Goal: Transaction & Acquisition: Purchase product/service

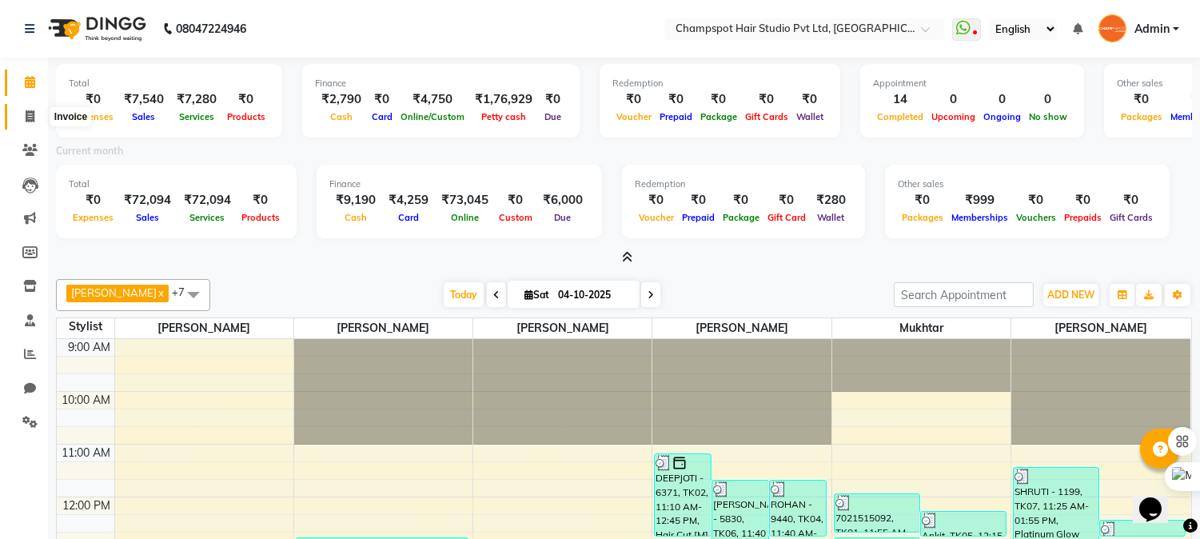
click at [30, 115] on icon at bounding box center [30, 116] width 9 height 12
select select "service"
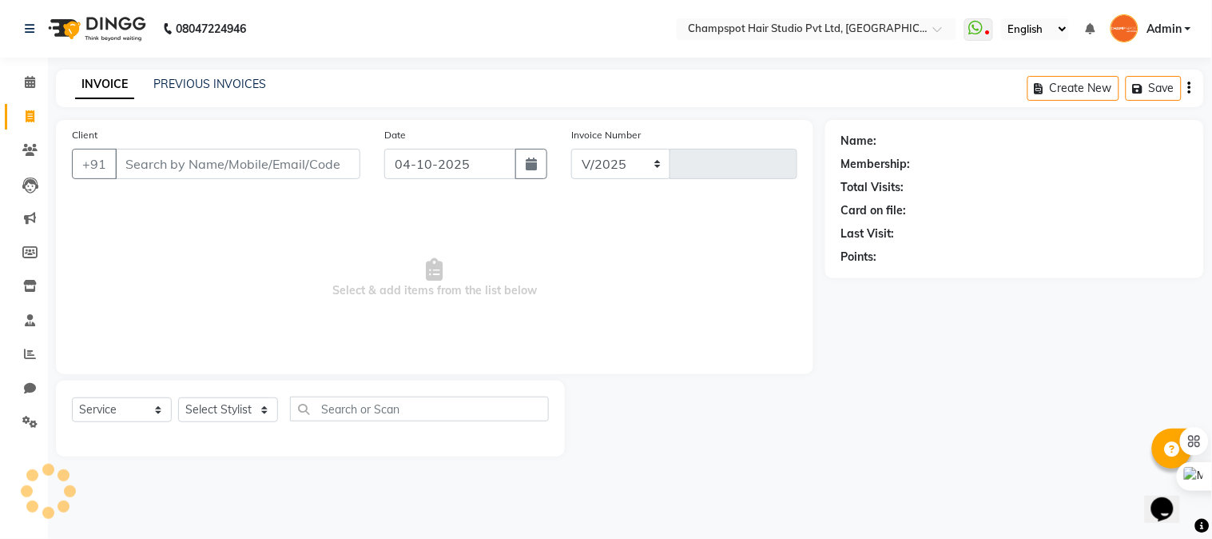
select select "7690"
type input "3001"
click at [225, 410] on select "Select Stylist" at bounding box center [228, 409] width 100 height 25
select select "69009"
click at [178, 398] on select "Select Stylist Admin [PERSON_NAME] [PERSON_NAME] [PERSON_NAME] [PERSON_NAME] [P…" at bounding box center [228, 409] width 100 height 25
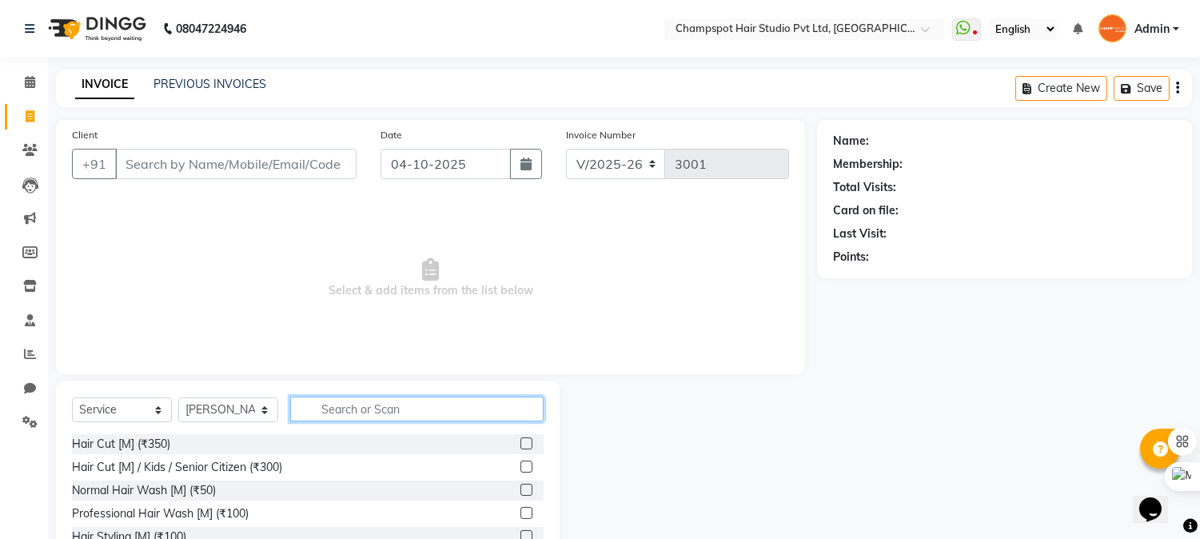
click at [396, 411] on input "text" at bounding box center [416, 408] width 253 height 25
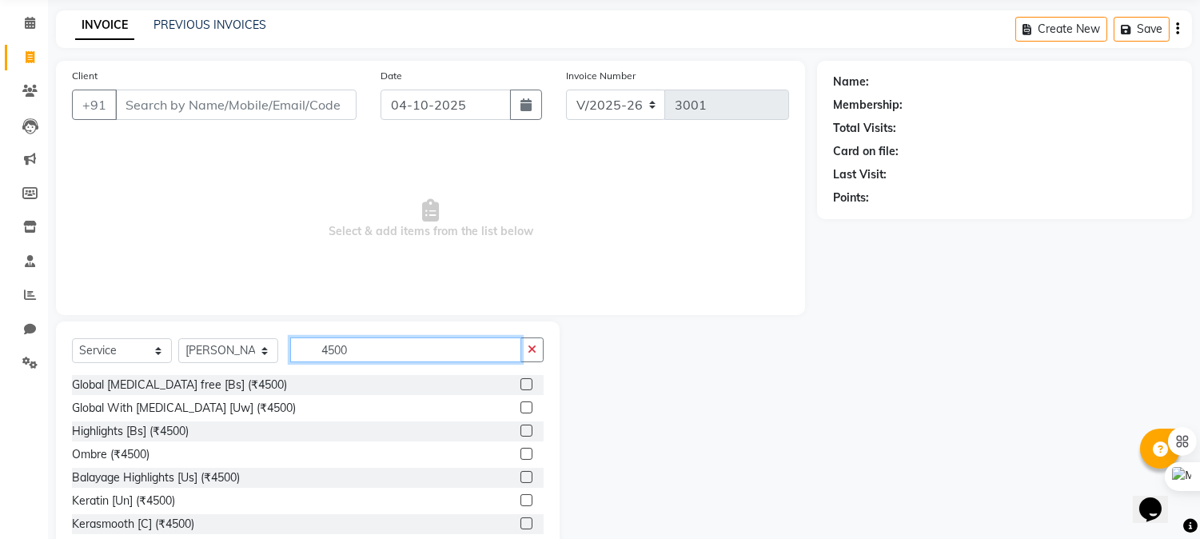
scroll to position [89, 0]
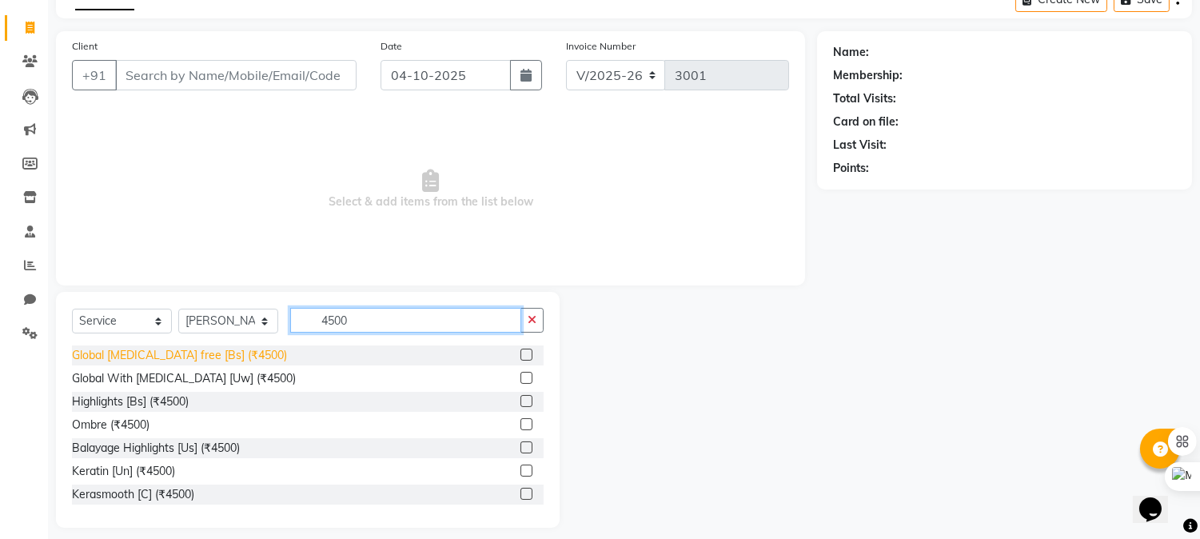
type input "4500"
click at [176, 352] on div "Global [MEDICAL_DATA] free [Bs] (₹4500)" at bounding box center [179, 355] width 215 height 17
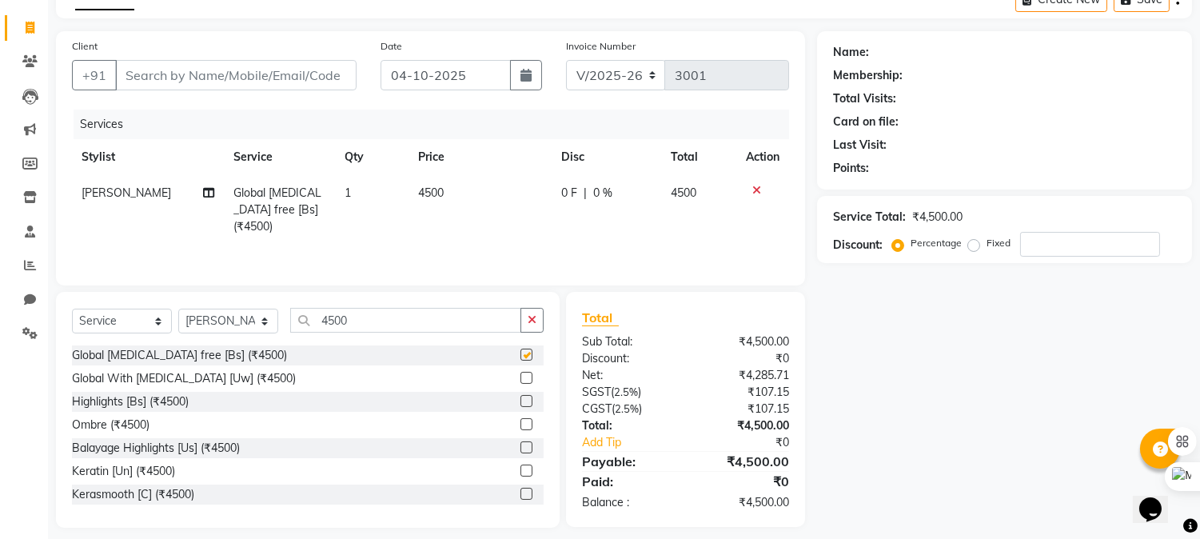
checkbox input "false"
drag, startPoint x: 370, startPoint y: 325, endPoint x: 225, endPoint y: 312, distance: 146.1
click at [225, 312] on div "Select Service Product Membership Package Voucher Prepaid Gift Card Select Styl…" at bounding box center [308, 327] width 472 height 38
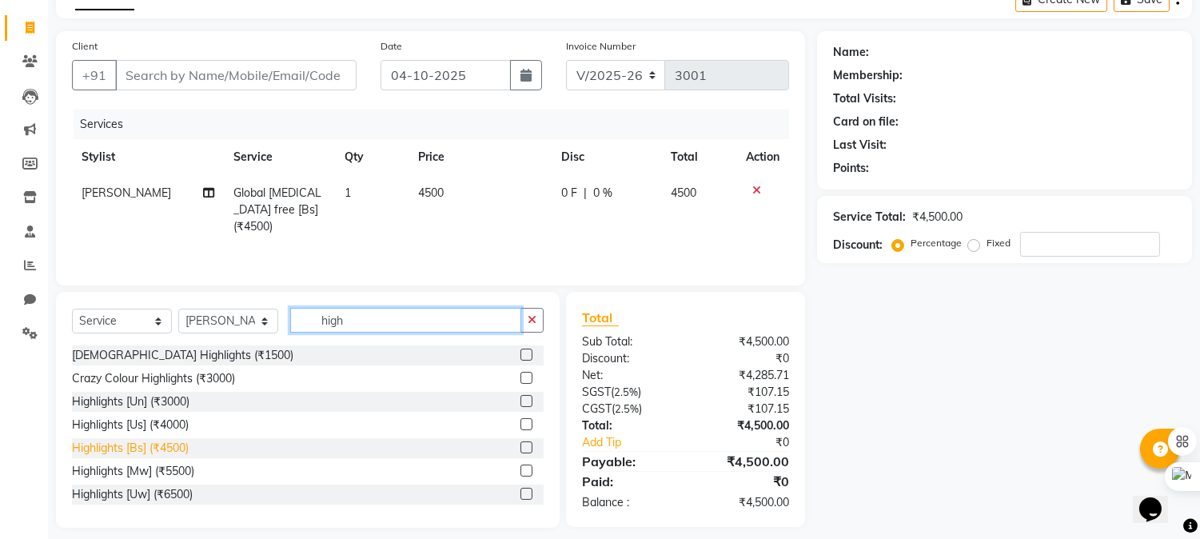
type input "high"
click at [138, 448] on div "Highlights [Bs] (₹4500)" at bounding box center [130, 448] width 117 height 17
checkbox input "false"
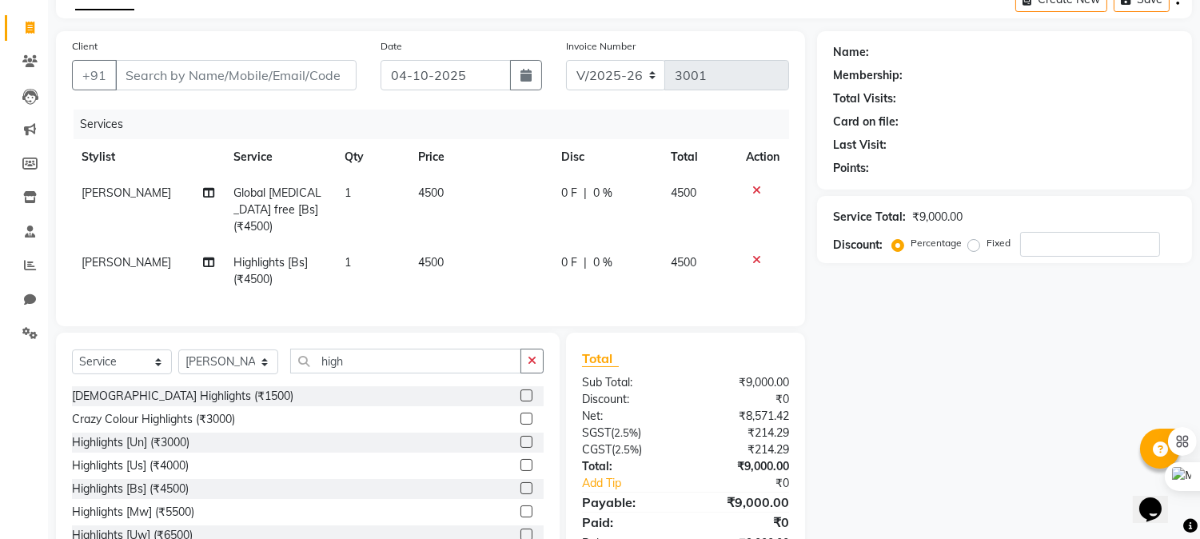
click at [438, 245] on td "4500" at bounding box center [479, 271] width 143 height 53
select select "69009"
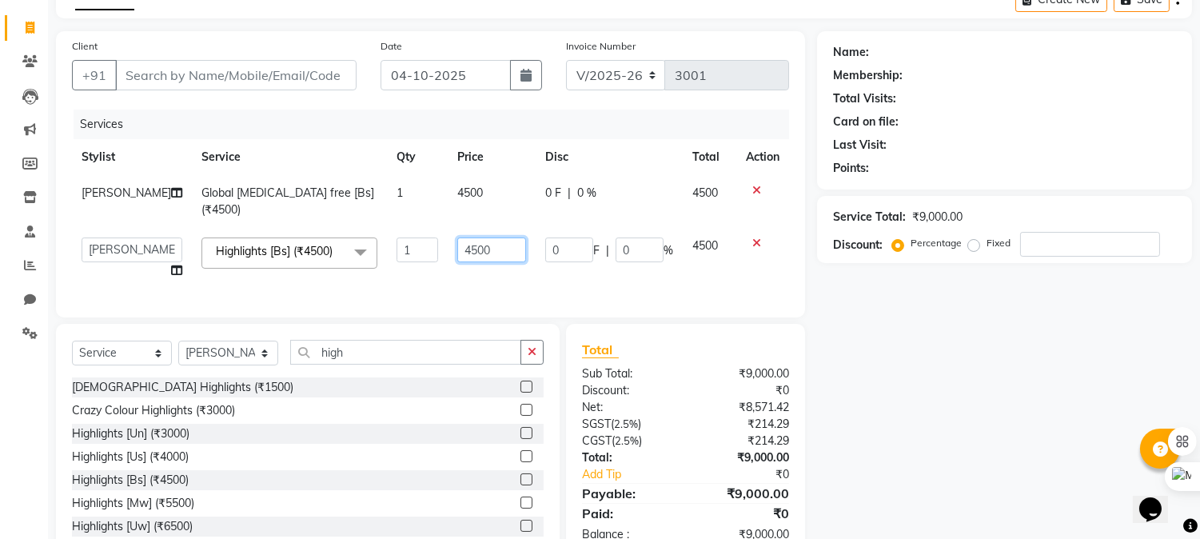
click at [457, 249] on input "4500" at bounding box center [491, 249] width 69 height 25
type input "5500"
click at [921, 350] on div "Name: Membership: Total Visits: Card on file: Last Visit: Points: Service Total…" at bounding box center [1010, 295] width 387 height 528
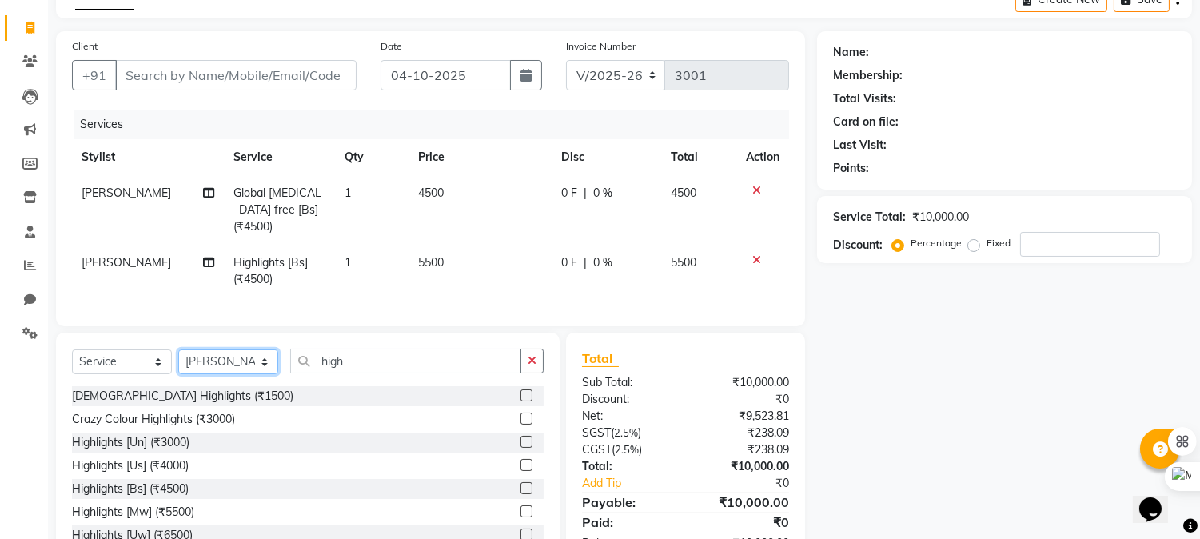
click at [225, 353] on select "Select Stylist Admin [PERSON_NAME] [PERSON_NAME] [PERSON_NAME] [PERSON_NAME] [P…" at bounding box center [228, 361] width 100 height 25
click at [356, 362] on input "high" at bounding box center [405, 360] width 231 height 25
drag, startPoint x: 360, startPoint y: 358, endPoint x: 190, endPoint y: 352, distance: 169.5
click at [190, 352] on div "Select Service Product Membership Package Voucher Prepaid Gift Card Select Styl…" at bounding box center [308, 367] width 472 height 38
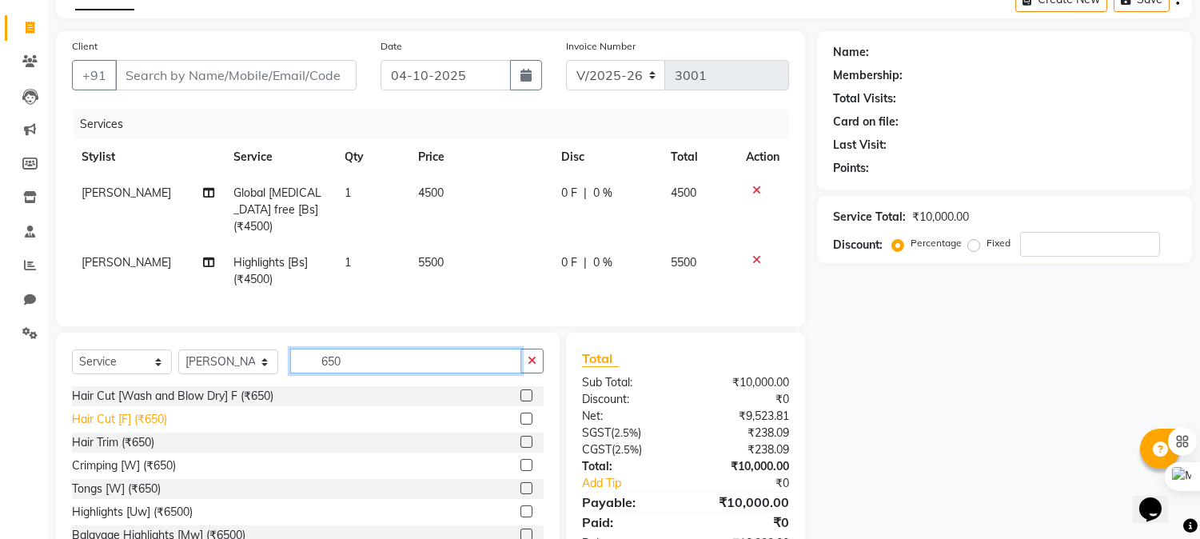
type input "650"
click at [120, 418] on div "Hair Cut [F] (₹650)" at bounding box center [119, 419] width 95 height 17
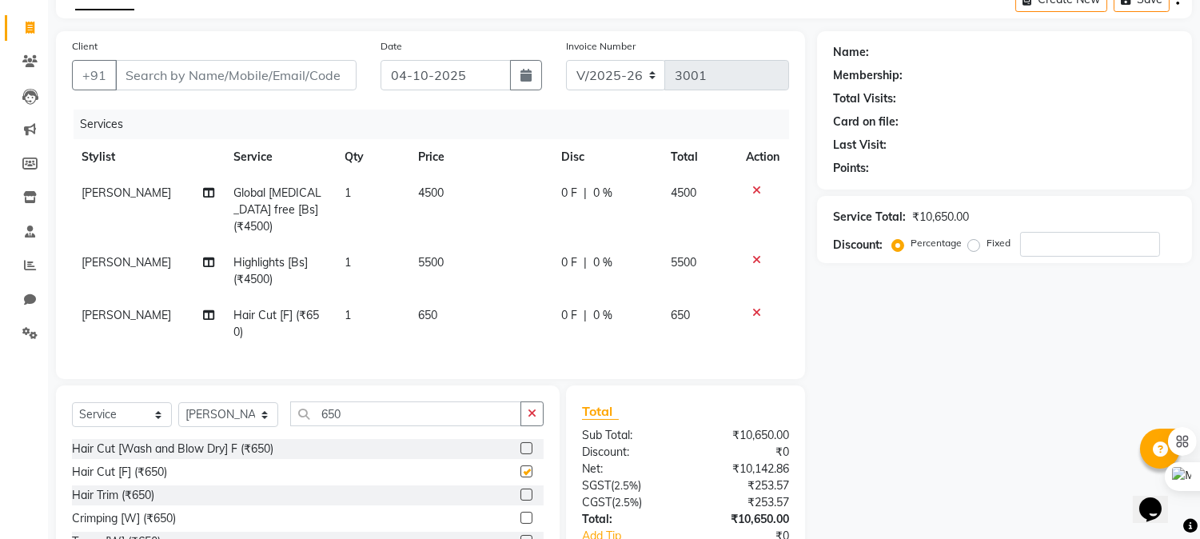
checkbox input "false"
click at [176, 81] on input "Client" at bounding box center [235, 75] width 241 height 30
paste input "8451048015"
type input "8451048015"
type input "0"
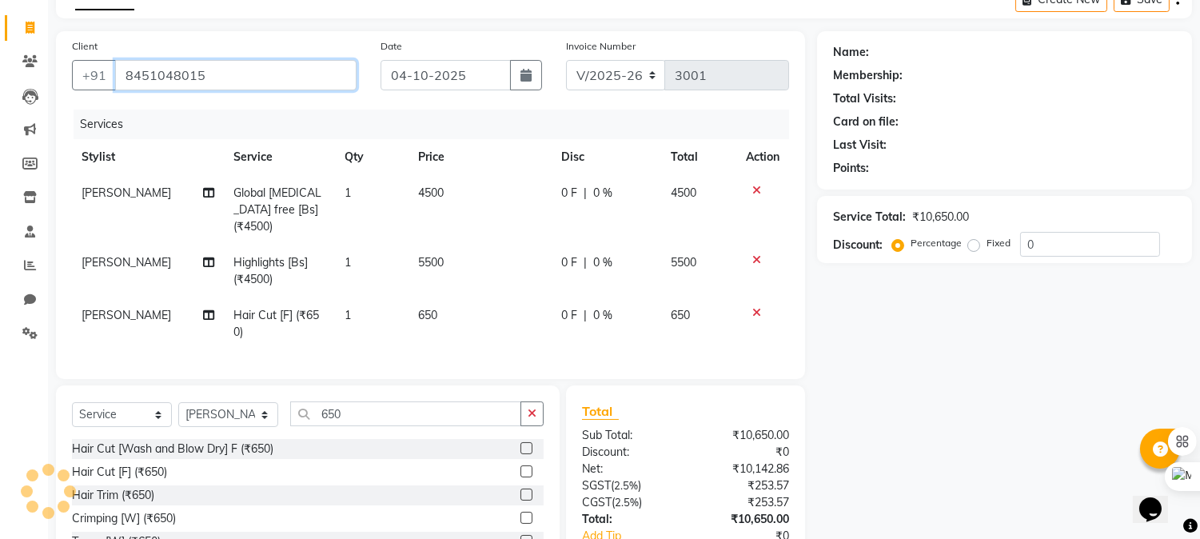
type input "8451048015"
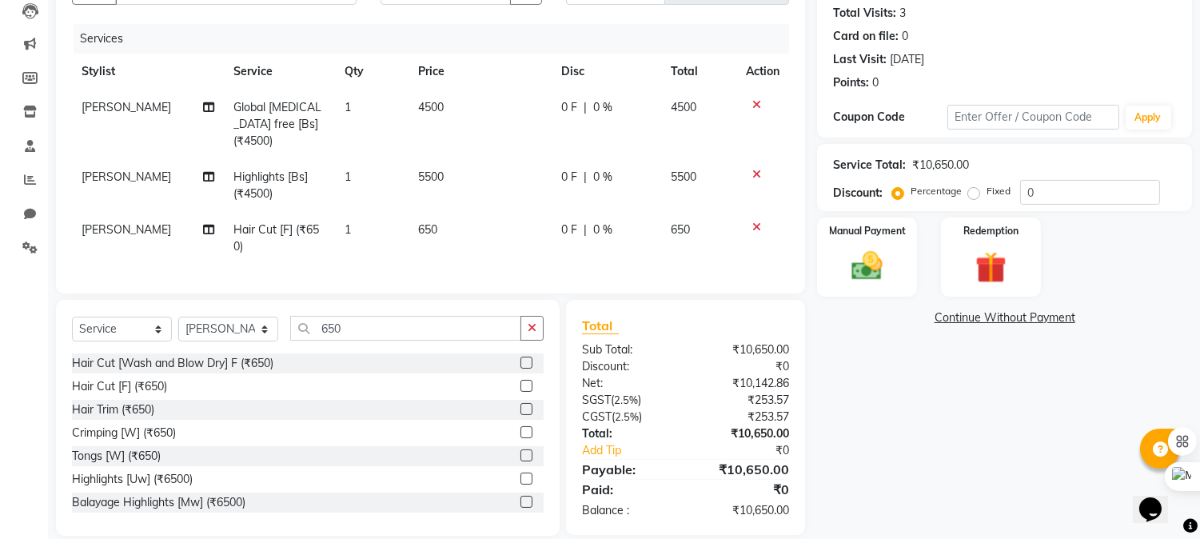
scroll to position [192, 0]
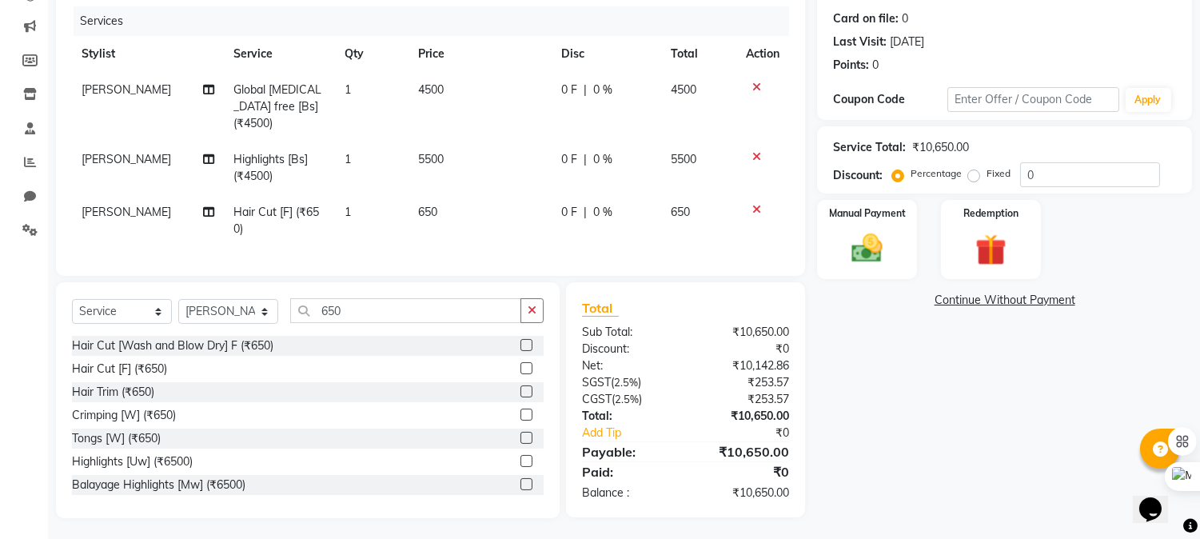
click at [986, 170] on label "Fixed" at bounding box center [998, 173] width 24 height 14
click at [973, 170] on input "Fixed" at bounding box center [976, 173] width 11 height 11
radio input "true"
drag, startPoint x: 1055, startPoint y: 171, endPoint x: 856, endPoint y: 169, distance: 199.0
click at [856, 169] on div "Discount: Percentage Fixed 0" at bounding box center [1004, 174] width 343 height 25
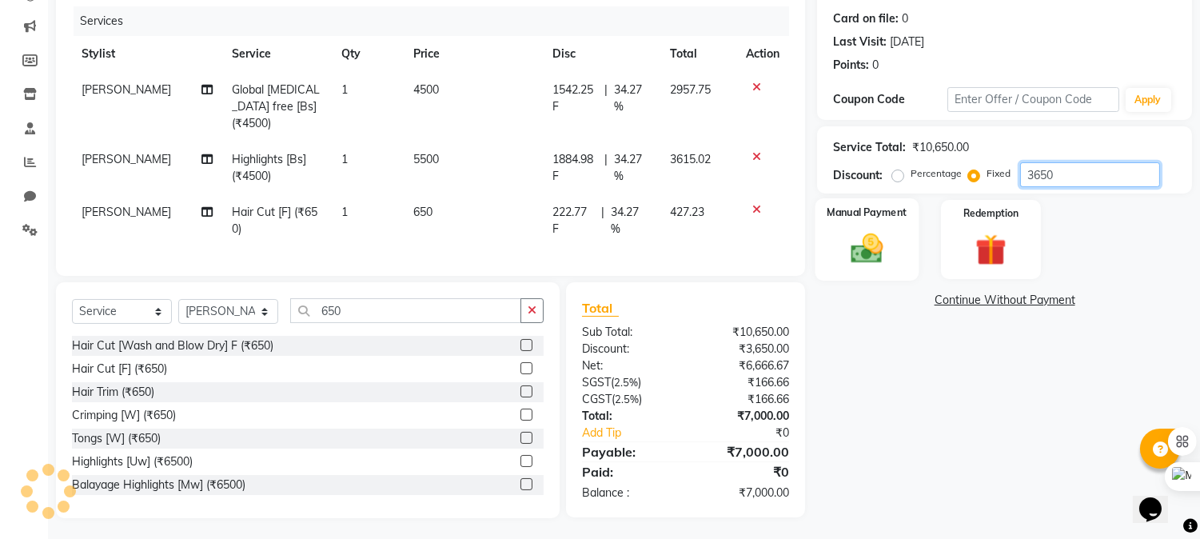
type input "3650"
click at [859, 257] on img at bounding box center [867, 249] width 53 height 38
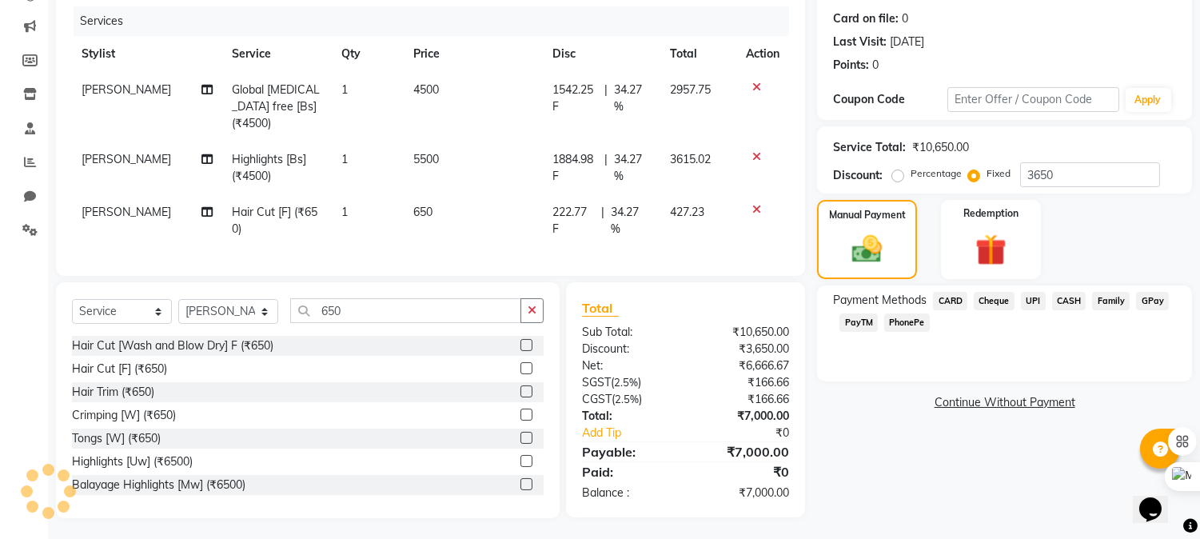
click at [1074, 300] on span "CASH" at bounding box center [1069, 301] width 34 height 18
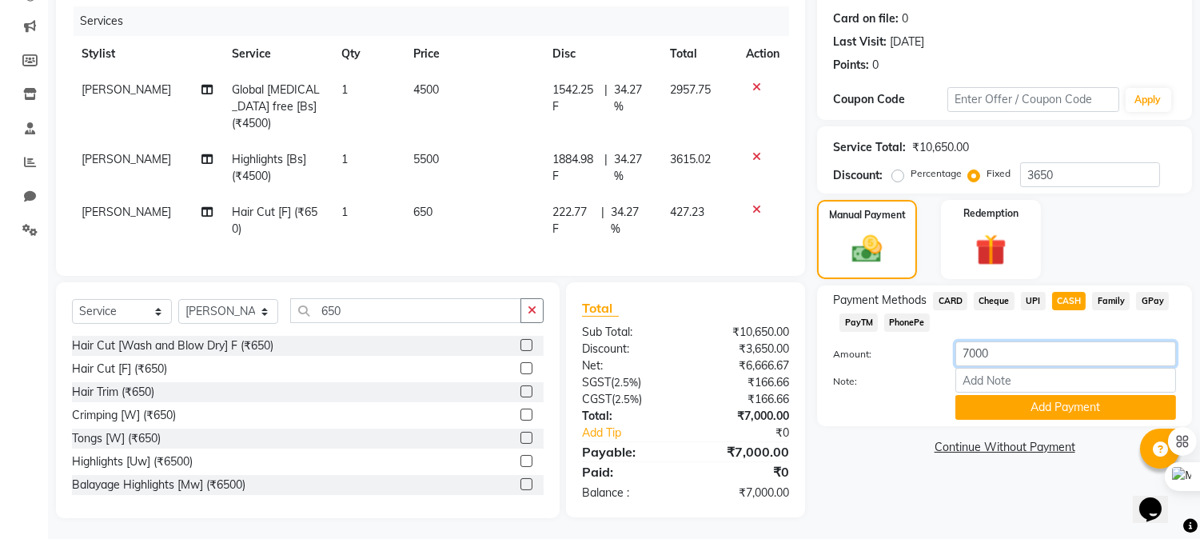
drag, startPoint x: 1007, startPoint y: 354, endPoint x: 762, endPoint y: 330, distance: 246.5
click at [762, 330] on div "Client [PHONE_NUMBER] Date [DATE] Invoice Number V/2025 V/[PHONE_NUMBER] Servic…" at bounding box center [624, 223] width 1160 height 590
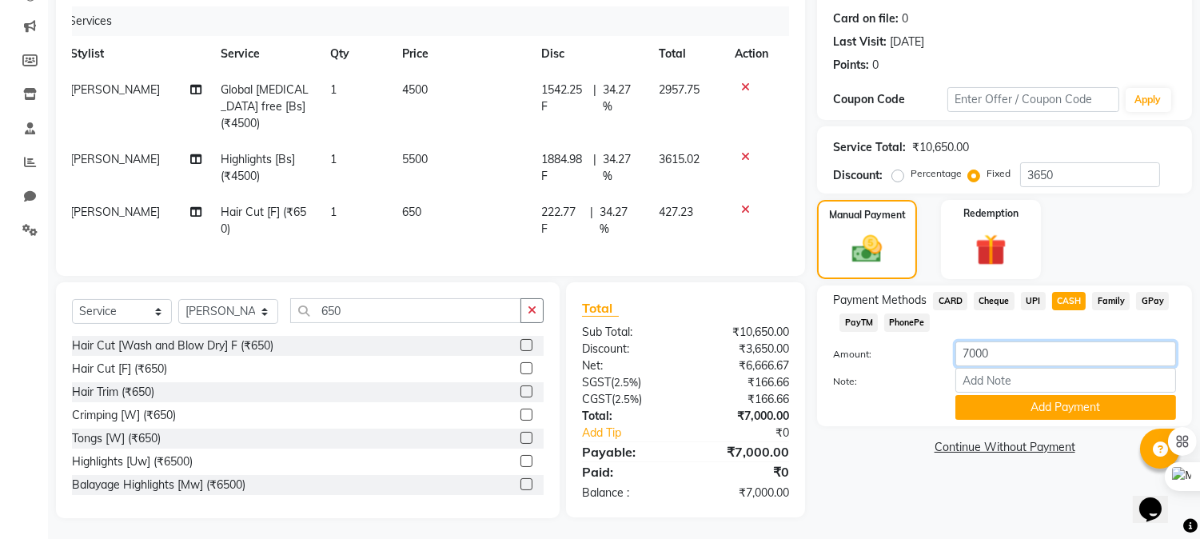
scroll to position [0, 0]
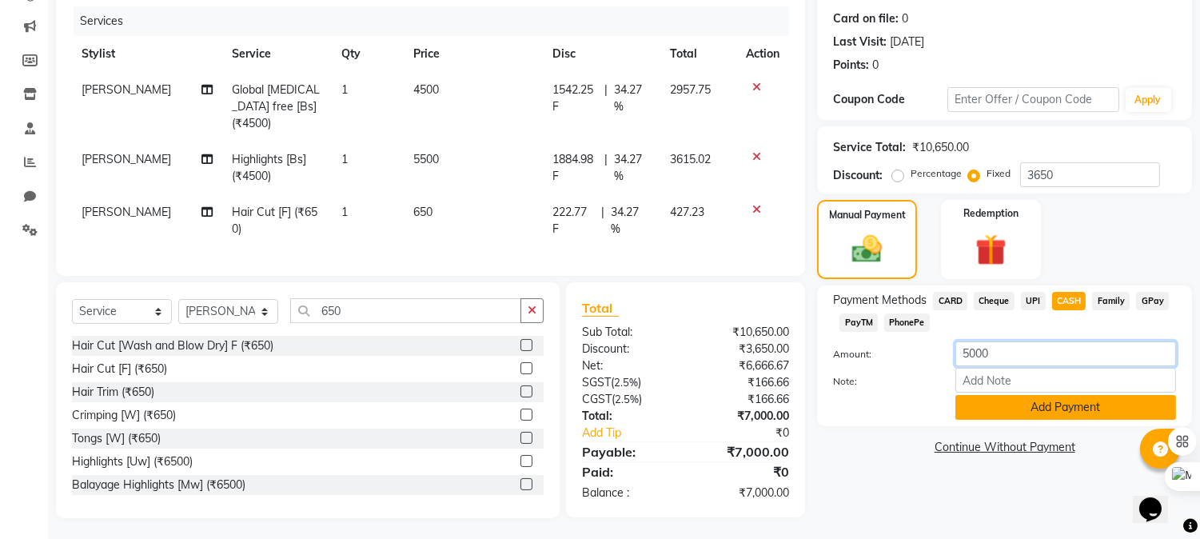
type input "5000"
click at [1037, 403] on button "Add Payment" at bounding box center [1065, 407] width 221 height 25
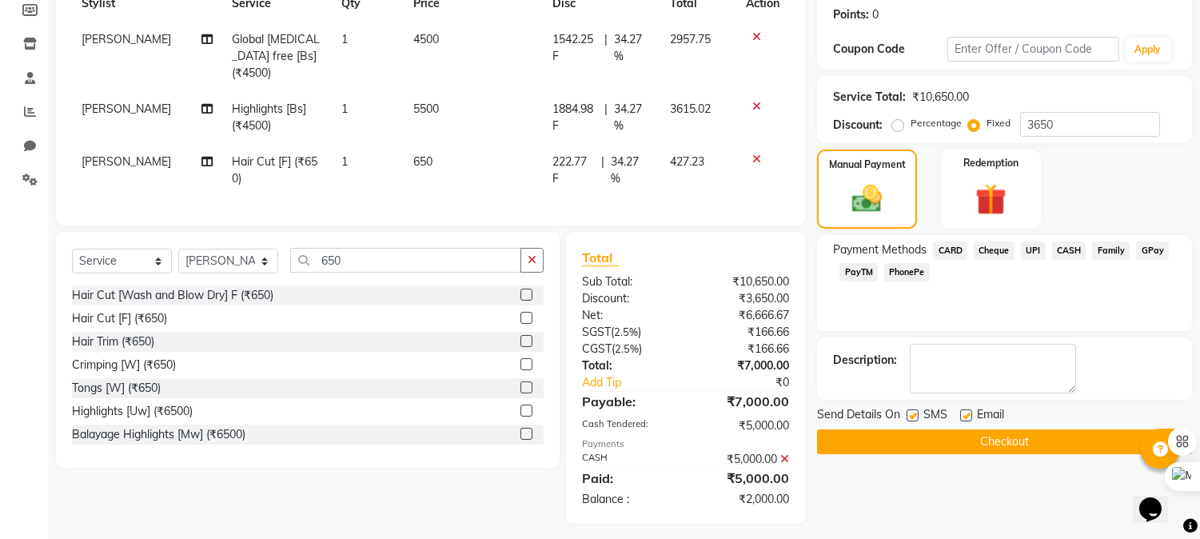
scroll to position [246, 0]
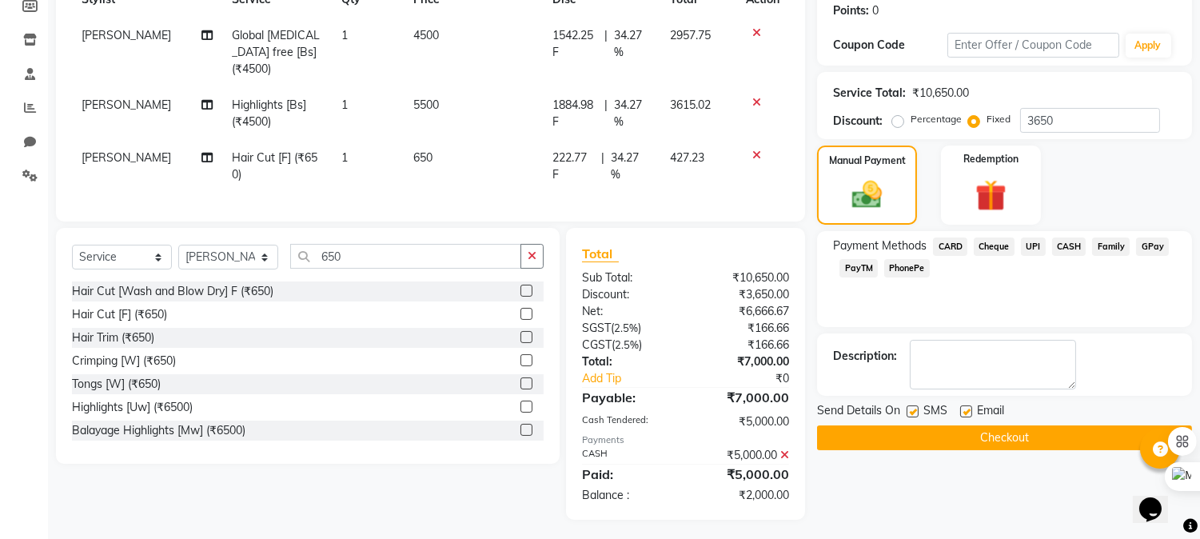
click at [1071, 419] on div "Send Details On SMS Email" at bounding box center [1004, 412] width 375 height 20
click at [1068, 427] on button "Checkout" at bounding box center [1004, 437] width 375 height 25
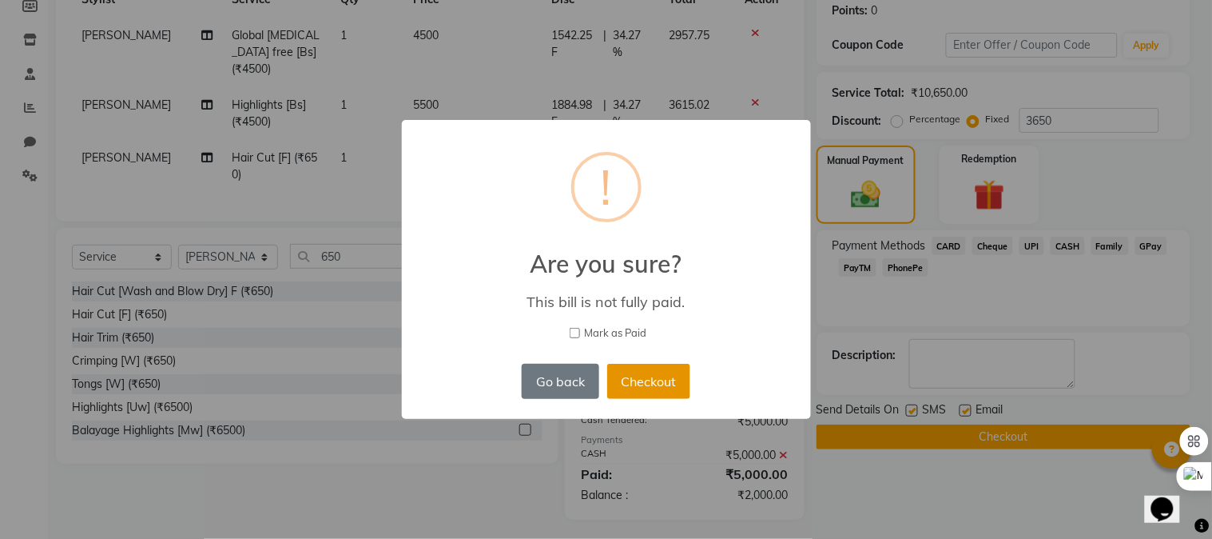
click at [653, 388] on button "Checkout" at bounding box center [648, 381] width 83 height 35
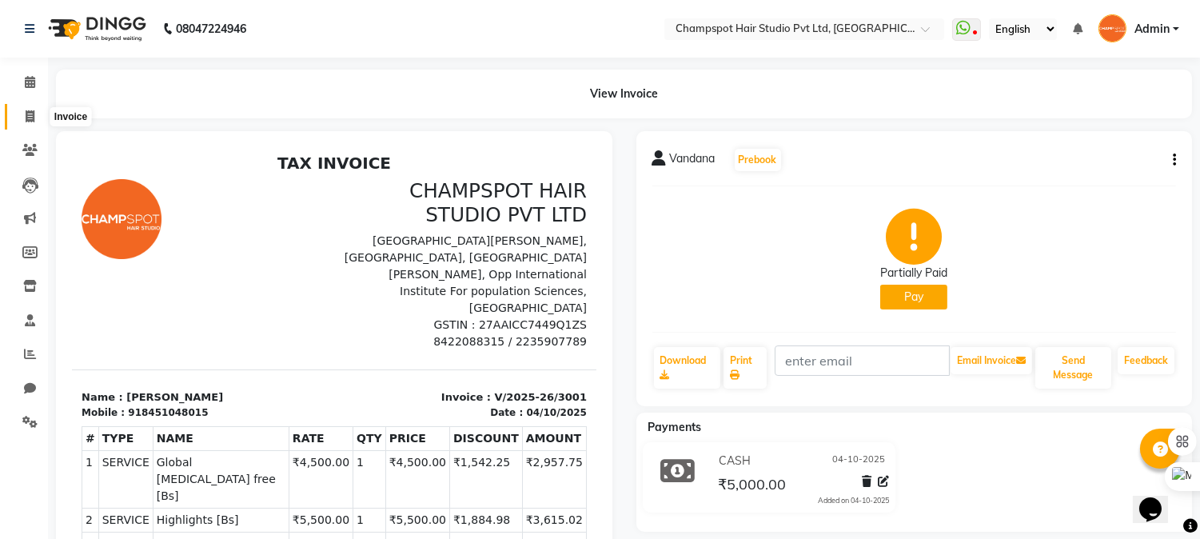
click at [29, 115] on icon at bounding box center [30, 116] width 9 height 12
select select "service"
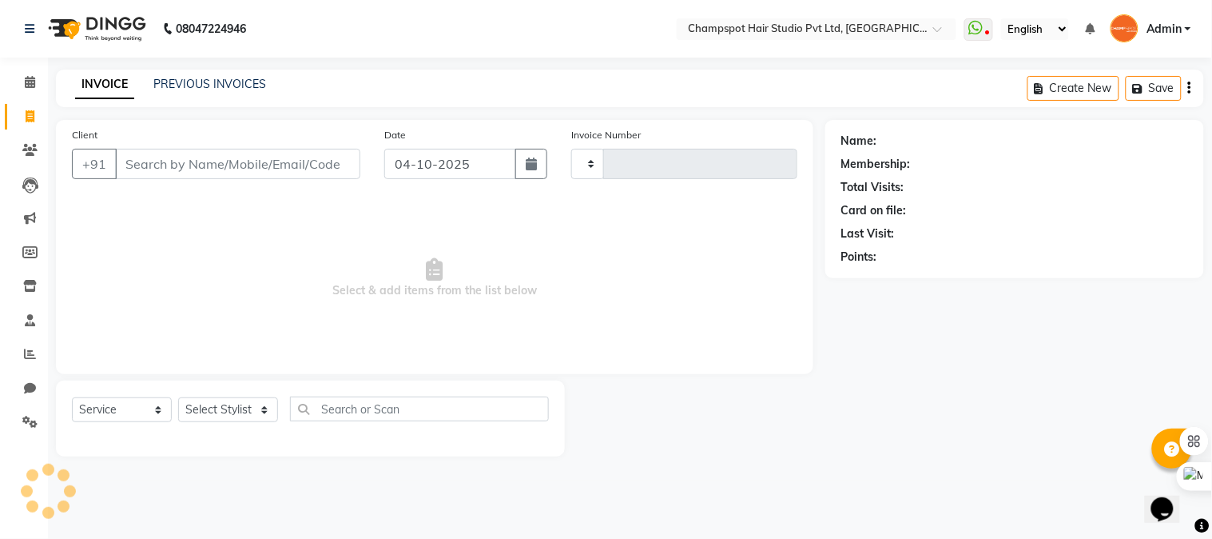
type input "3002"
select select "7690"
click at [227, 418] on select "Select Stylist" at bounding box center [228, 409] width 100 height 25
click at [496, 252] on span "Select & add items from the list below" at bounding box center [435, 278] width 726 height 160
click at [225, 410] on select "Select Stylist Admin [PERSON_NAME] [PERSON_NAME] [PERSON_NAME] [PERSON_NAME] [P…" at bounding box center [228, 409] width 100 height 25
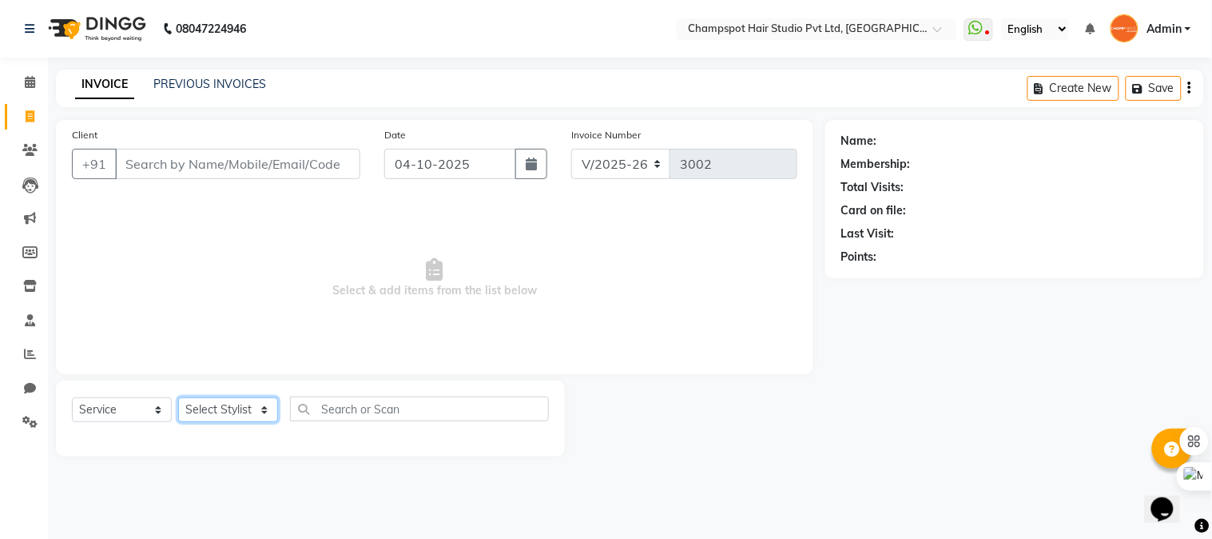
select select "69489"
click at [178, 398] on select "Select Stylist Admin [PERSON_NAME] [PERSON_NAME] [PERSON_NAME] [PERSON_NAME] [P…" at bounding box center [228, 409] width 100 height 25
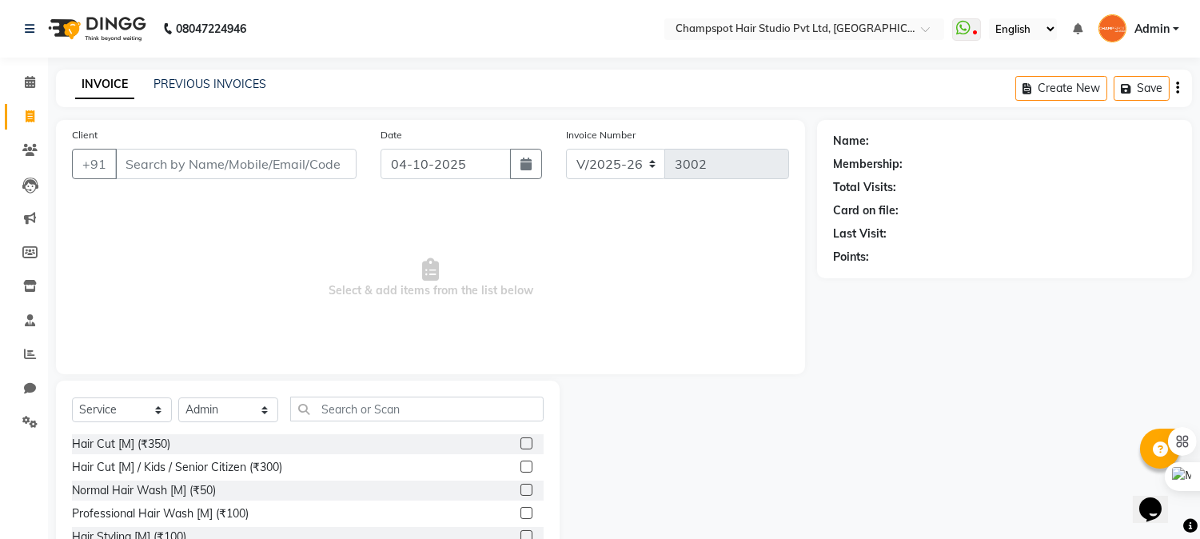
click at [336, 395] on div "Select Service Product Membership Package Voucher Prepaid Gift Card Select Styl…" at bounding box center [308, 498] width 504 height 236
click at [341, 408] on input "text" at bounding box center [416, 408] width 253 height 25
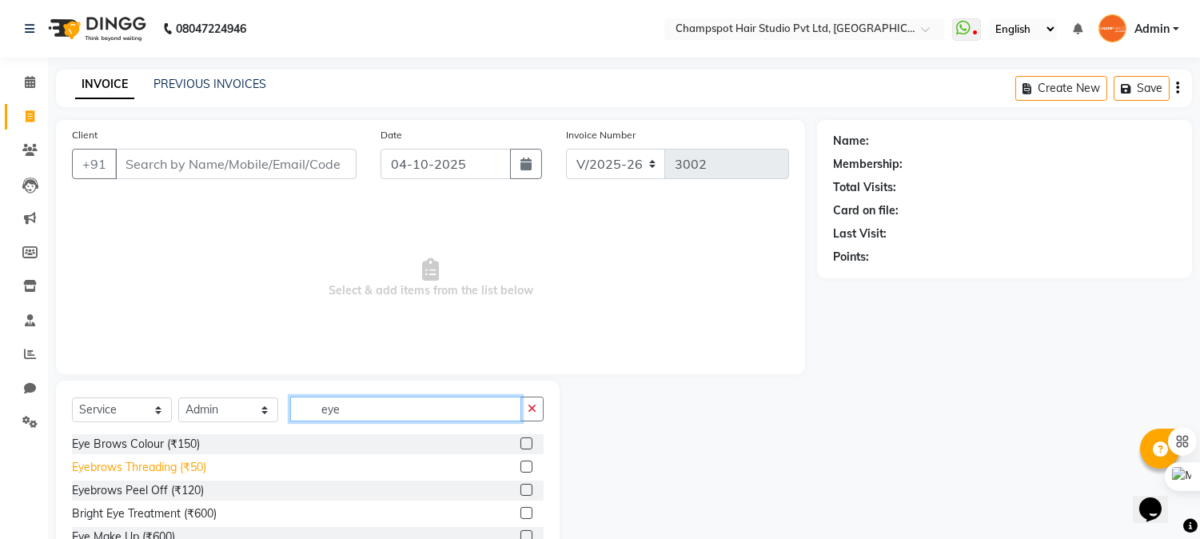
type input "eye"
click at [165, 472] on div "Eyebrows Threading (₹50)" at bounding box center [139, 467] width 134 height 17
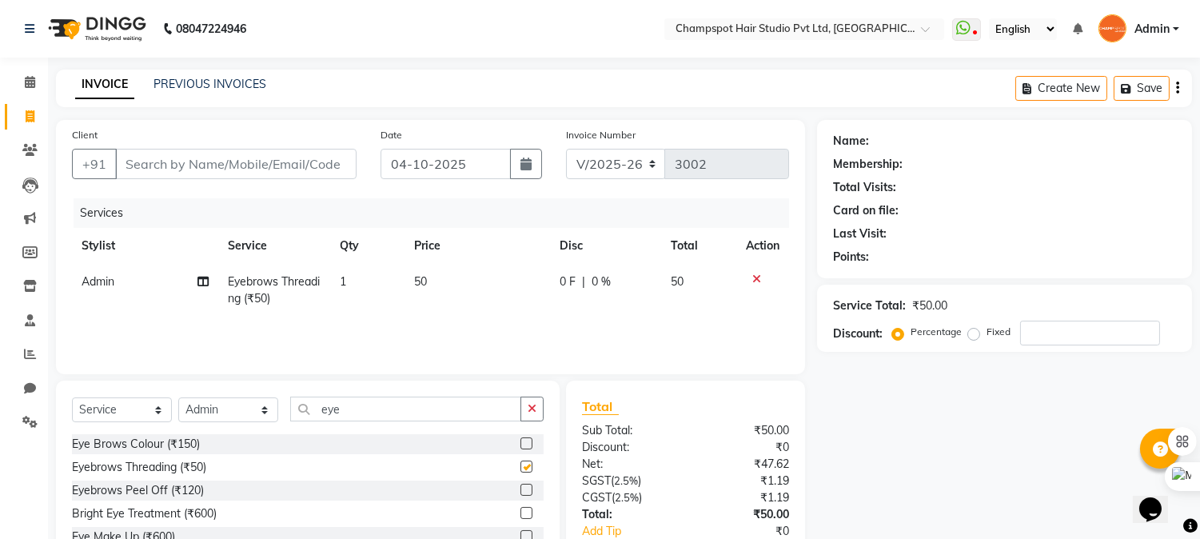
checkbox input "false"
drag, startPoint x: 340, startPoint y: 408, endPoint x: 213, endPoint y: 422, distance: 127.0
click at [213, 422] on div "Select Service Product Membership Package Voucher Prepaid Gift Card Select Styl…" at bounding box center [308, 415] width 472 height 38
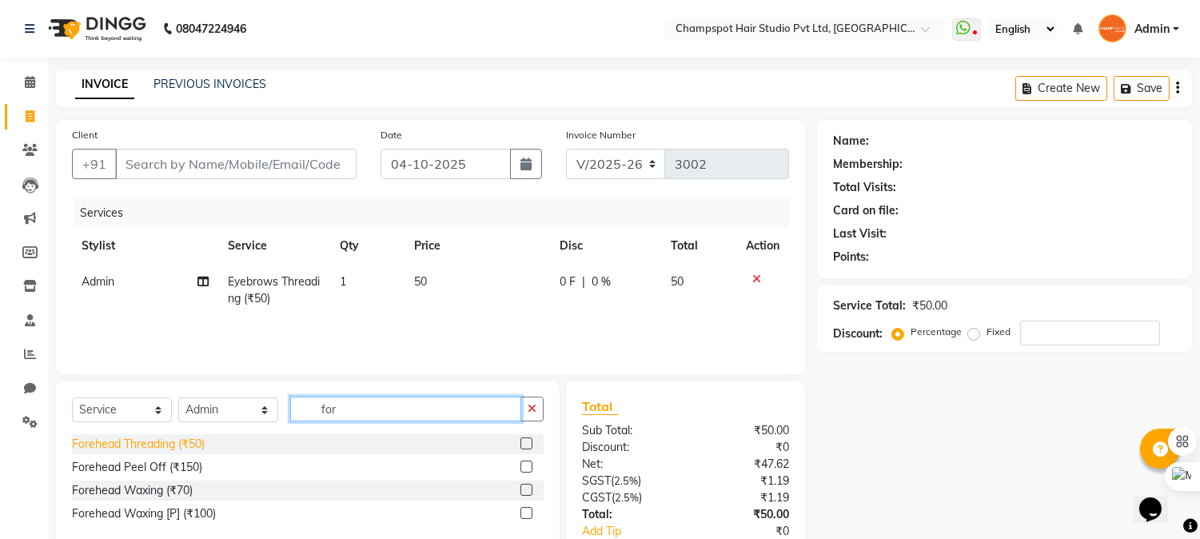
type input "for"
click at [170, 440] on div "Forehead Threading (₹50)" at bounding box center [138, 444] width 133 height 17
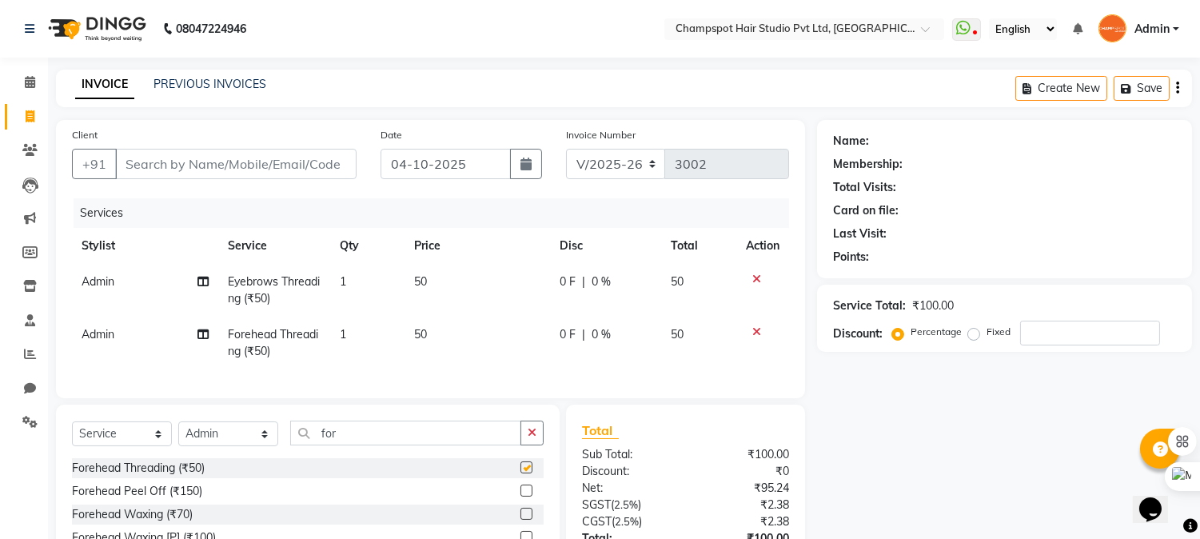
checkbox input "false"
drag, startPoint x: 286, startPoint y: 450, endPoint x: 226, endPoint y: 452, distance: 60.0
click at [238, 452] on div "Select Service Product Membership Package Voucher Prepaid Gift Card Select Styl…" at bounding box center [308, 439] width 472 height 38
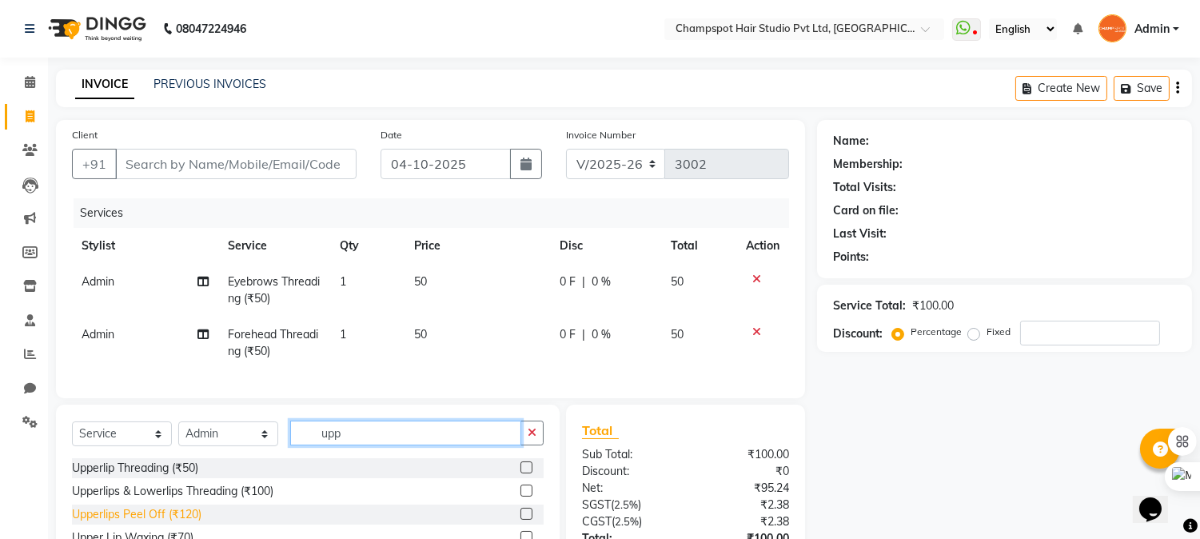
type input "upp"
click at [172, 523] on div "Upperlips Peel Off (₹120)" at bounding box center [136, 514] width 129 height 17
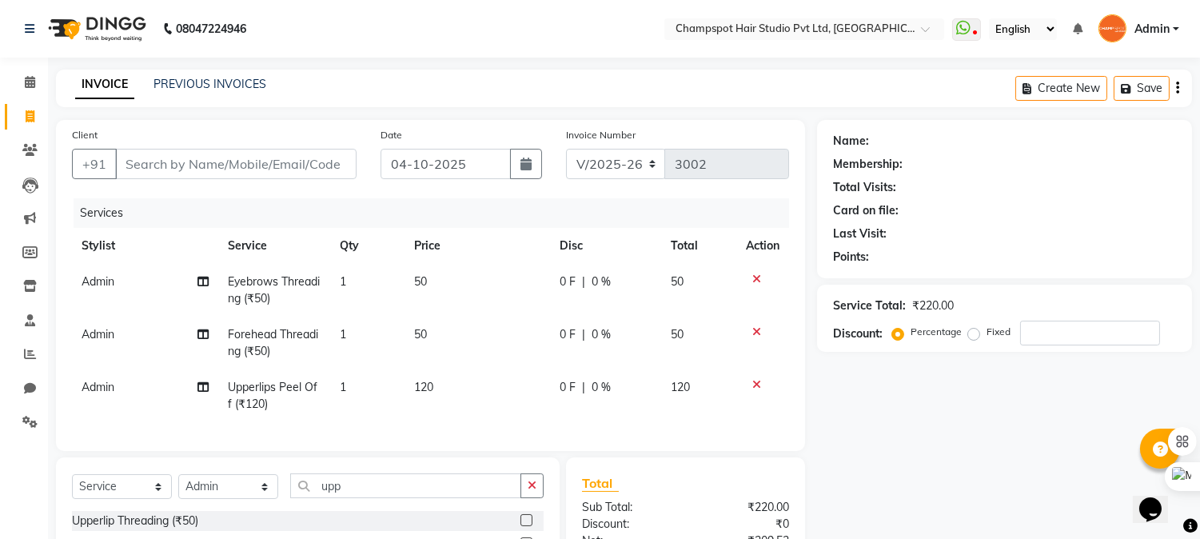
checkbox input "false"
drag, startPoint x: 368, startPoint y: 498, endPoint x: 187, endPoint y: 508, distance: 180.9
click at [187, 508] on div "Select Service Product Membership Package Voucher Prepaid Gift Card Select Styl…" at bounding box center [308, 492] width 472 height 38
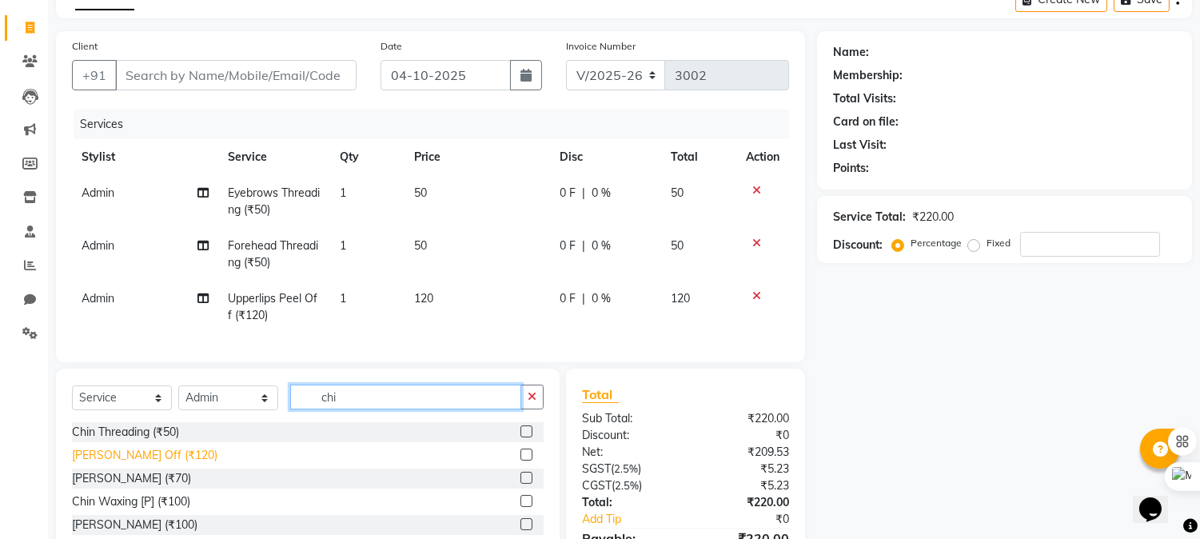
type input "chi"
click at [150, 460] on div "[PERSON_NAME] Off (₹120)" at bounding box center [144, 455] width 145 height 17
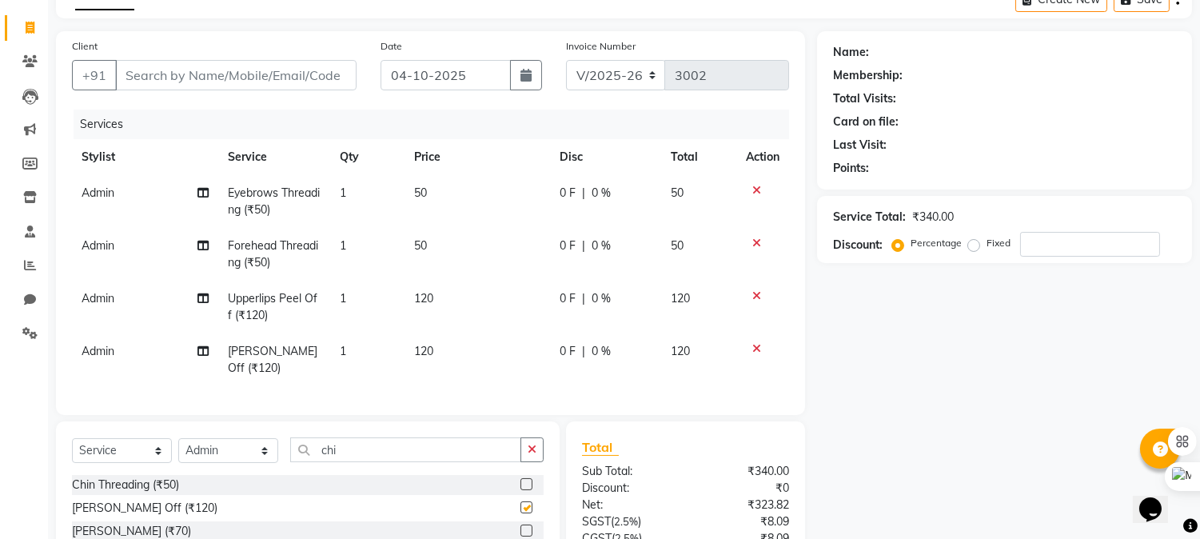
checkbox input "false"
drag, startPoint x: 321, startPoint y: 464, endPoint x: 258, endPoint y: 464, distance: 62.3
click at [261, 465] on div "Select Service Product Membership Package Voucher Prepaid Gift Card Select Styl…" at bounding box center [308, 456] width 472 height 38
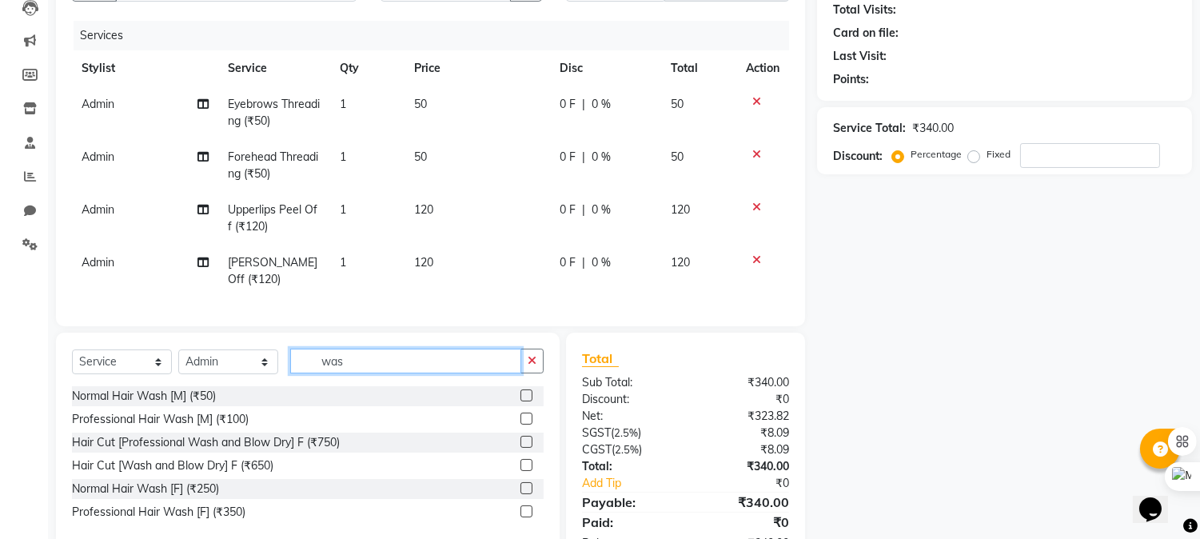
scroll to position [243, 0]
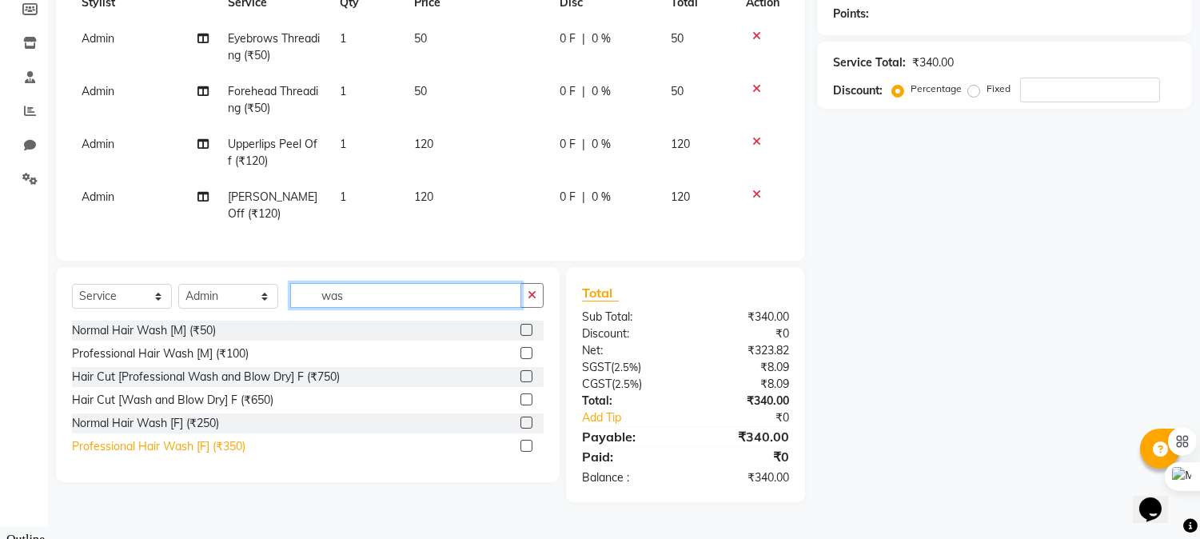
type input "was"
click at [197, 455] on div "Professional Hair Wash [F] (₹350)" at bounding box center [158, 446] width 173 height 17
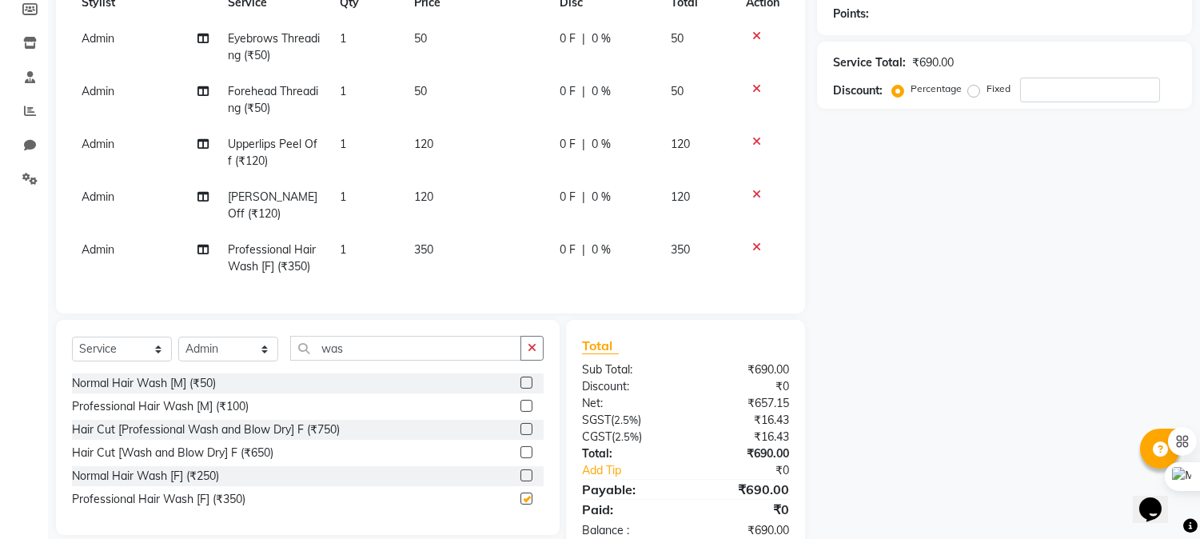
checkbox input "false"
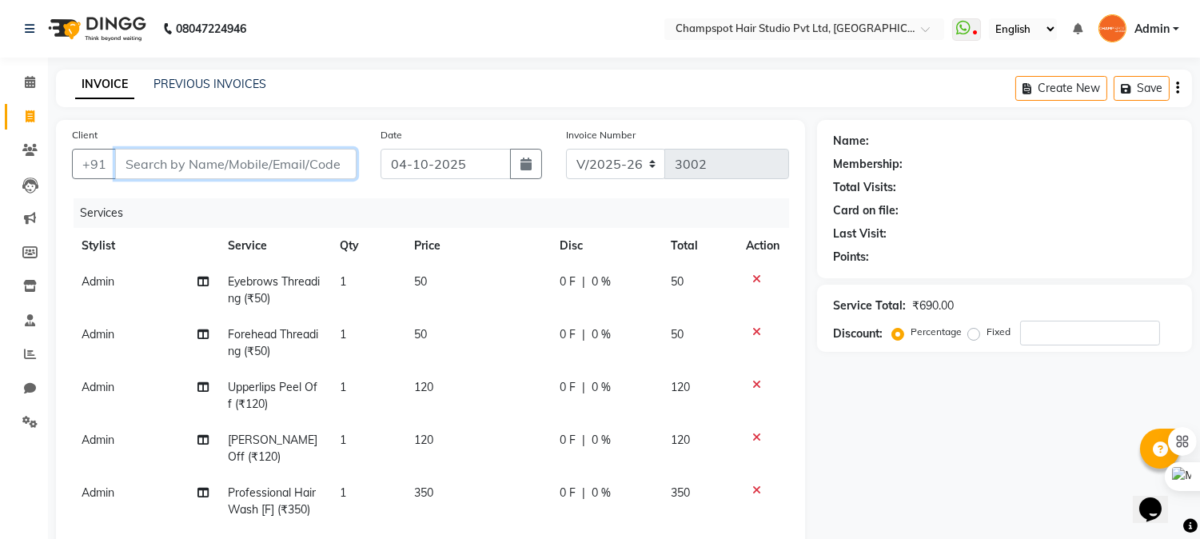
click at [210, 158] on input "Client" at bounding box center [235, 164] width 241 height 30
type input "9"
type input "0"
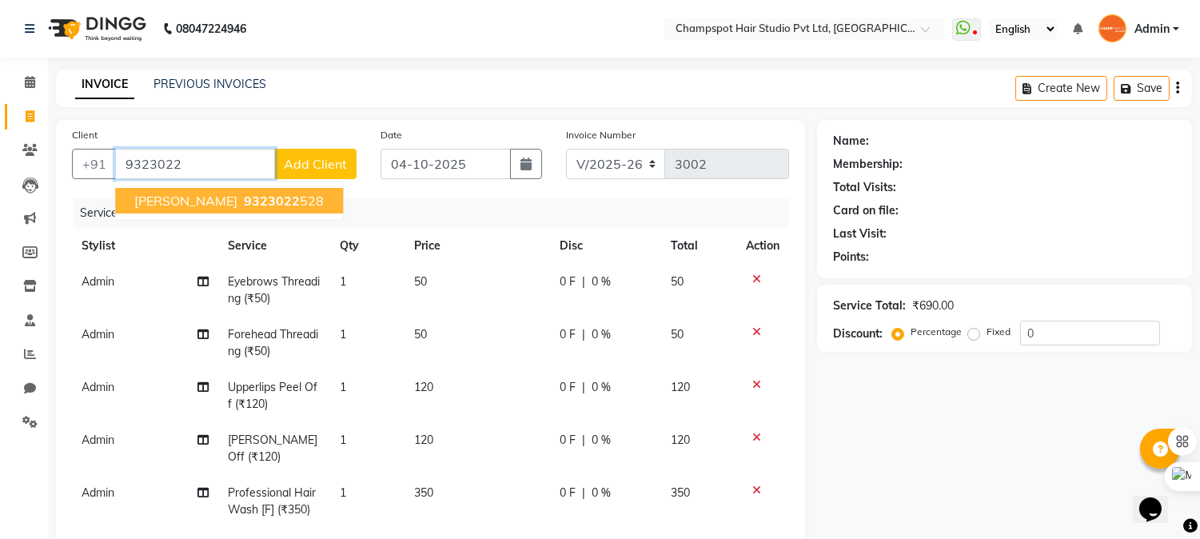
click at [158, 198] on span "[PERSON_NAME]" at bounding box center [185, 201] width 103 height 16
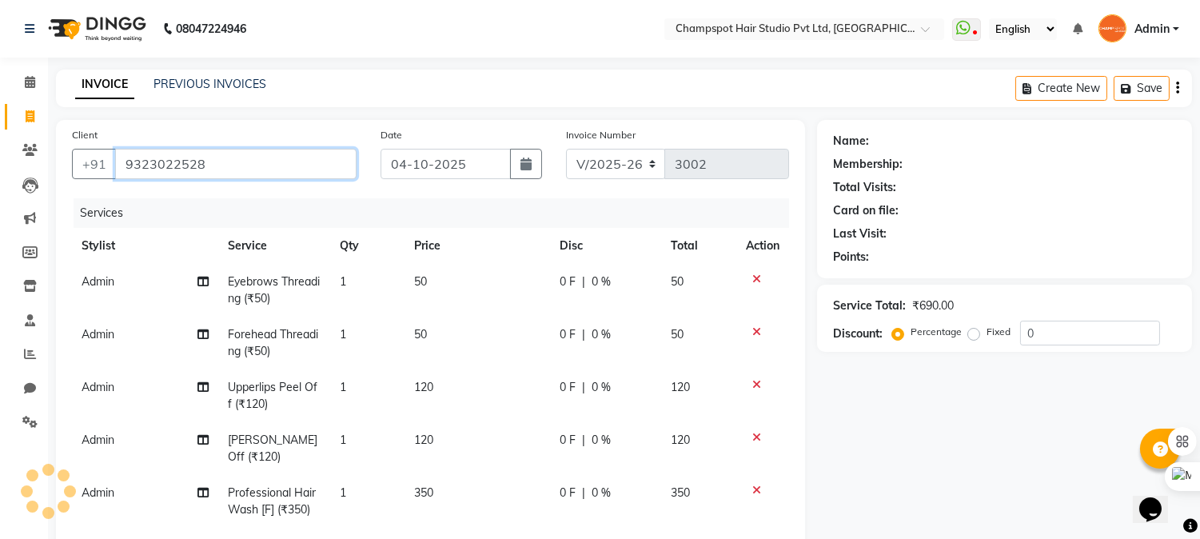
type input "9323022528"
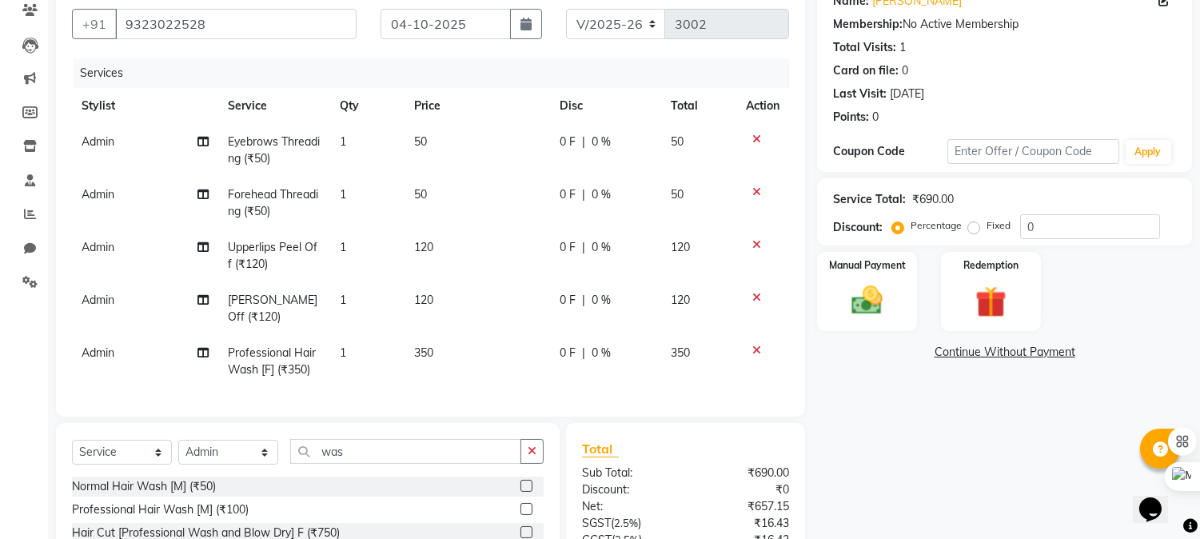
scroll to position [296, 0]
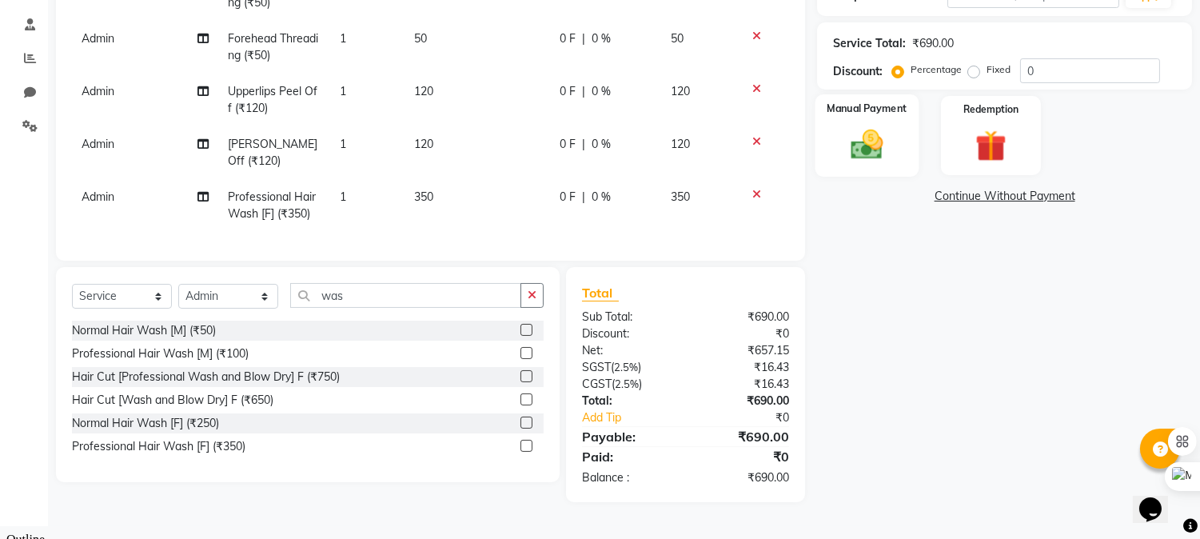
click at [876, 145] on img at bounding box center [867, 145] width 53 height 38
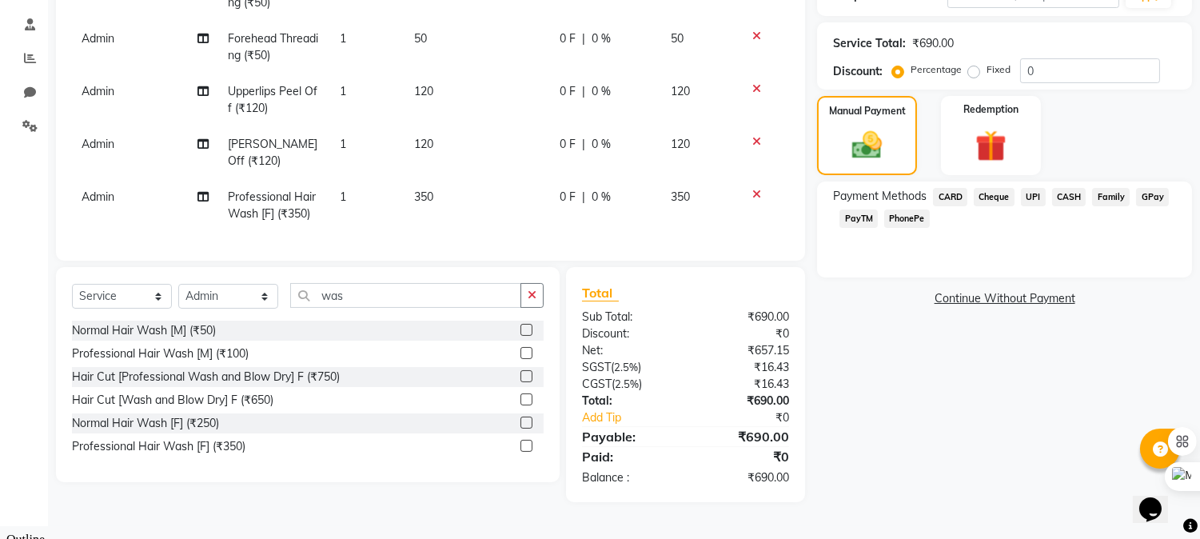
click at [1029, 195] on span "UPI" at bounding box center [1033, 197] width 25 height 18
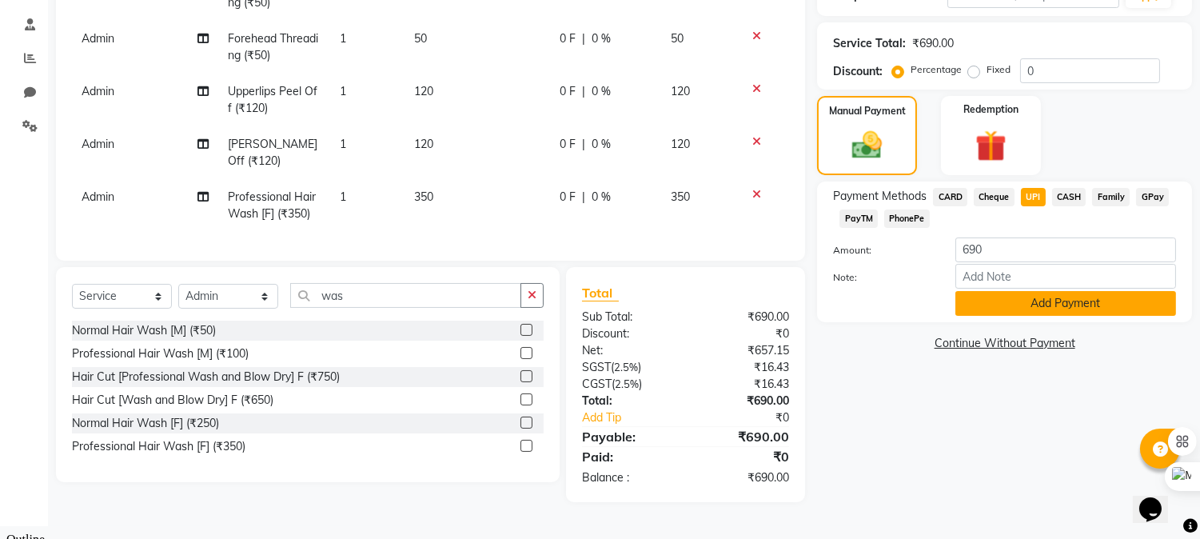
click at [1013, 309] on button "Add Payment" at bounding box center [1065, 303] width 221 height 25
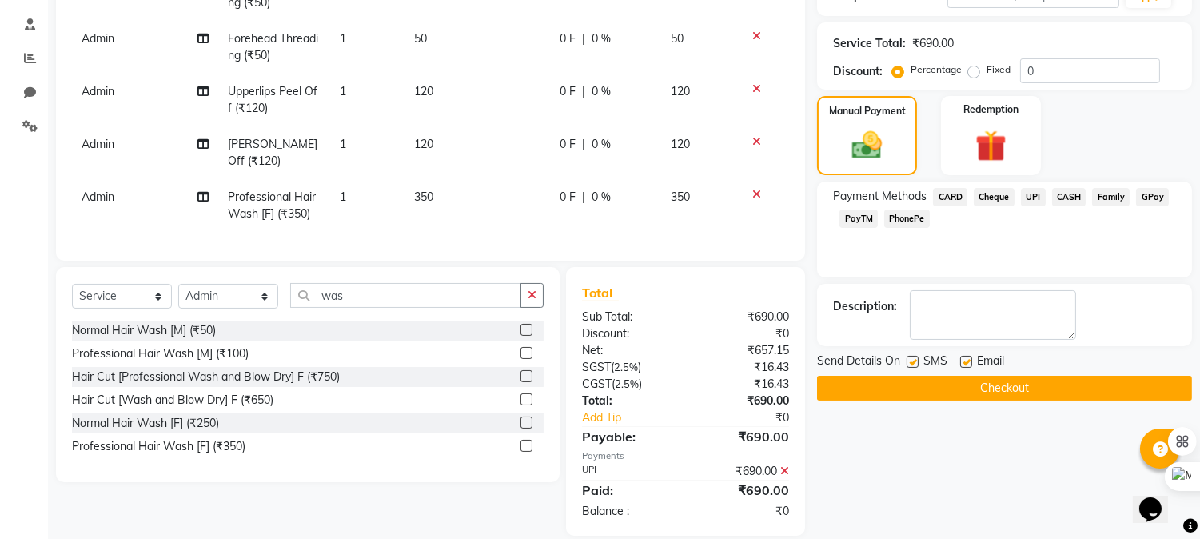
click at [898, 381] on button "Checkout" at bounding box center [1004, 388] width 375 height 25
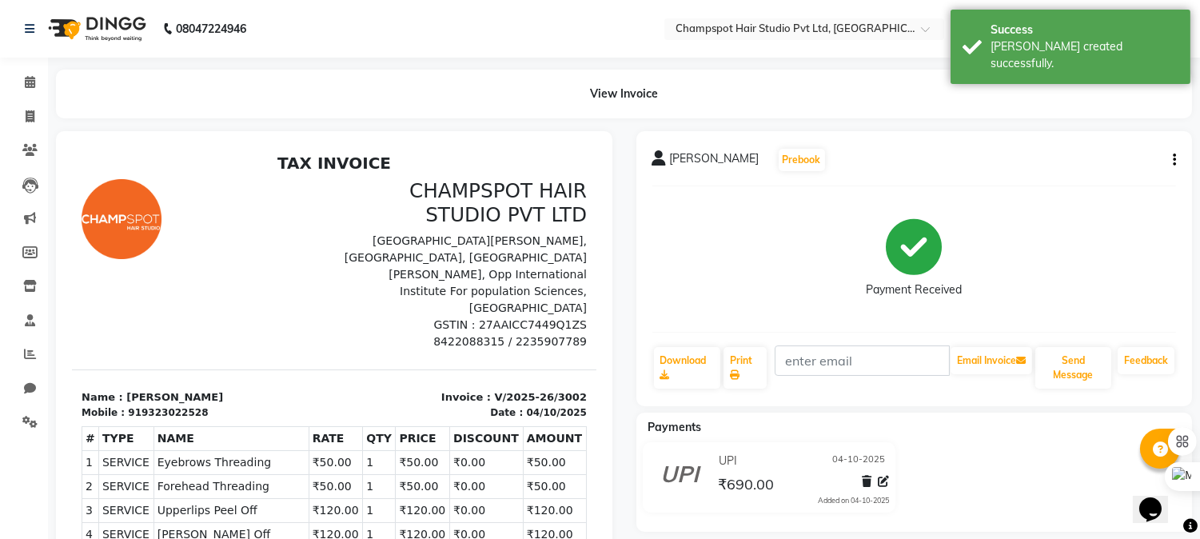
click at [1173, 160] on icon "button" at bounding box center [1174, 160] width 3 height 1
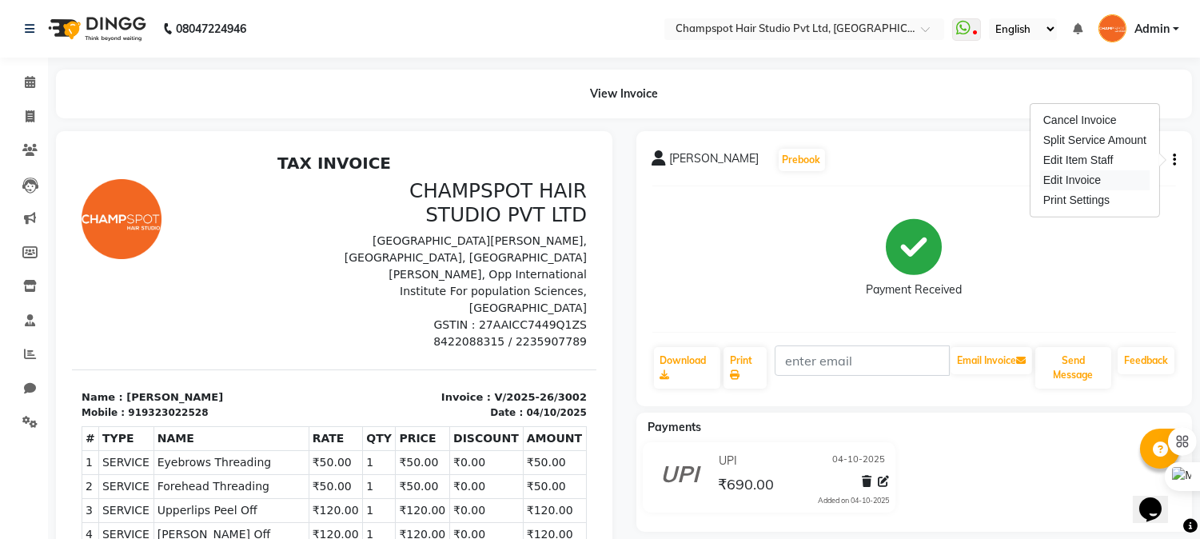
click at [1057, 181] on div "Edit Invoice" at bounding box center [1094, 180] width 109 height 20
select select "service"
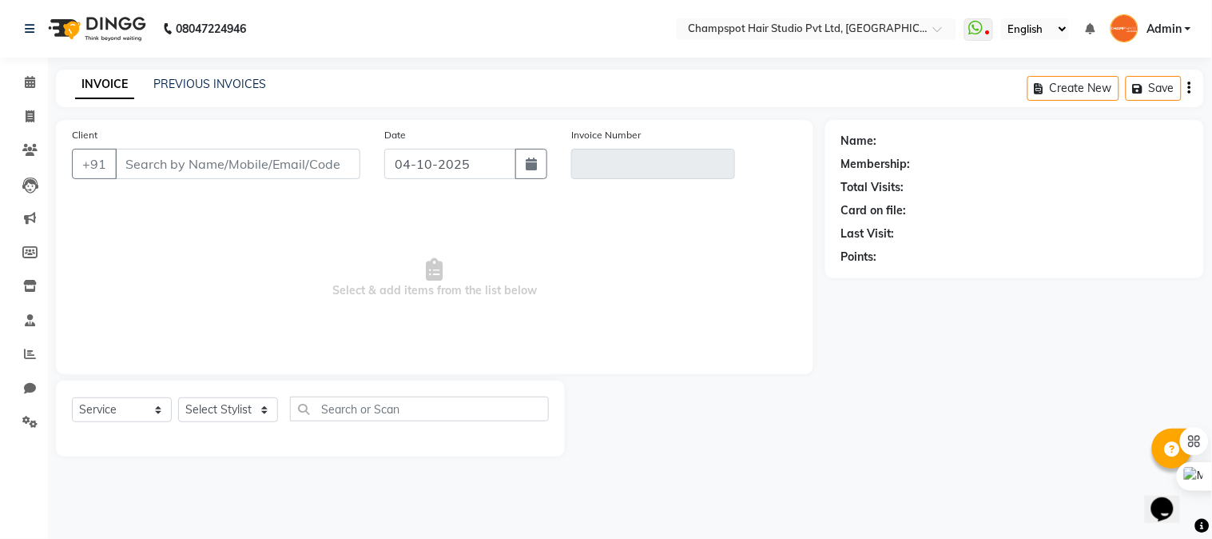
type input "9323022528"
type input "V/2025-26/3002"
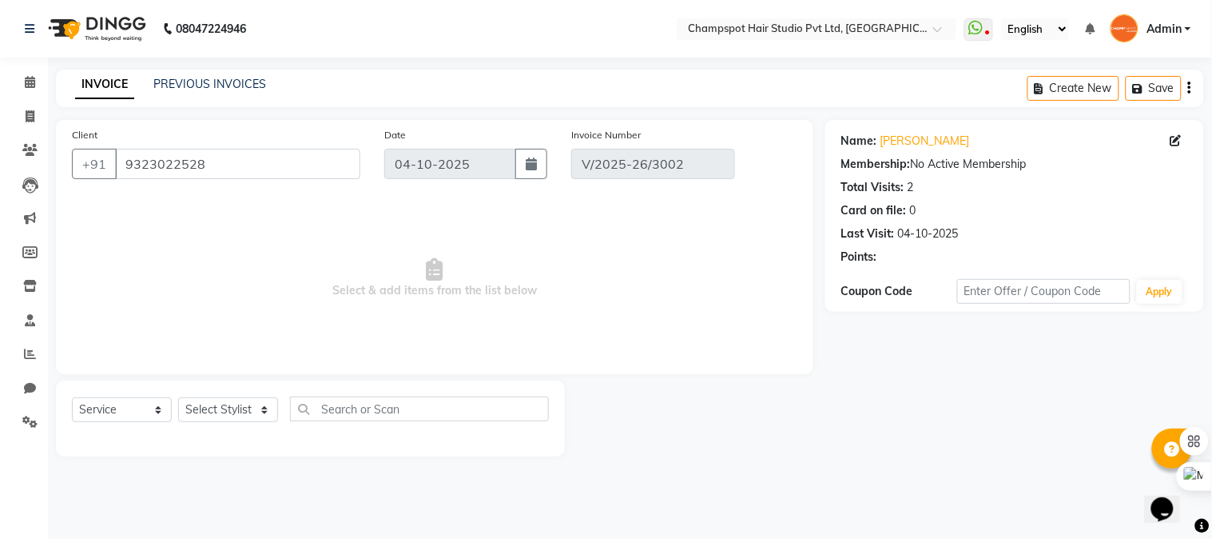
select select "select"
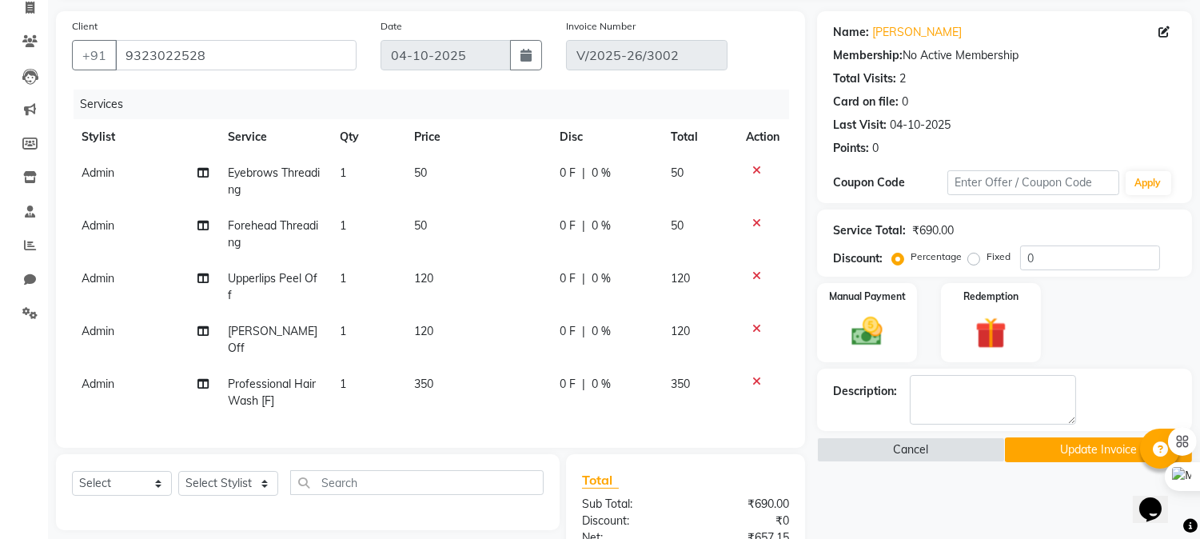
scroll to position [313, 0]
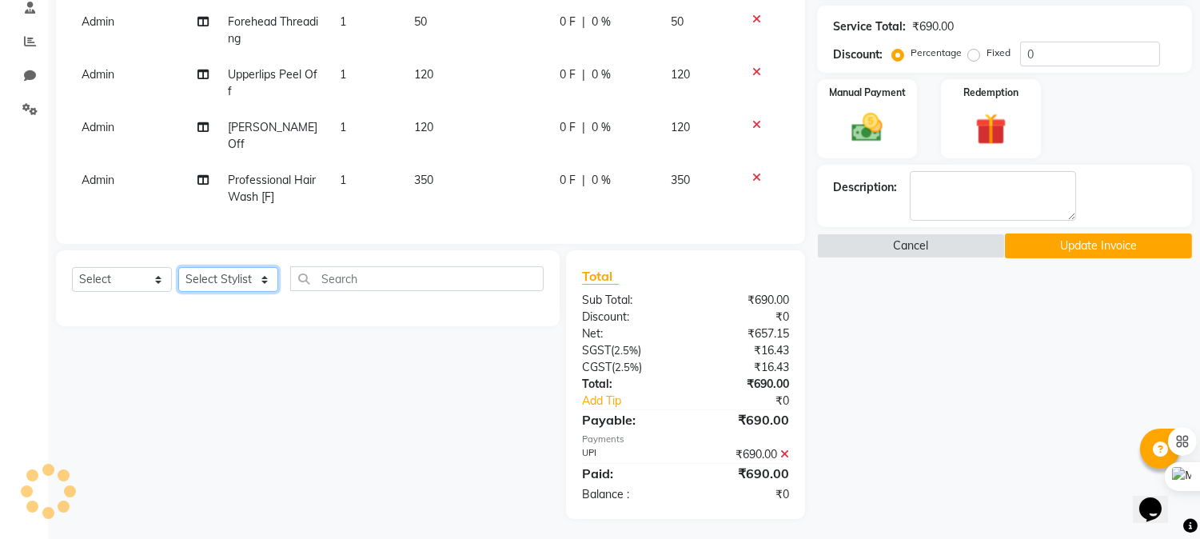
click at [233, 272] on select "Select Stylist Admin [PERSON_NAME] [PERSON_NAME] [PERSON_NAME] [PERSON_NAME] [P…" at bounding box center [228, 279] width 100 height 25
select select "69009"
click at [178, 267] on select "Select Stylist Admin [PERSON_NAME] [PERSON_NAME] [PERSON_NAME] [PERSON_NAME] [P…" at bounding box center [228, 279] width 100 height 25
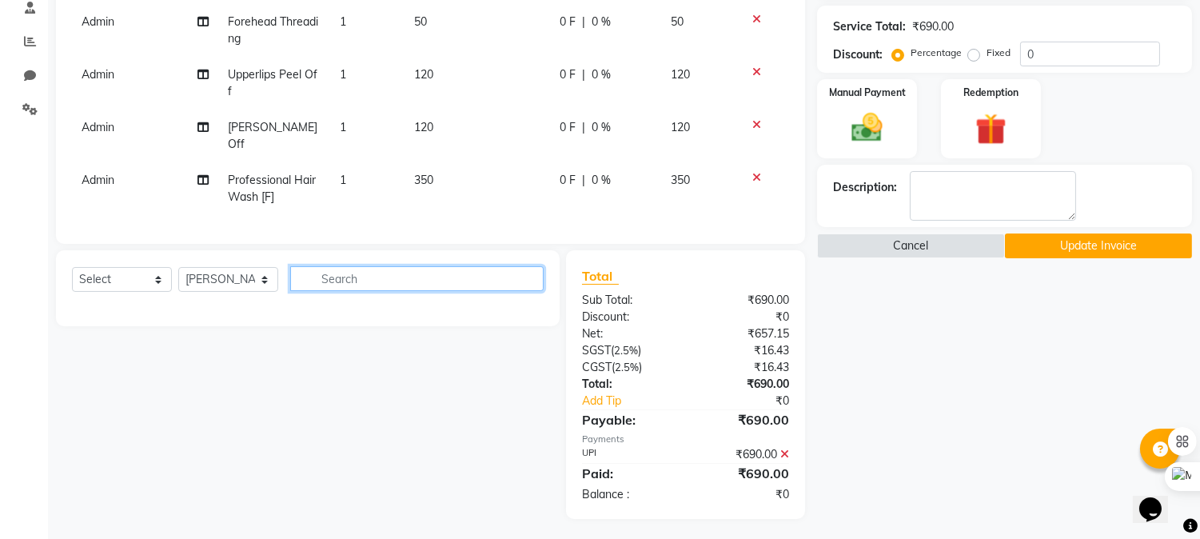
click at [370, 281] on input "text" at bounding box center [416, 278] width 253 height 25
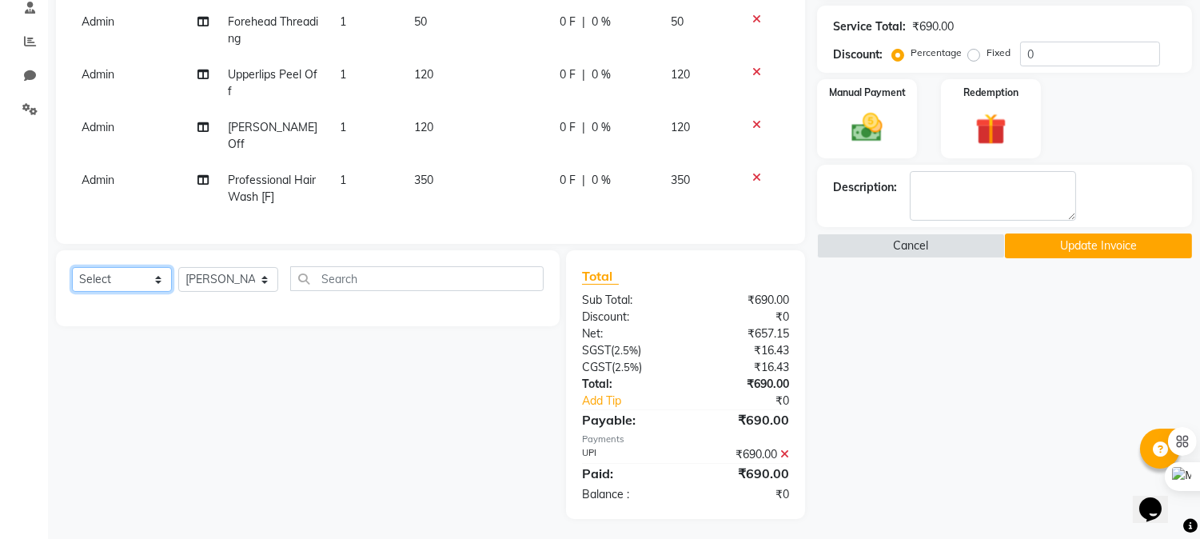
click at [94, 280] on select "Select Service Product Membership Package Voucher Prepaid Gift Card" at bounding box center [122, 279] width 100 height 25
select select "service"
click at [72, 267] on select "Select Service Product Membership Package Voucher Prepaid Gift Card" at bounding box center [122, 279] width 100 height 25
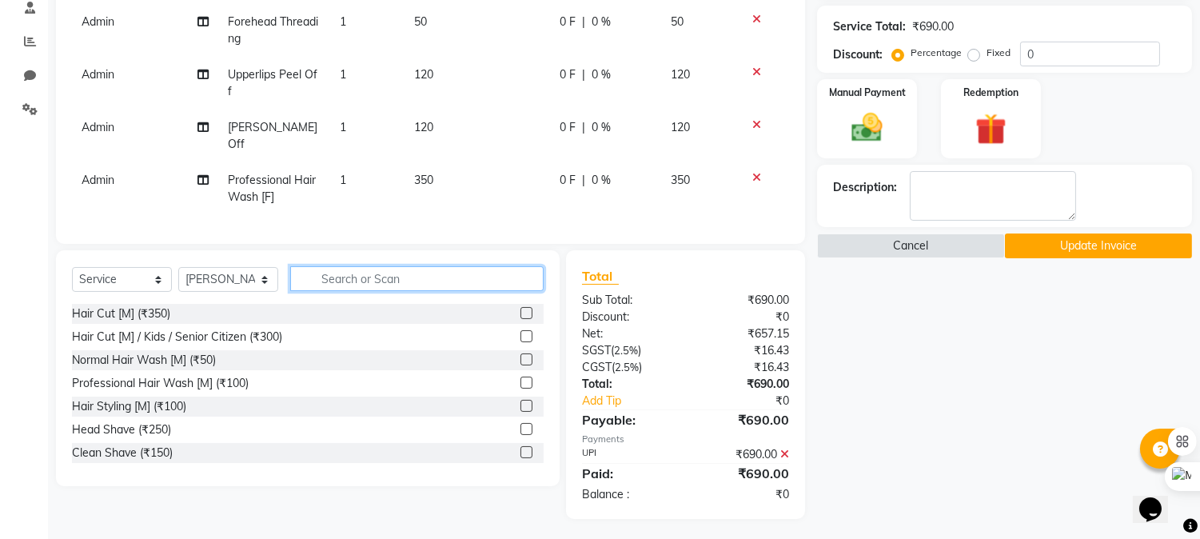
click at [372, 266] on input "text" at bounding box center [416, 278] width 253 height 25
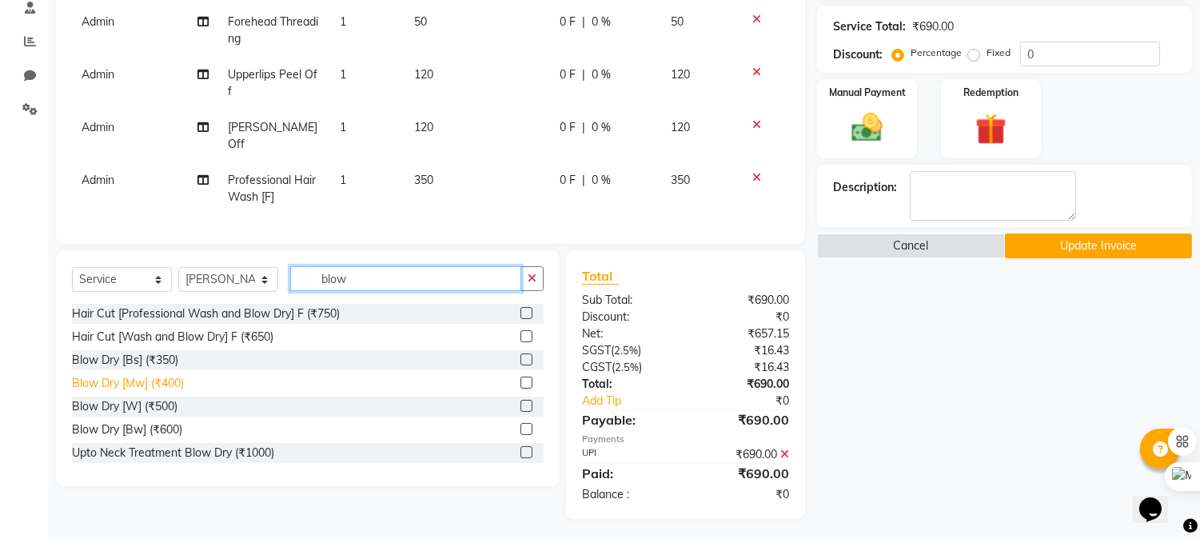
type input "blow"
click at [120, 380] on div "Blow Dry [Mw] (₹400)" at bounding box center [128, 383] width 112 height 17
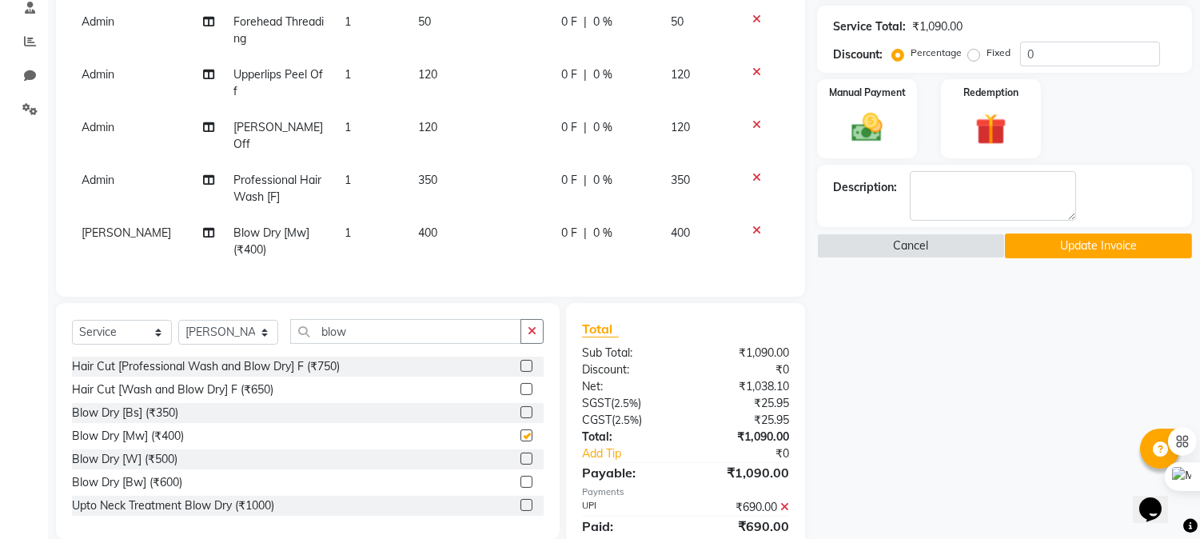
checkbox input "false"
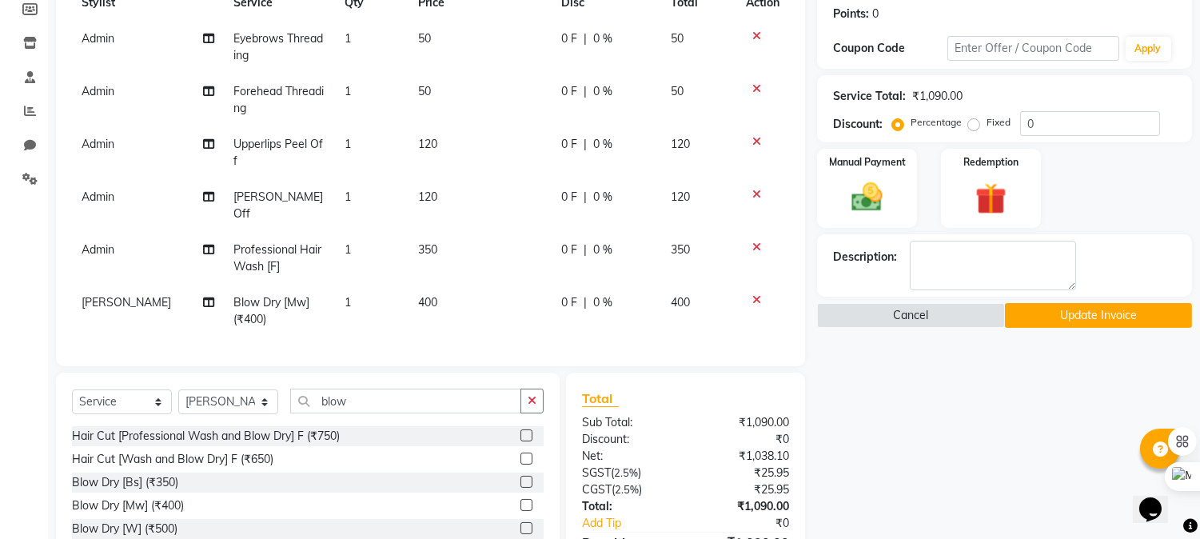
scroll to position [224, 0]
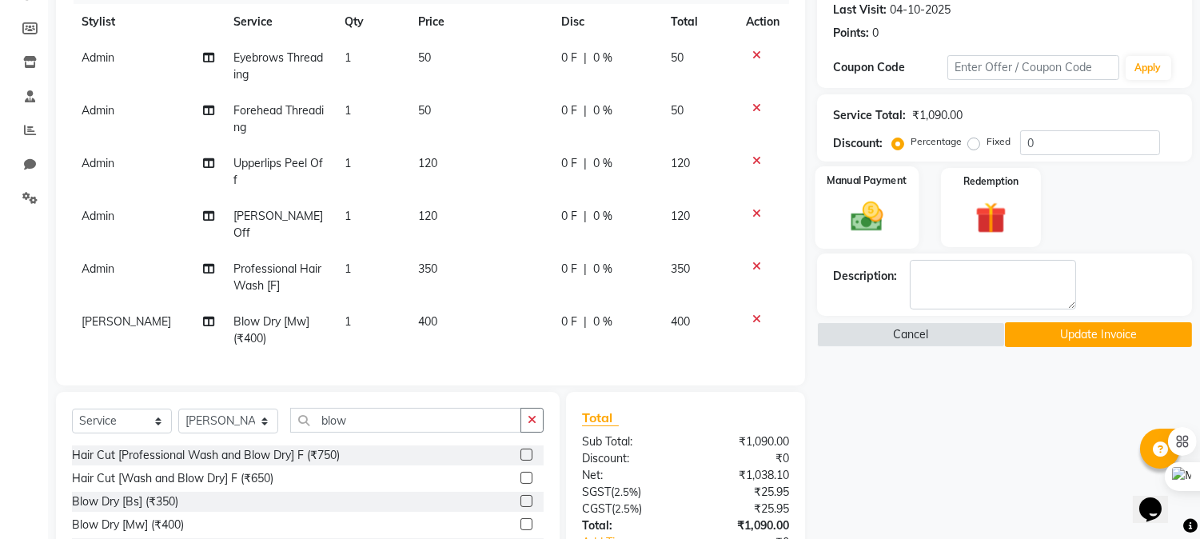
click at [874, 206] on img at bounding box center [867, 217] width 53 height 38
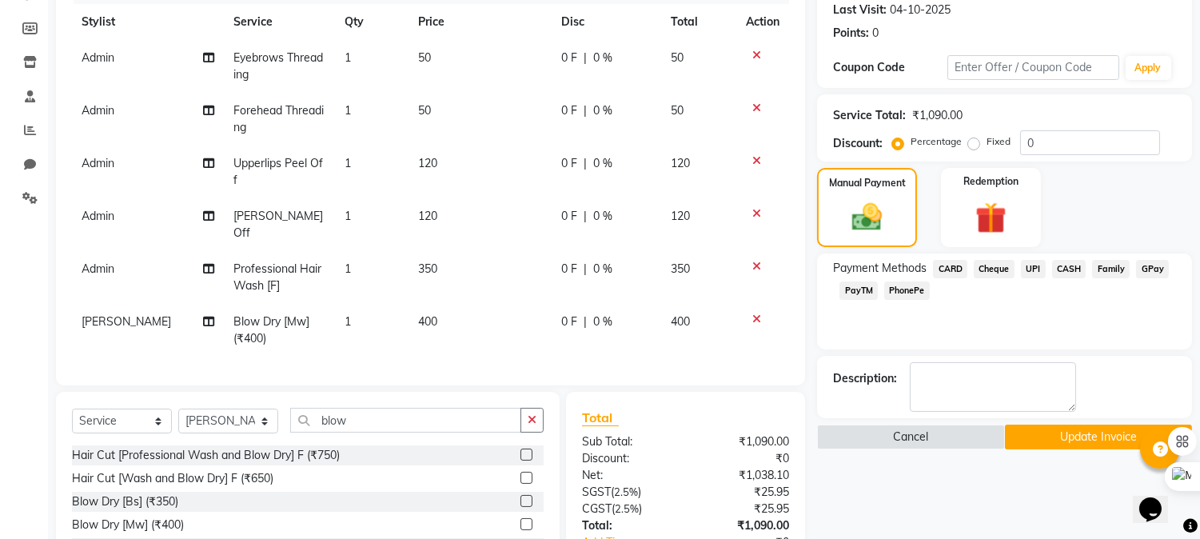
click at [1042, 269] on span "UPI" at bounding box center [1033, 269] width 25 height 18
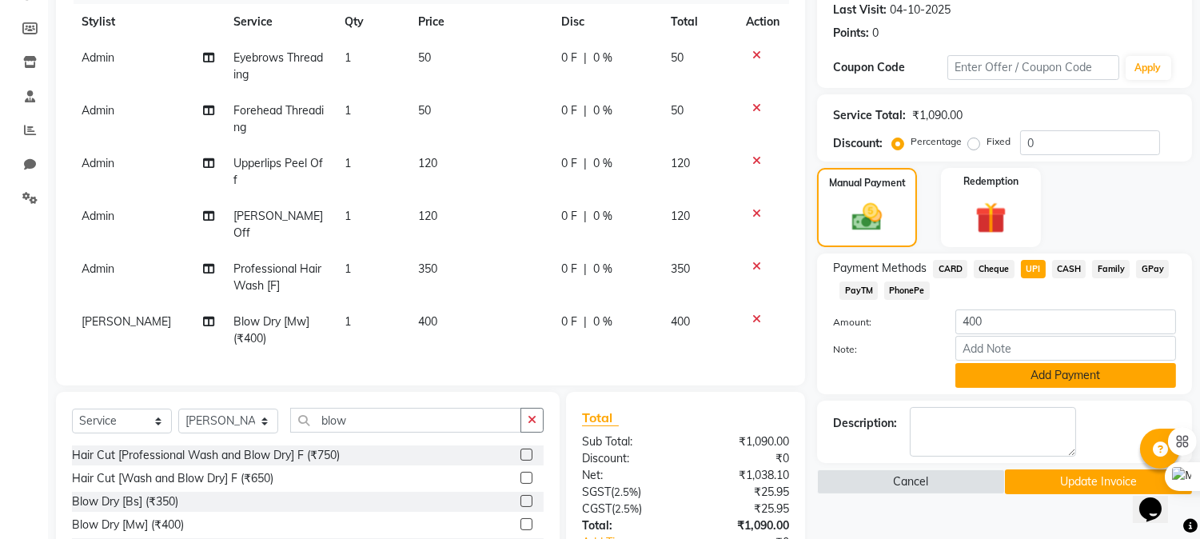
click at [1027, 376] on button "Add Payment" at bounding box center [1065, 375] width 221 height 25
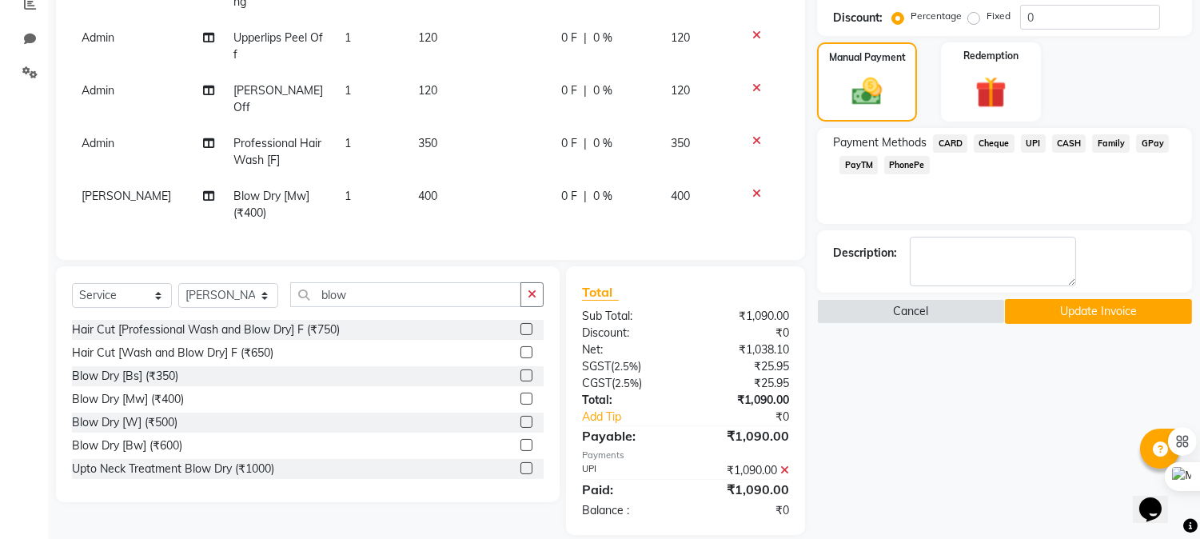
scroll to position [364, 0]
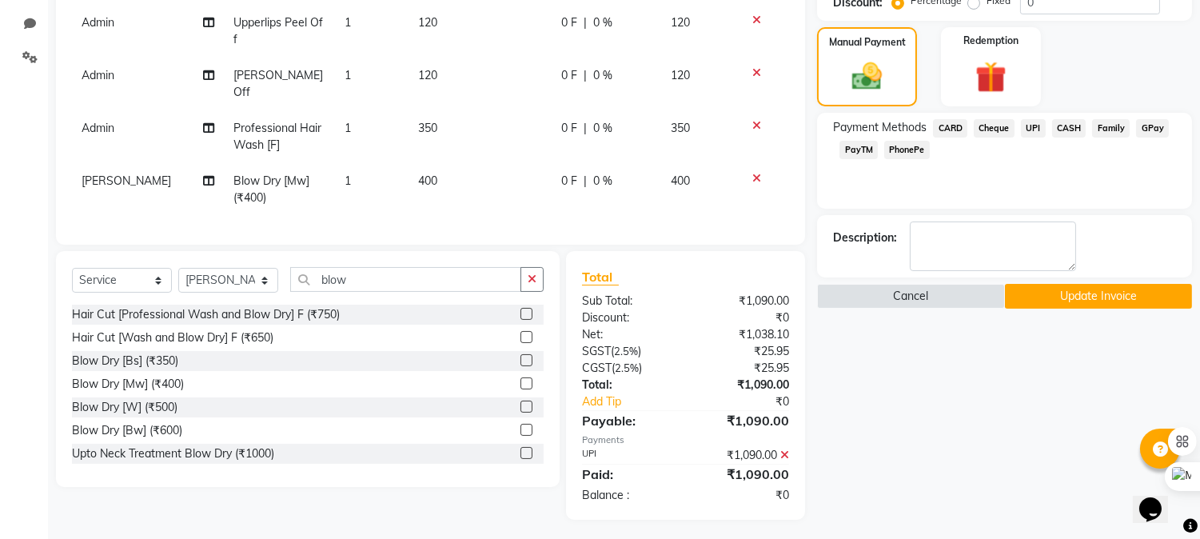
click at [1073, 289] on button "Update Invoice" at bounding box center [1098, 296] width 187 height 25
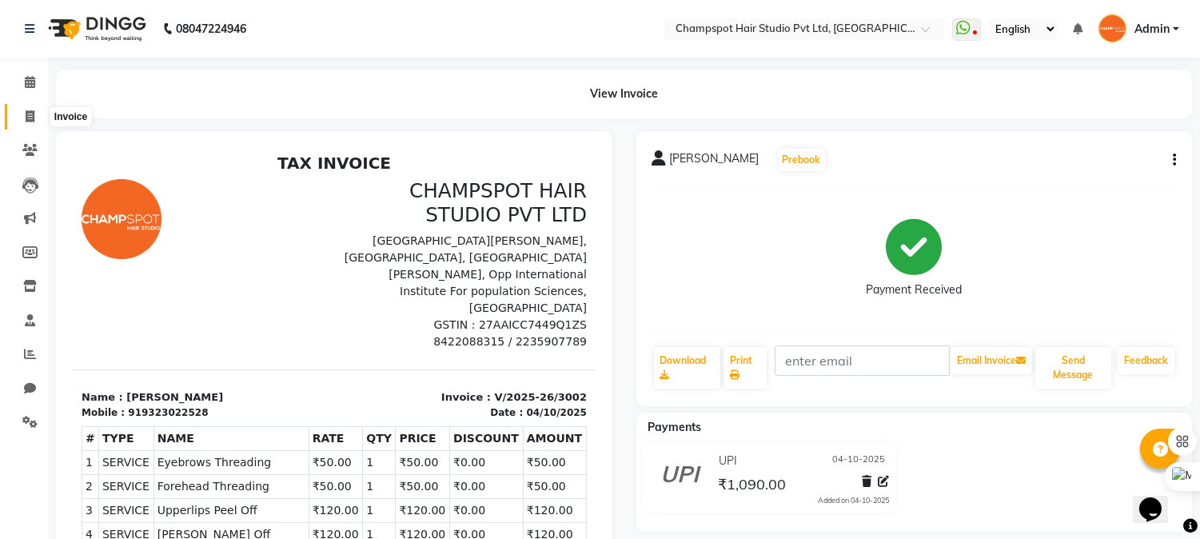
drag, startPoint x: 24, startPoint y: 122, endPoint x: 38, endPoint y: 121, distance: 14.4
click at [26, 122] on icon at bounding box center [30, 116] width 9 height 12
select select "service"
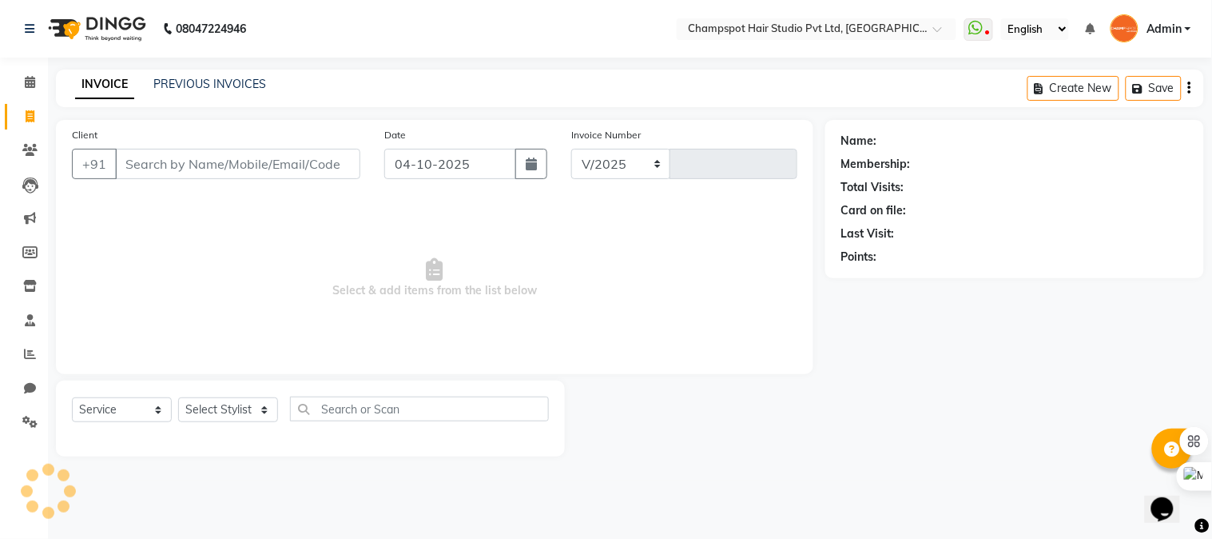
select select "7690"
type input "3003"
click at [222, 154] on input "Client" at bounding box center [237, 164] width 245 height 30
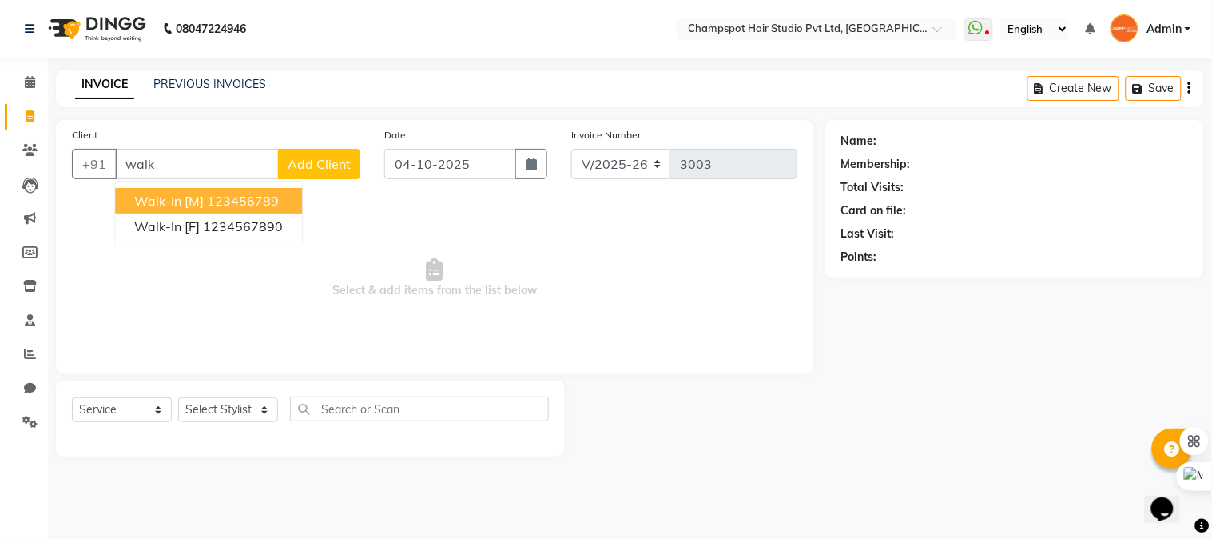
click at [190, 202] on span "Walk-In [M]" at bounding box center [169, 201] width 70 height 16
type input "123456789"
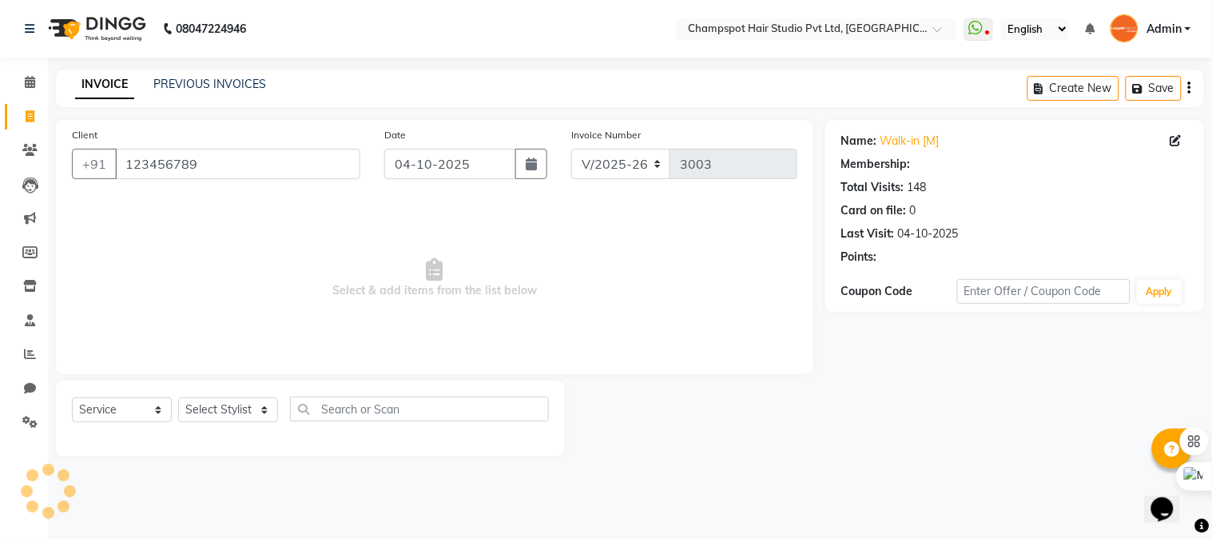
select select "1: Object"
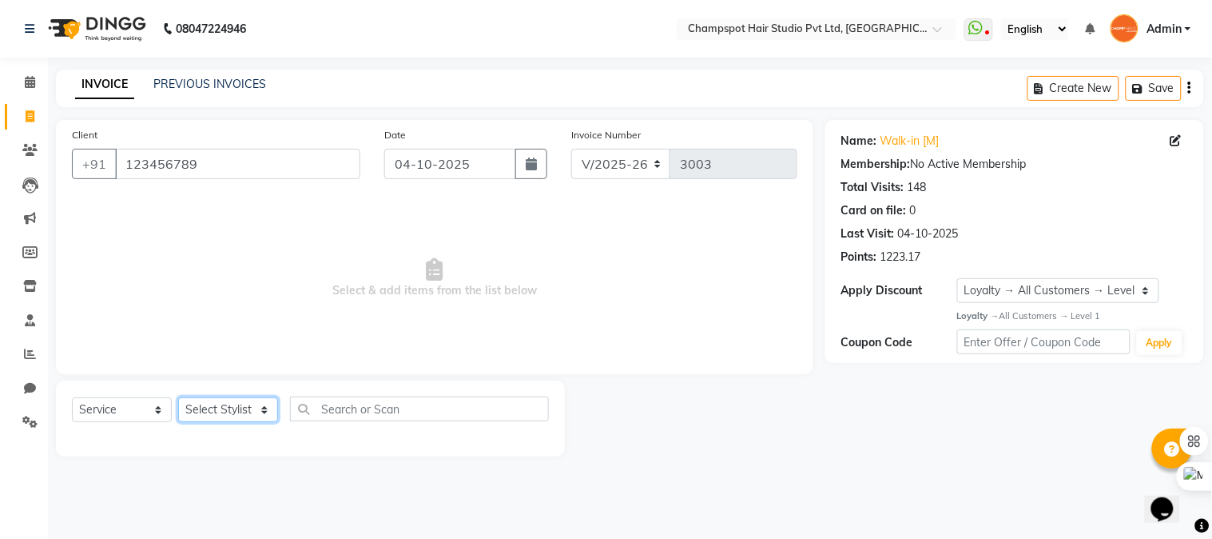
click at [202, 401] on select "Select Stylist Admin [PERSON_NAME] [PERSON_NAME] [PERSON_NAME] [PERSON_NAME] [P…" at bounding box center [228, 409] width 100 height 25
select select "69005"
click at [178, 398] on select "Select Stylist Admin [PERSON_NAME] [PERSON_NAME] [PERSON_NAME] [PERSON_NAME] [P…" at bounding box center [228, 409] width 100 height 25
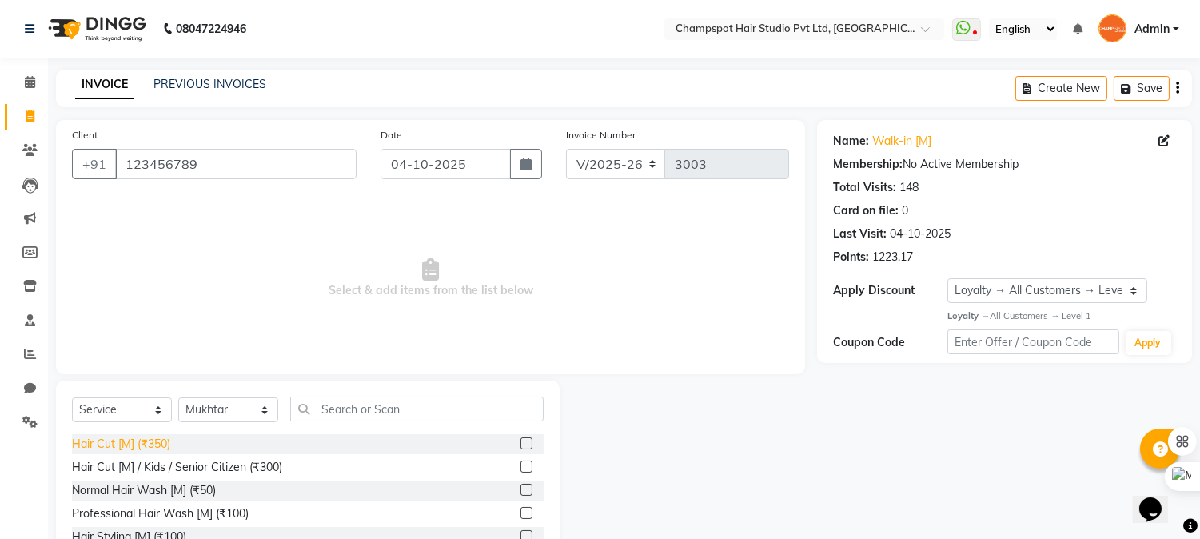
click at [149, 443] on div "Hair Cut [M] (₹350)" at bounding box center [121, 444] width 98 height 17
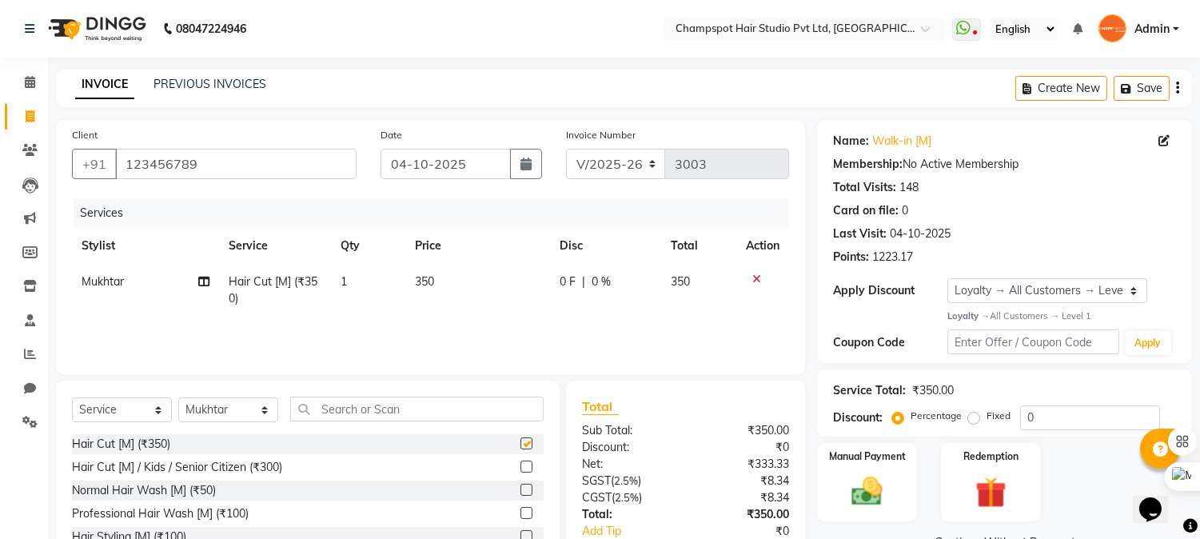
checkbox input "false"
click at [421, 419] on input "text" at bounding box center [416, 408] width 253 height 25
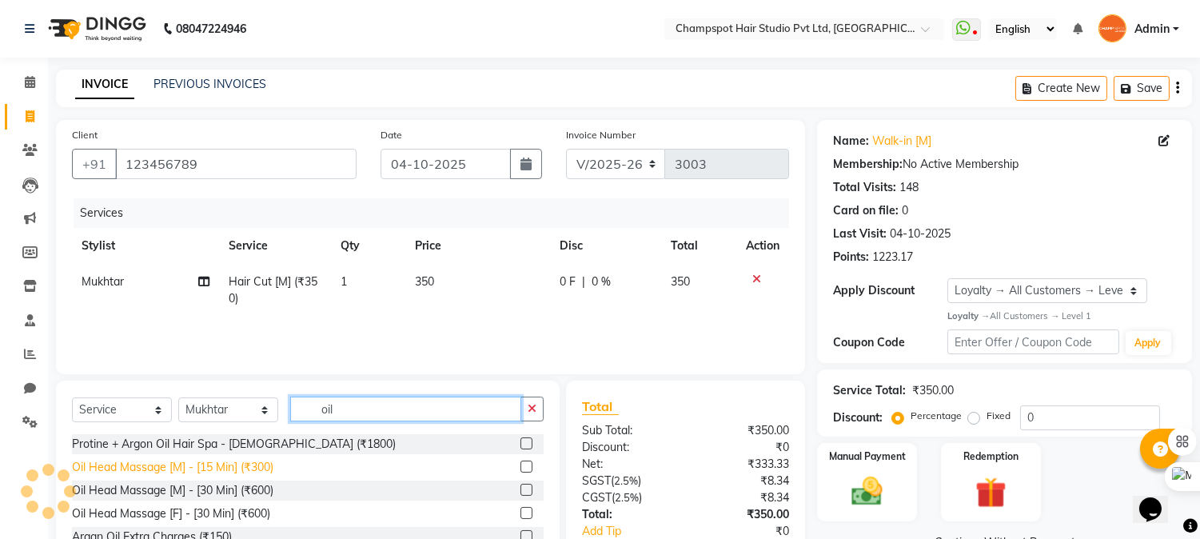
type input "oil"
click at [220, 475] on div "Oil Head Massage [M] - [15 Min] (₹300)" at bounding box center [172, 467] width 201 height 17
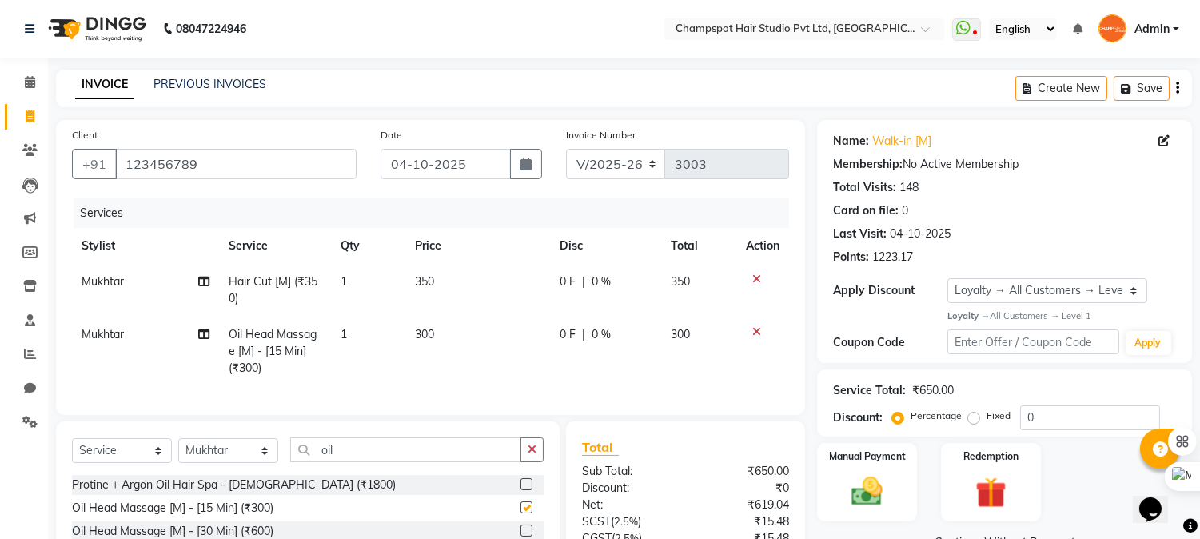
checkbox input "false"
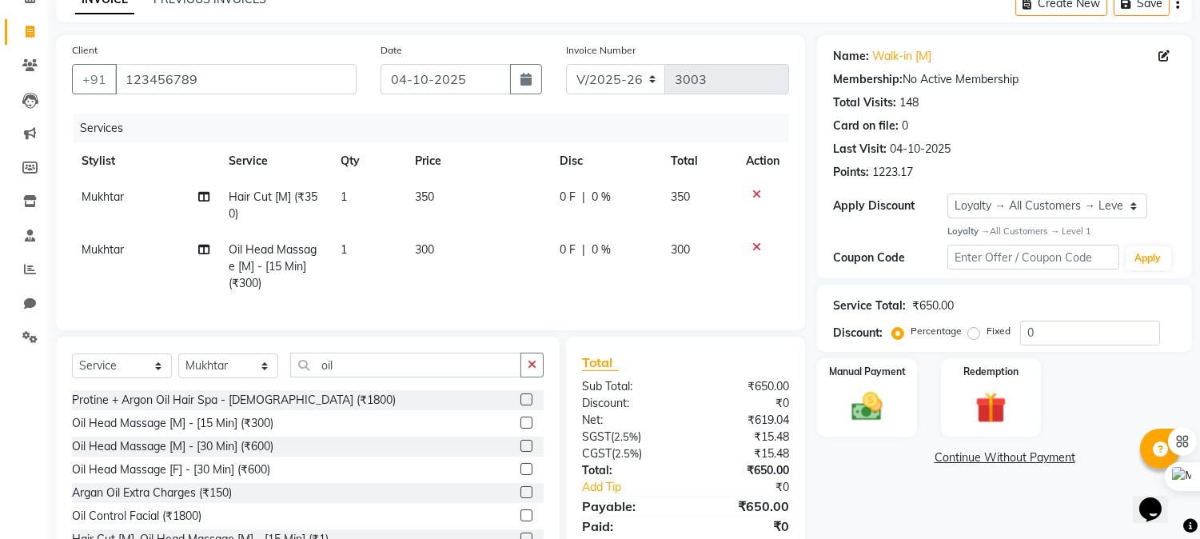
scroll to position [155, 0]
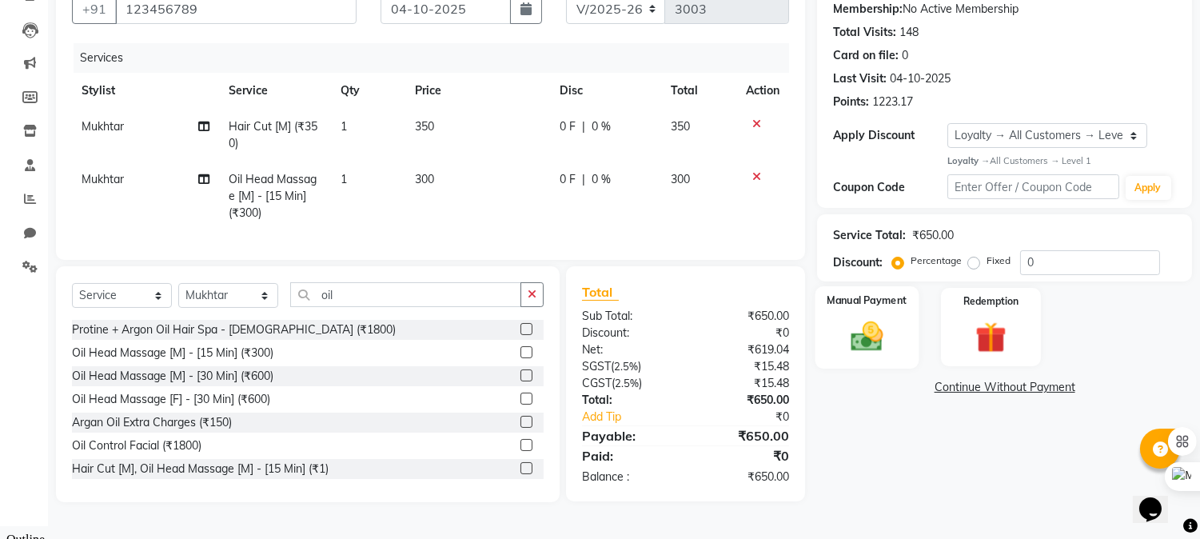
click at [871, 340] on img at bounding box center [867, 336] width 53 height 38
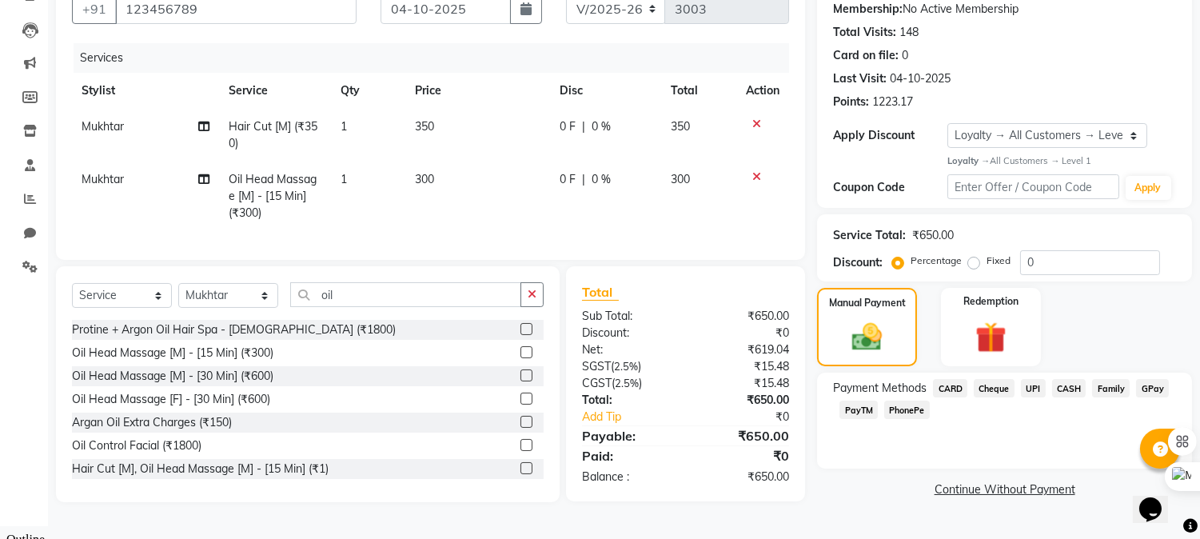
click at [1029, 387] on span "UPI" at bounding box center [1033, 388] width 25 height 18
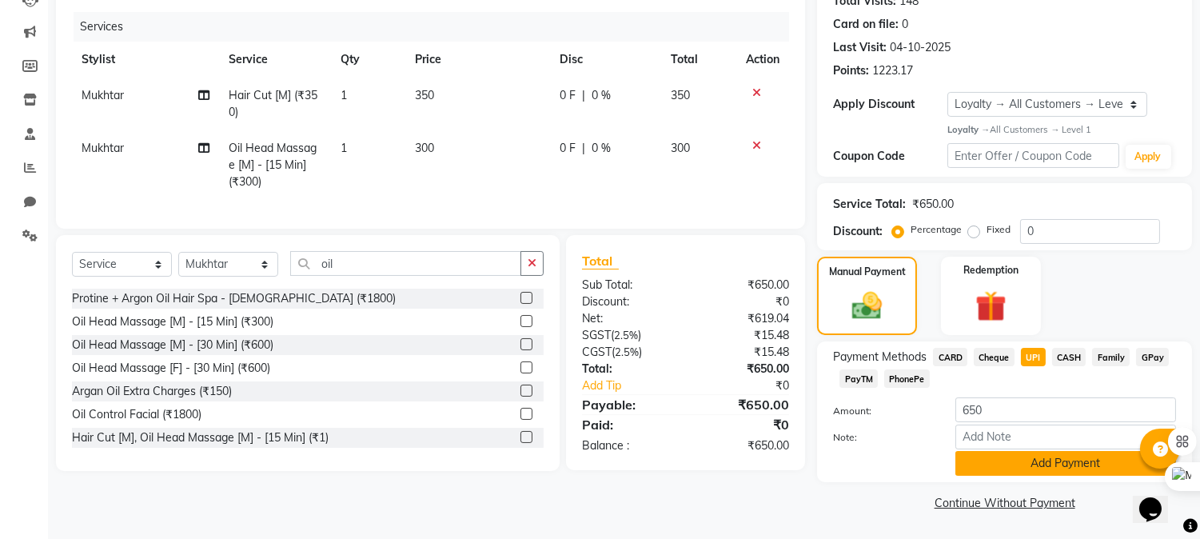
click at [1025, 458] on button "Add Payment" at bounding box center [1065, 463] width 221 height 25
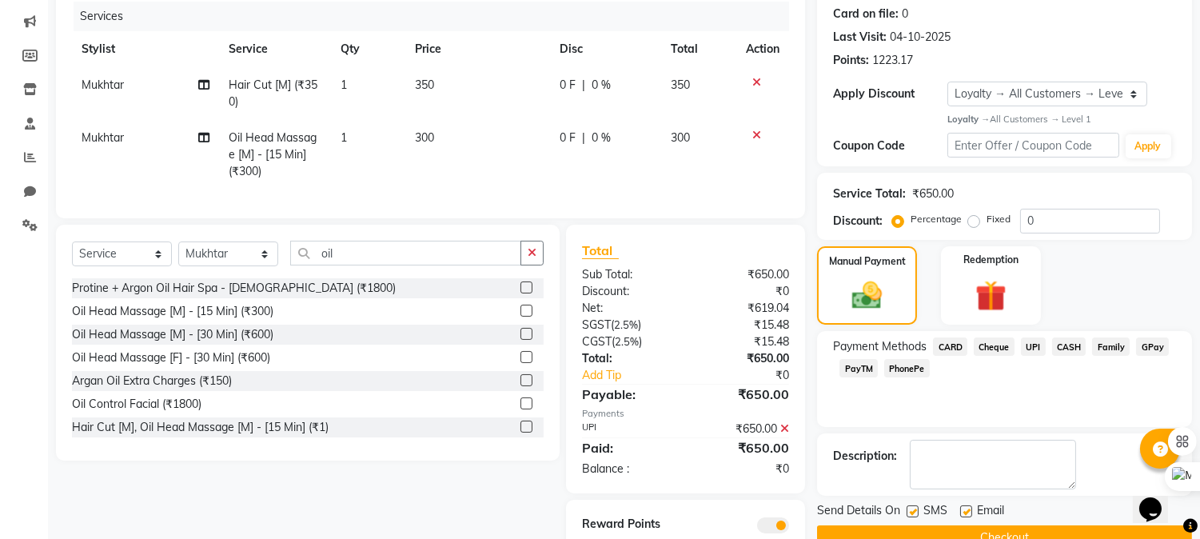
scroll to position [267, 0]
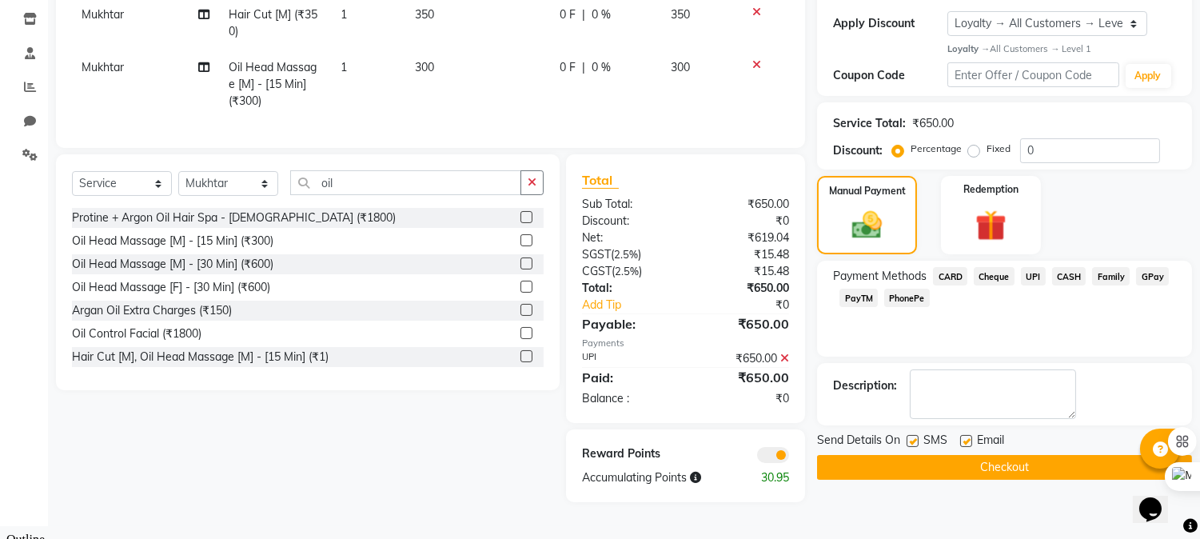
click at [936, 464] on button "Checkout" at bounding box center [1004, 467] width 375 height 25
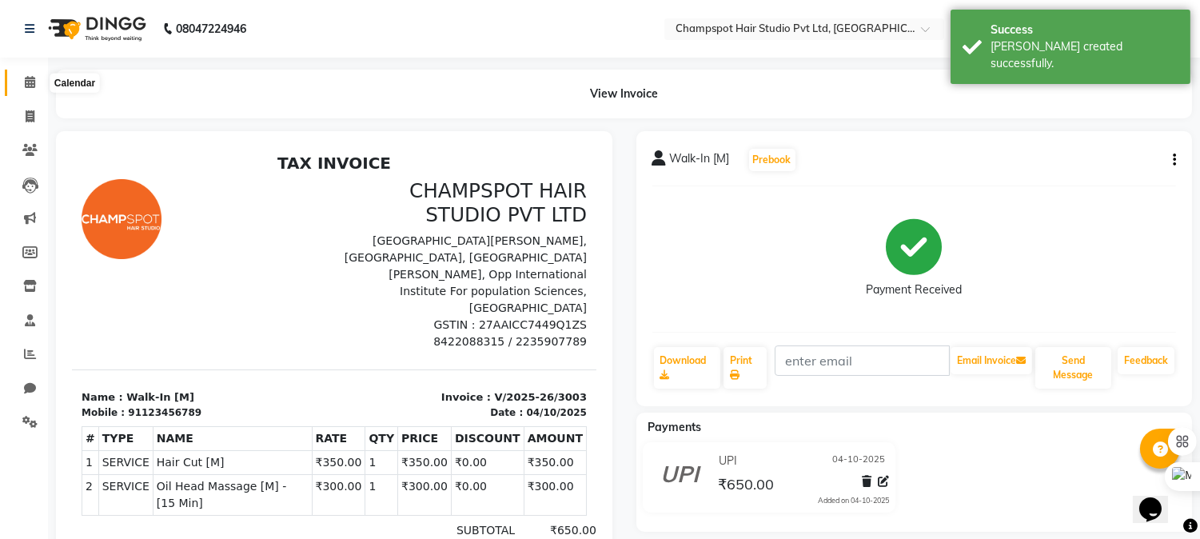
click at [34, 86] on icon at bounding box center [30, 82] width 10 height 12
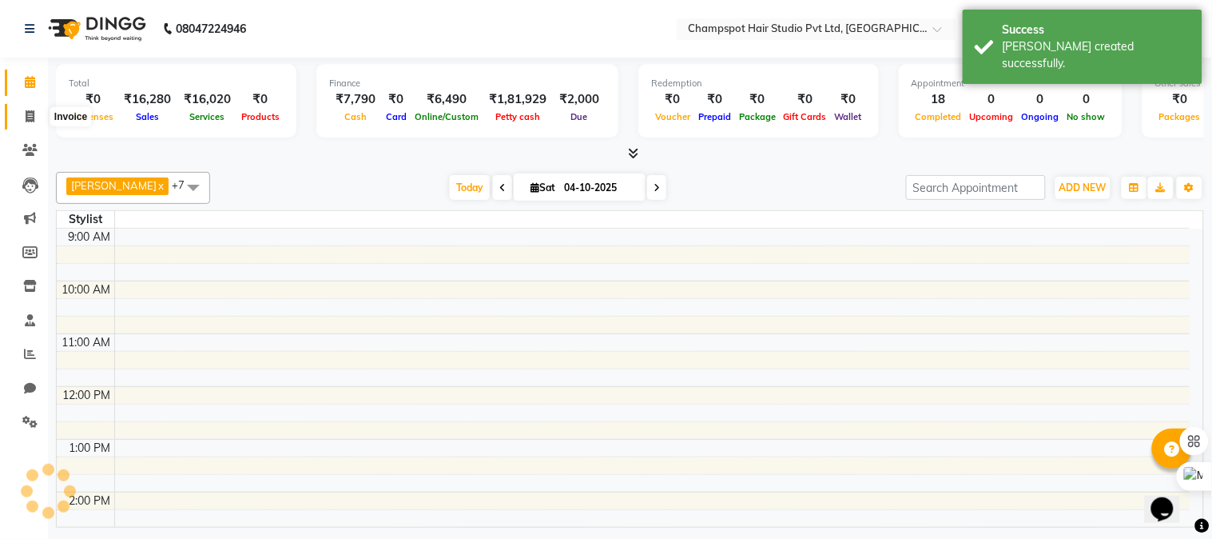
click at [30, 117] on icon at bounding box center [30, 116] width 9 height 12
select select "7690"
select select "service"
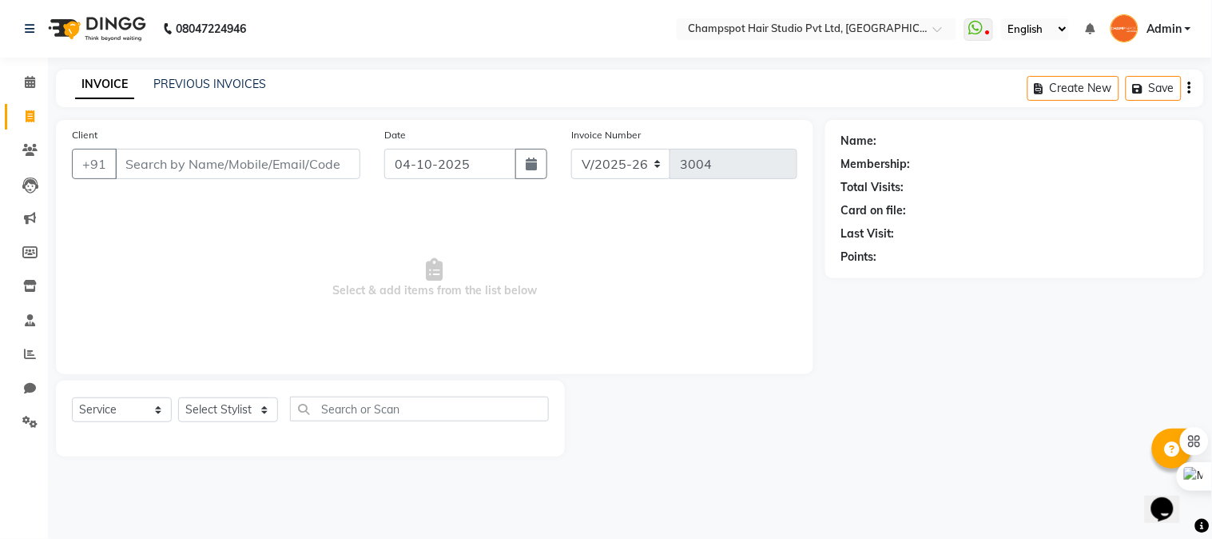
drag, startPoint x: 0, startPoint y: 506, endPoint x: 237, endPoint y: 182, distance: 400.9
click at [237, 182] on div "Client +91" at bounding box center [216, 159] width 313 height 66
click at [237, 172] on input "Client" at bounding box center [237, 164] width 245 height 30
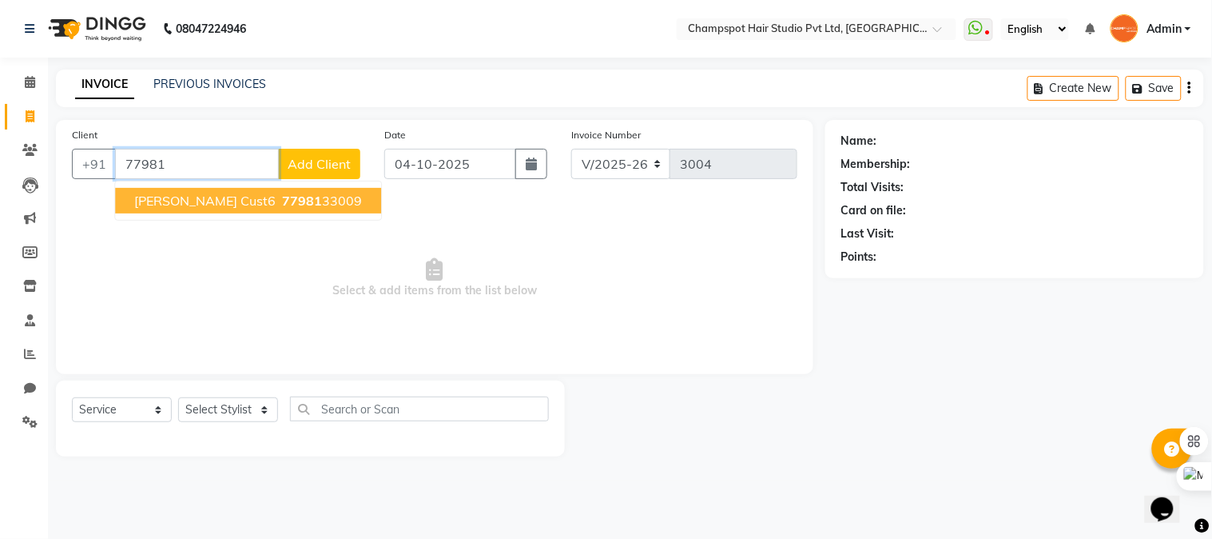
click at [201, 200] on span "[PERSON_NAME] Cust6" at bounding box center [204, 201] width 141 height 16
type input "7798133009"
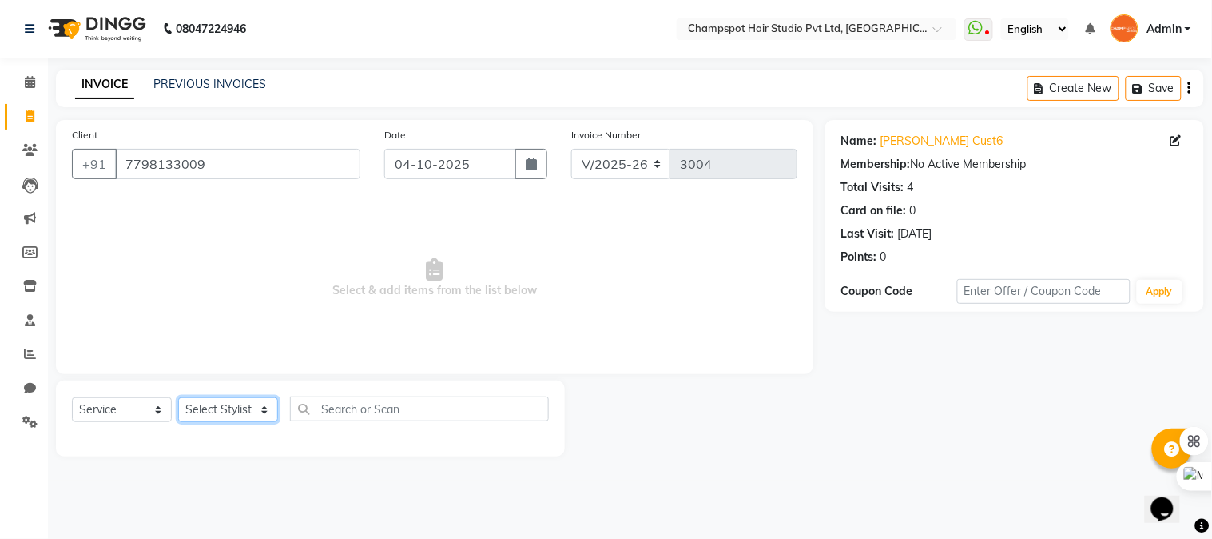
click at [221, 414] on select "Select Stylist Admin [PERSON_NAME] [PERSON_NAME] [PERSON_NAME] [PERSON_NAME] [P…" at bounding box center [228, 409] width 100 height 25
select select "69007"
click at [178, 398] on select "Select Stylist Admin [PERSON_NAME] [PERSON_NAME] [PERSON_NAME] [PERSON_NAME] [P…" at bounding box center [228, 409] width 100 height 25
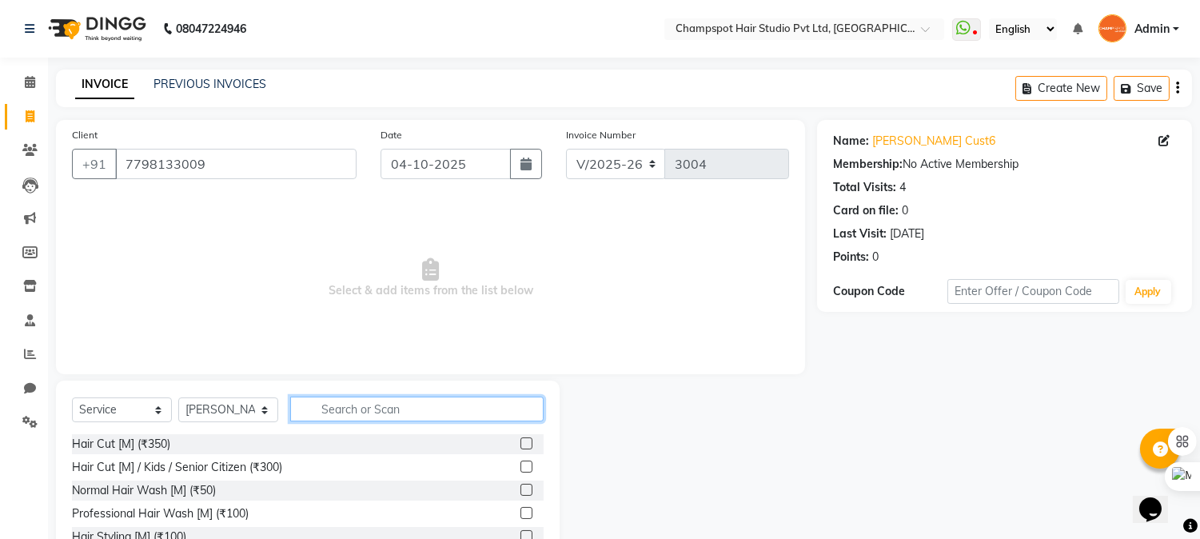
click at [339, 414] on input "text" at bounding box center [416, 408] width 253 height 25
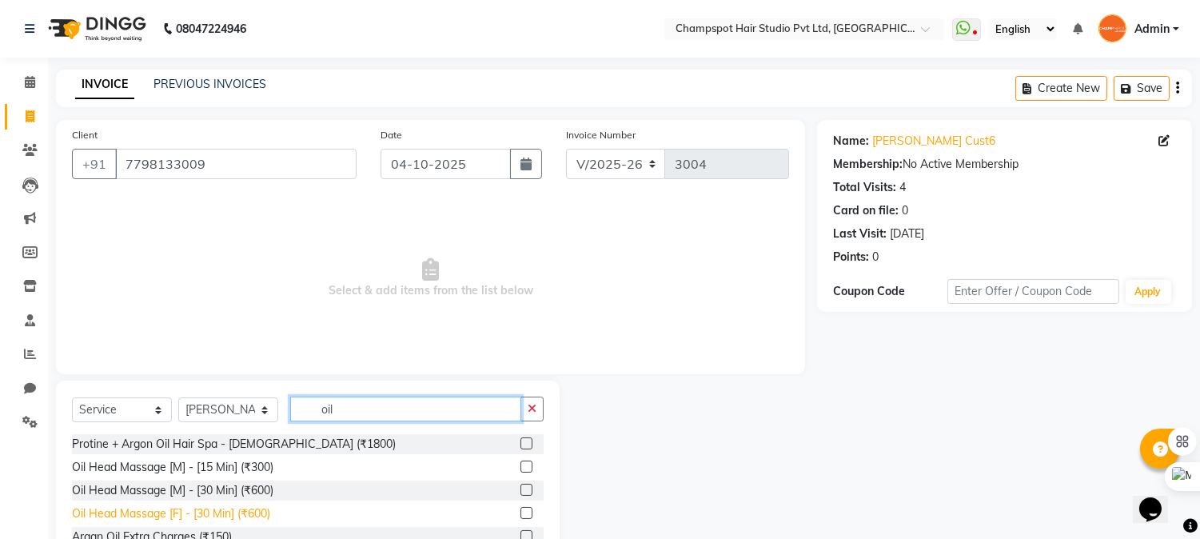
type input "oil"
click at [225, 512] on div "Oil Head Massage [F] - [30 Min] (₹600)" at bounding box center [171, 513] width 198 height 17
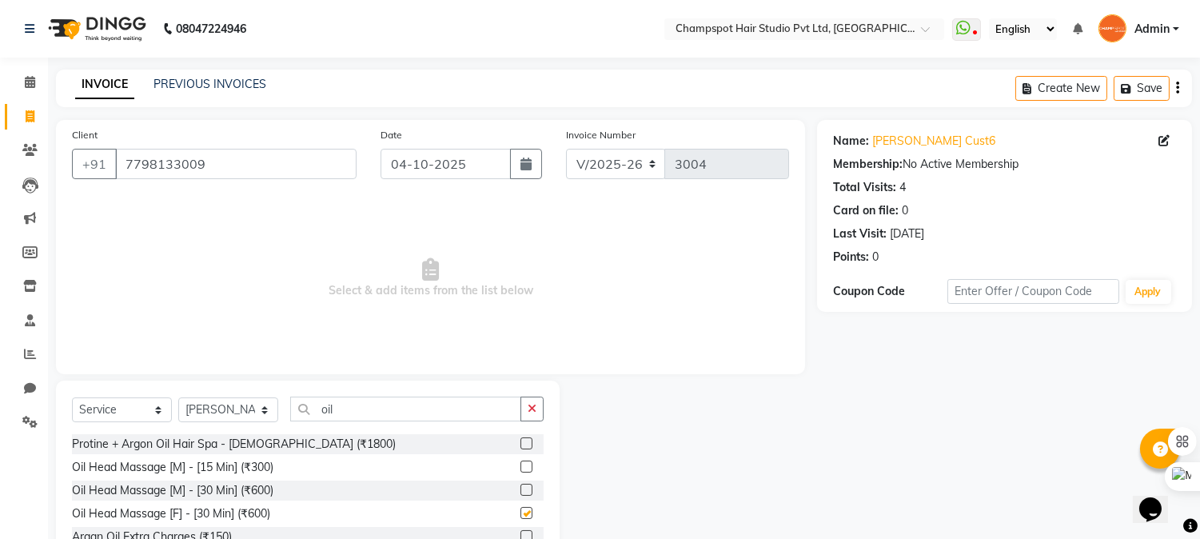
checkbox input "false"
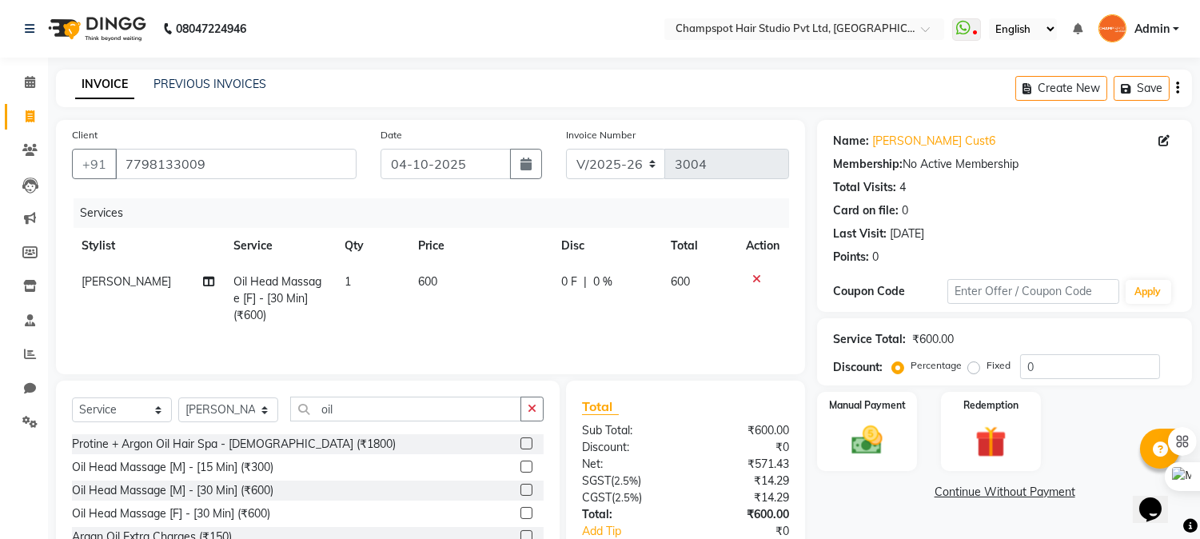
scroll to position [102, 0]
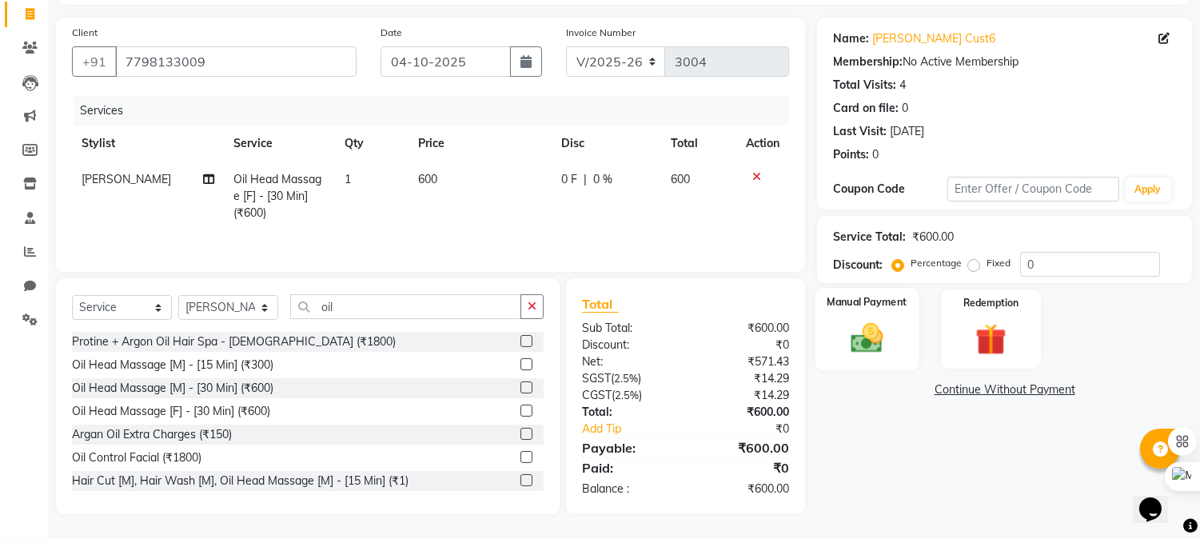
click at [860, 321] on img at bounding box center [867, 339] width 53 height 38
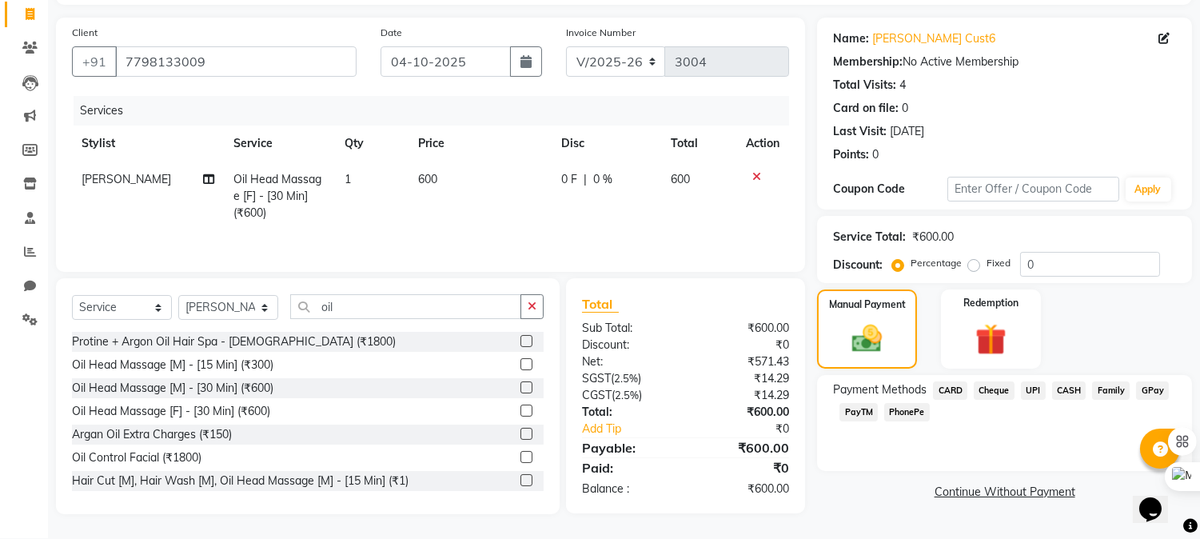
click at [1032, 387] on span "UPI" at bounding box center [1033, 390] width 25 height 18
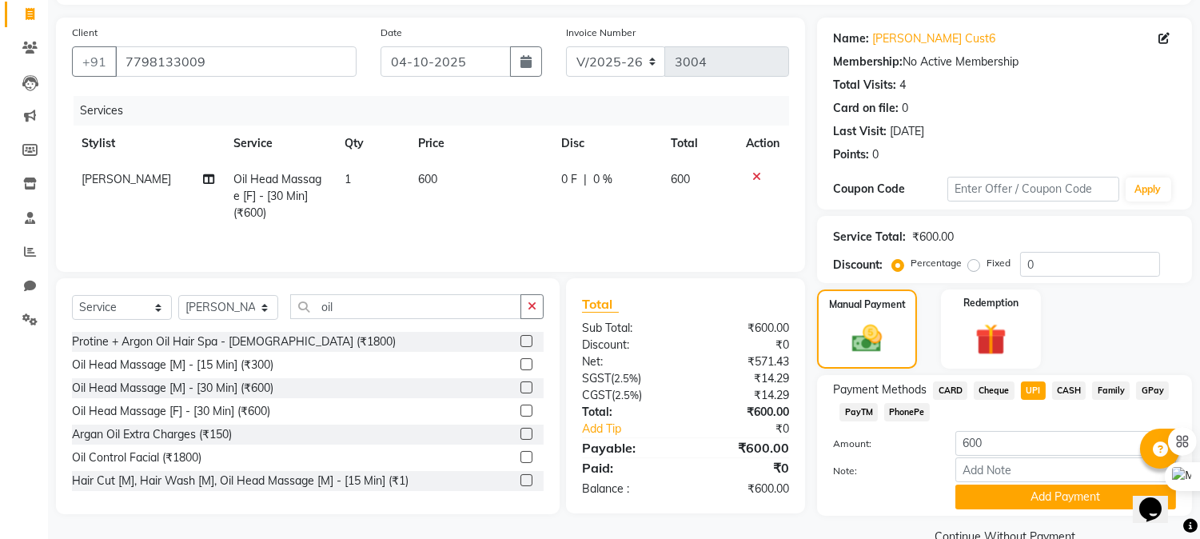
scroll to position [136, 0]
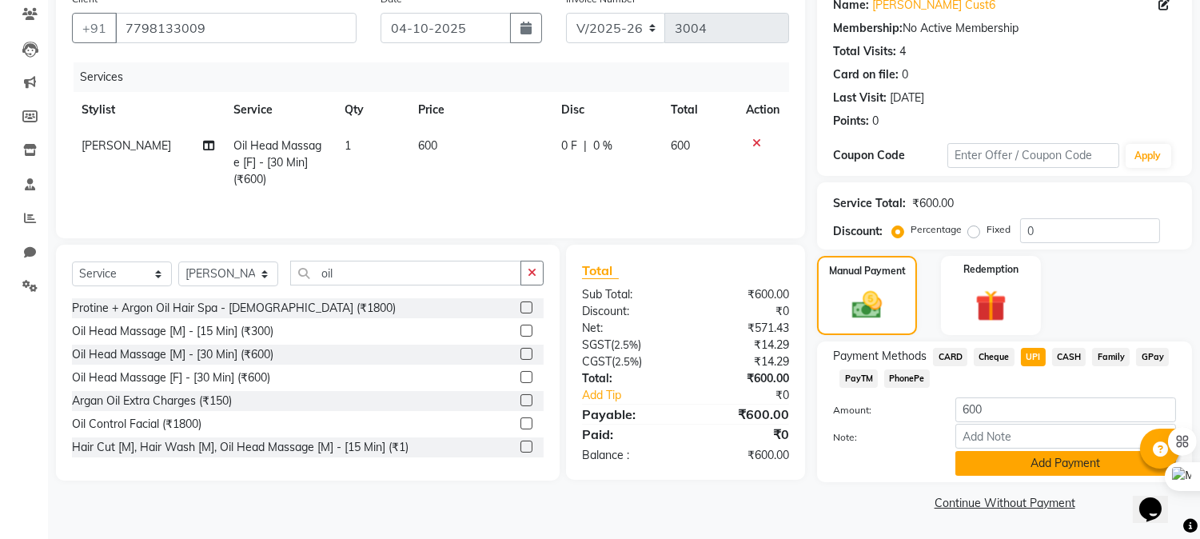
click at [1002, 468] on button "Add Payment" at bounding box center [1065, 463] width 221 height 25
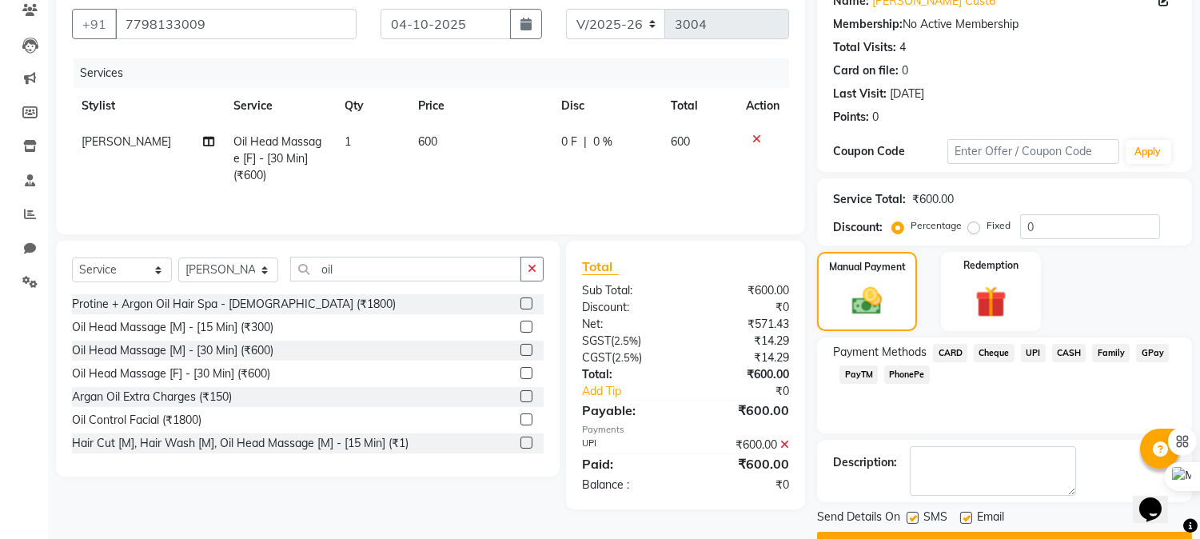
scroll to position [180, 0]
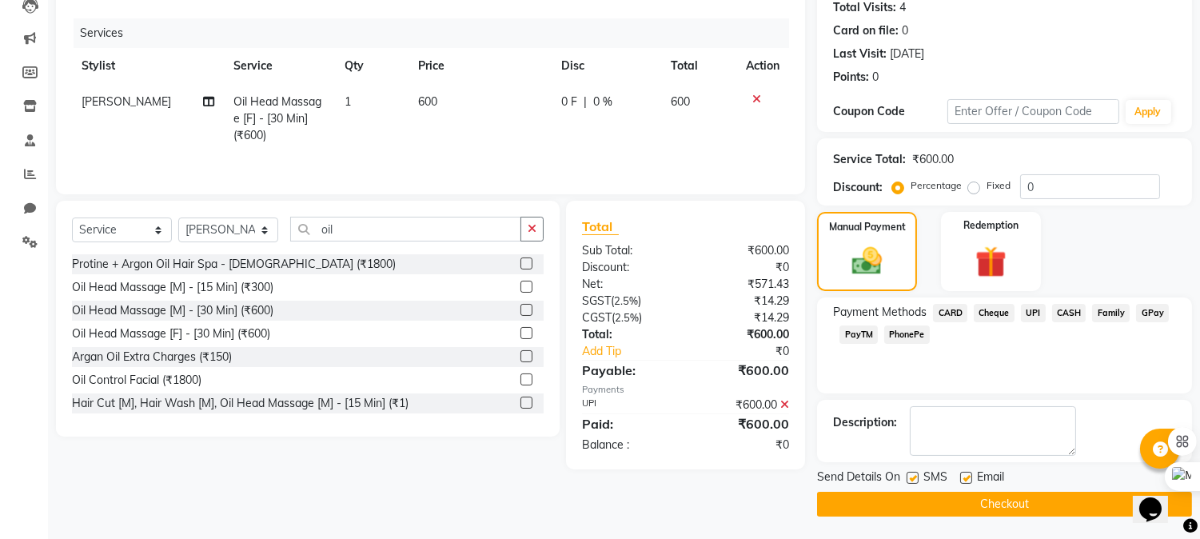
click at [979, 502] on button "Checkout" at bounding box center [1004, 504] width 375 height 25
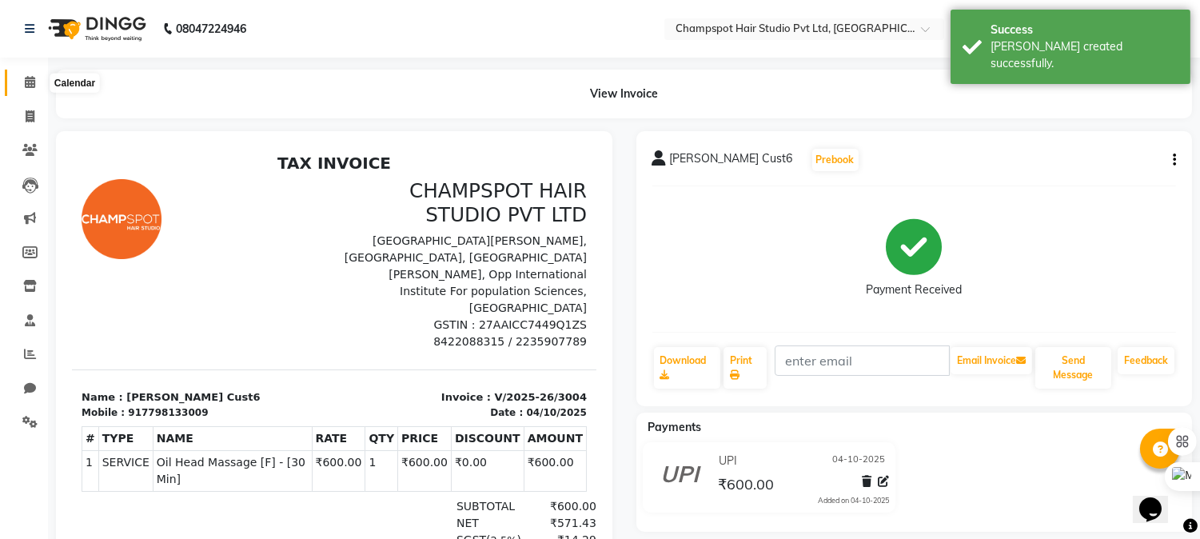
click at [26, 84] on icon at bounding box center [30, 82] width 10 height 12
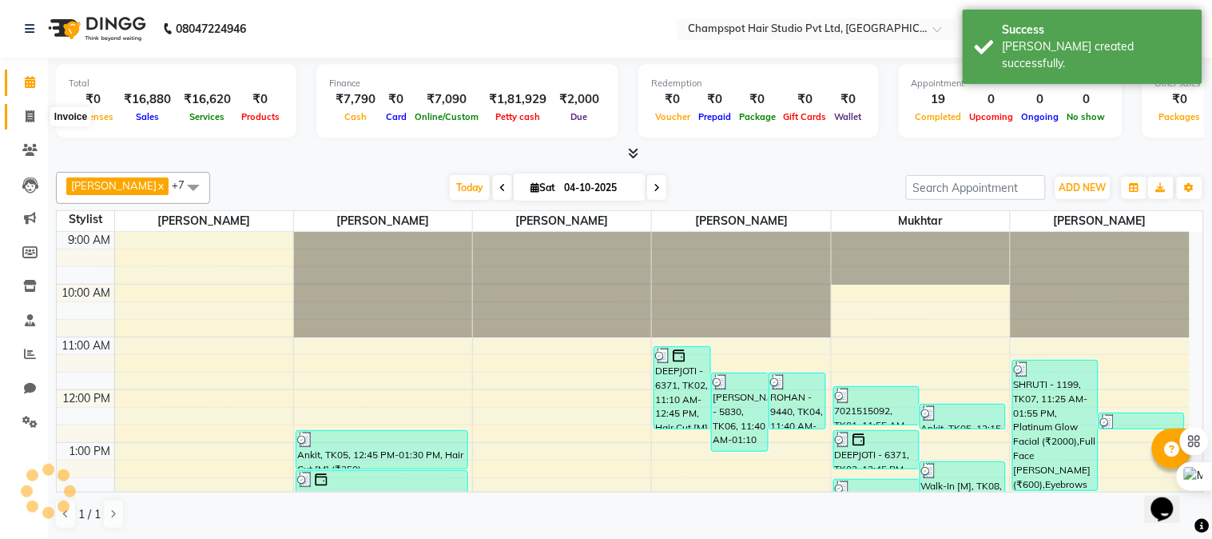
click at [28, 114] on icon at bounding box center [30, 116] width 9 height 12
select select "service"
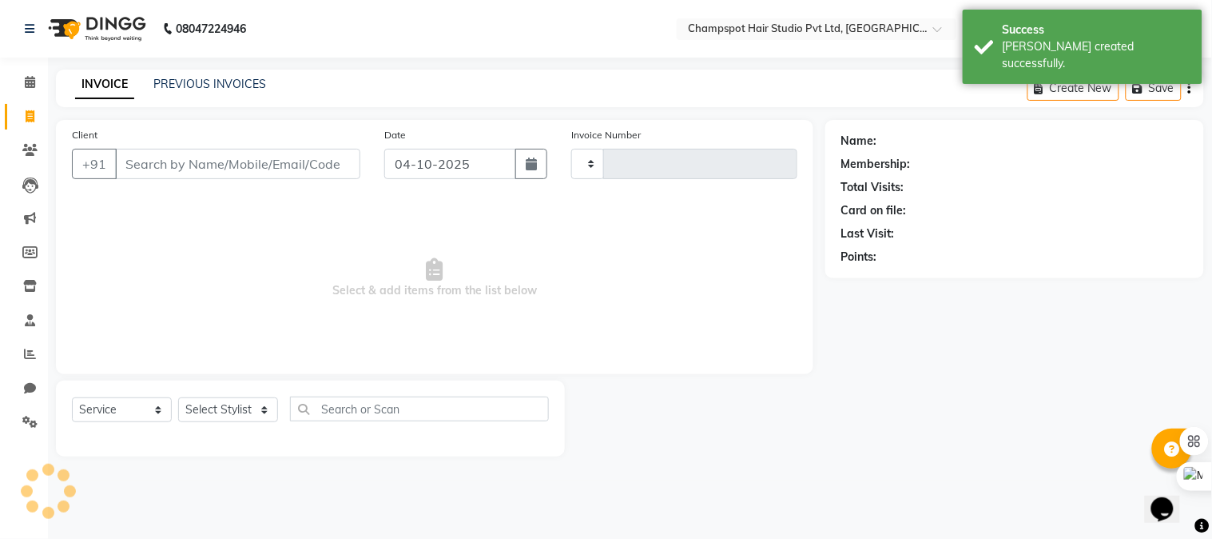
type input "3005"
select select "7690"
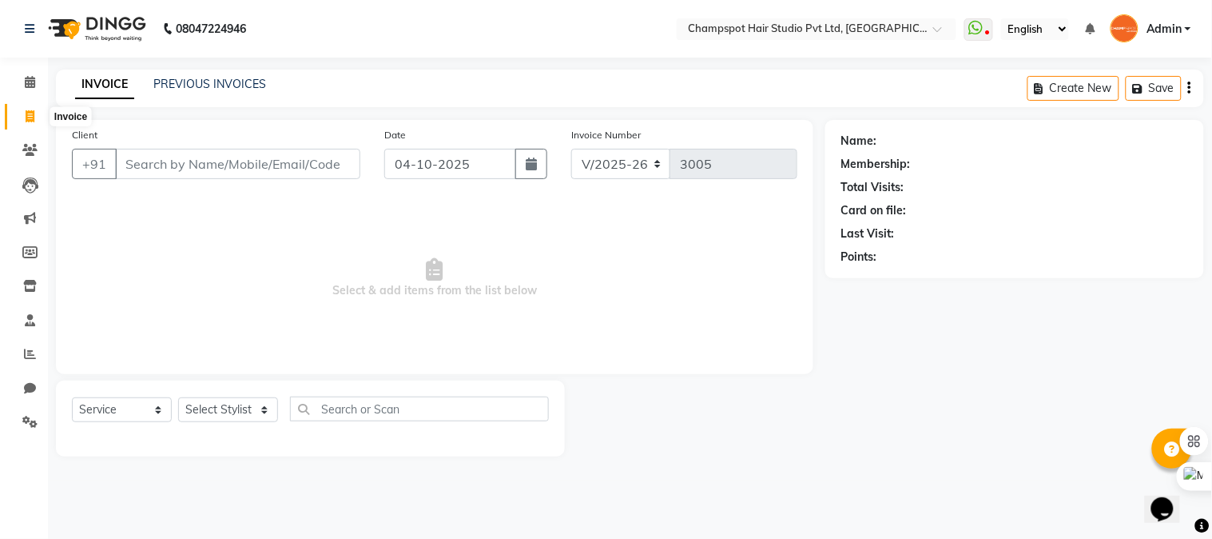
click at [35, 118] on span at bounding box center [30, 117] width 28 height 18
select select "7690"
select select "service"
click at [217, 169] on input "Client" at bounding box center [237, 164] width 245 height 30
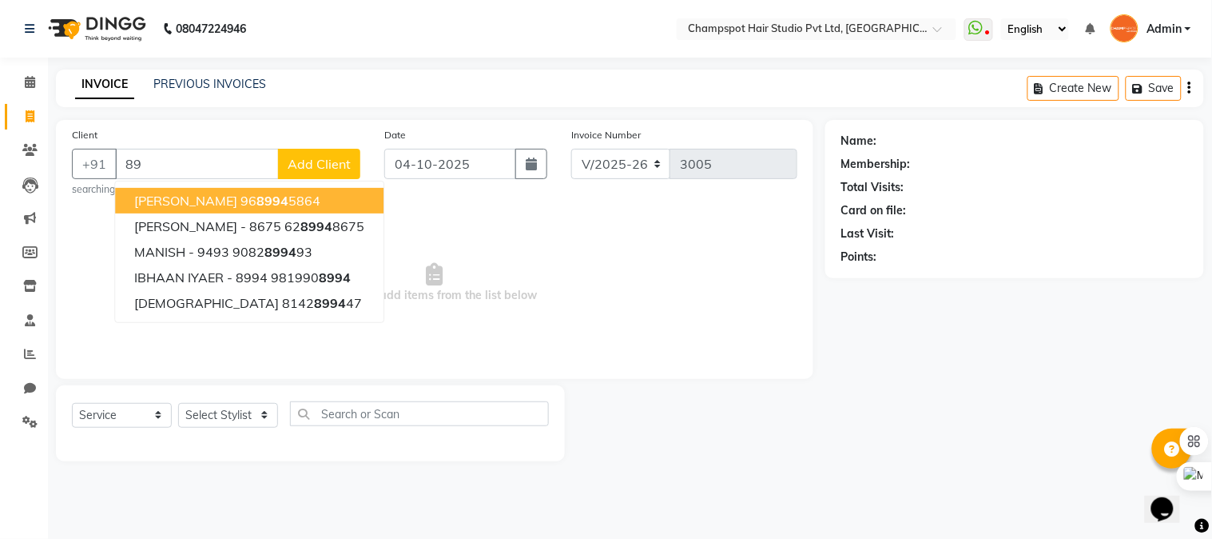
type input "8"
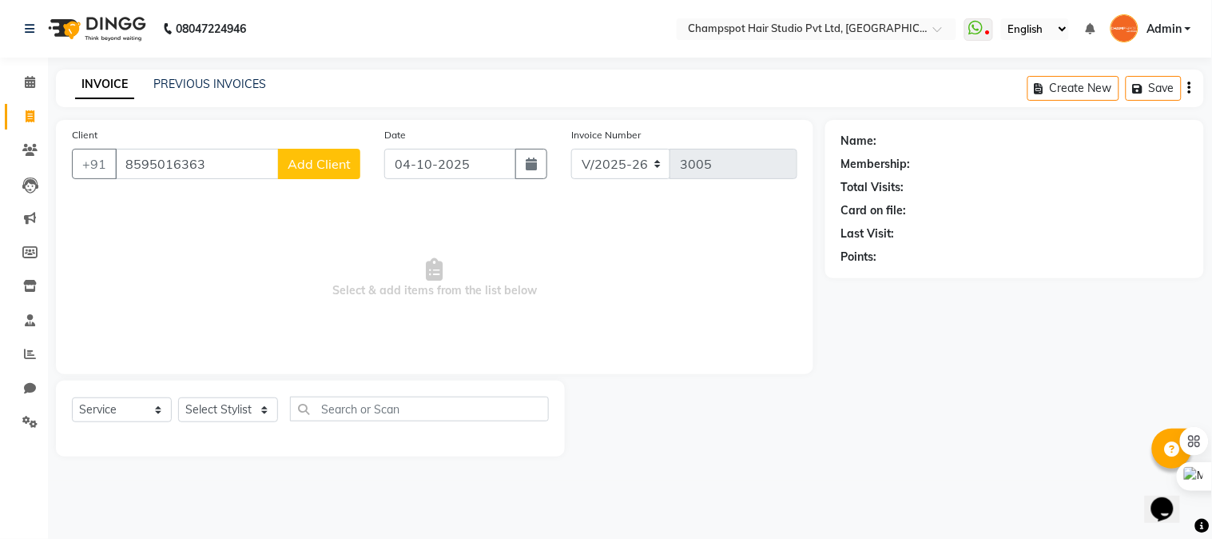
type input "8595016363"
click at [300, 169] on span "Add Client" at bounding box center [319, 164] width 63 height 16
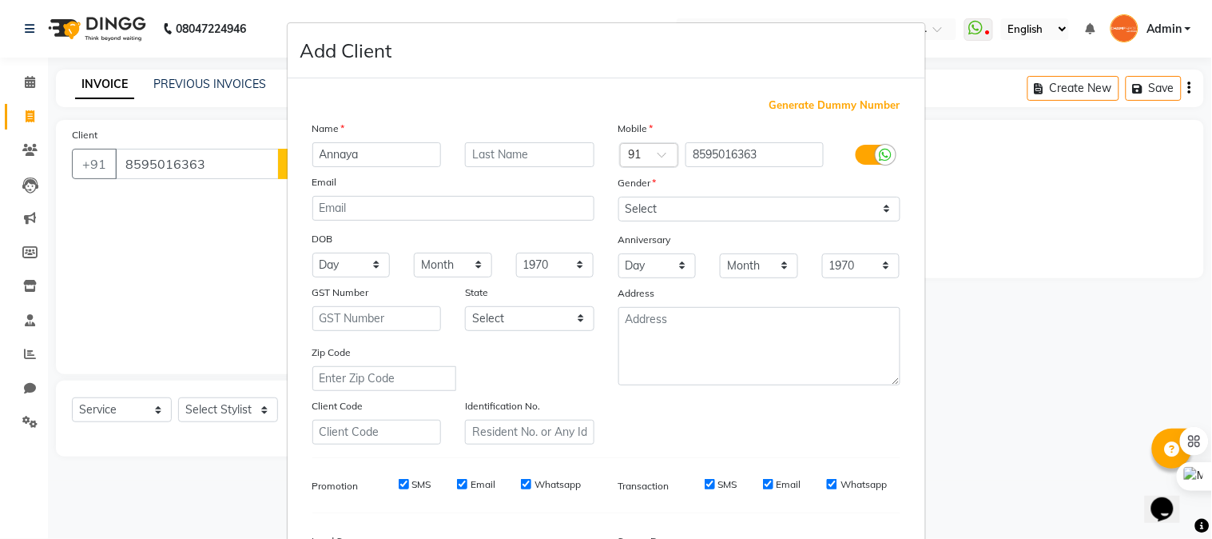
click at [328, 157] on input "Annaya" at bounding box center [377, 154] width 129 height 25
type input "Ananya"
click at [743, 205] on select "Select [DEMOGRAPHIC_DATA] [DEMOGRAPHIC_DATA] Other Prefer Not To Say" at bounding box center [760, 209] width 282 height 25
select select "[DEMOGRAPHIC_DATA]"
click at [619, 197] on select "Select [DEMOGRAPHIC_DATA] [DEMOGRAPHIC_DATA] Other Prefer Not To Say" at bounding box center [760, 209] width 282 height 25
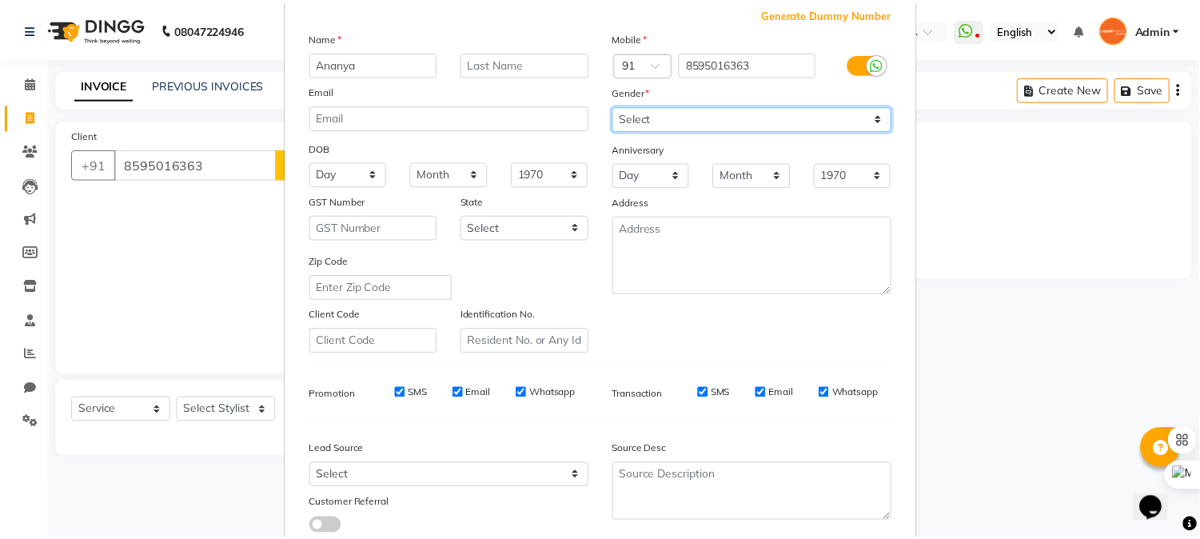
scroll to position [200, 0]
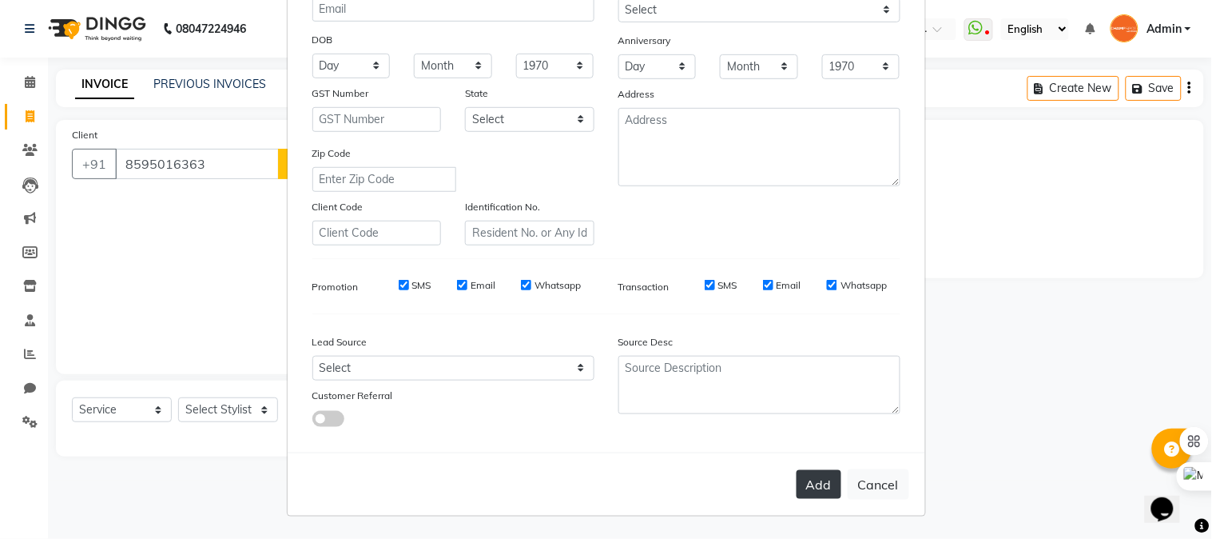
click at [816, 488] on button "Add" at bounding box center [819, 484] width 45 height 29
select select
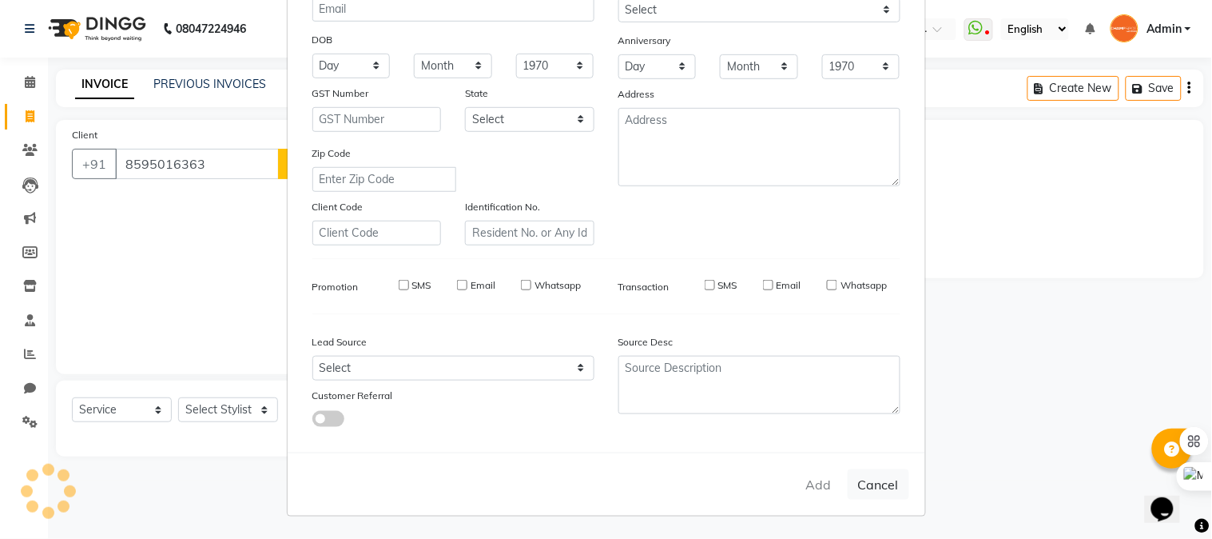
select select
checkbox input "false"
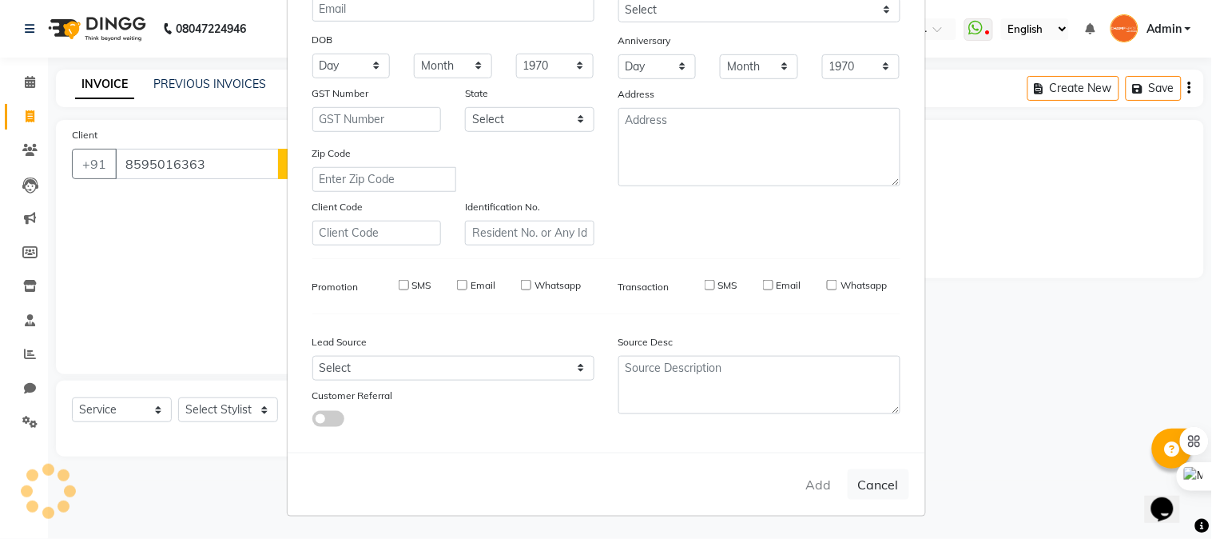
checkbox input "false"
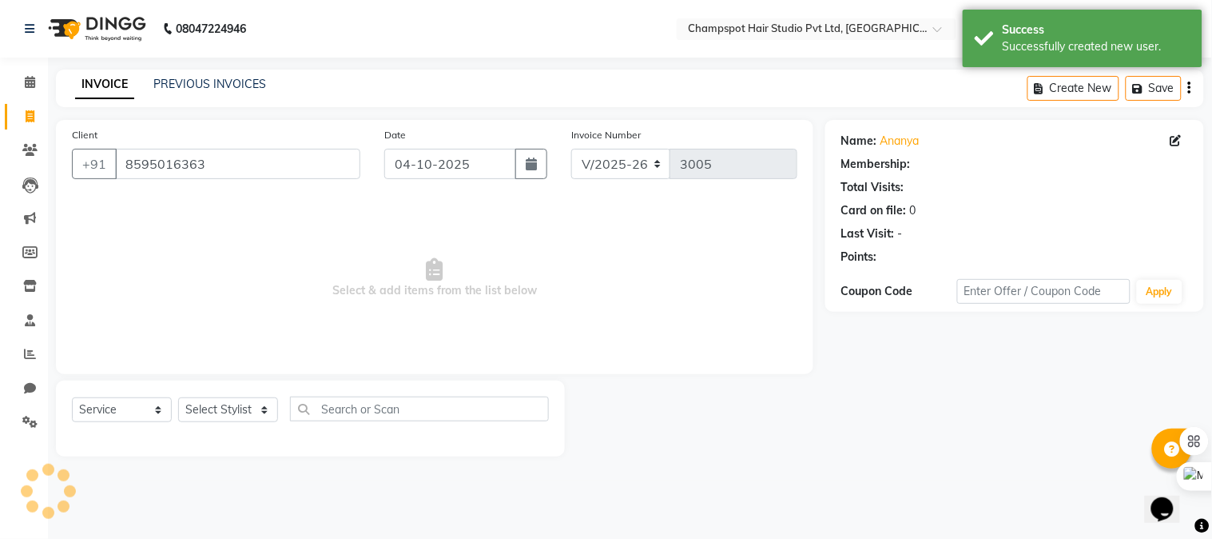
select select "1: Object"
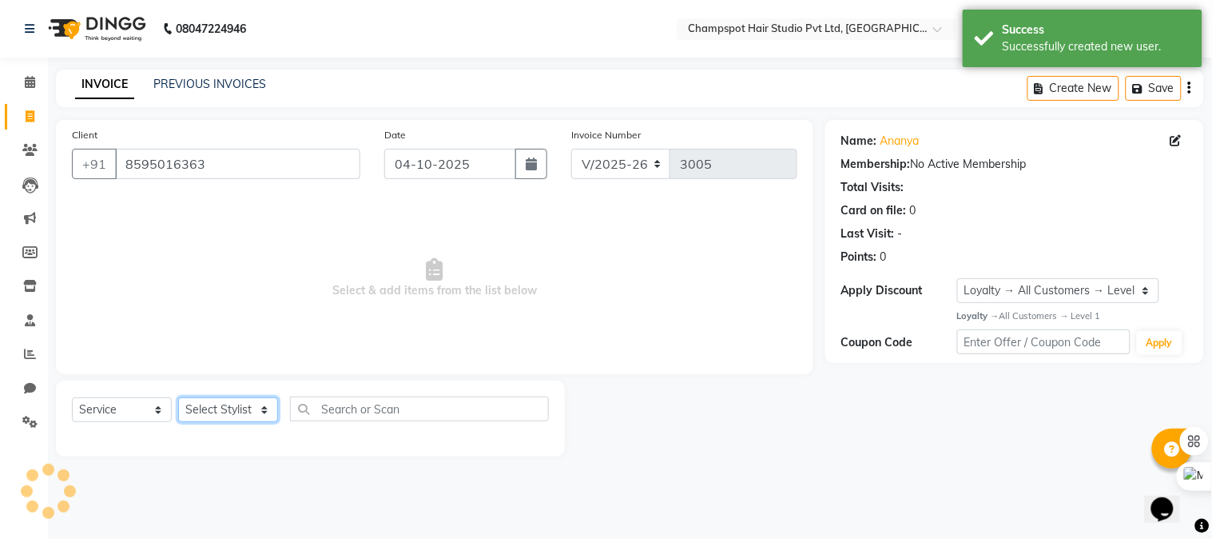
click at [185, 416] on select "Select Stylist Admin [PERSON_NAME] [PERSON_NAME] [PERSON_NAME] [PERSON_NAME] [P…" at bounding box center [228, 409] width 100 height 25
select select "69008"
click at [178, 398] on select "Select Stylist Admin [PERSON_NAME] [PERSON_NAME] [PERSON_NAME] [PERSON_NAME] [P…" at bounding box center [228, 409] width 100 height 25
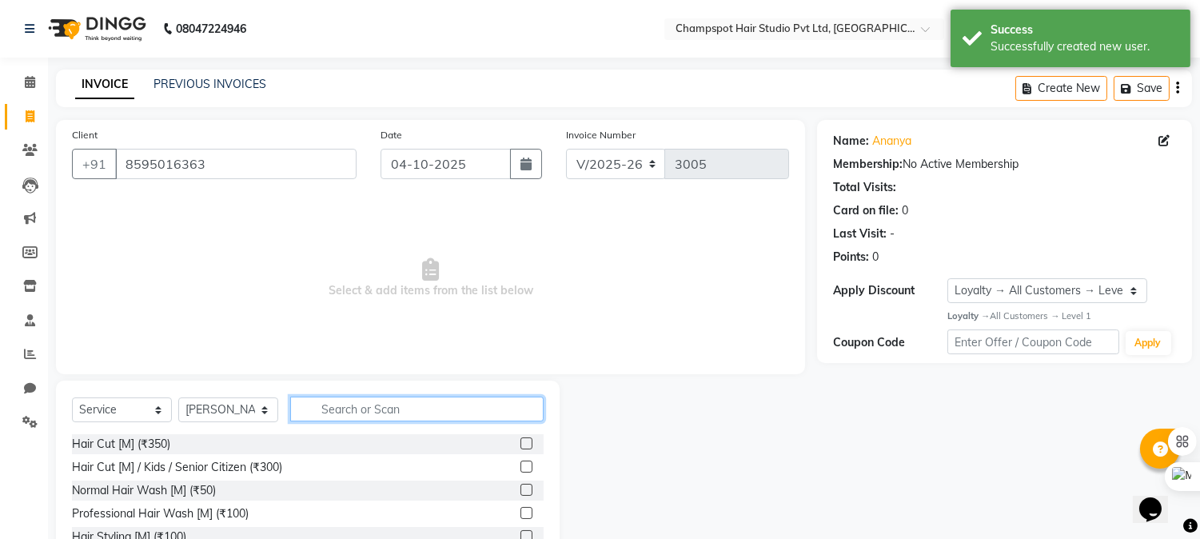
click at [353, 412] on input "text" at bounding box center [416, 408] width 253 height 25
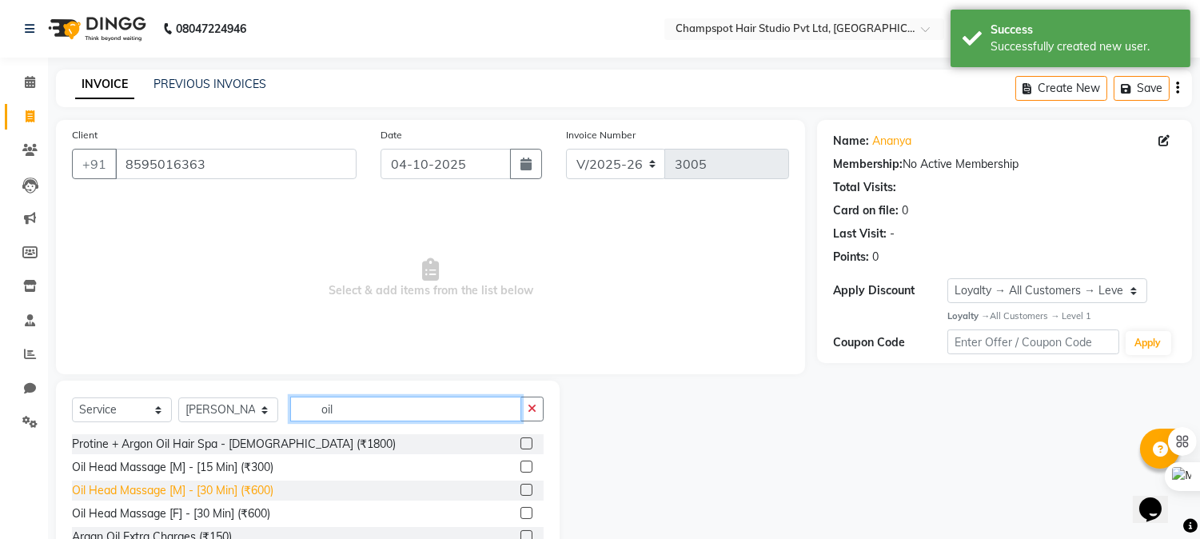
type input "oil"
click at [235, 492] on div "Oil Head Massage [M] - [30 Min] (₹600)" at bounding box center [172, 490] width 201 height 17
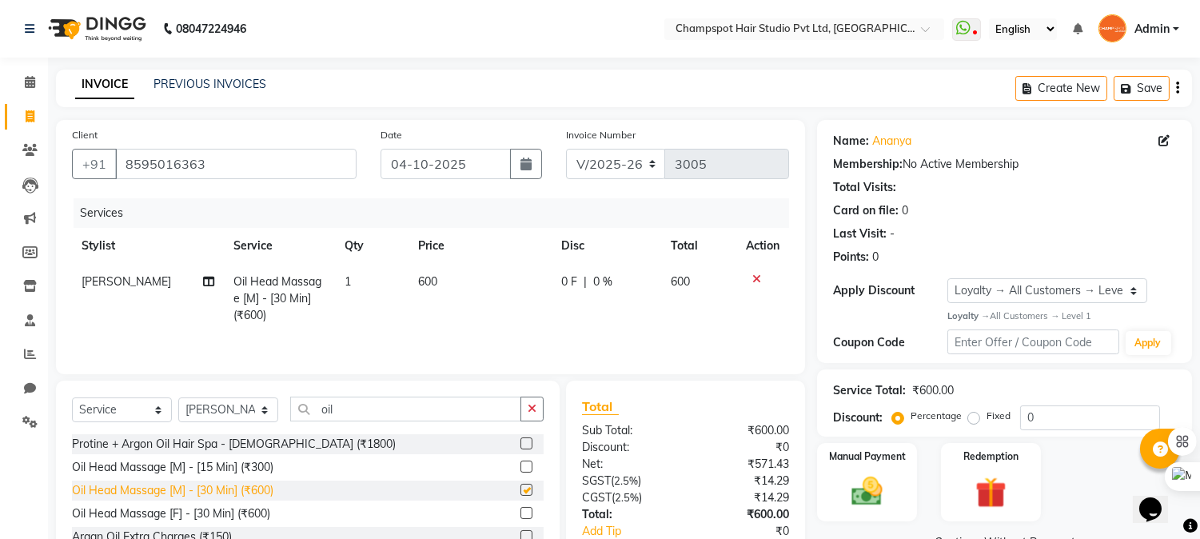
checkbox input "false"
click at [217, 416] on select "Select Stylist Admin [PERSON_NAME] [PERSON_NAME] [PERSON_NAME] [PERSON_NAME] [P…" at bounding box center [228, 409] width 100 height 25
select select "68266"
click at [178, 399] on select "Select Stylist Admin [PERSON_NAME] [PERSON_NAME] [PERSON_NAME] [PERSON_NAME] [P…" at bounding box center [228, 409] width 100 height 25
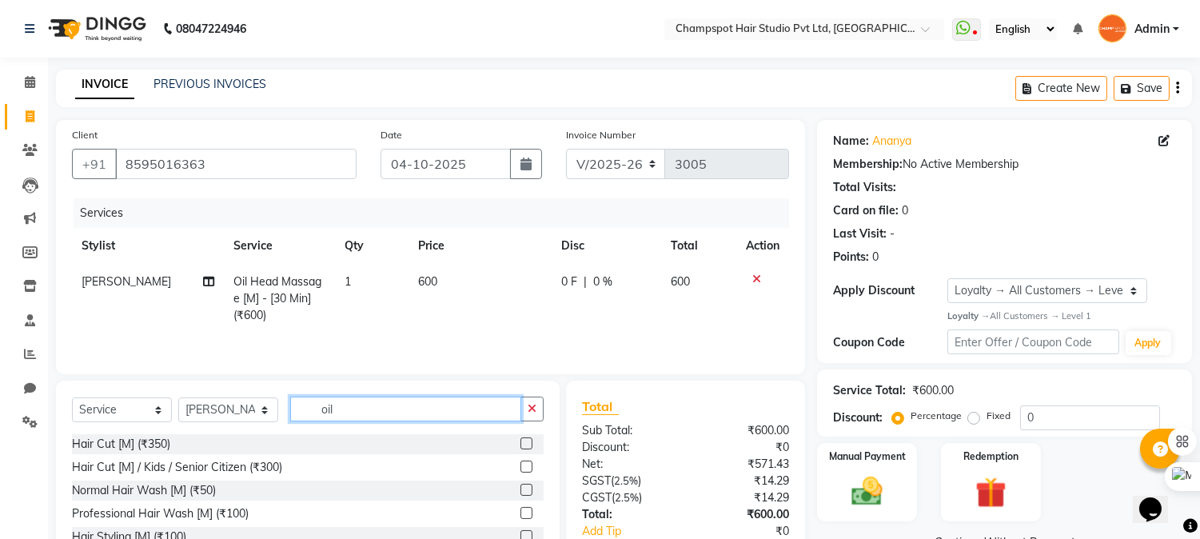
drag, startPoint x: 389, startPoint y: 404, endPoint x: 100, endPoint y: 384, distance: 290.0
click at [100, 384] on div "Select Service Product Membership Package Voucher Prepaid Gift Card Select Styl…" at bounding box center [308, 498] width 504 height 236
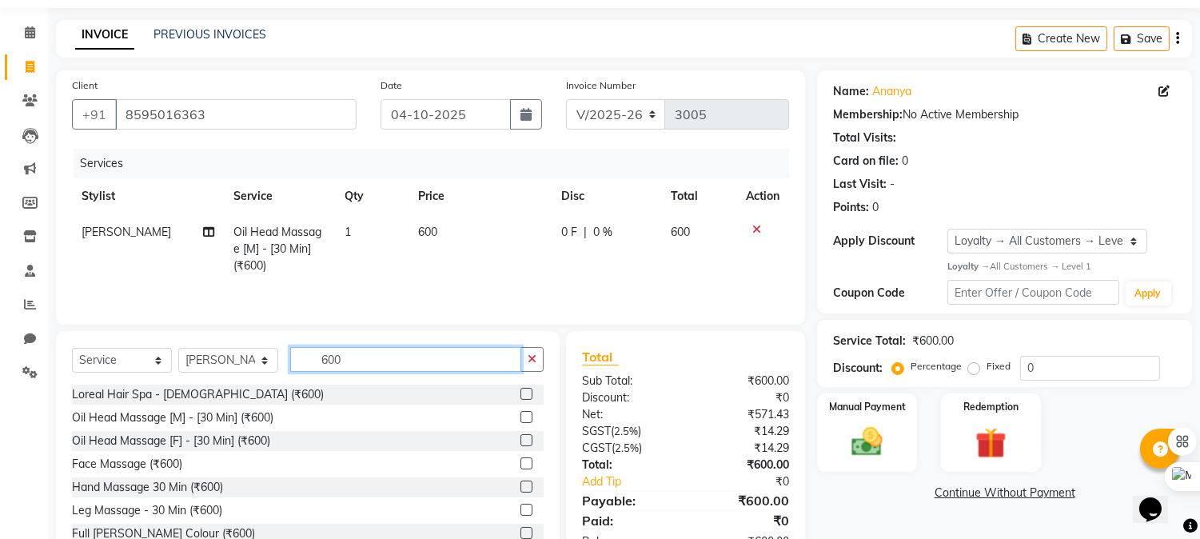
scroll to position [89, 0]
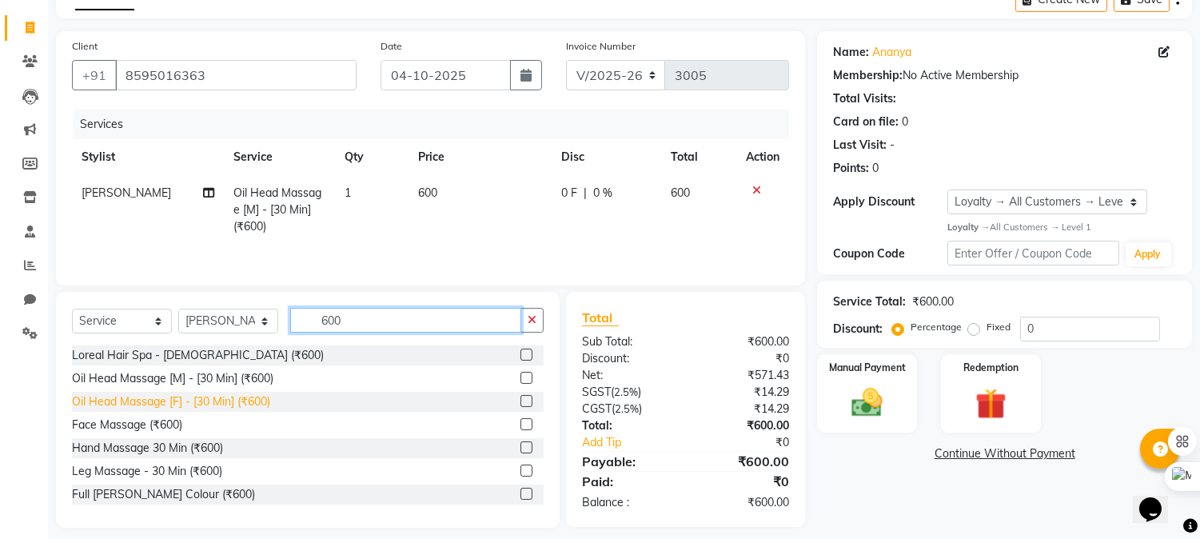
type input "600"
click at [193, 398] on div "Oil Head Massage [F] - [30 Min] (₹600)" at bounding box center [171, 401] width 198 height 17
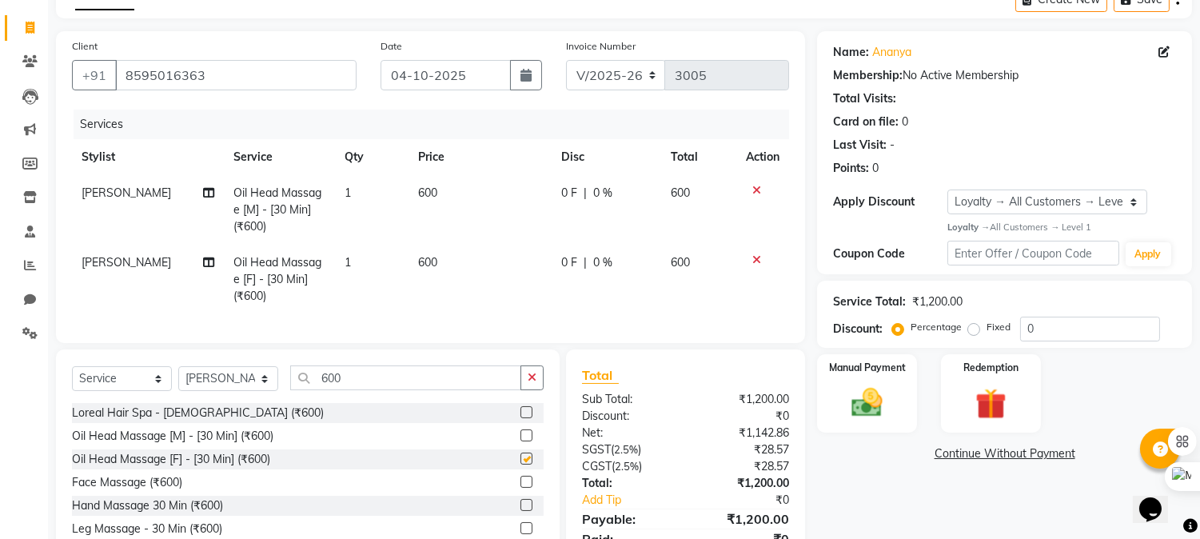
checkbox input "false"
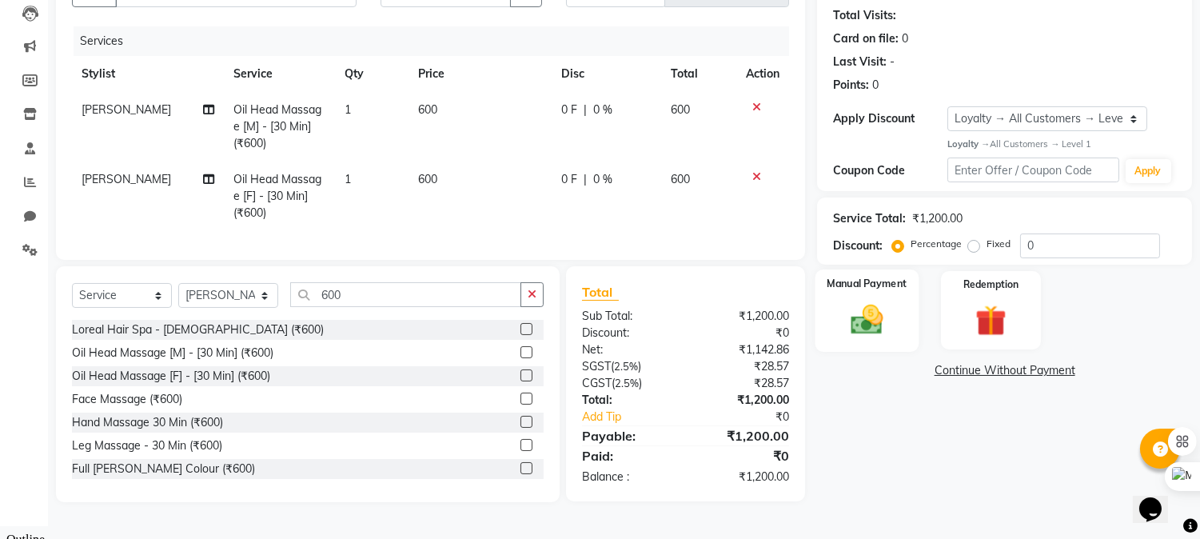
click at [871, 317] on img at bounding box center [867, 320] width 53 height 38
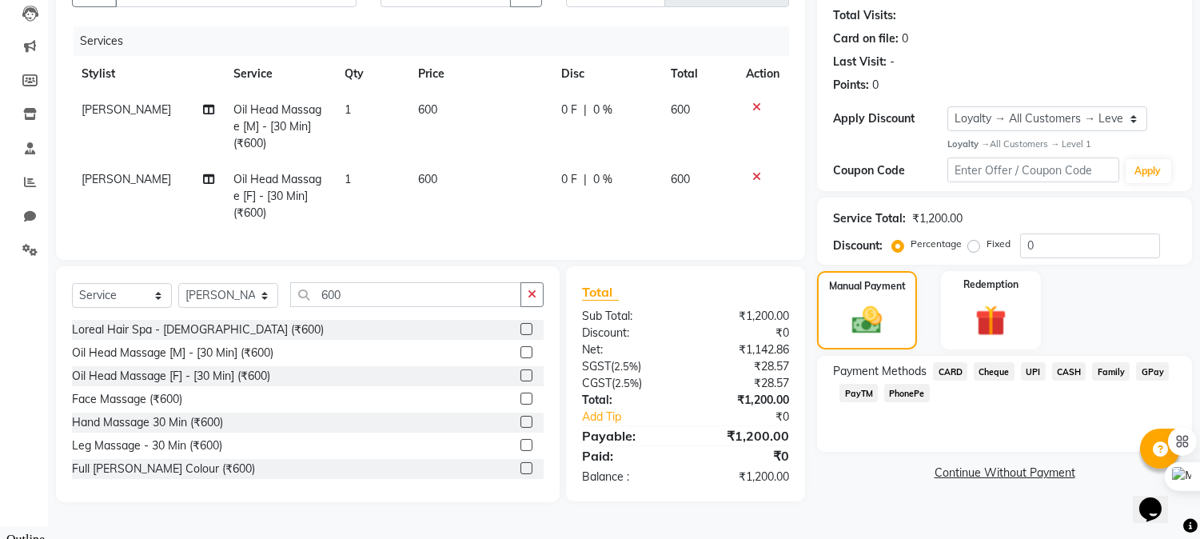
click at [1037, 374] on span "UPI" at bounding box center [1033, 371] width 25 height 18
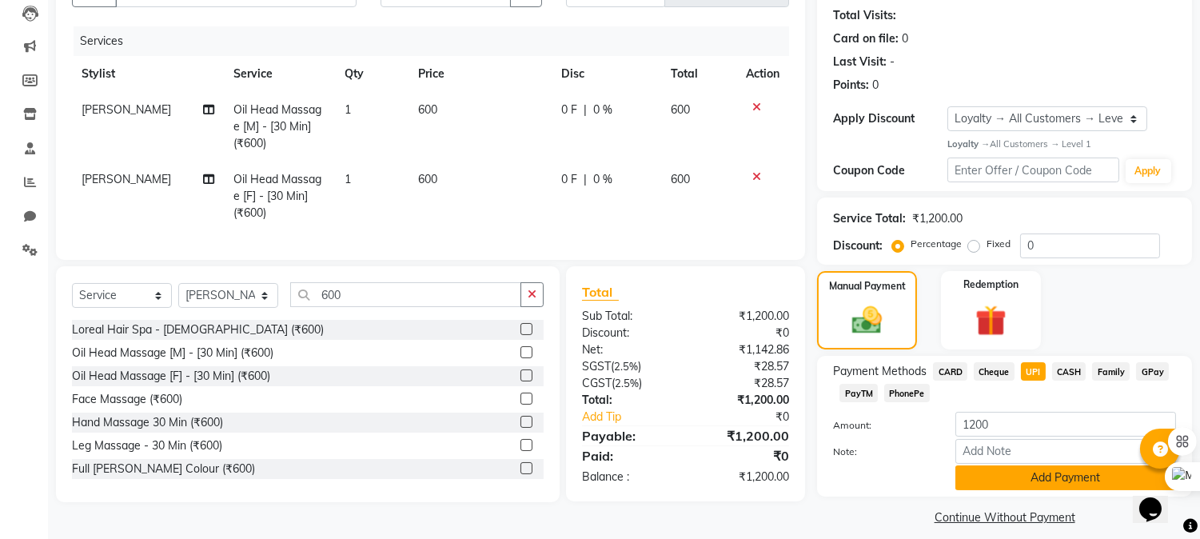
click at [1029, 482] on button "Add Payment" at bounding box center [1065, 477] width 221 height 25
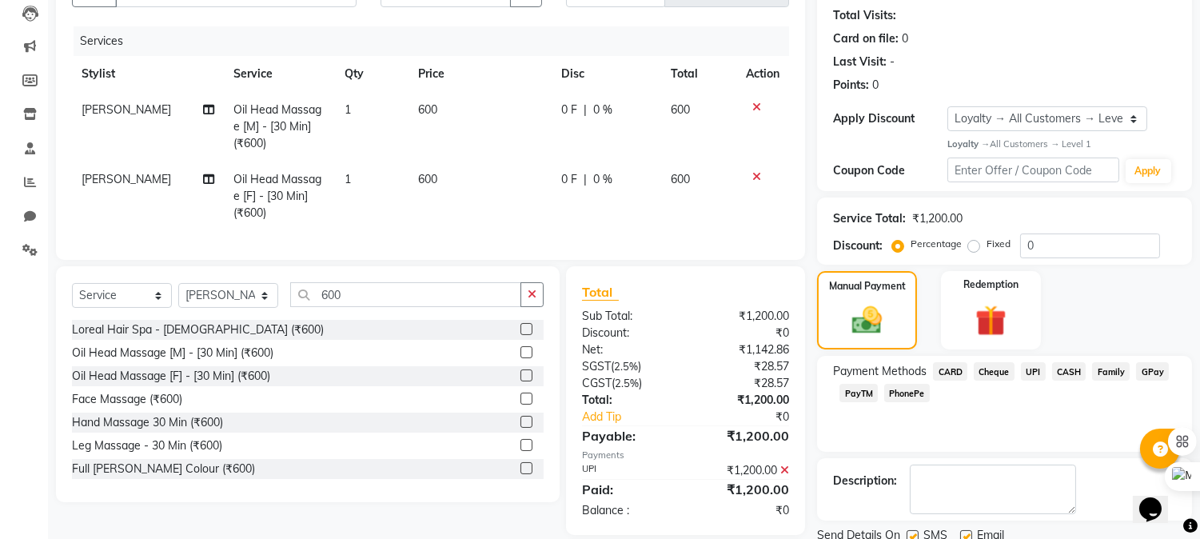
scroll to position [284, 0]
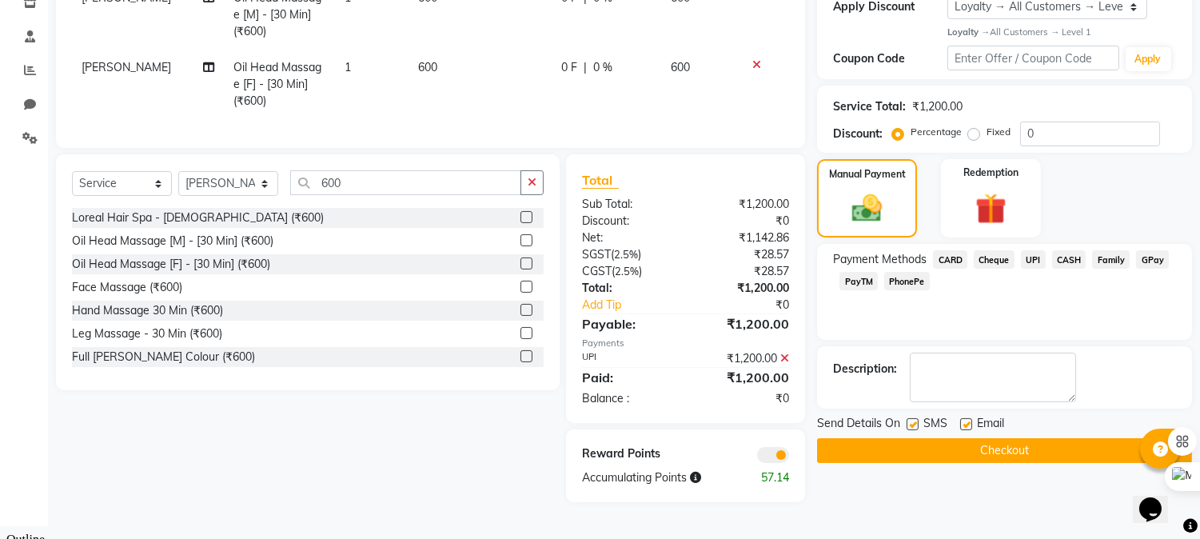
click at [931, 452] on button "Checkout" at bounding box center [1004, 450] width 375 height 25
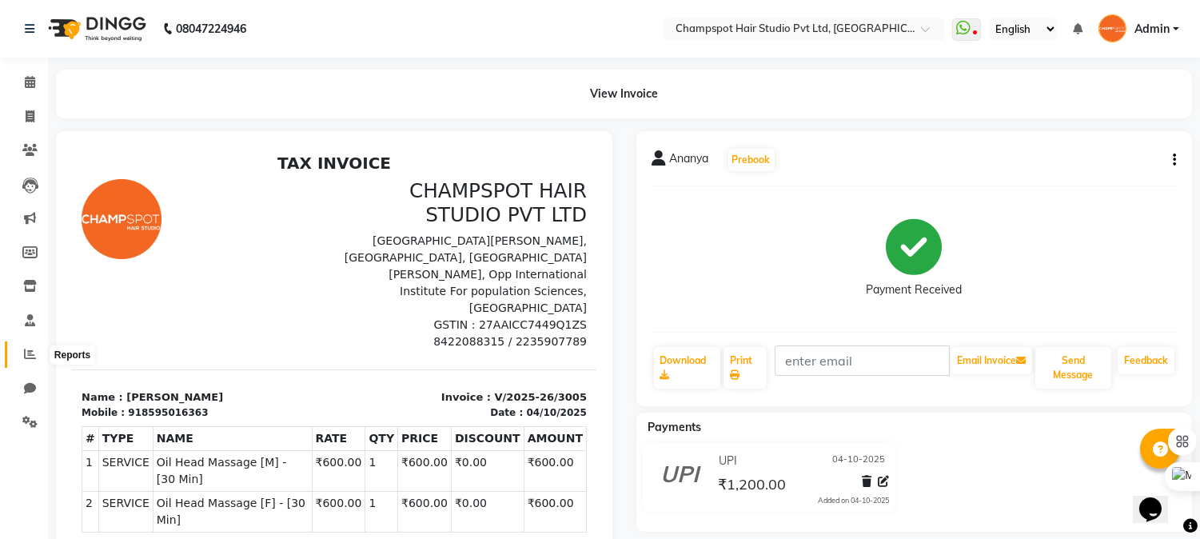
click at [18, 354] on span at bounding box center [30, 354] width 28 height 18
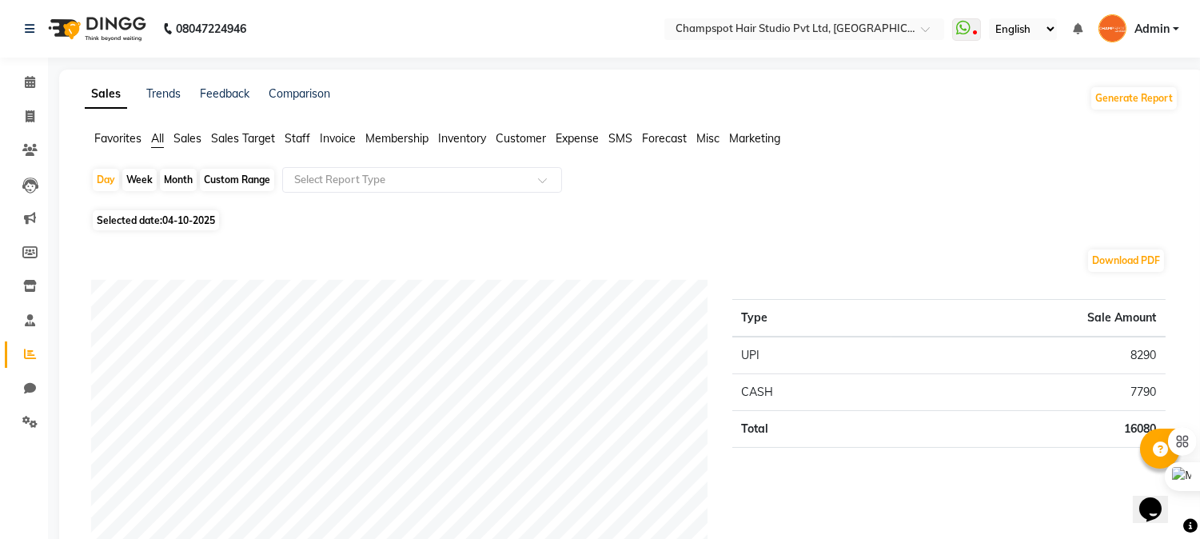
click at [184, 176] on div "Month" at bounding box center [178, 180] width 37 height 22
select select "10"
select select "2025"
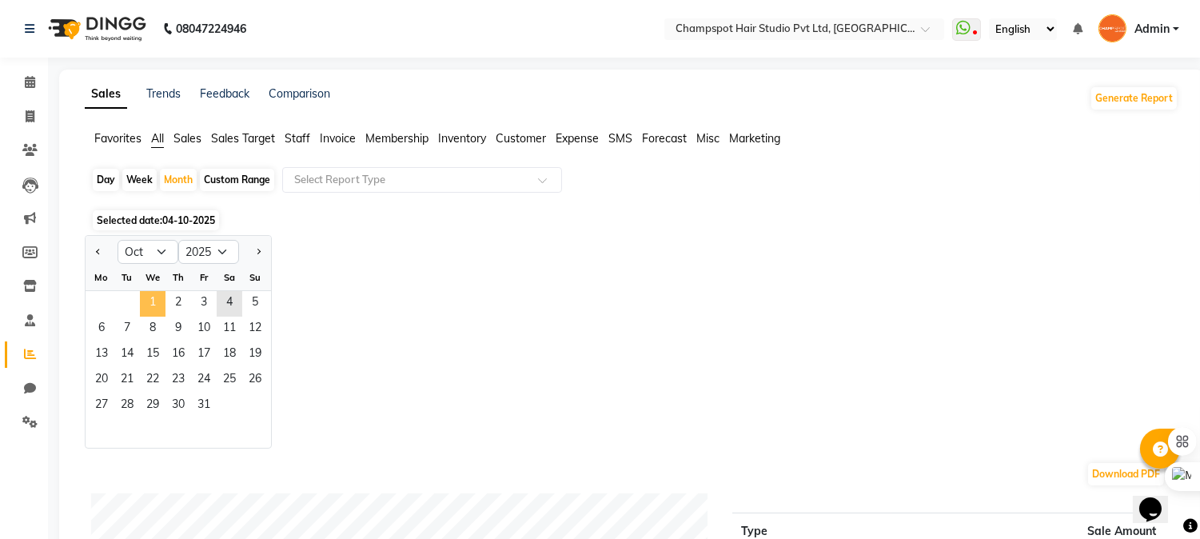
click at [149, 299] on span "1" at bounding box center [153, 304] width 26 height 26
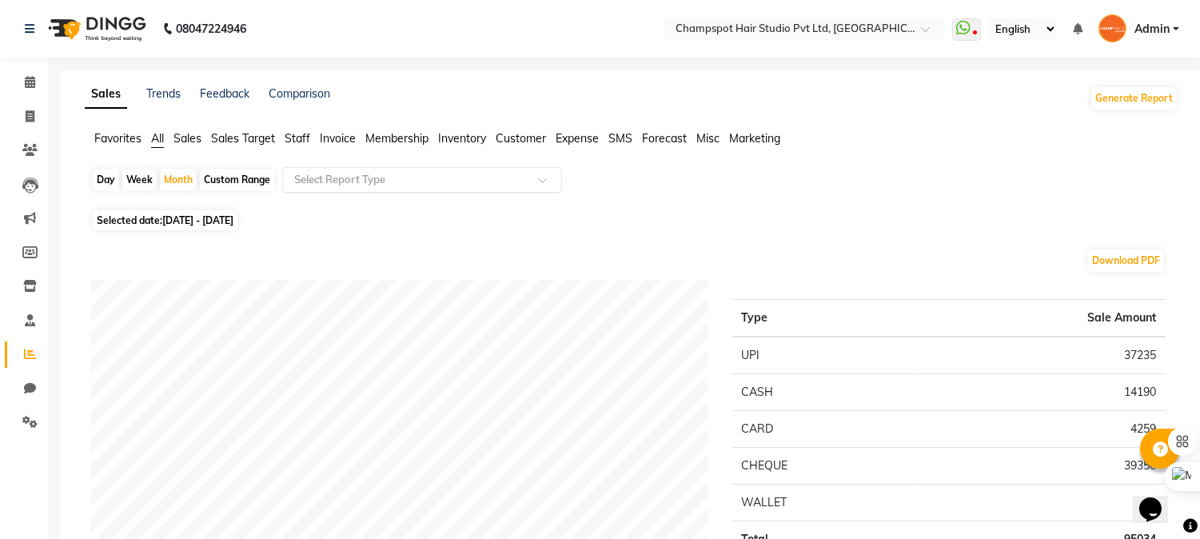
click at [363, 184] on input "text" at bounding box center [406, 180] width 230 height 16
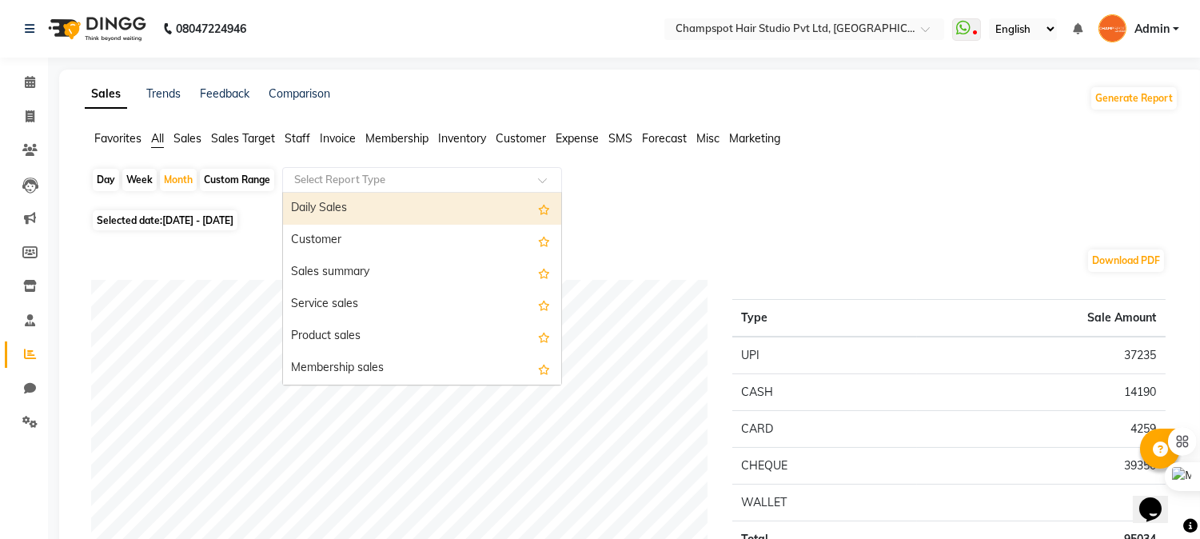
click at [363, 184] on input "text" at bounding box center [406, 180] width 230 height 16
click at [180, 221] on span "[DATE] - [DATE]" at bounding box center [197, 220] width 71 height 12
select select "10"
select select "2025"
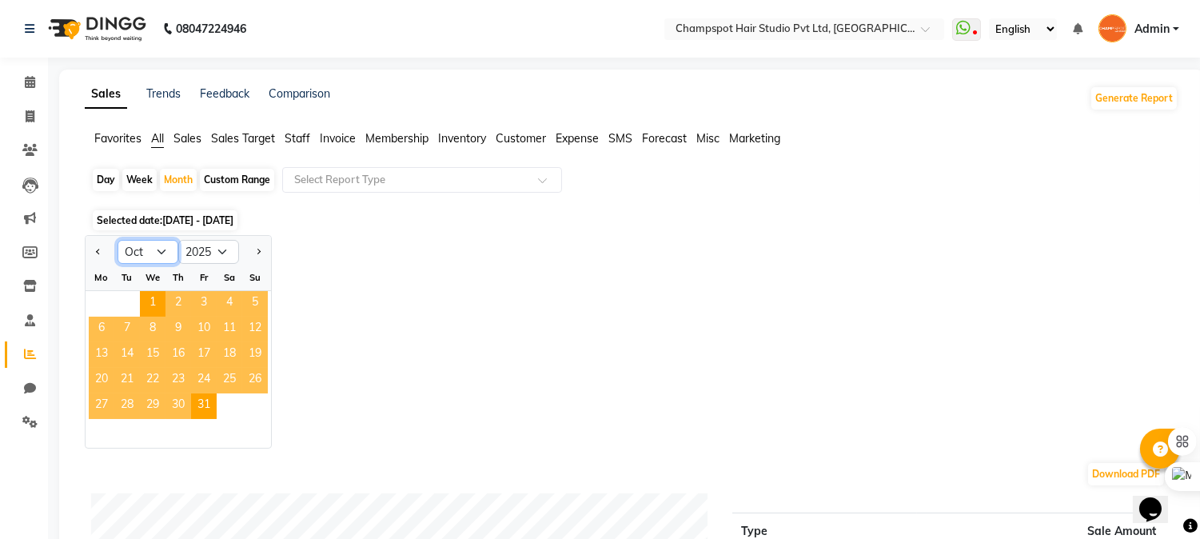
click at [131, 257] on select "Jan Feb Mar Apr May Jun [DATE] Aug Sep Oct Nov Dec" at bounding box center [147, 252] width 61 height 24
select select "9"
click at [117, 240] on select "Jan Feb Mar Apr May Jun [DATE] Aug Sep Oct Nov Dec" at bounding box center [147, 252] width 61 height 24
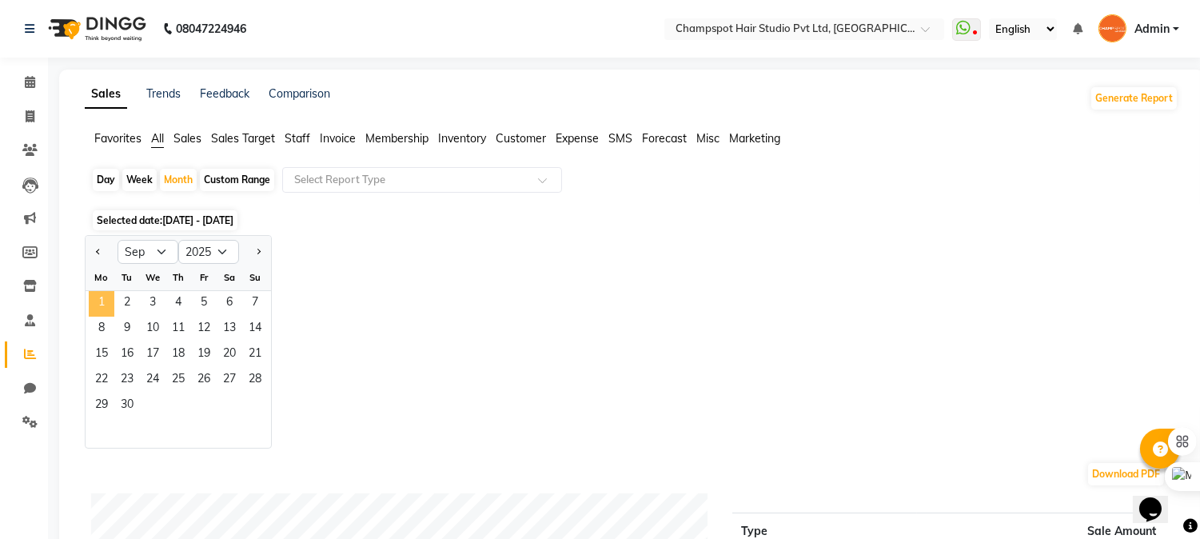
click at [94, 298] on span "1" at bounding box center [102, 304] width 26 height 26
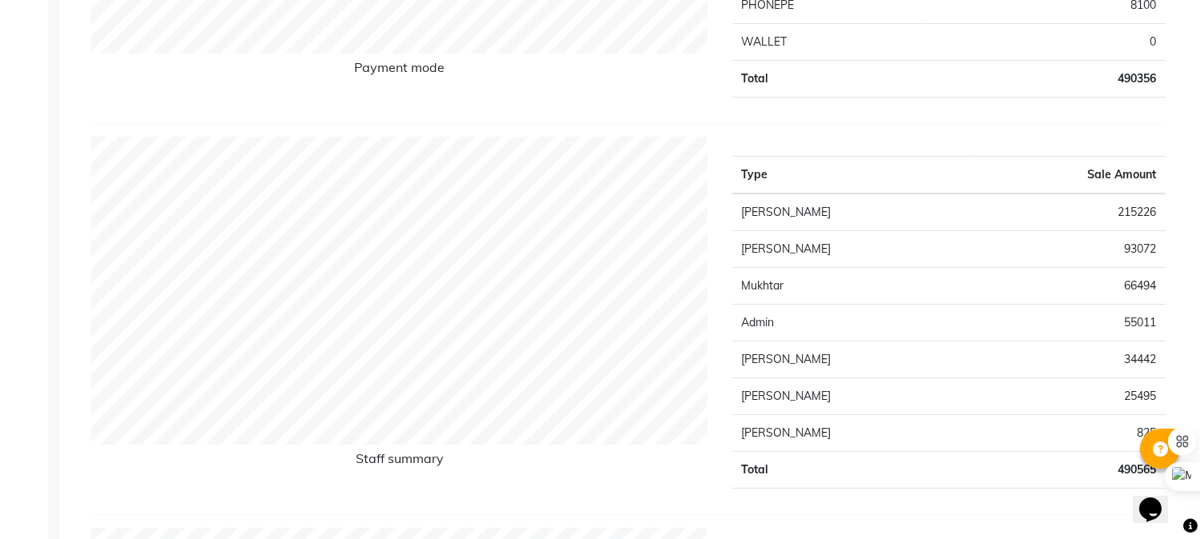
scroll to position [532, 0]
click at [1137, 392] on td "25495" at bounding box center [1068, 398] width 194 height 37
click at [735, 400] on td "[PERSON_NAME]" at bounding box center [852, 398] width 240 height 37
click at [1138, 397] on td "25495" at bounding box center [1068, 398] width 194 height 37
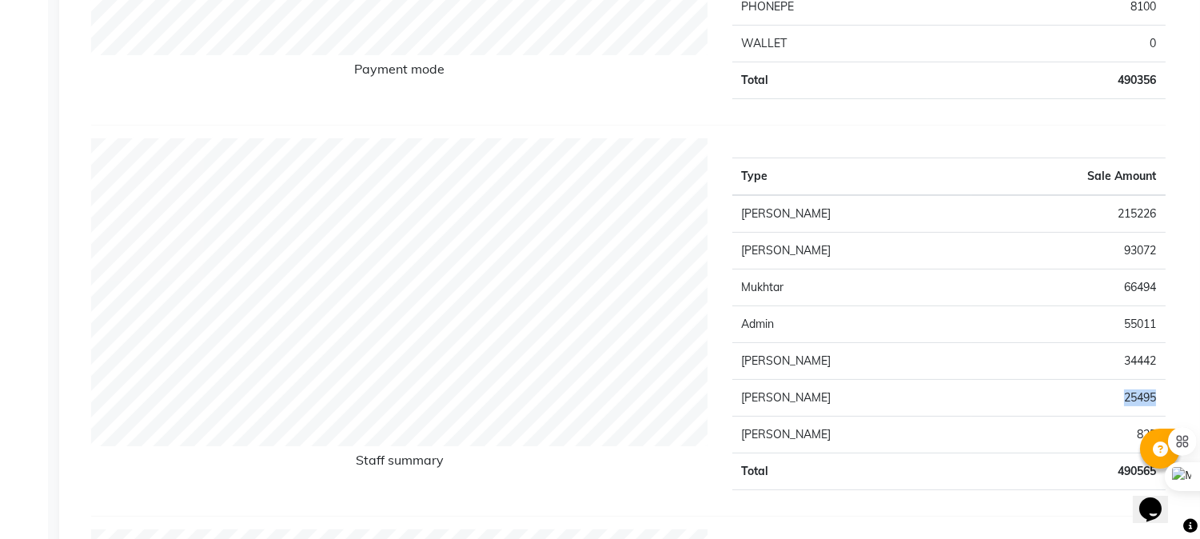
click at [1138, 397] on td "25495" at bounding box center [1068, 398] width 194 height 37
click at [795, 377] on td "[PERSON_NAME]" at bounding box center [852, 361] width 240 height 37
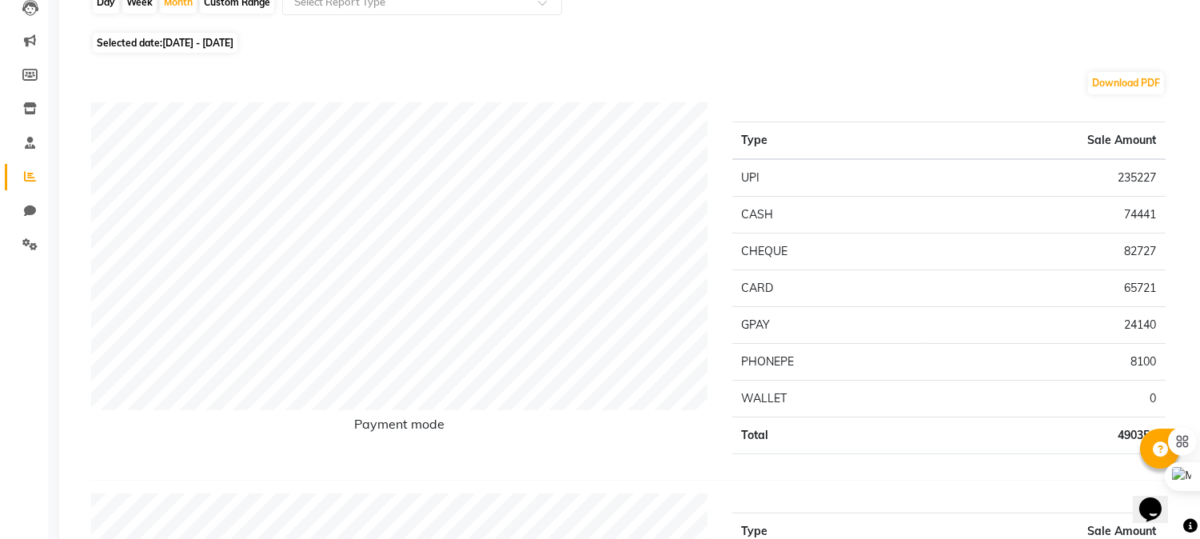
scroll to position [0, 0]
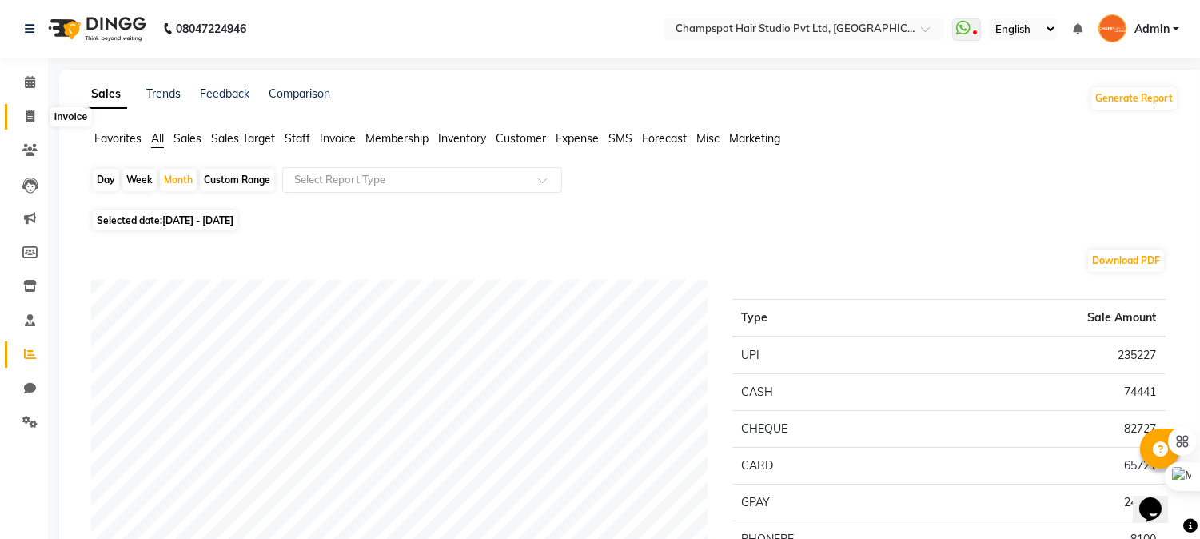
click at [16, 110] on span at bounding box center [30, 117] width 28 height 18
select select "service"
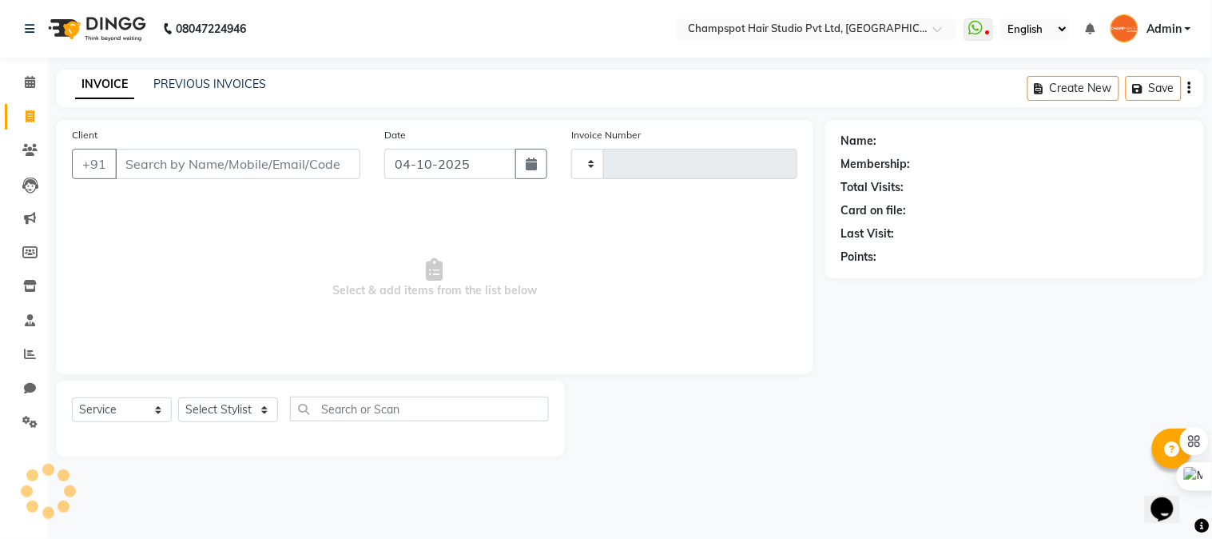
type input "3006"
select select "7690"
click at [995, 370] on div "Name: Membership: Total Visits: Card on file: Last Visit: Points:" at bounding box center [1021, 288] width 391 height 336
click at [194, 414] on select "Select Stylist Admin [PERSON_NAME] [PERSON_NAME] [PERSON_NAME] [PERSON_NAME] [P…" at bounding box center [228, 409] width 100 height 25
select select "69005"
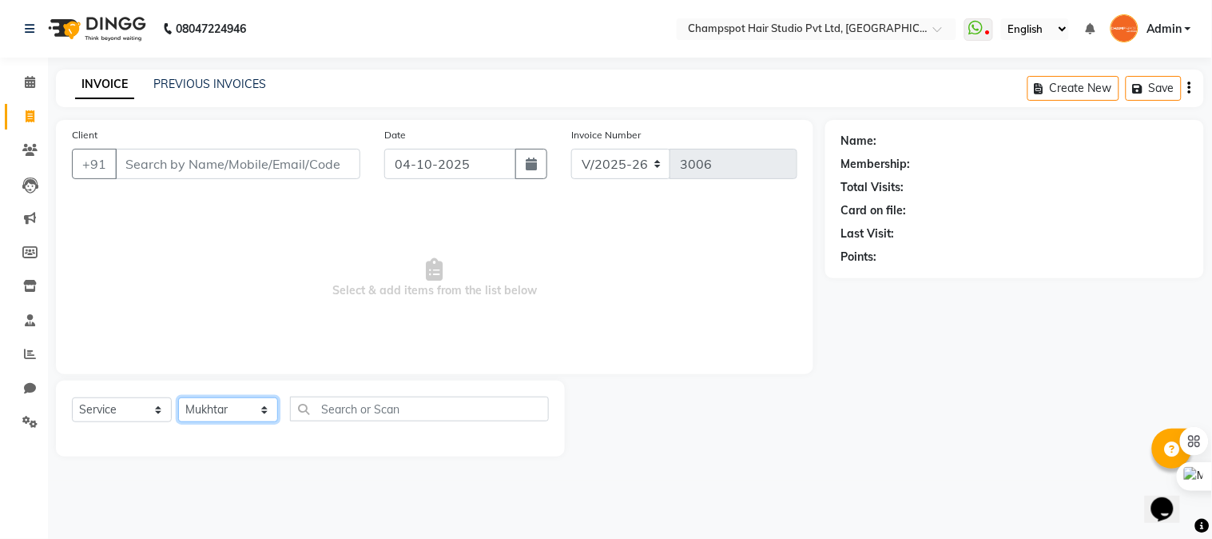
click at [178, 398] on select "Select Stylist Admin [PERSON_NAME] [PERSON_NAME] [PERSON_NAME] [PERSON_NAME] [P…" at bounding box center [228, 409] width 100 height 25
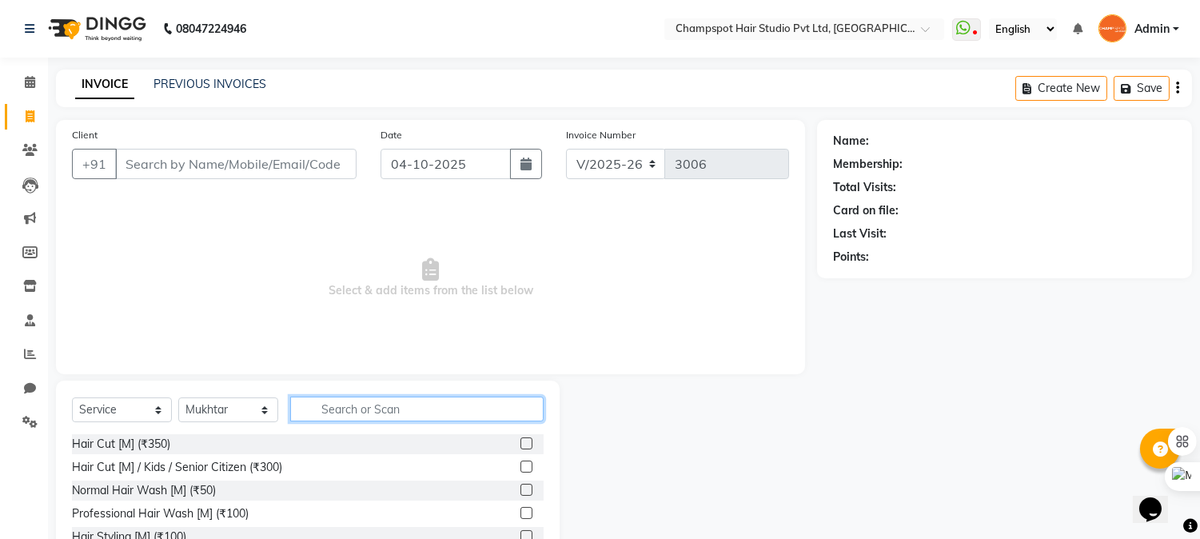
click at [356, 402] on input "text" at bounding box center [416, 408] width 253 height 25
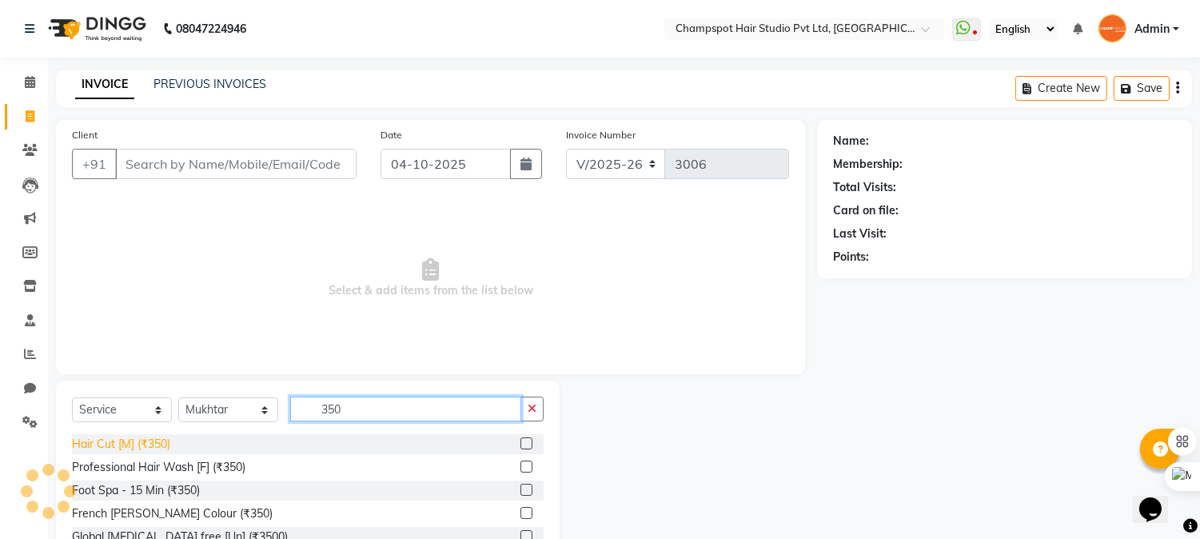
type input "350"
click at [133, 448] on div "Hair Cut [M] (₹350)" at bounding box center [121, 444] width 98 height 17
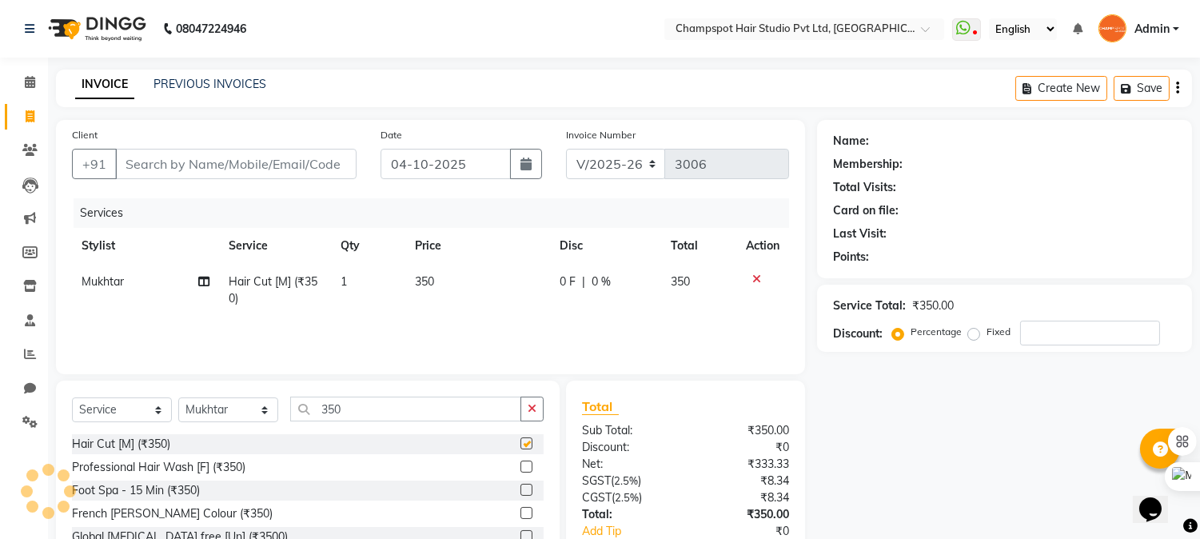
checkbox input "false"
drag, startPoint x: 213, startPoint y: 404, endPoint x: 224, endPoint y: 400, distance: 11.4
click at [214, 404] on select "Select Stylist Admin [PERSON_NAME] [PERSON_NAME] [PERSON_NAME] [PERSON_NAME] [P…" at bounding box center [228, 409] width 100 height 25
select select "70454"
click at [178, 398] on select "Select Stylist Admin [PERSON_NAME] [PERSON_NAME] [PERSON_NAME] [PERSON_NAME] [P…" at bounding box center [228, 409] width 100 height 25
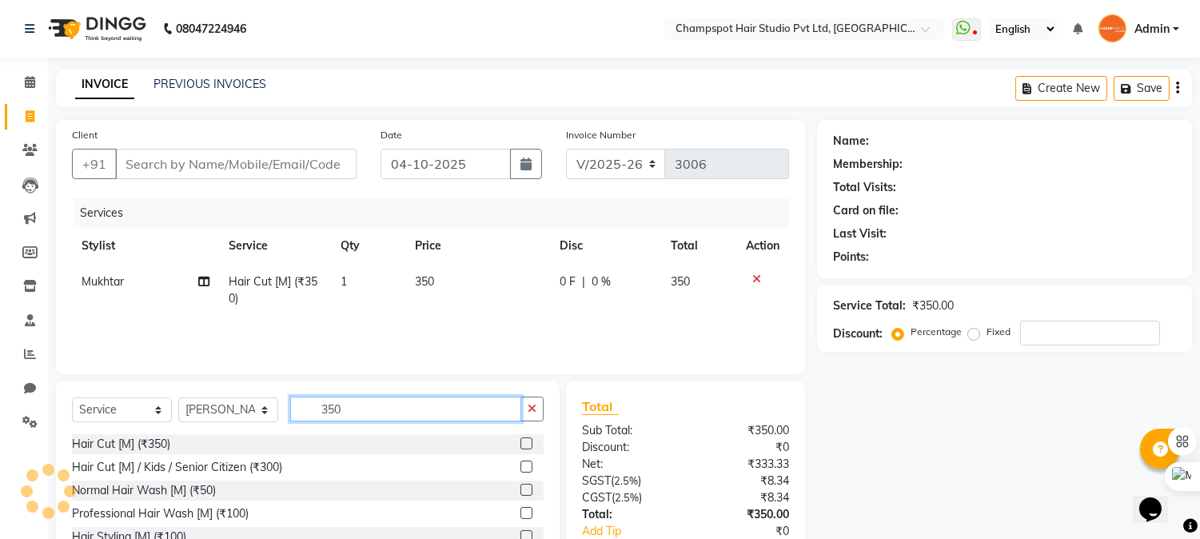
drag, startPoint x: 356, startPoint y: 404, endPoint x: 285, endPoint y: 414, distance: 72.6
click at [285, 414] on div "Select Service Product Membership Package Voucher Prepaid Gift Card Select Styl…" at bounding box center [308, 415] width 472 height 38
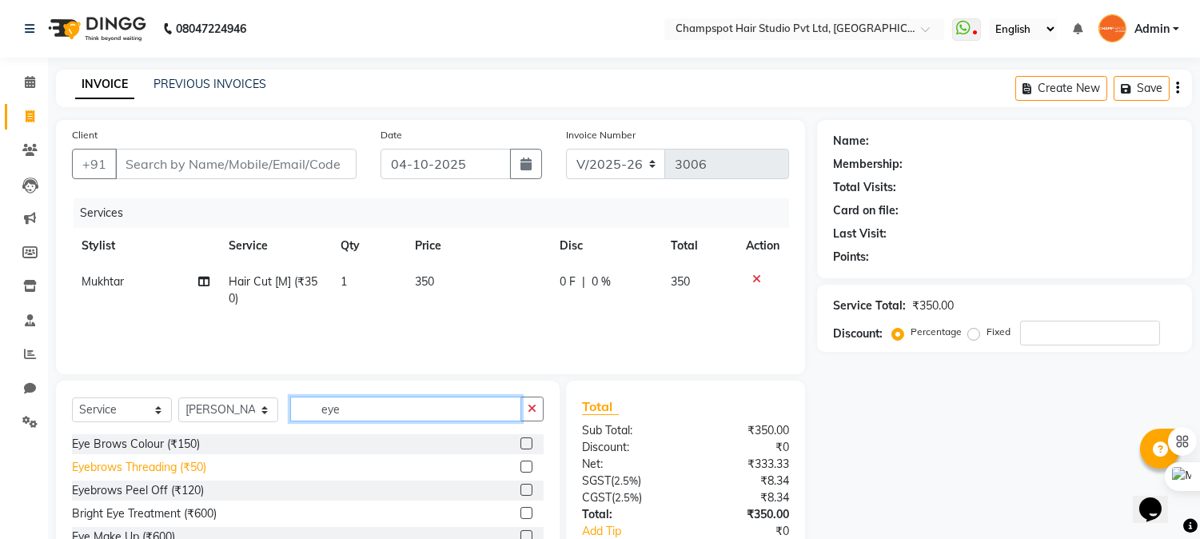
type input "eye"
click at [169, 468] on div "Eyebrows Threading (₹50)" at bounding box center [139, 467] width 134 height 17
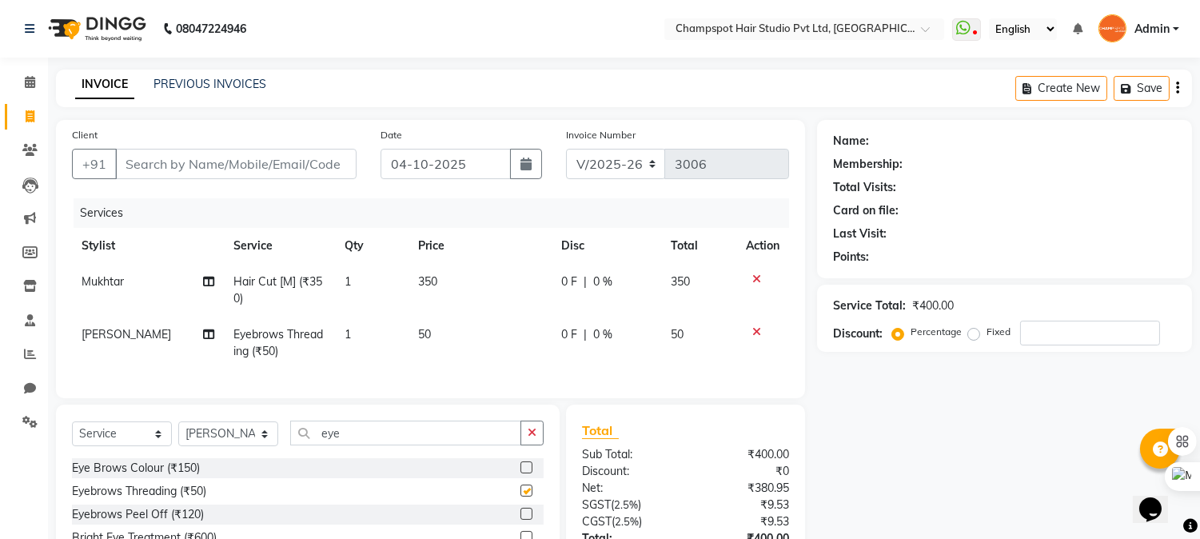
checkbox input "false"
click at [221, 157] on input "Client" at bounding box center [235, 164] width 241 height 30
type input "9"
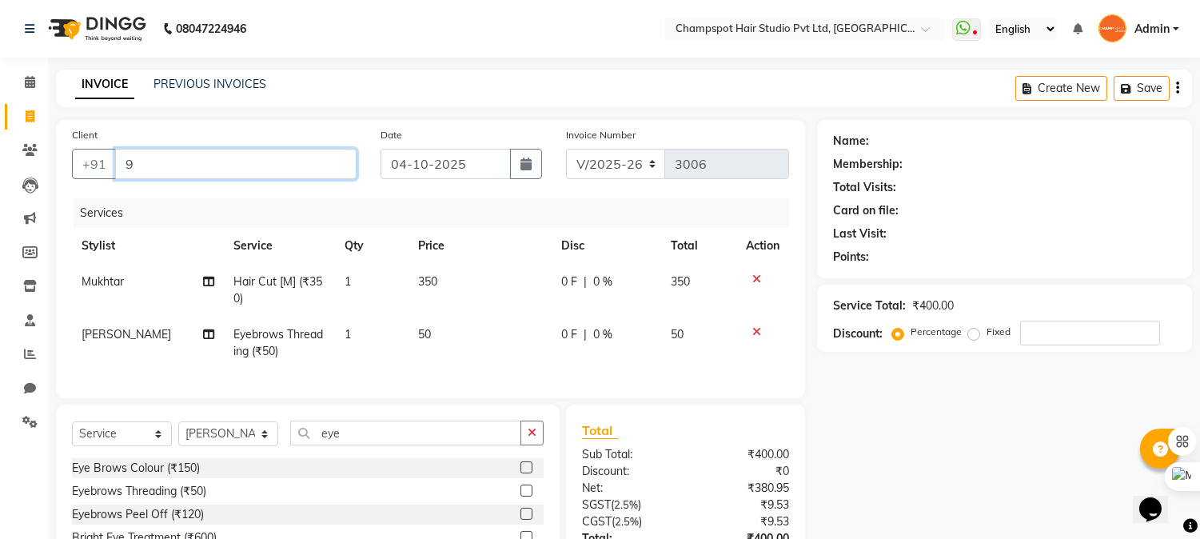
type input "0"
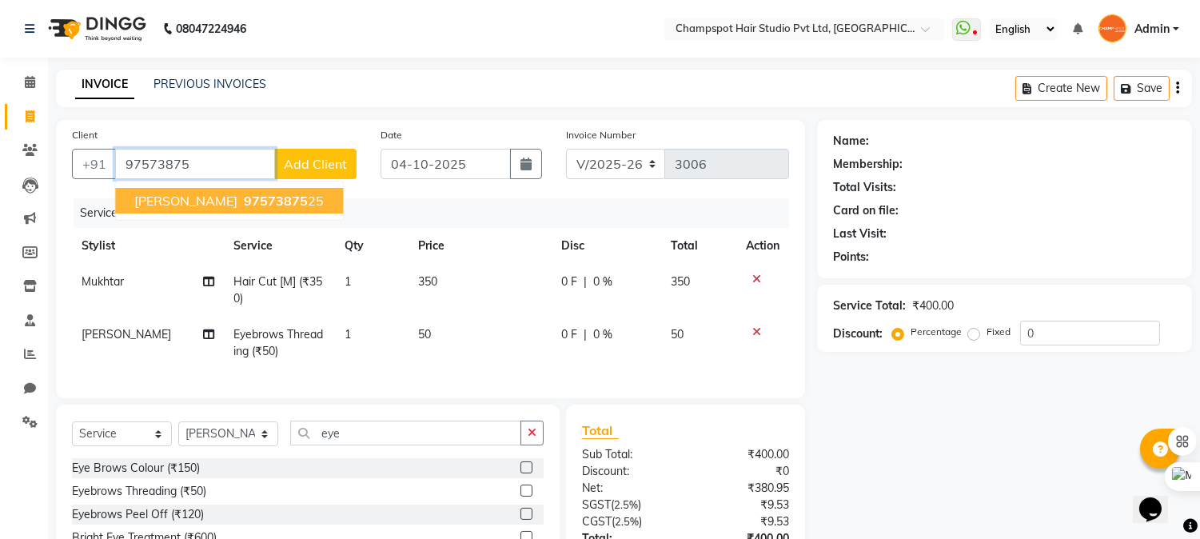
click at [246, 202] on span "97573875" at bounding box center [276, 201] width 64 height 16
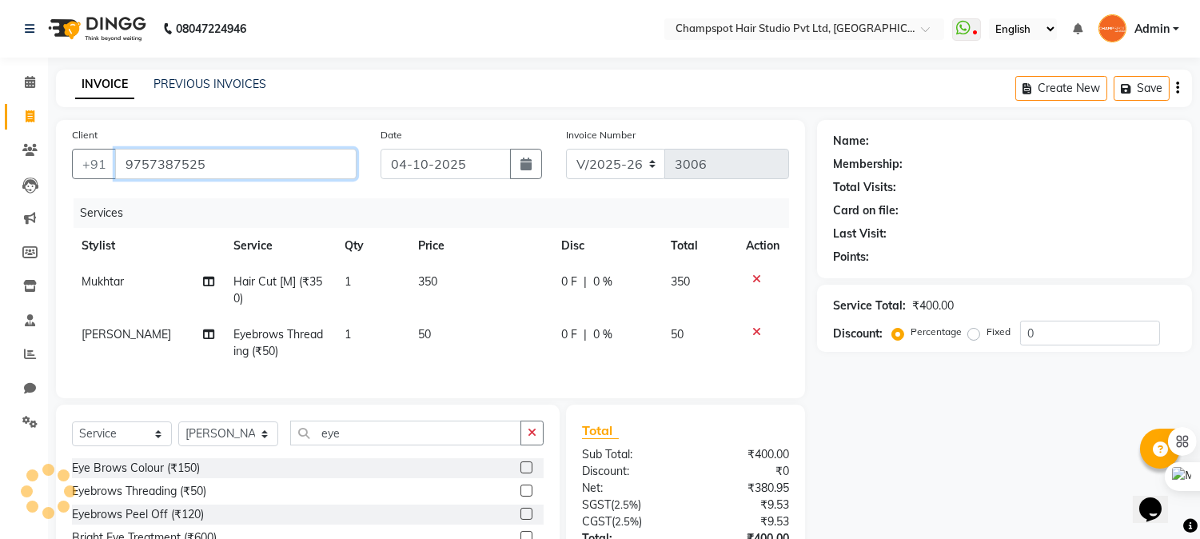
type input "9757387525"
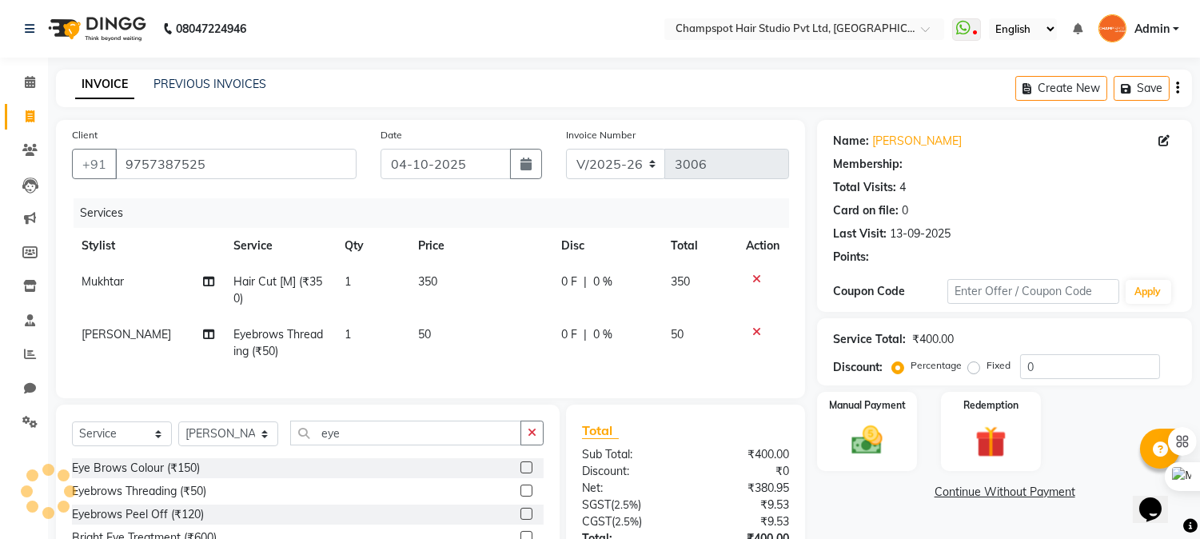
select select "1: Object"
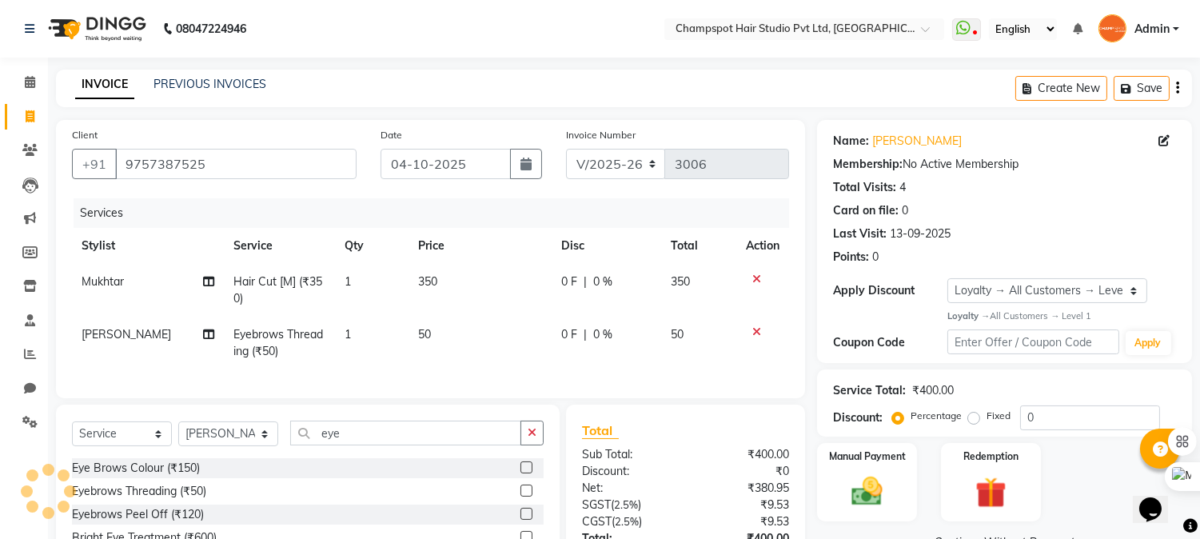
scroll to position [138, 0]
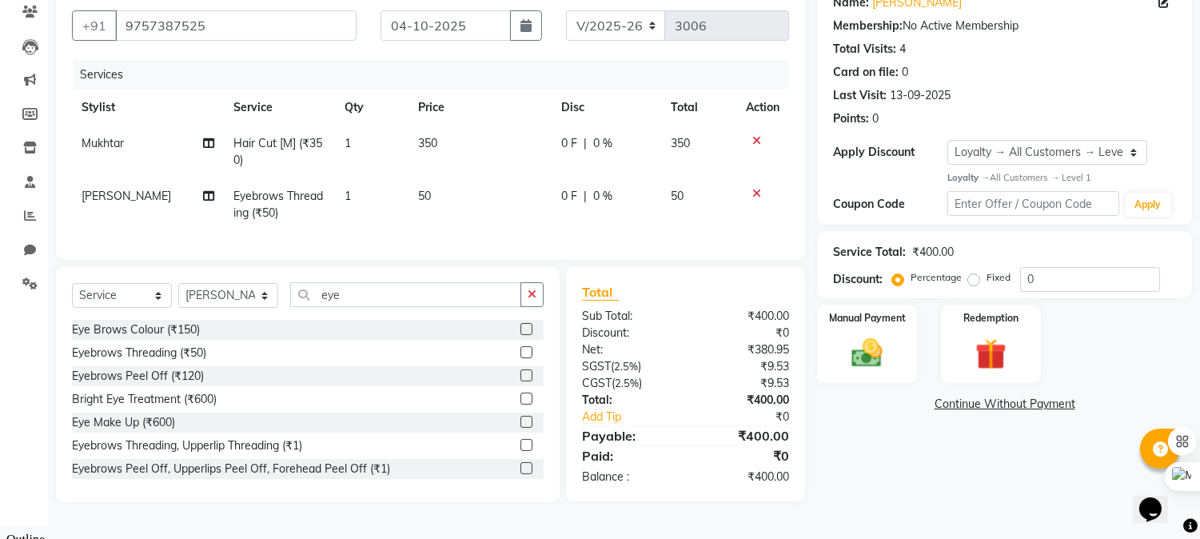
click at [757, 485] on div "₹400.00" at bounding box center [744, 476] width 116 height 17
click at [868, 345] on img at bounding box center [867, 353] width 53 height 38
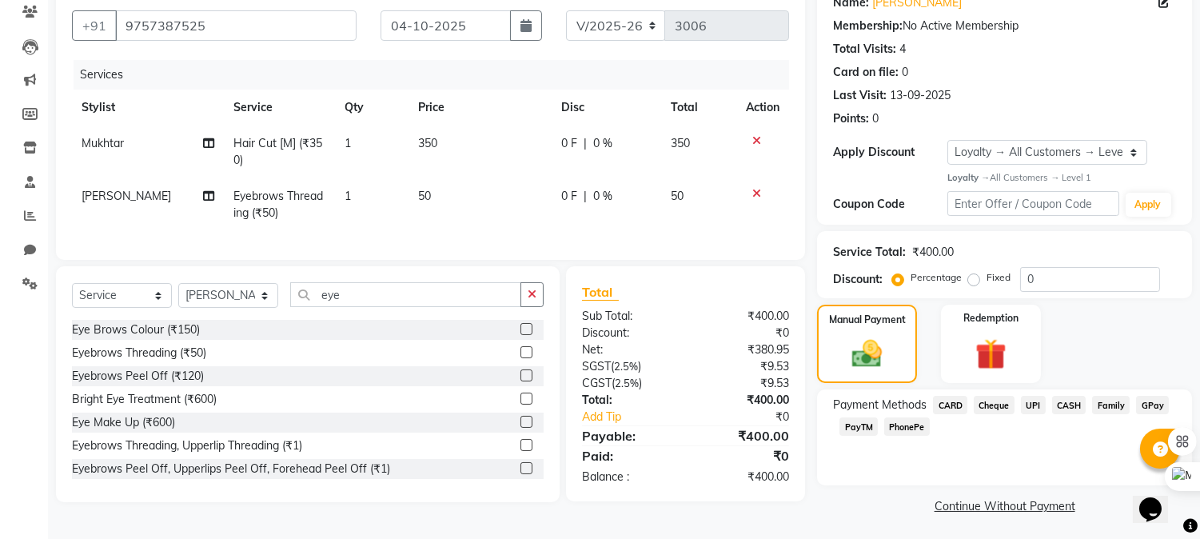
click at [1067, 404] on span "CASH" at bounding box center [1069, 405] width 34 height 18
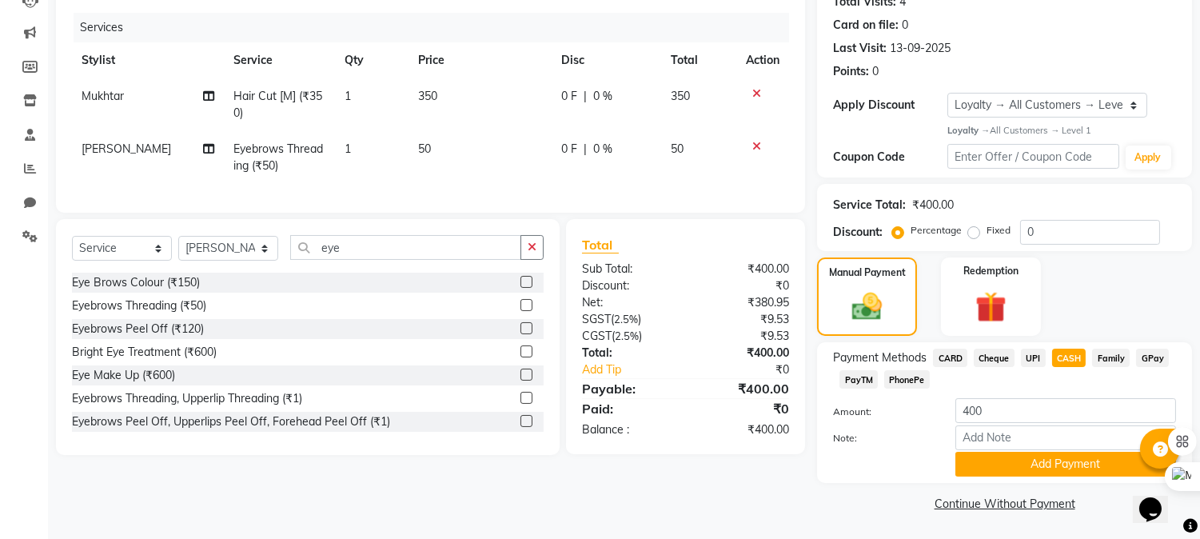
scroll to position [186, 0]
click at [1010, 461] on button "Add Payment" at bounding box center [1065, 463] width 221 height 25
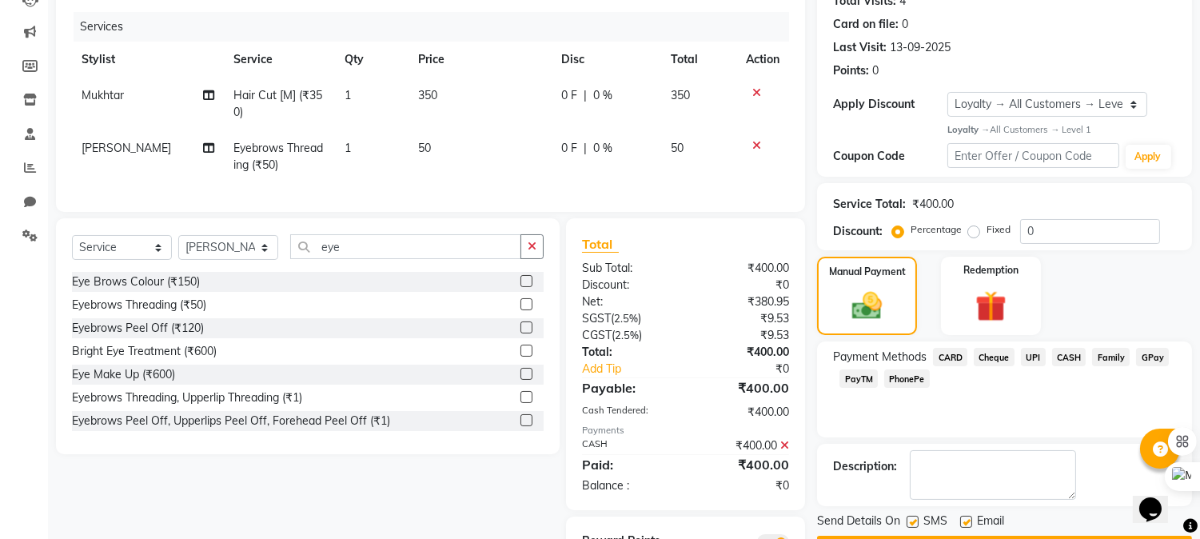
scroll to position [273, 0]
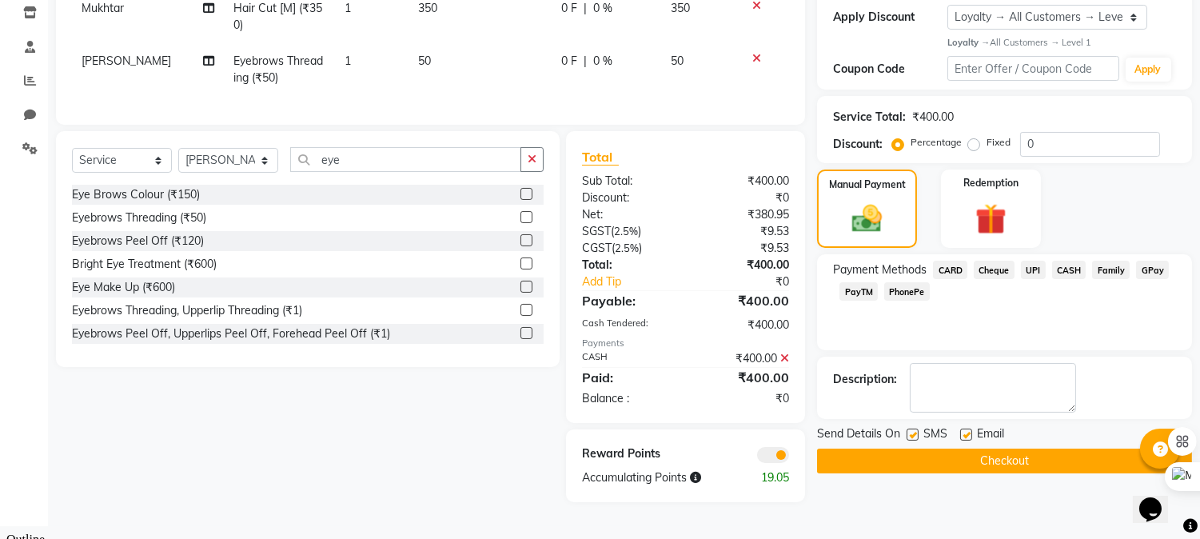
click at [965, 460] on button "Checkout" at bounding box center [1004, 460] width 375 height 25
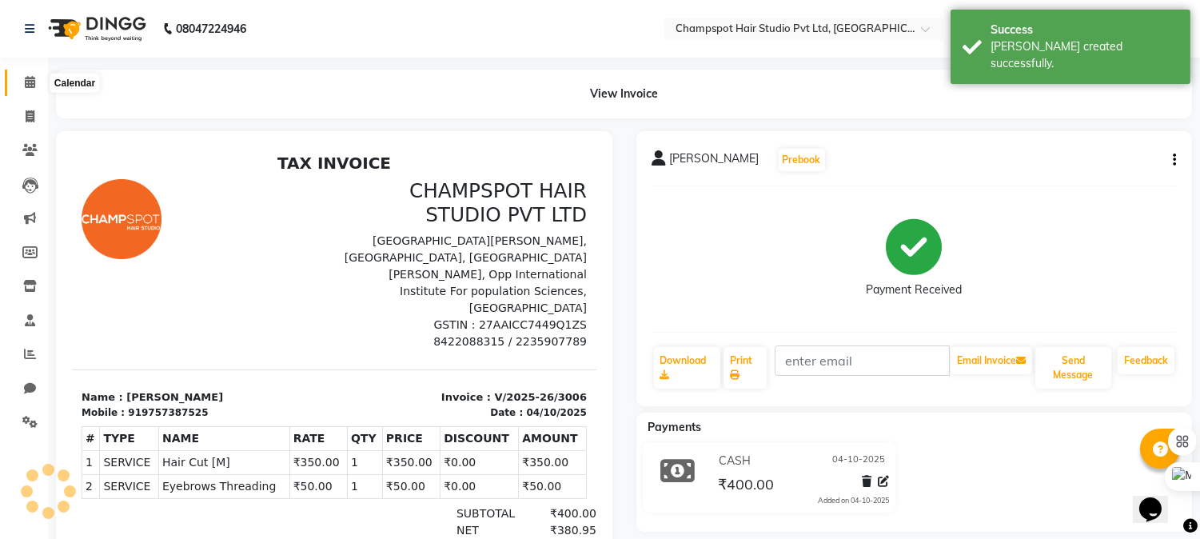
click at [21, 82] on span at bounding box center [30, 83] width 28 height 18
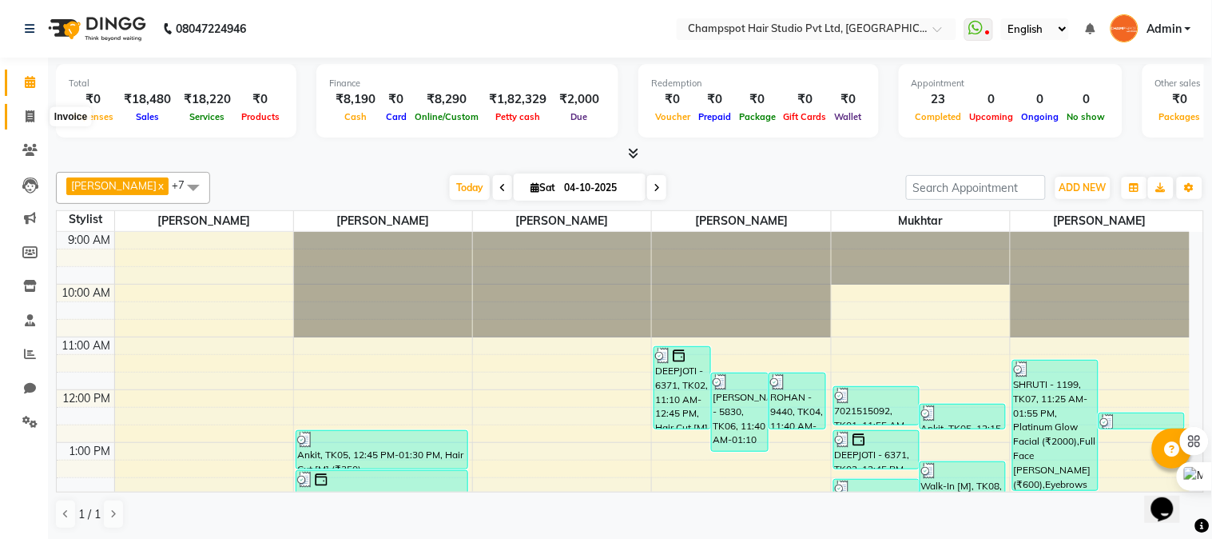
click at [30, 110] on icon at bounding box center [30, 116] width 9 height 12
select select "service"
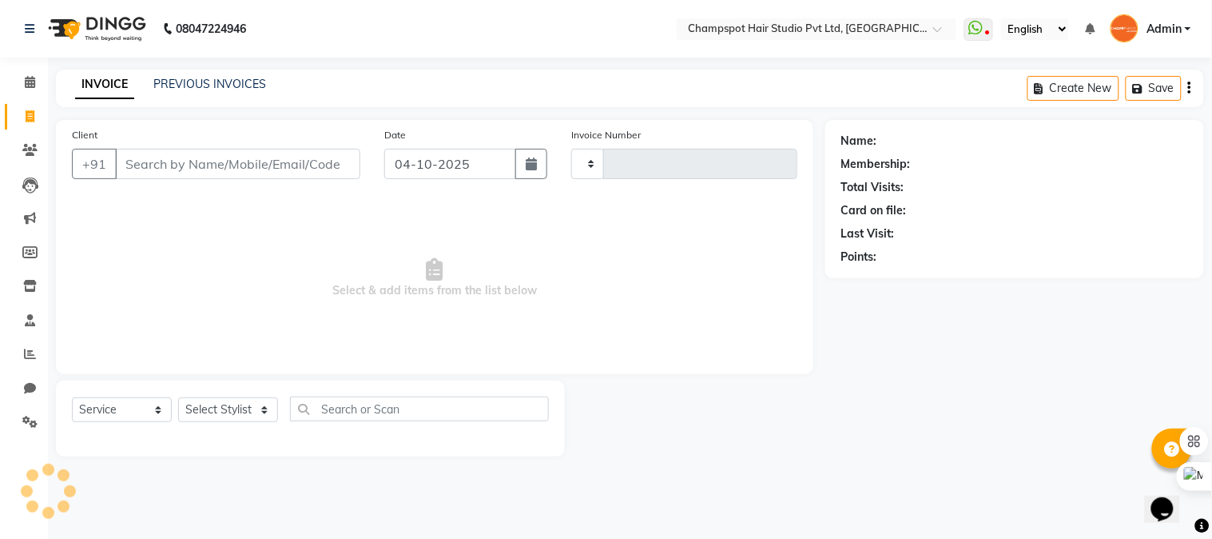
type input "3007"
select select "7690"
click at [238, 157] on input "Client" at bounding box center [237, 164] width 245 height 30
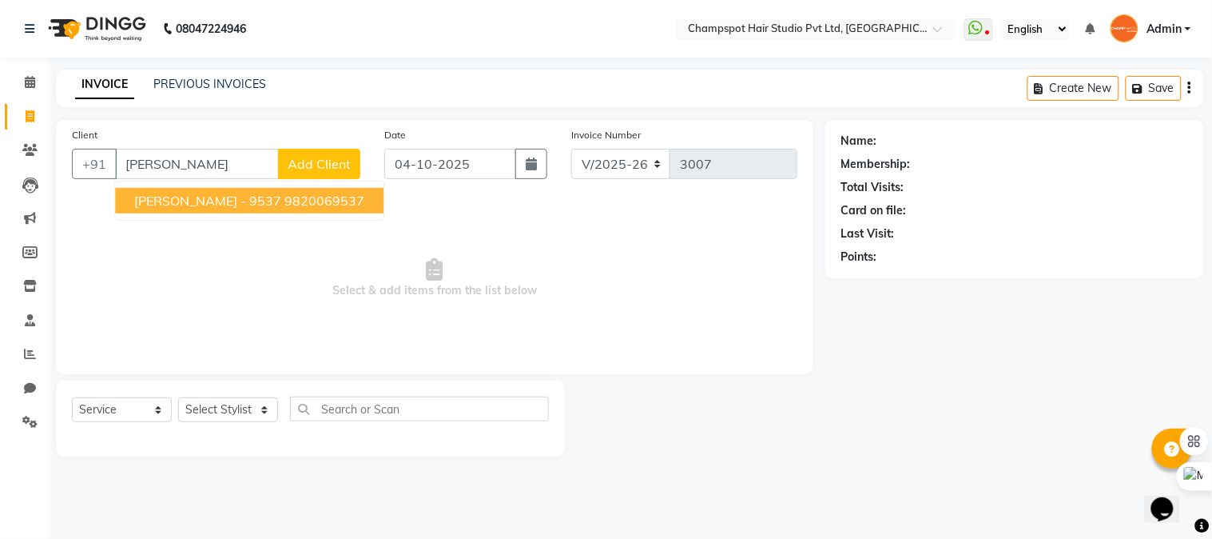
click at [216, 198] on span "[PERSON_NAME] - 9537" at bounding box center [207, 201] width 147 height 16
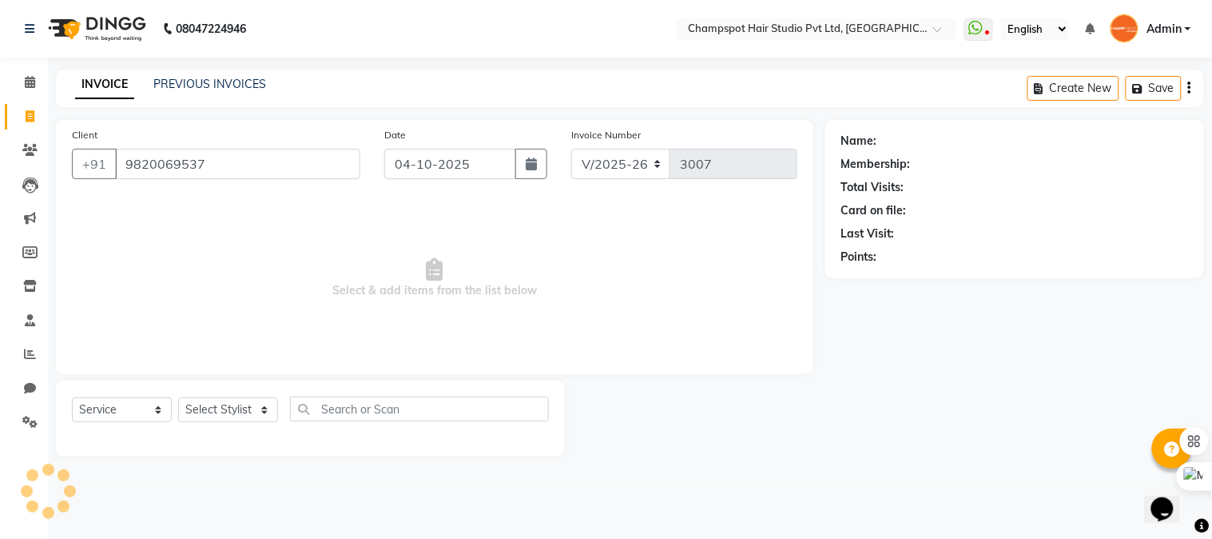
type input "9820069537"
select select "2: Object"
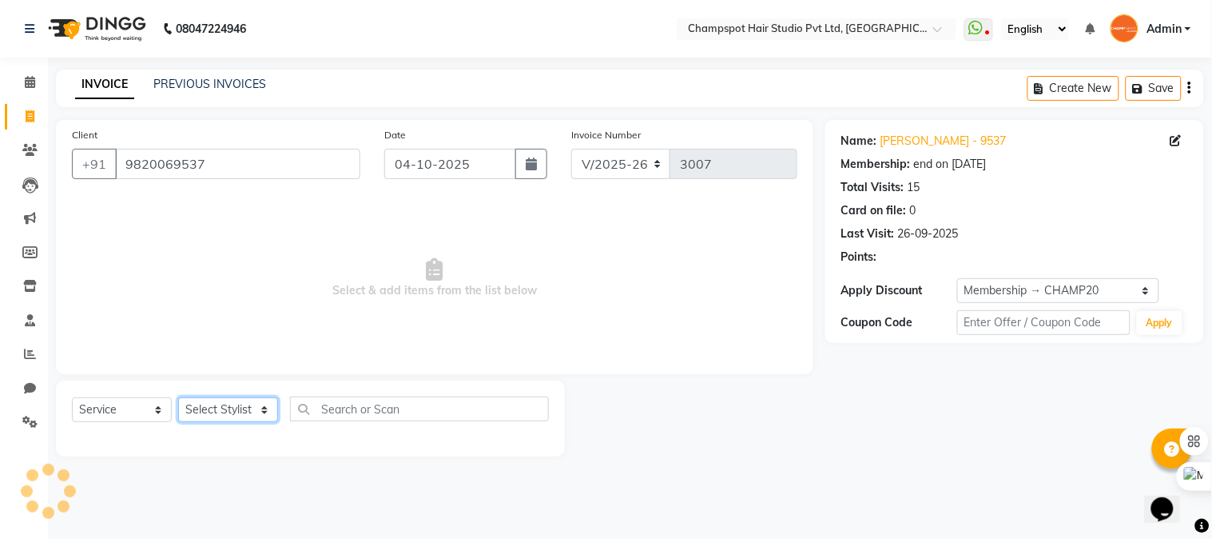
click at [238, 405] on select "Select Stylist Admin [PERSON_NAME] [PERSON_NAME] [PERSON_NAME] [PERSON_NAME] [P…" at bounding box center [228, 409] width 100 height 25
select select "68266"
click at [178, 398] on select "Select Stylist Admin [PERSON_NAME] [PERSON_NAME] [PERSON_NAME] [PERSON_NAME] [P…" at bounding box center [228, 409] width 100 height 25
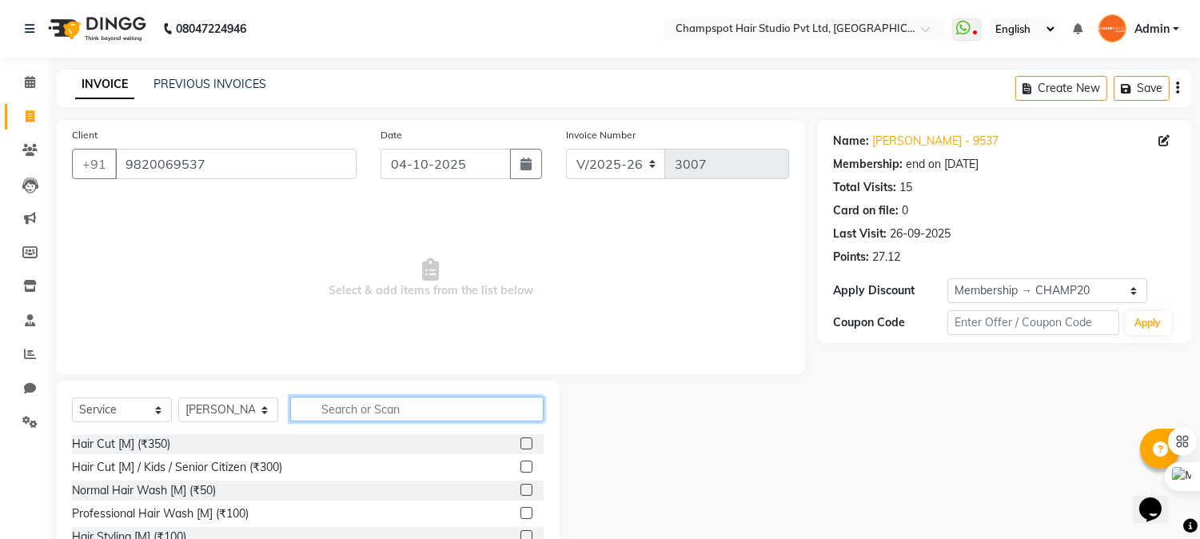
click at [350, 405] on input "text" at bounding box center [416, 408] width 253 height 25
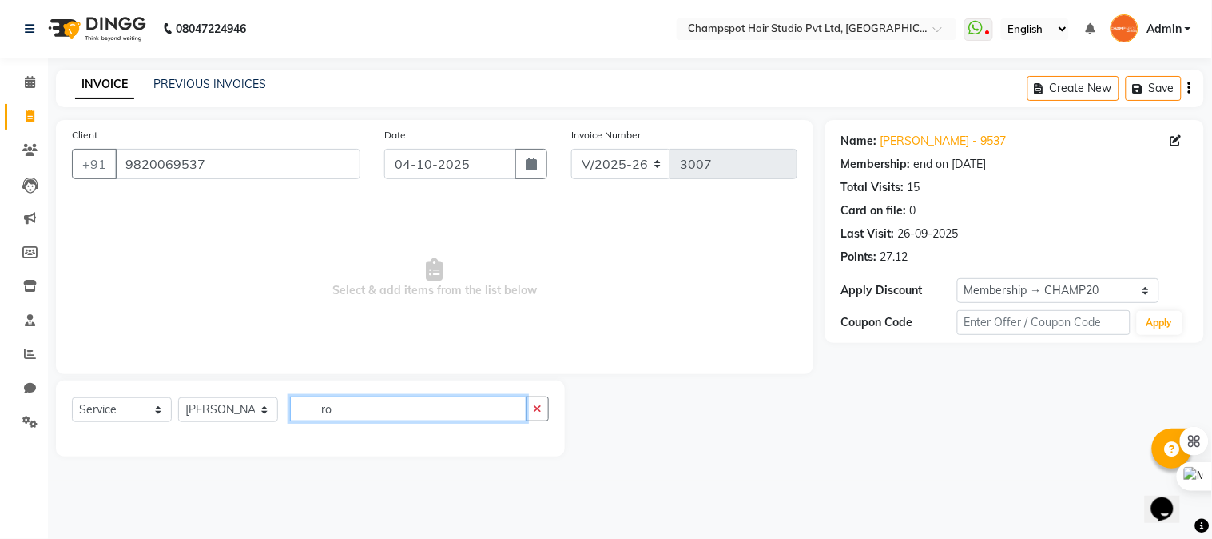
type input "r"
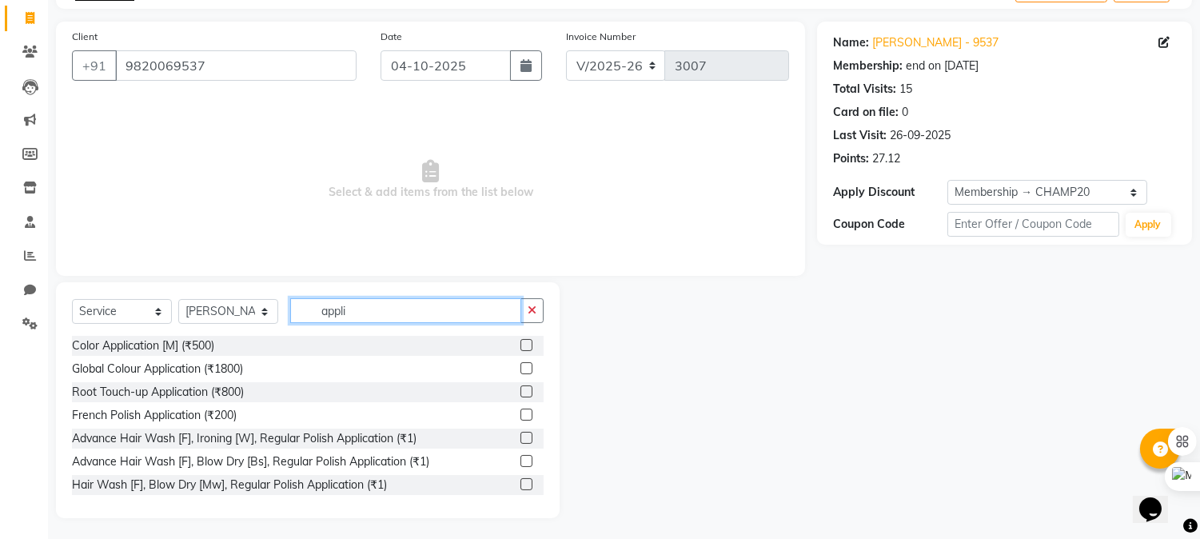
scroll to position [101, 0]
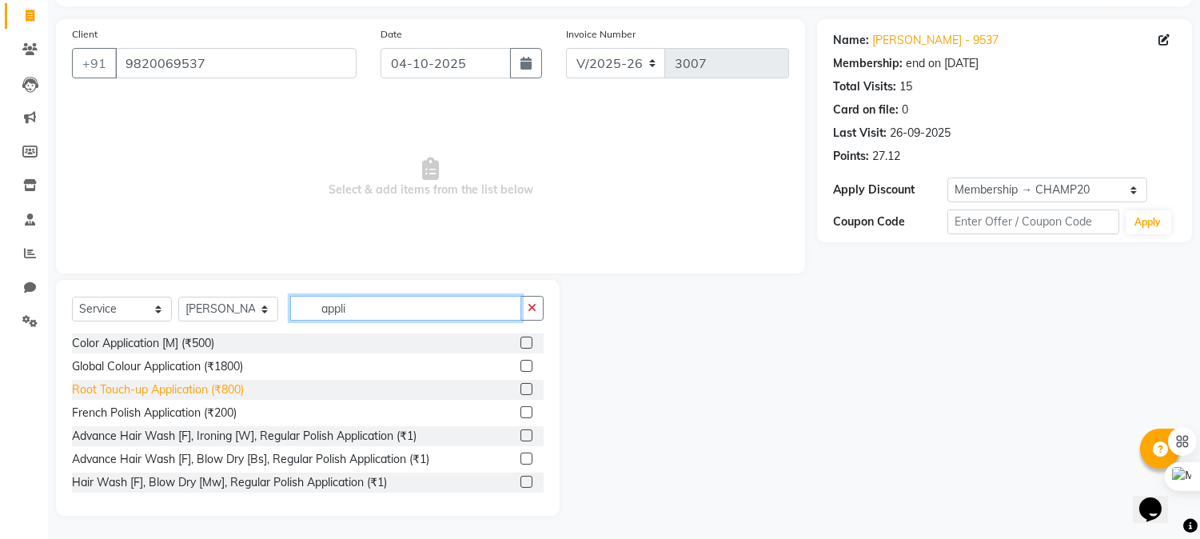
type input "appli"
click at [173, 389] on div "Root Touch-up Application (₹800)" at bounding box center [158, 389] width 172 height 17
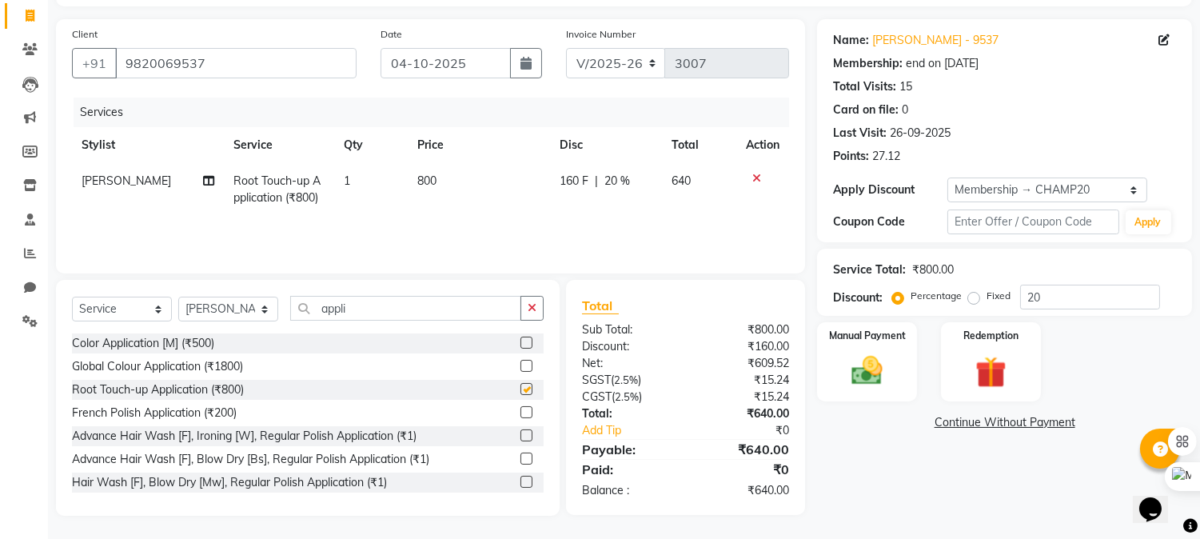
checkbox input "false"
click at [869, 360] on img at bounding box center [867, 371] width 53 height 38
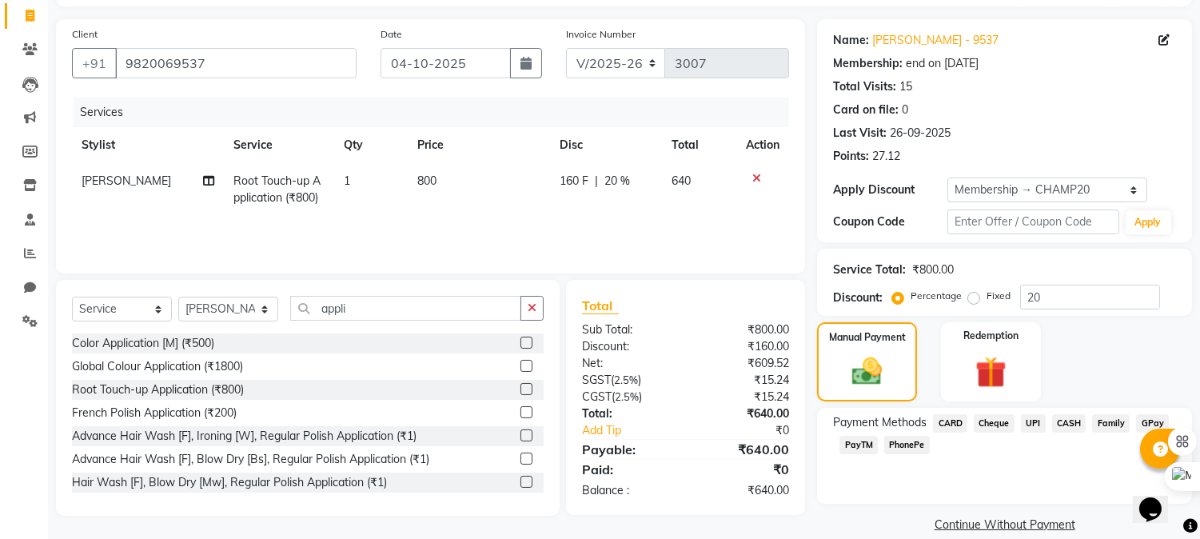
click at [1033, 420] on span "UPI" at bounding box center [1033, 423] width 25 height 18
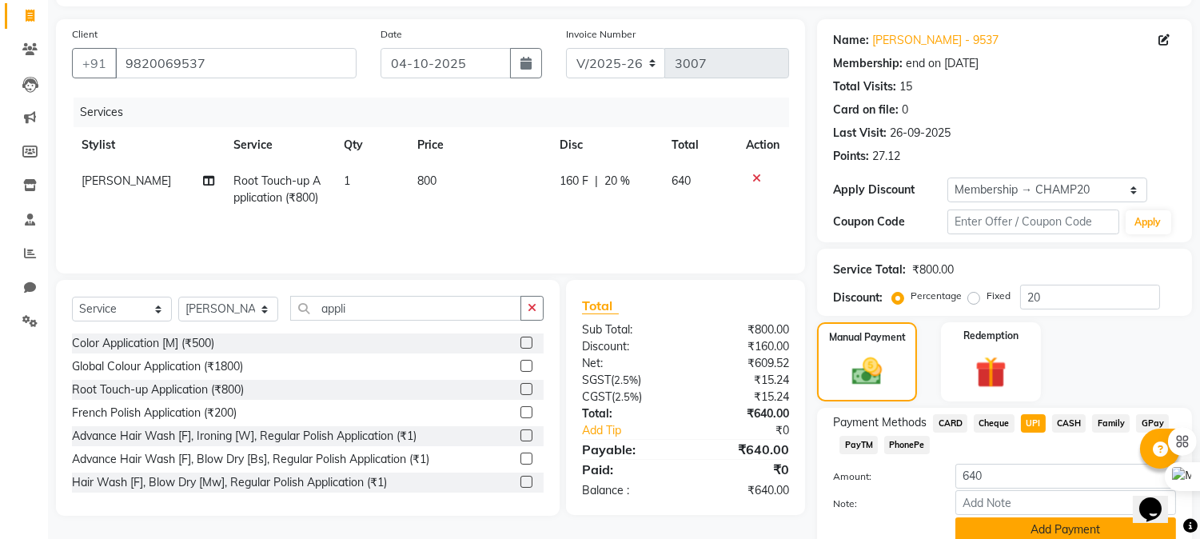
scroll to position [166, 0]
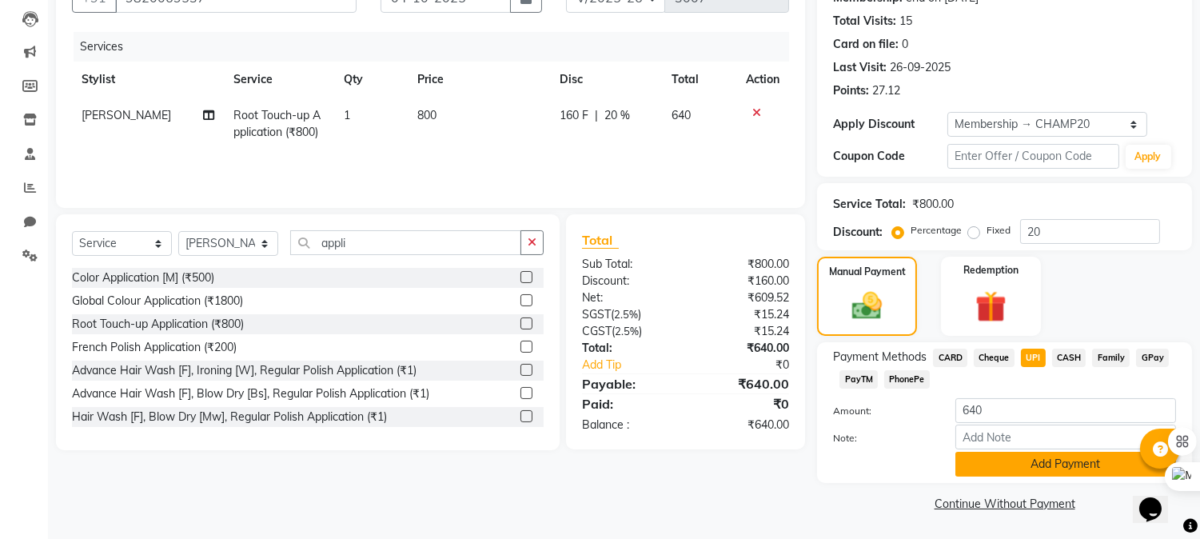
click at [1021, 460] on button "Add Payment" at bounding box center [1065, 464] width 221 height 25
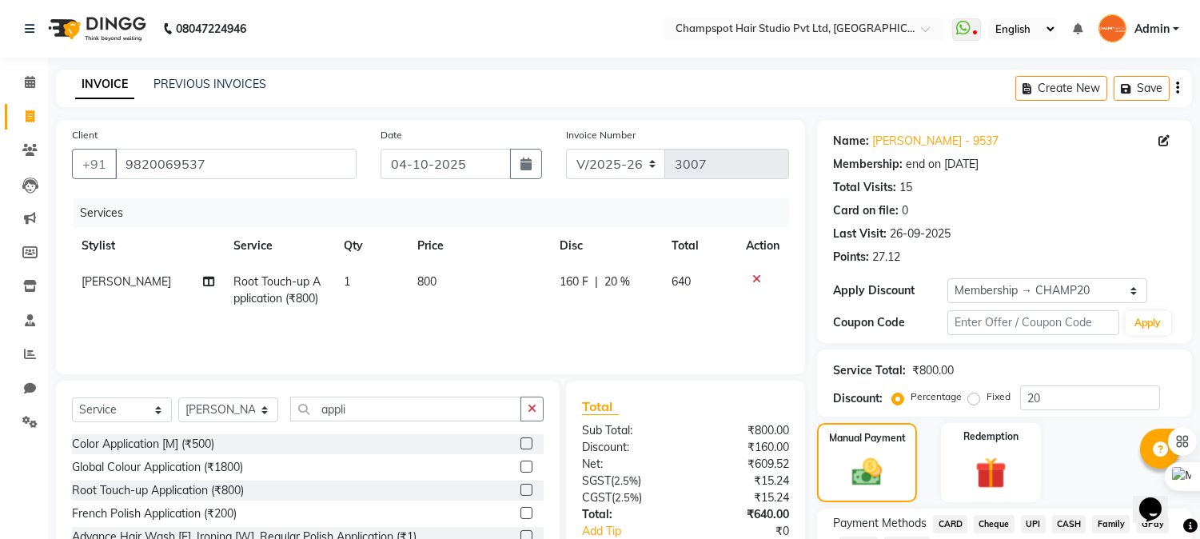
scroll to position [212, 0]
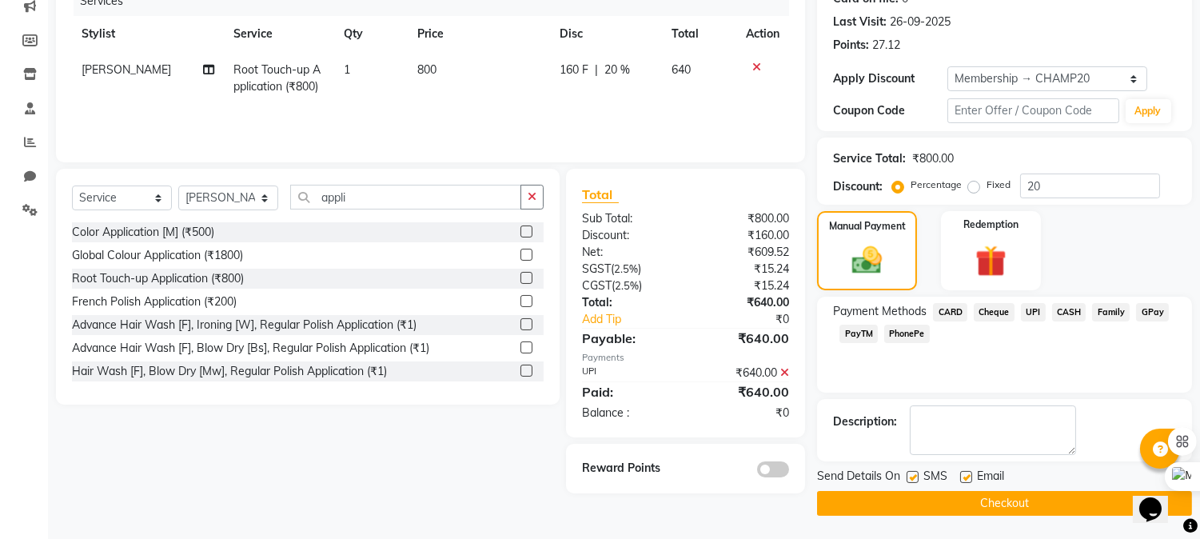
click at [1017, 509] on button "Checkout" at bounding box center [1004, 503] width 375 height 25
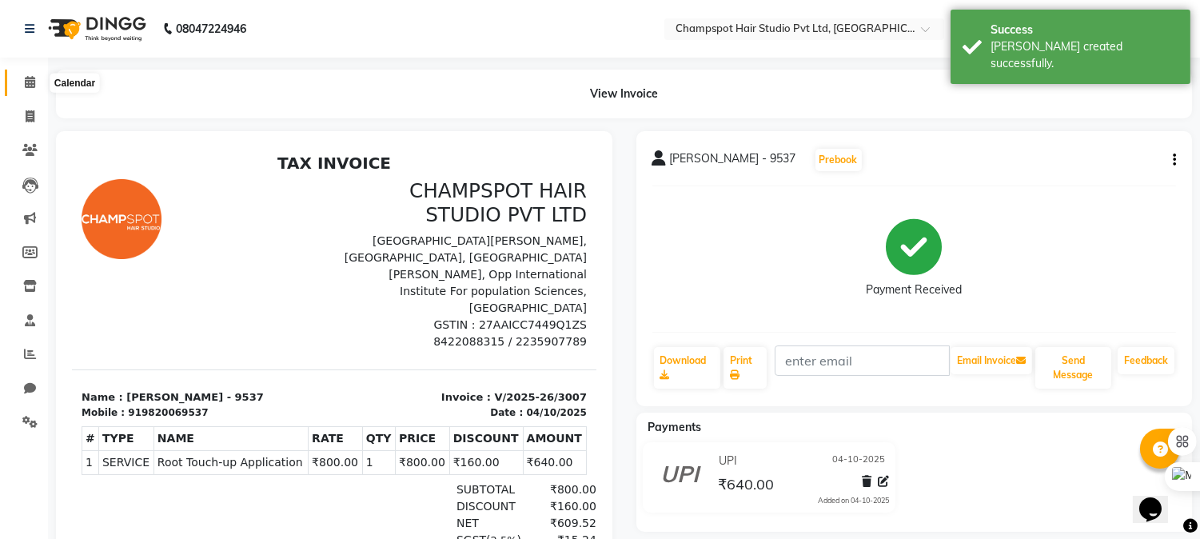
click at [25, 74] on span at bounding box center [30, 83] width 28 height 18
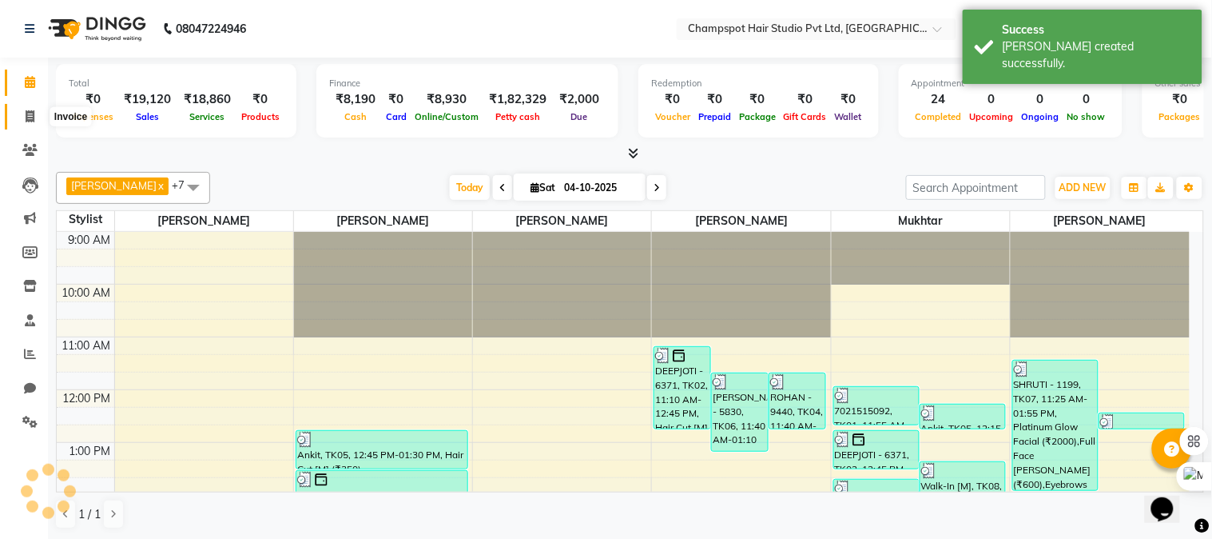
click at [29, 115] on icon at bounding box center [30, 116] width 9 height 12
select select "service"
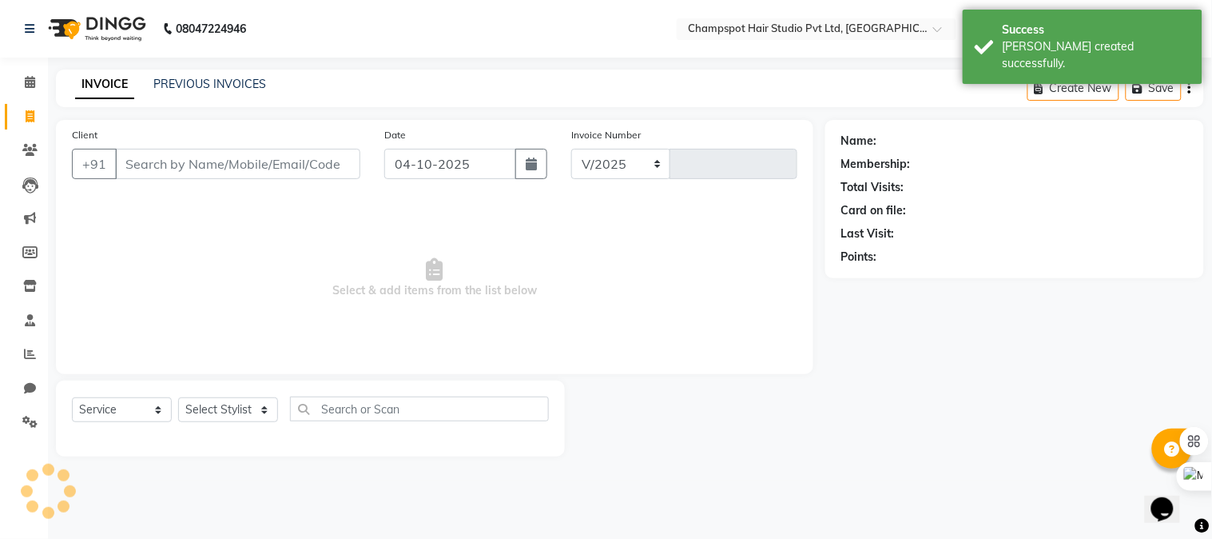
select select "7690"
type input "3008"
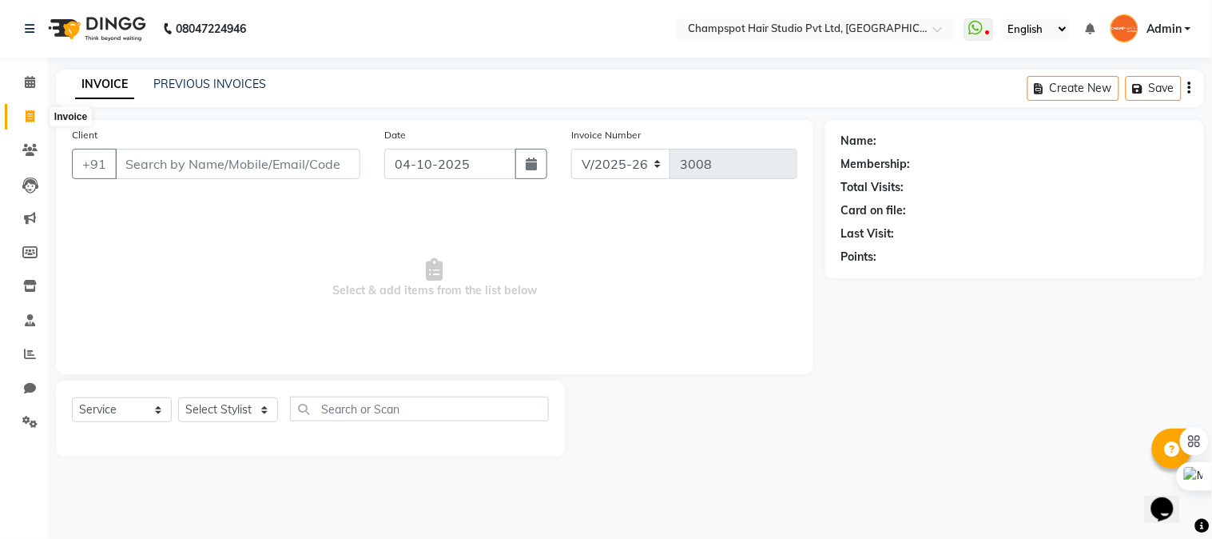
click at [37, 116] on span at bounding box center [30, 117] width 28 height 18
select select "service"
type input "3008"
select select "7690"
click at [217, 165] on input "Client" at bounding box center [237, 164] width 245 height 30
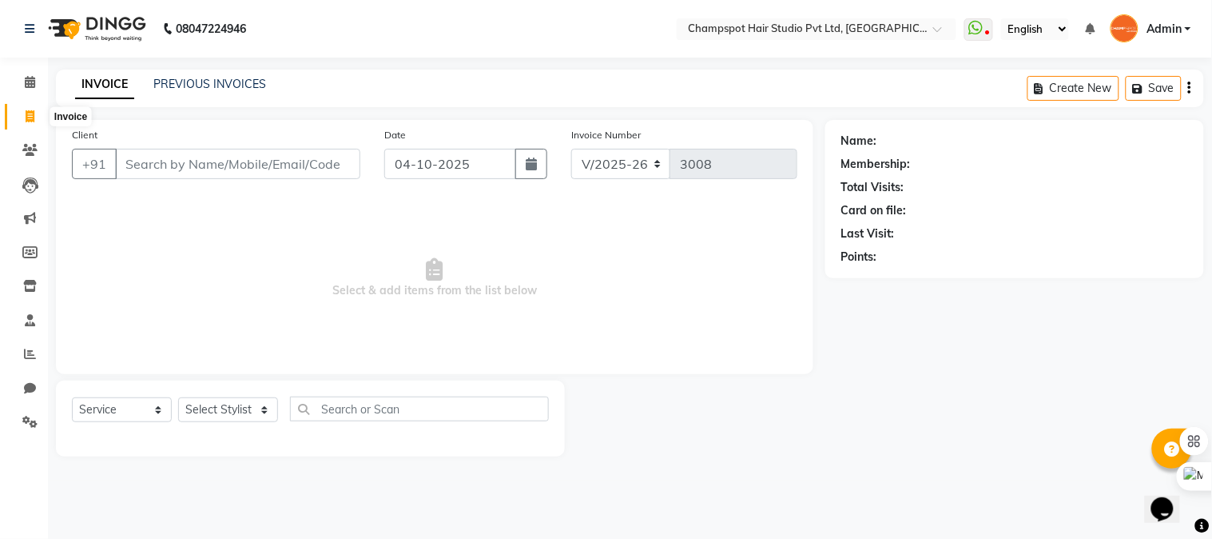
click at [30, 121] on icon at bounding box center [30, 116] width 9 height 12
select select "service"
type input "3008"
select select "7690"
click at [193, 157] on input "Client" at bounding box center [237, 164] width 245 height 30
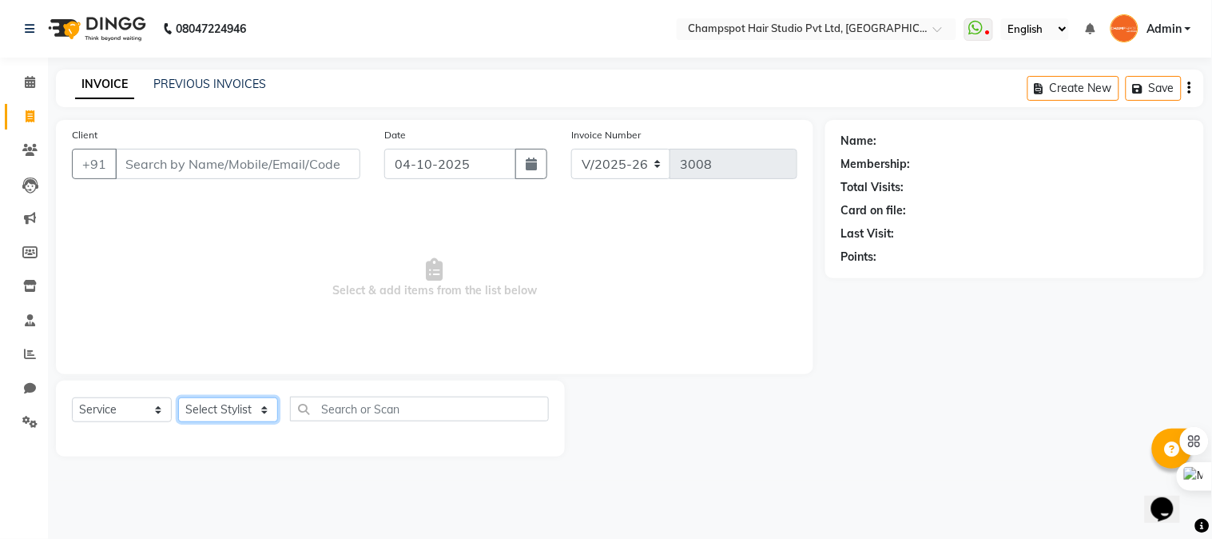
click at [245, 419] on select "Select Stylist Admin [PERSON_NAME] [PERSON_NAME] [PERSON_NAME] [PERSON_NAME] [P…" at bounding box center [228, 409] width 100 height 25
select select "69008"
click at [178, 398] on select "Select Stylist Admin [PERSON_NAME] [PERSON_NAME] [PERSON_NAME] [PERSON_NAME] [P…" at bounding box center [228, 409] width 100 height 25
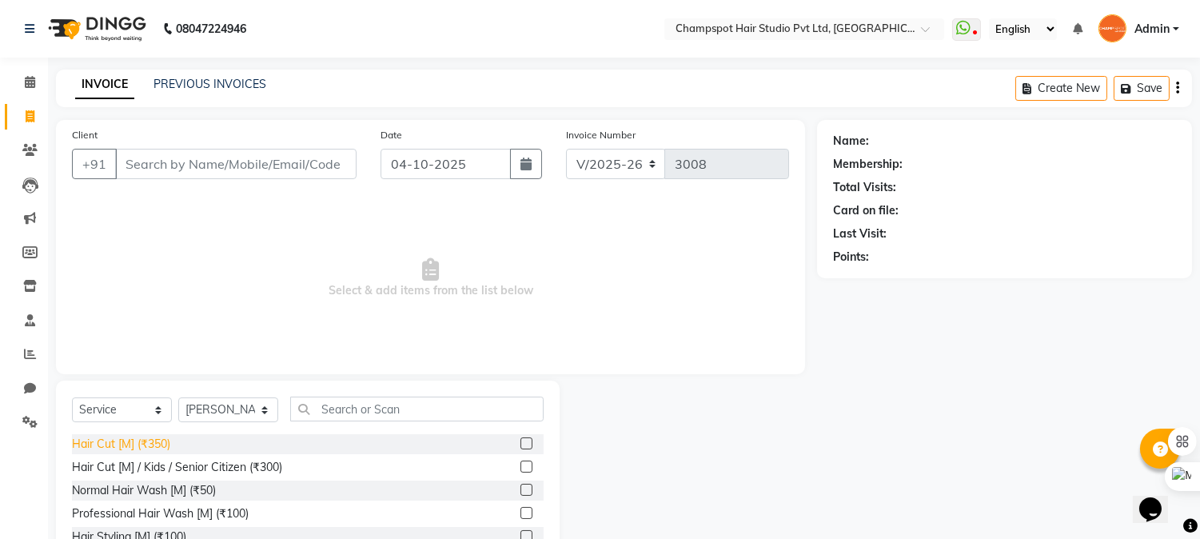
click at [110, 436] on div "Hair Cut [M] (₹350)" at bounding box center [121, 444] width 98 height 17
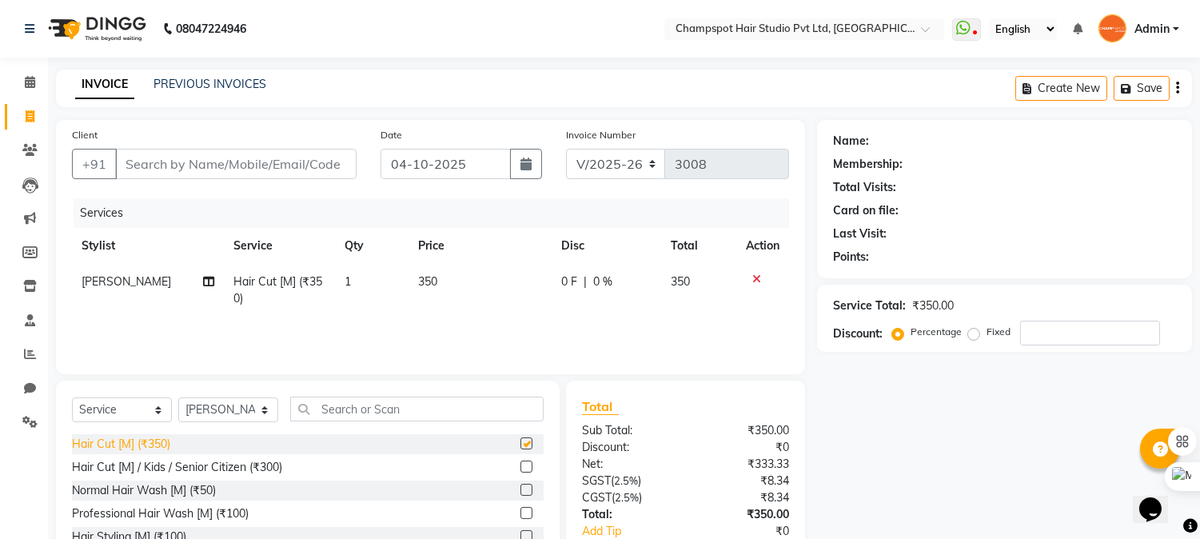
checkbox input "false"
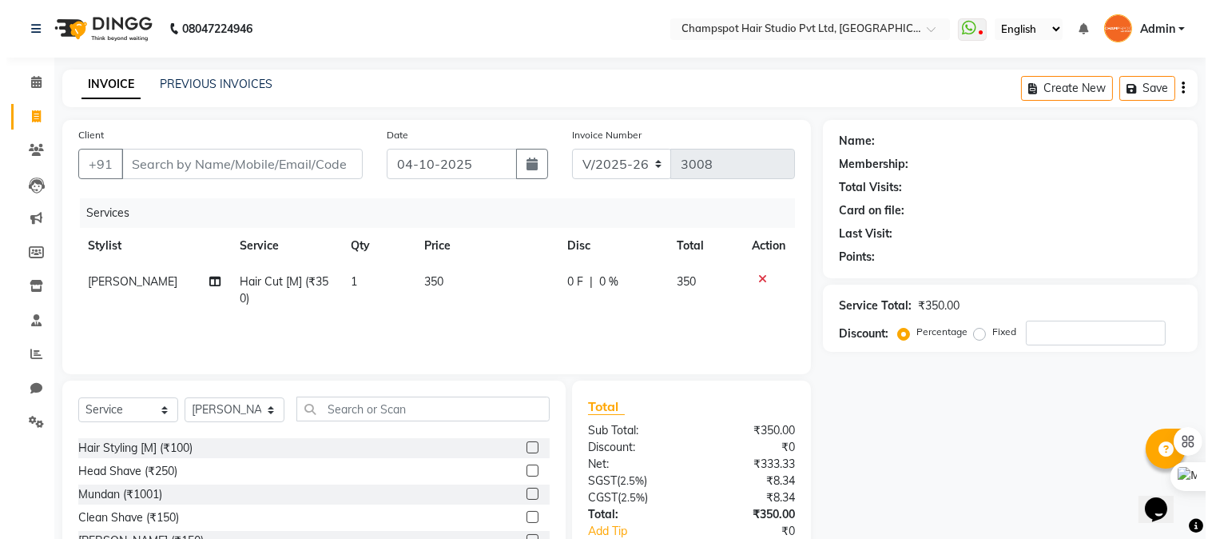
scroll to position [177, 0]
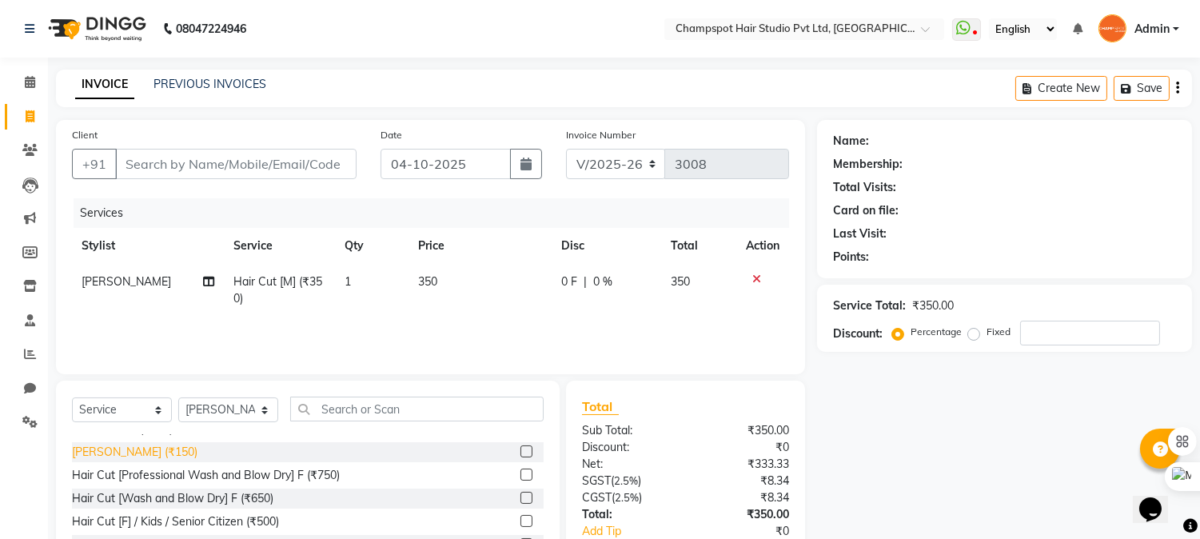
click at [96, 452] on div "[PERSON_NAME] (₹150)" at bounding box center [134, 452] width 125 height 17
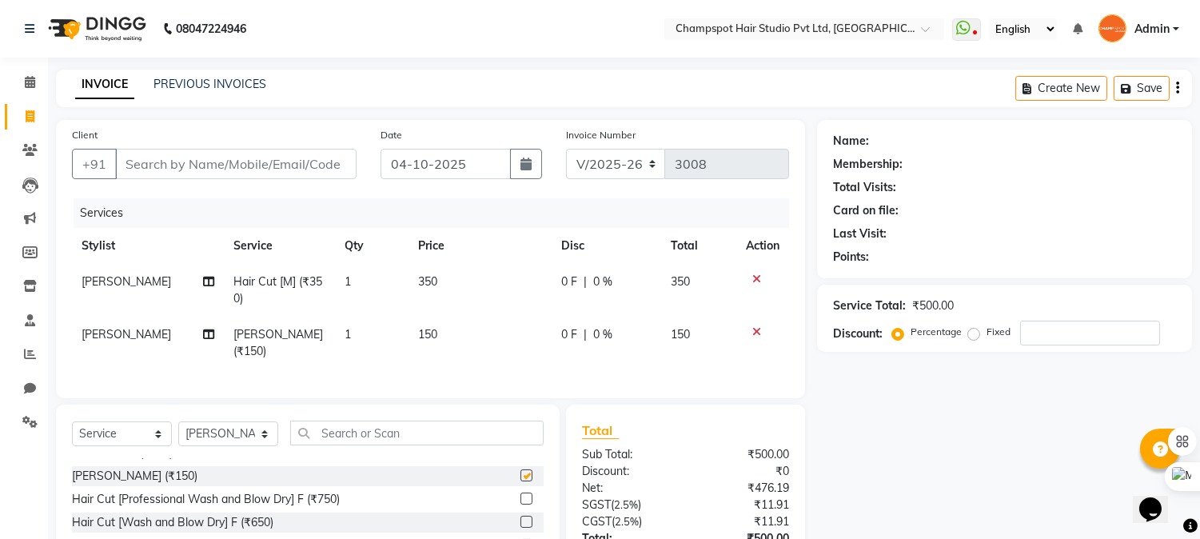
checkbox input "false"
click at [217, 154] on input "Client" at bounding box center [235, 164] width 241 height 30
type input "9"
type input "0"
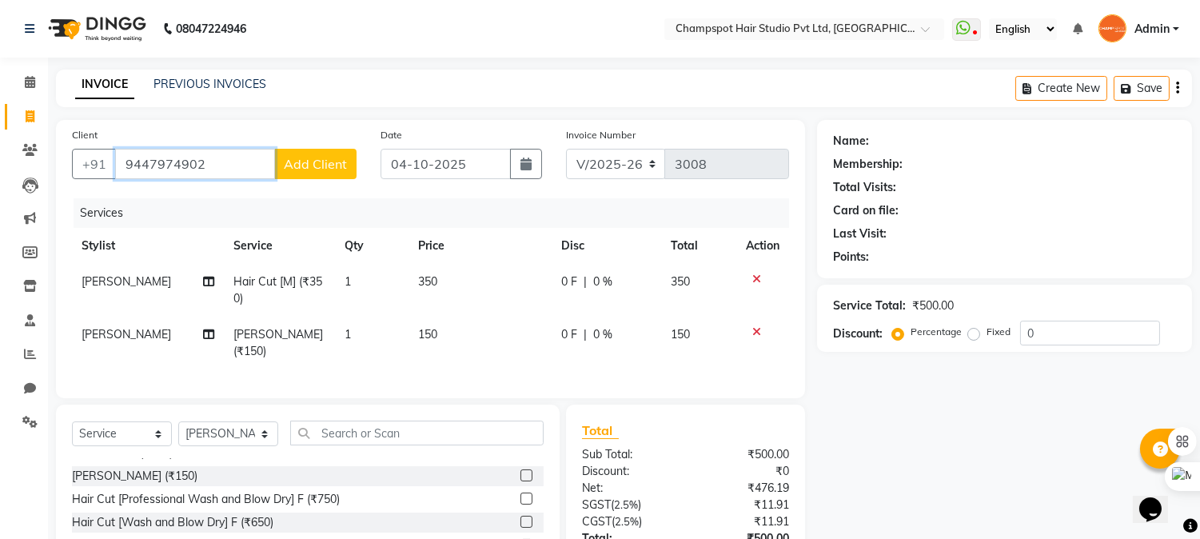
type input "9447974902"
click at [317, 168] on span "Add Client" at bounding box center [315, 164] width 63 height 16
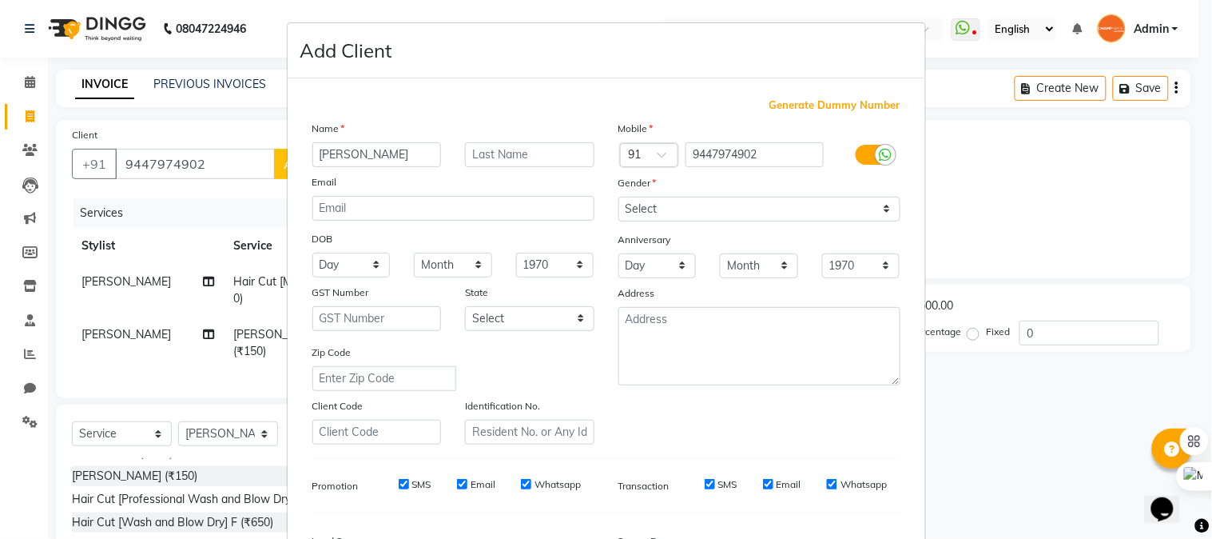
type input "[PERSON_NAME]"
click at [635, 208] on select "Select [DEMOGRAPHIC_DATA] [DEMOGRAPHIC_DATA] Other Prefer Not To Say" at bounding box center [760, 209] width 282 height 25
select select "[DEMOGRAPHIC_DATA]"
click at [619, 197] on select "Select [DEMOGRAPHIC_DATA] [DEMOGRAPHIC_DATA] Other Prefer Not To Say" at bounding box center [760, 209] width 282 height 25
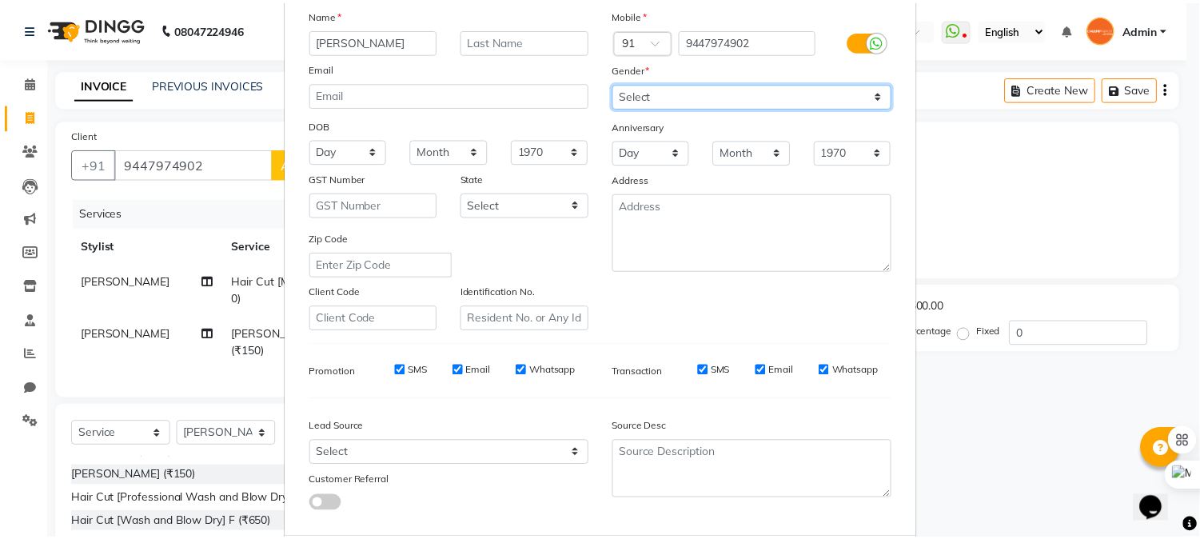
scroll to position [200, 0]
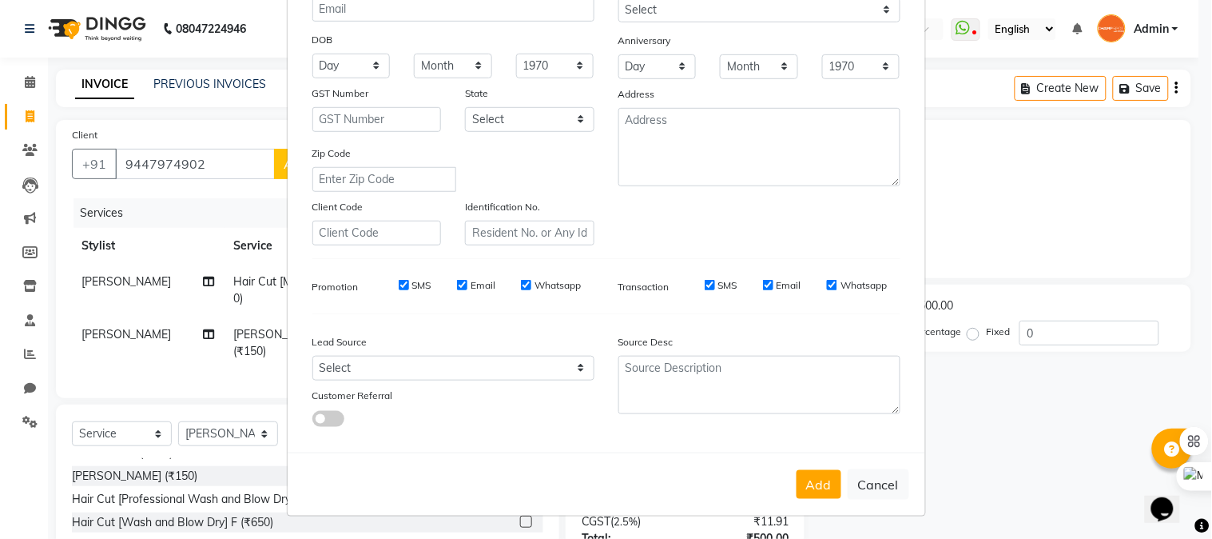
click at [827, 476] on button "Add" at bounding box center [819, 484] width 45 height 29
select select
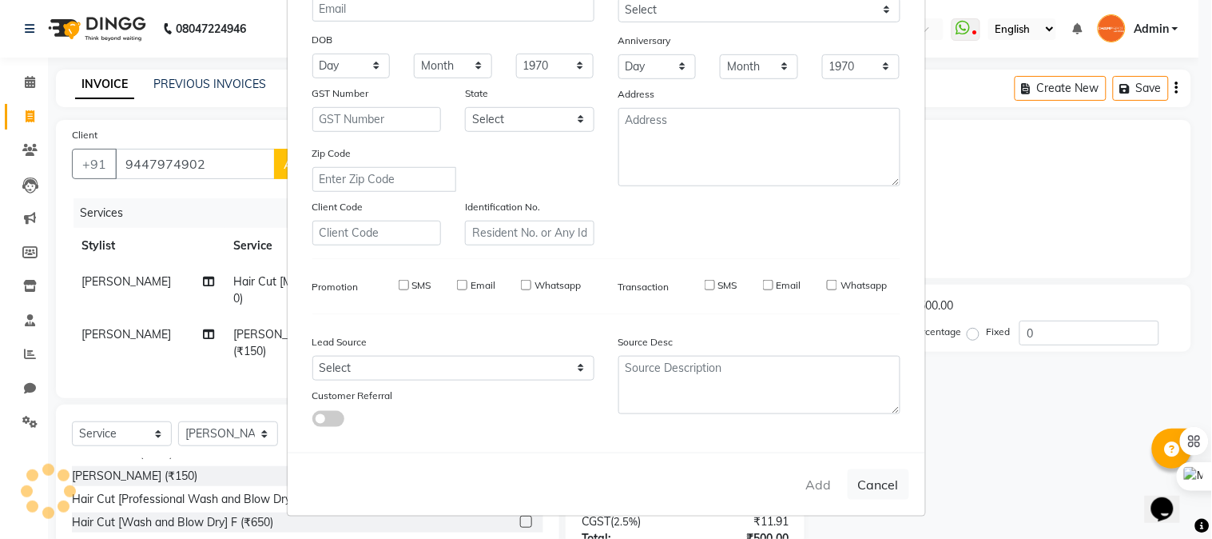
select select
checkbox input "false"
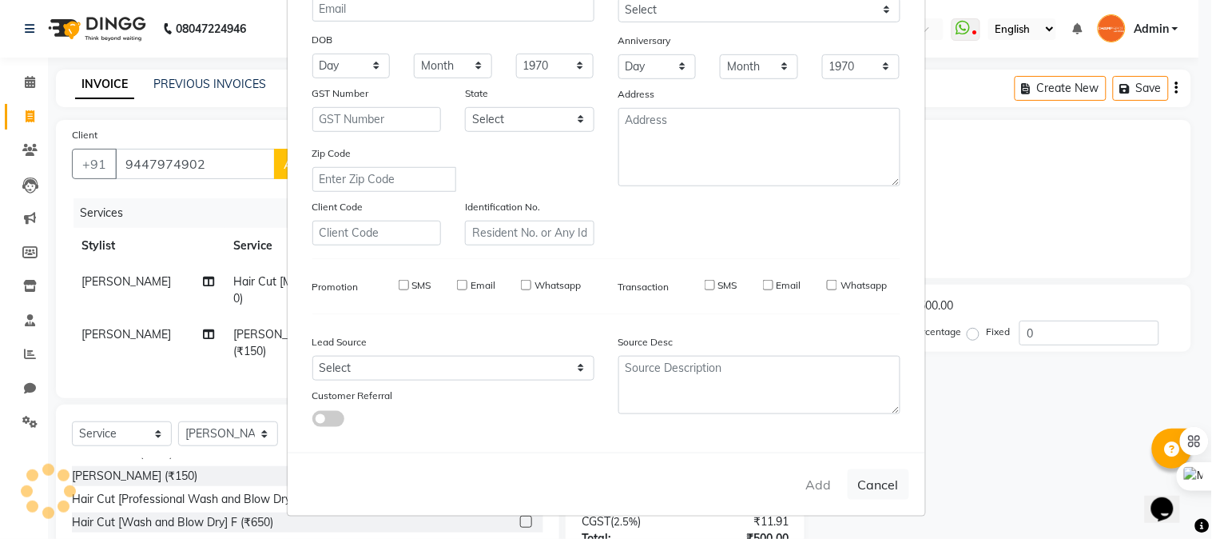
checkbox input "false"
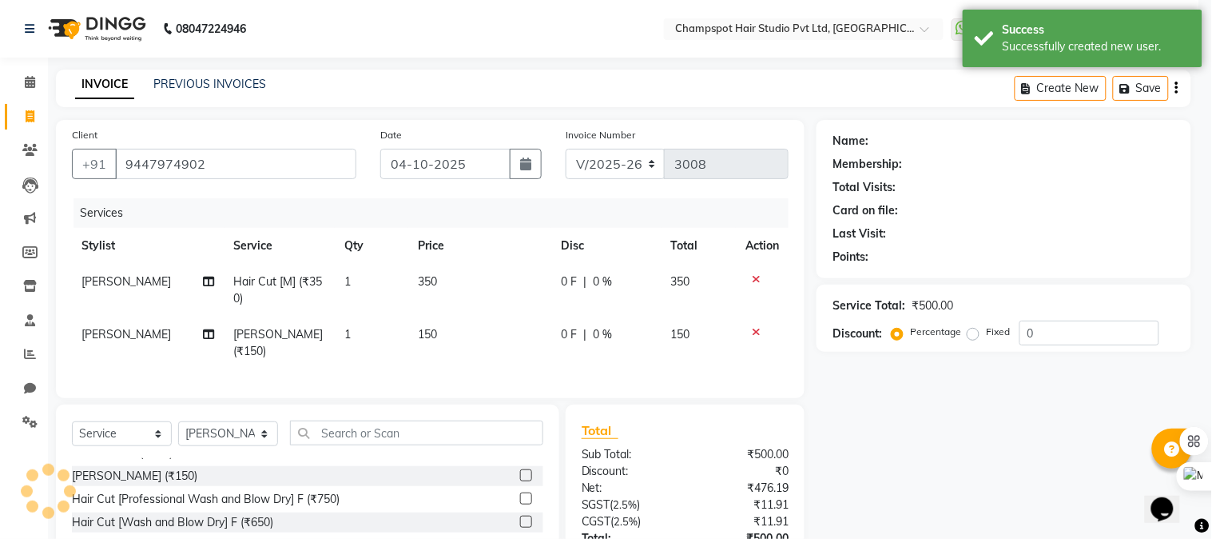
select select "1: Object"
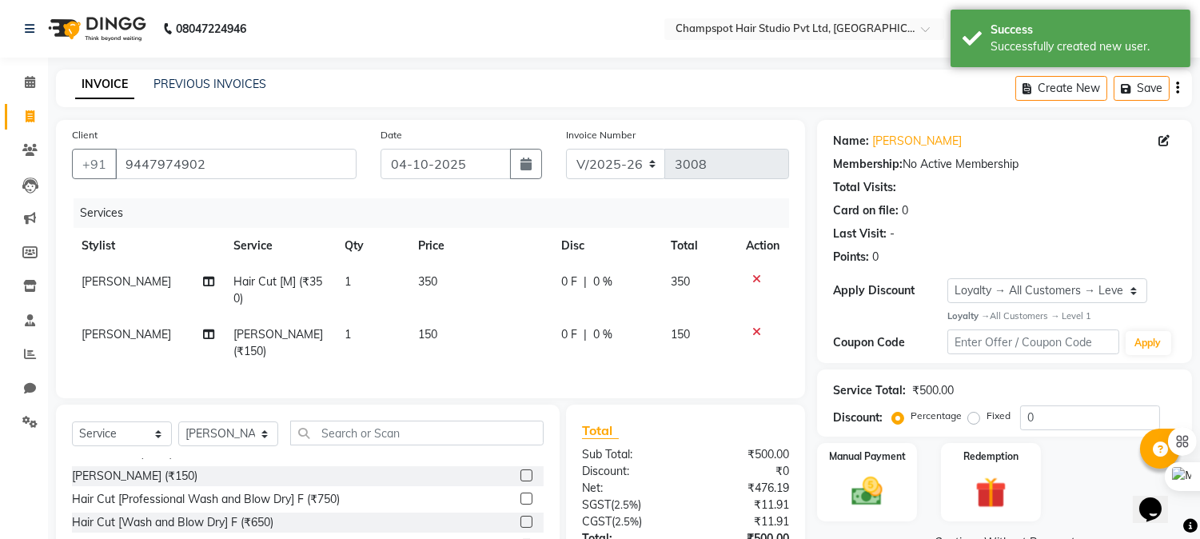
scroll to position [121, 0]
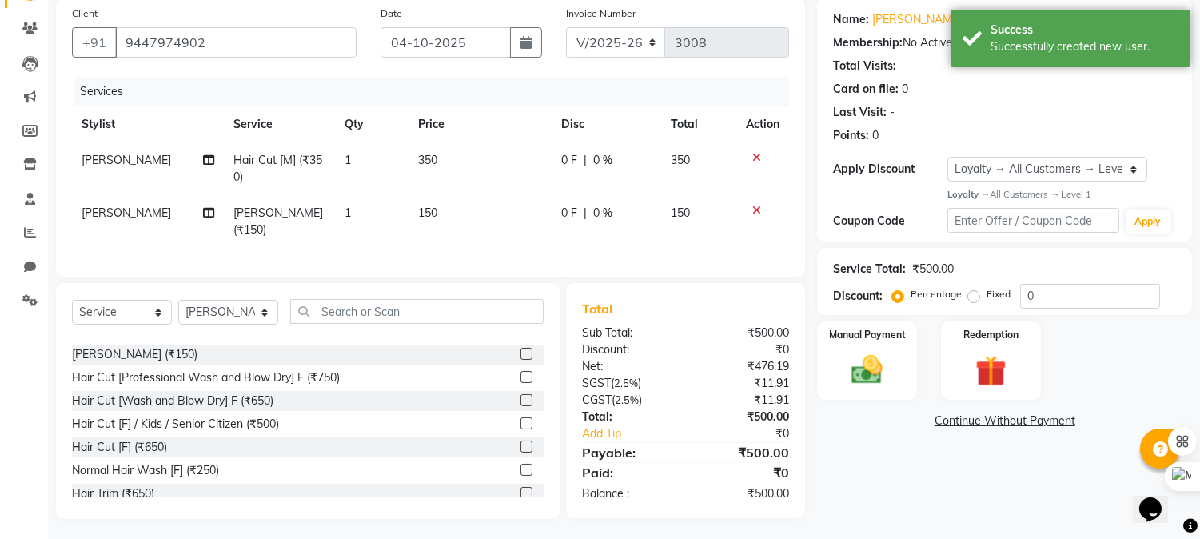
click at [764, 489] on div "₹500.00" at bounding box center [744, 493] width 116 height 17
click at [861, 366] on img at bounding box center [867, 370] width 53 height 38
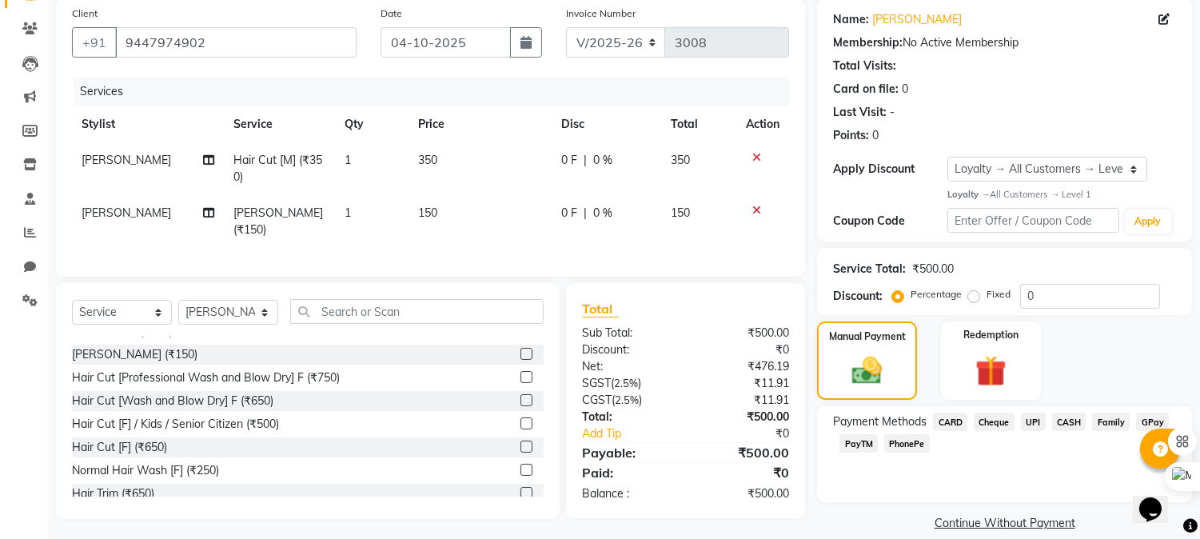
click at [1065, 419] on span "CASH" at bounding box center [1069, 421] width 34 height 18
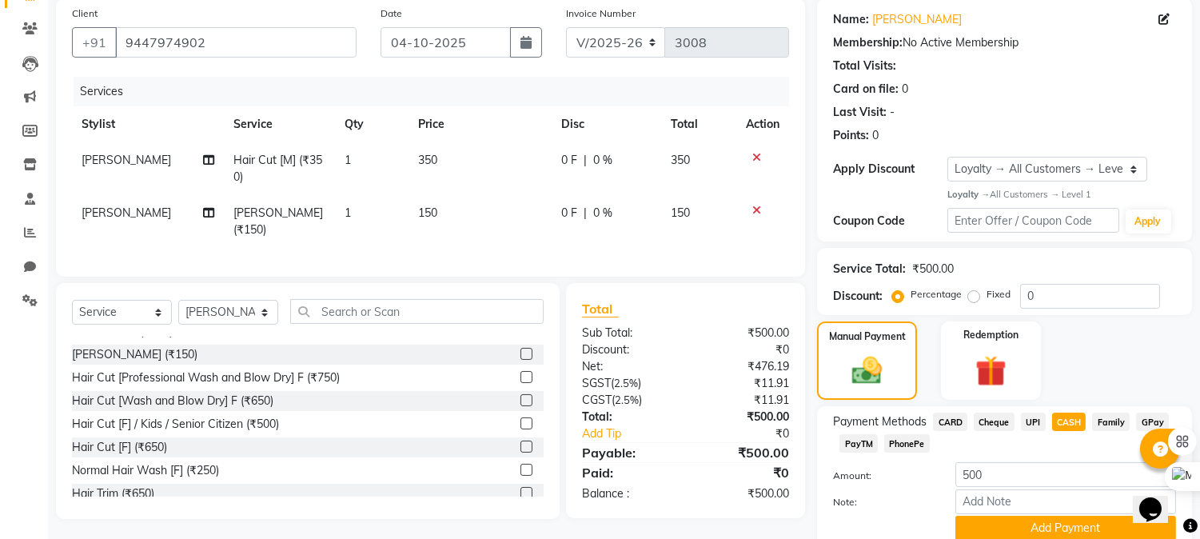
scroll to position [186, 0]
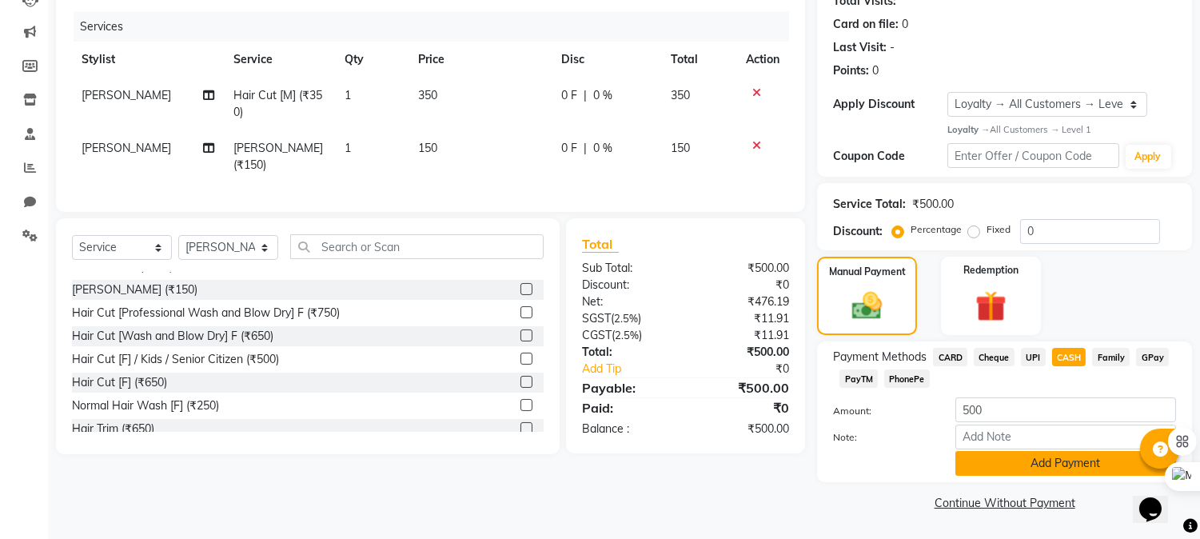
click at [1010, 464] on button "Add Payment" at bounding box center [1065, 463] width 221 height 25
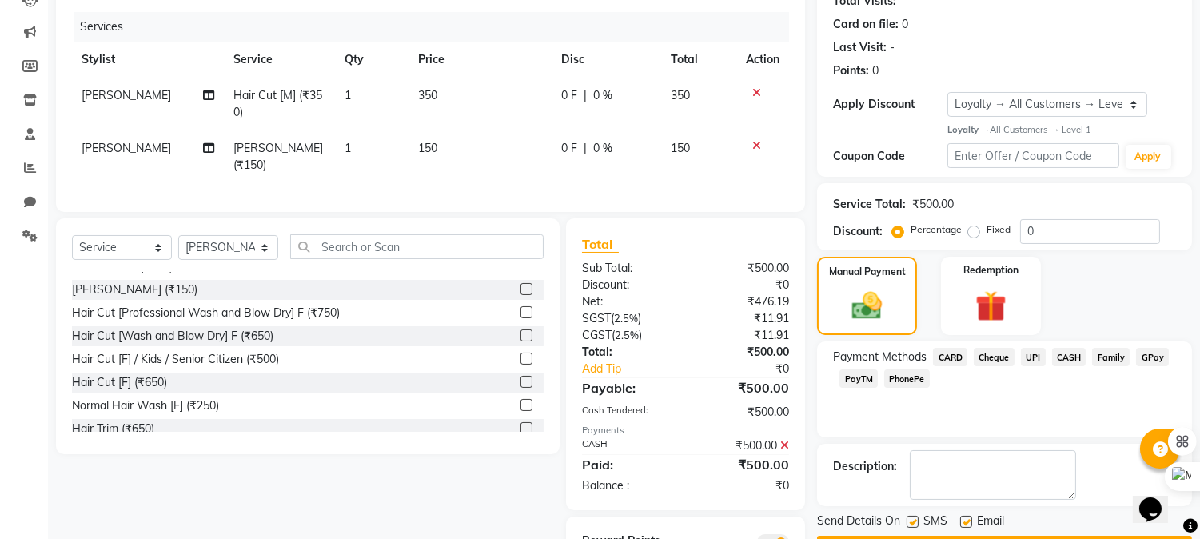
scroll to position [257, 0]
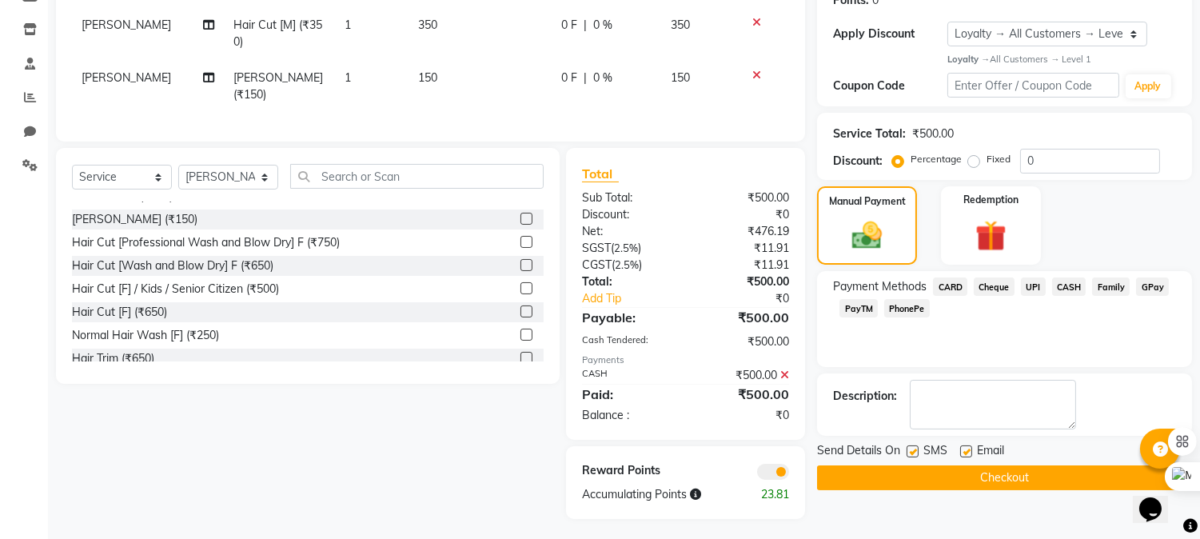
click at [942, 480] on button "Checkout" at bounding box center [1004, 477] width 375 height 25
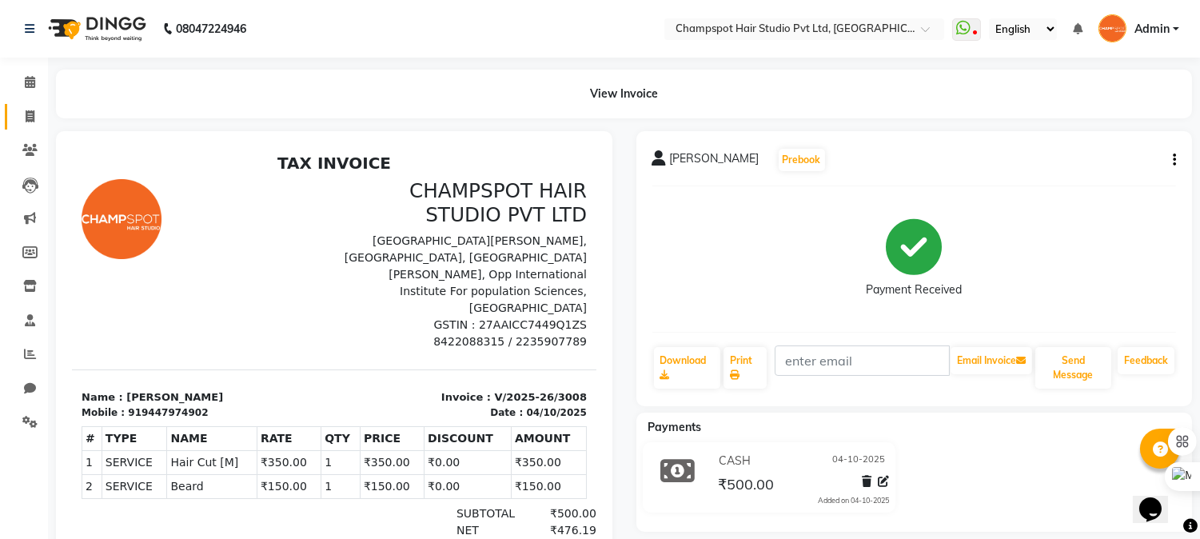
click at [30, 106] on link "Invoice" at bounding box center [24, 117] width 38 height 26
select select "7690"
select select "service"
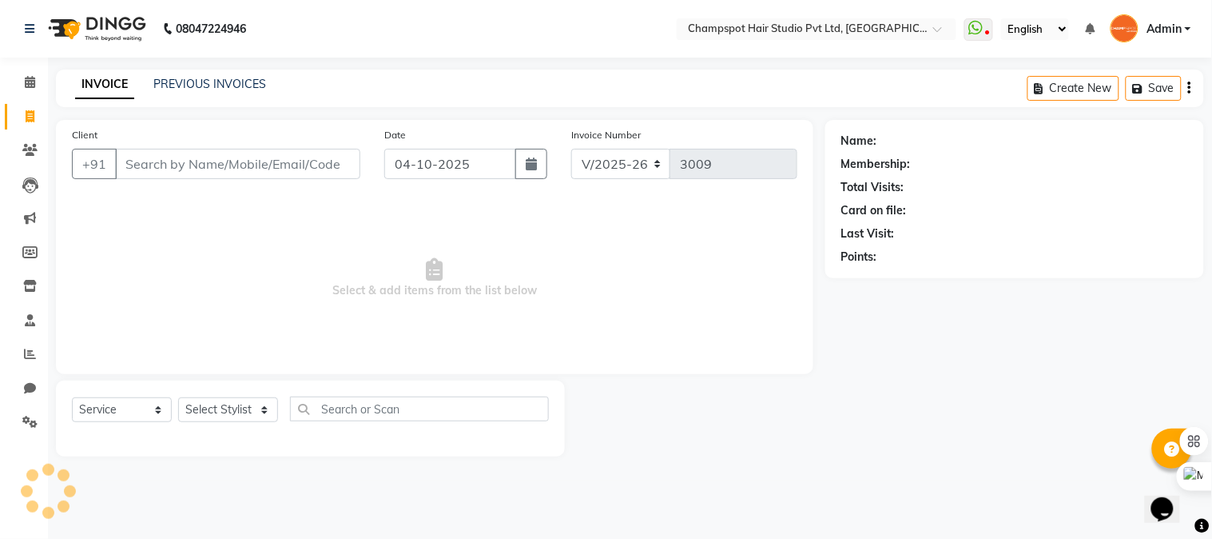
click at [176, 164] on input "Client" at bounding box center [237, 164] width 245 height 30
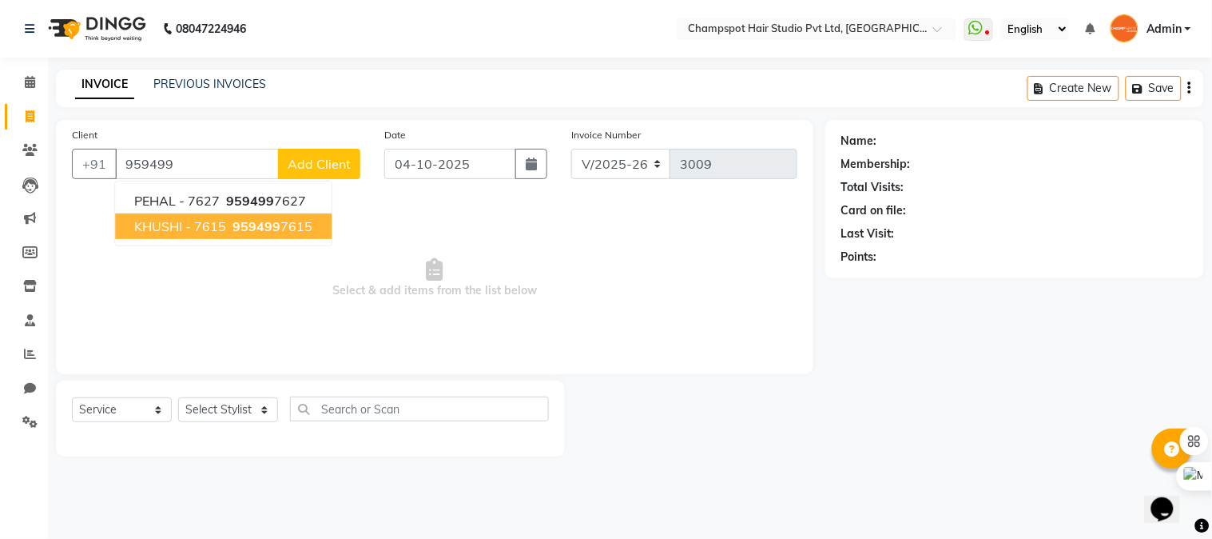
click at [177, 228] on span "KHUSHI - 7615" at bounding box center [180, 226] width 92 height 16
type input "9594997615"
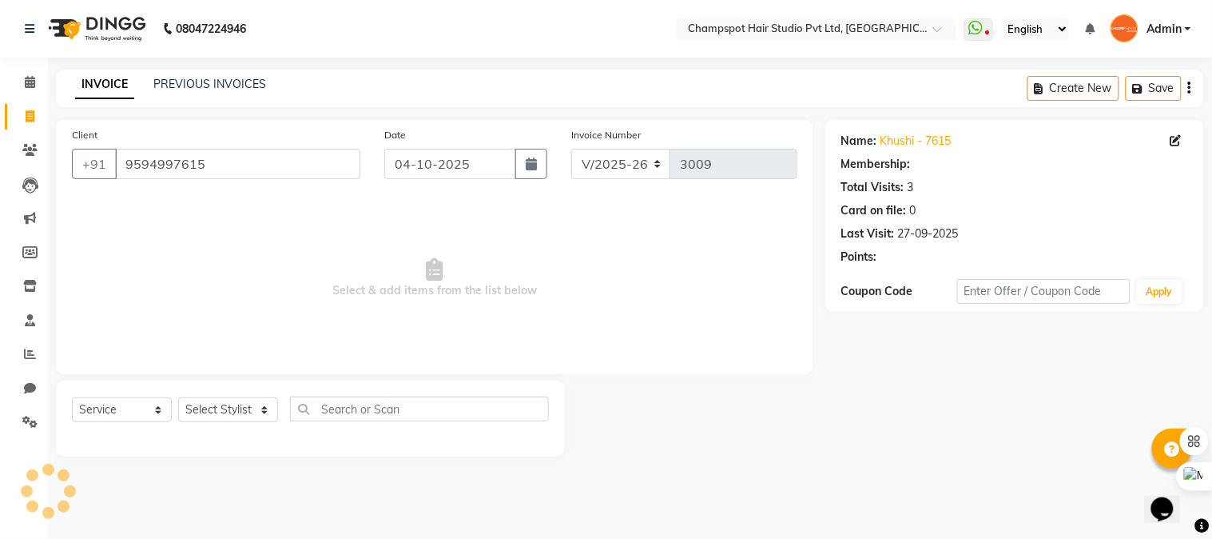
select select "1: Object"
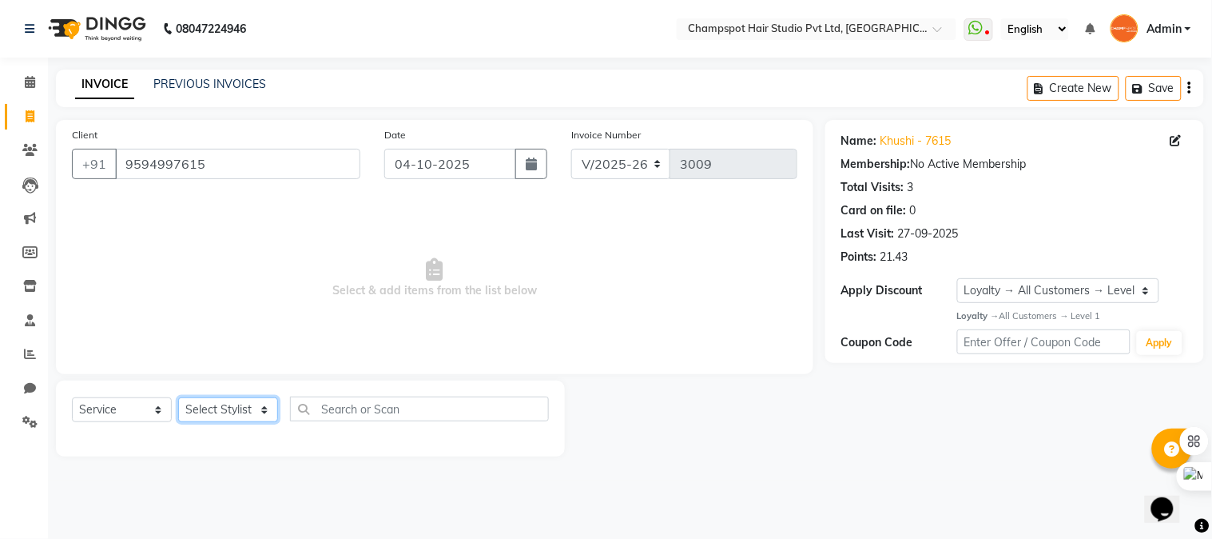
click at [241, 417] on select "Select Stylist Admin [PERSON_NAME] [PERSON_NAME] [PERSON_NAME] [PERSON_NAME] [P…" at bounding box center [228, 409] width 100 height 25
select select "68266"
click at [178, 398] on select "Select Stylist Admin [PERSON_NAME] [PERSON_NAME] [PERSON_NAME] [PERSON_NAME] [P…" at bounding box center [228, 409] width 100 height 25
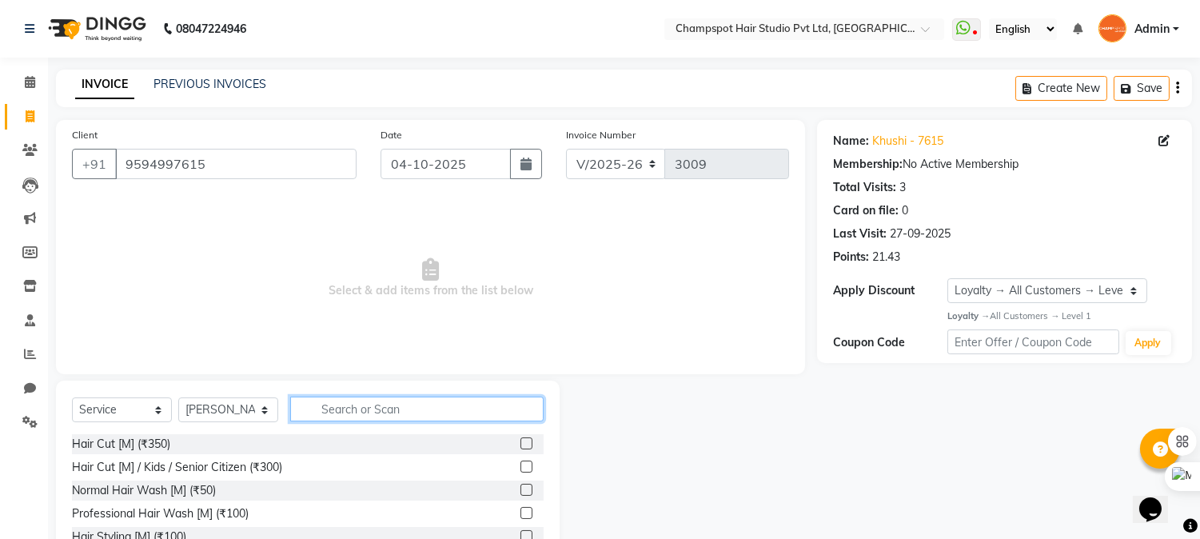
click at [384, 413] on input "text" at bounding box center [416, 408] width 253 height 25
type input "350"
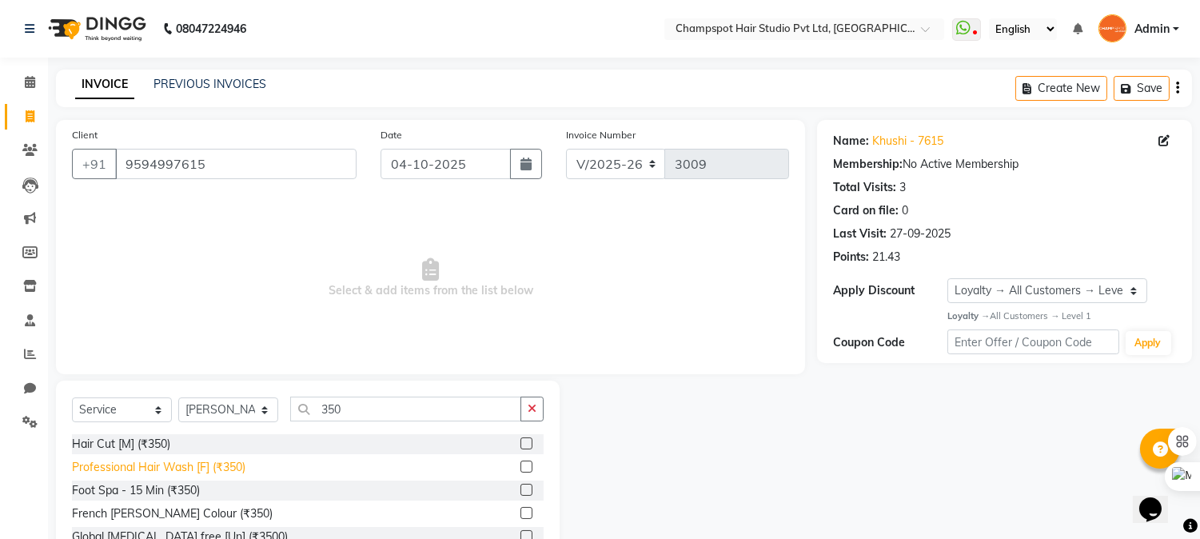
click at [173, 465] on div "Professional Hair Wash [F] (₹350)" at bounding box center [158, 467] width 173 height 17
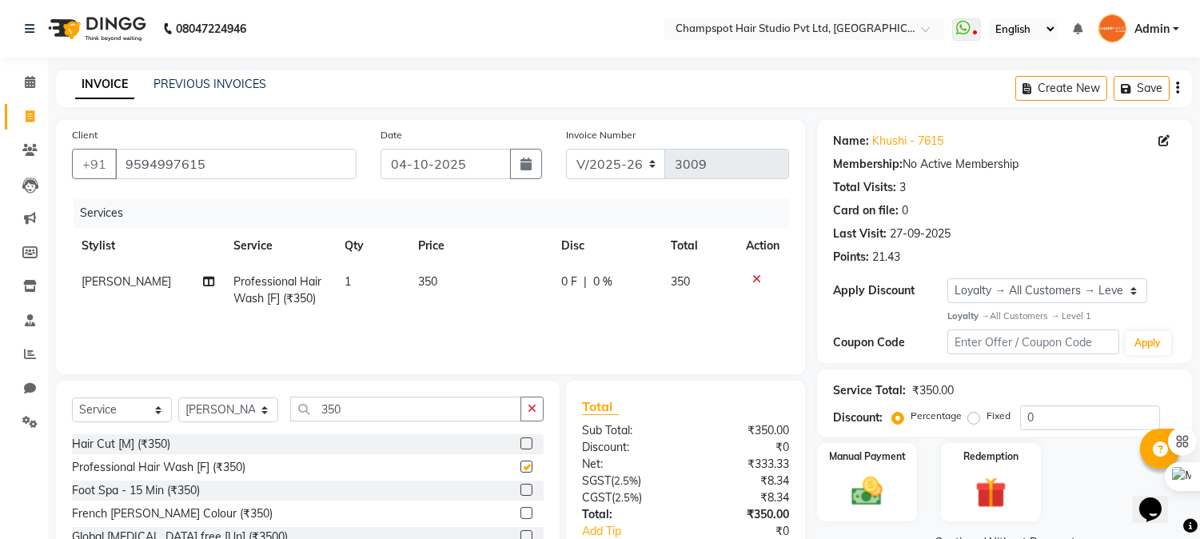
checkbox input "false"
click at [867, 501] on img at bounding box center [867, 491] width 53 height 38
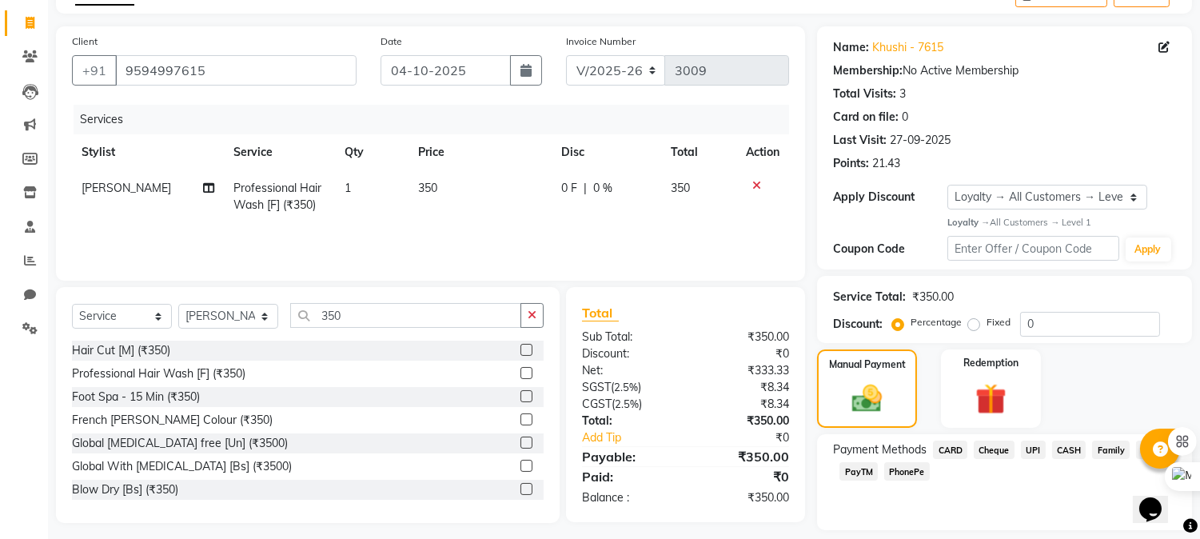
scroll to position [141, 0]
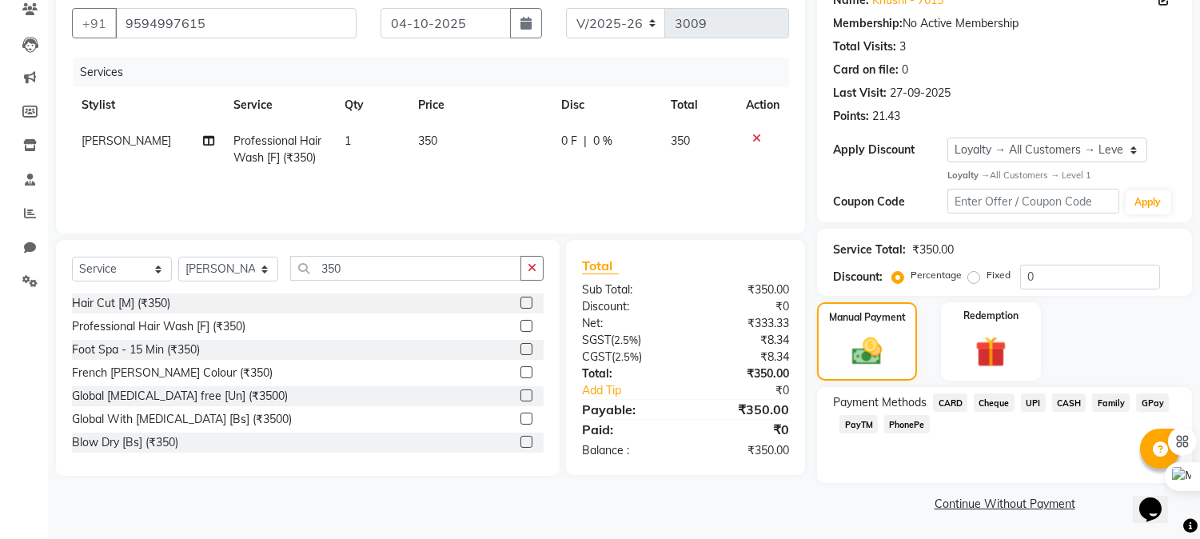
click at [1067, 405] on span "CASH" at bounding box center [1069, 402] width 34 height 18
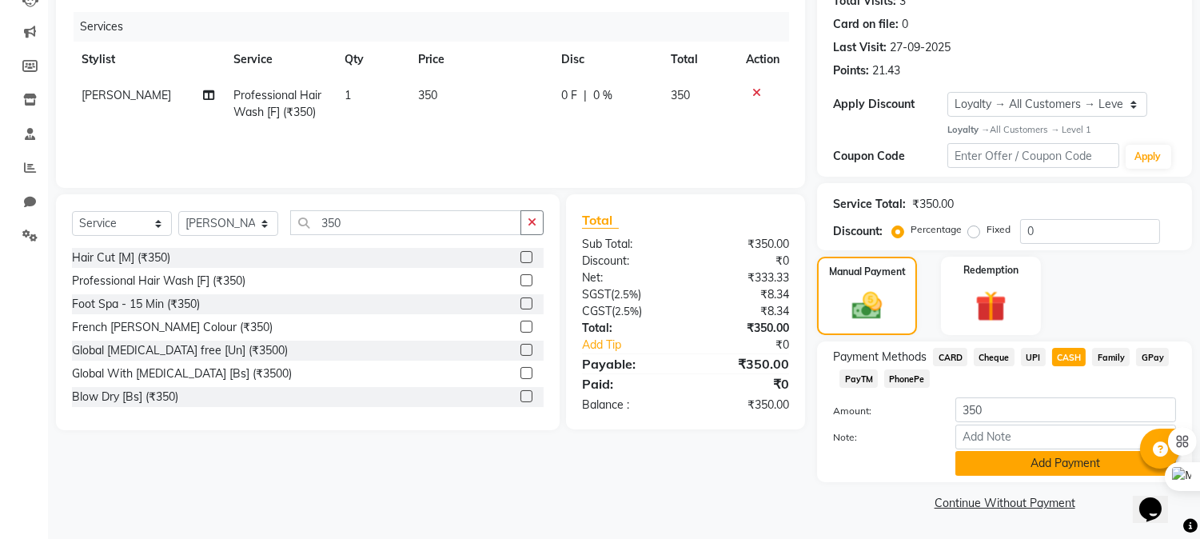
click at [1049, 470] on button "Add Payment" at bounding box center [1065, 463] width 221 height 25
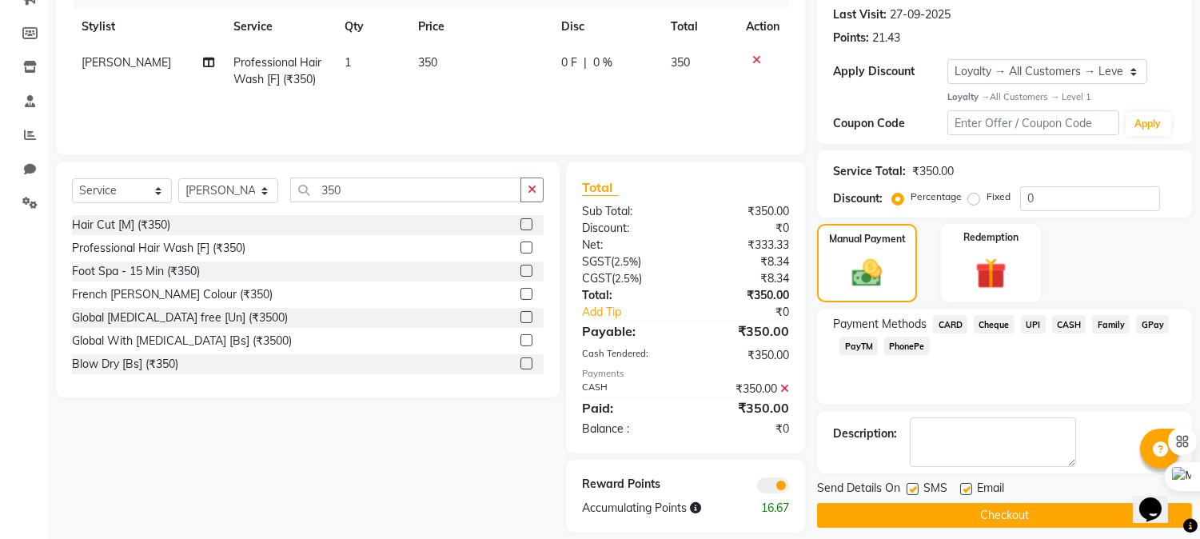
scroll to position [236, 0]
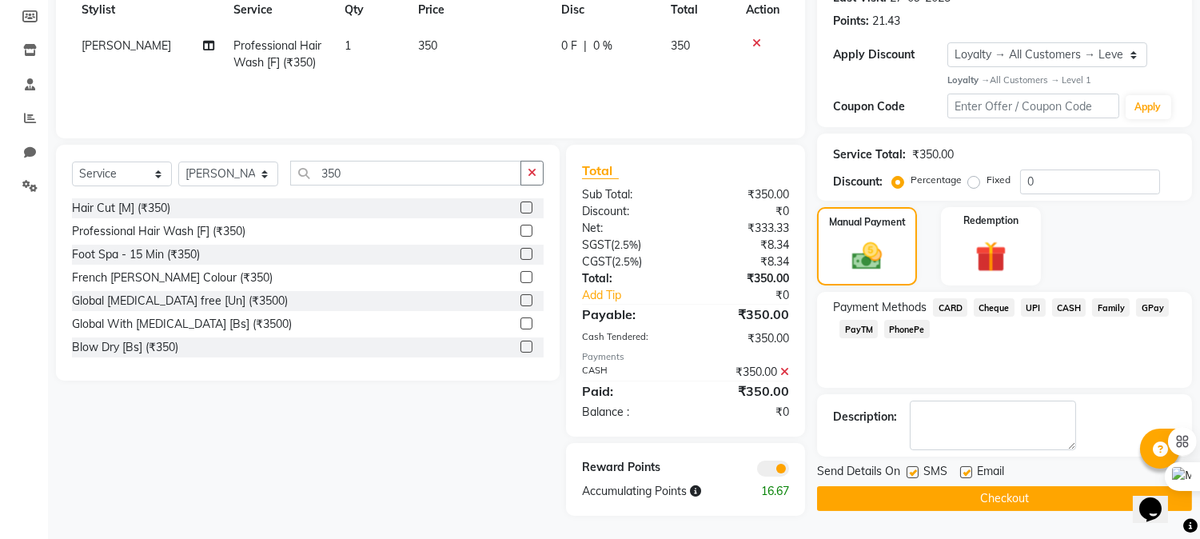
click at [964, 505] on button "Checkout" at bounding box center [1004, 498] width 375 height 25
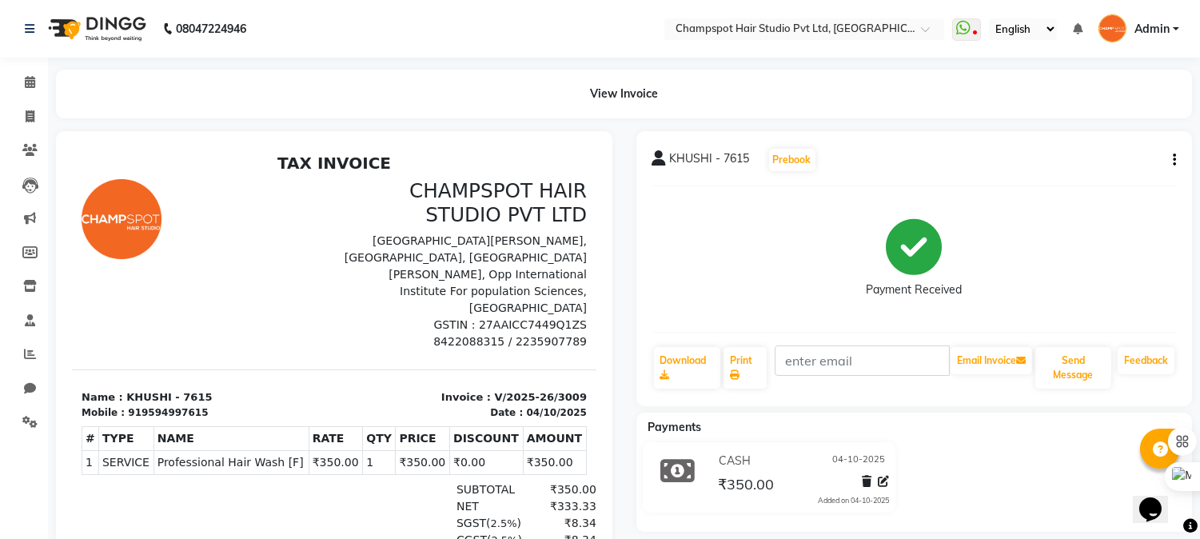
click at [1081, 113] on div "View Invoice" at bounding box center [624, 94] width 1136 height 49
click at [28, 110] on icon at bounding box center [30, 116] width 9 height 12
click at [29, 110] on icon at bounding box center [30, 116] width 9 height 12
select select "service"
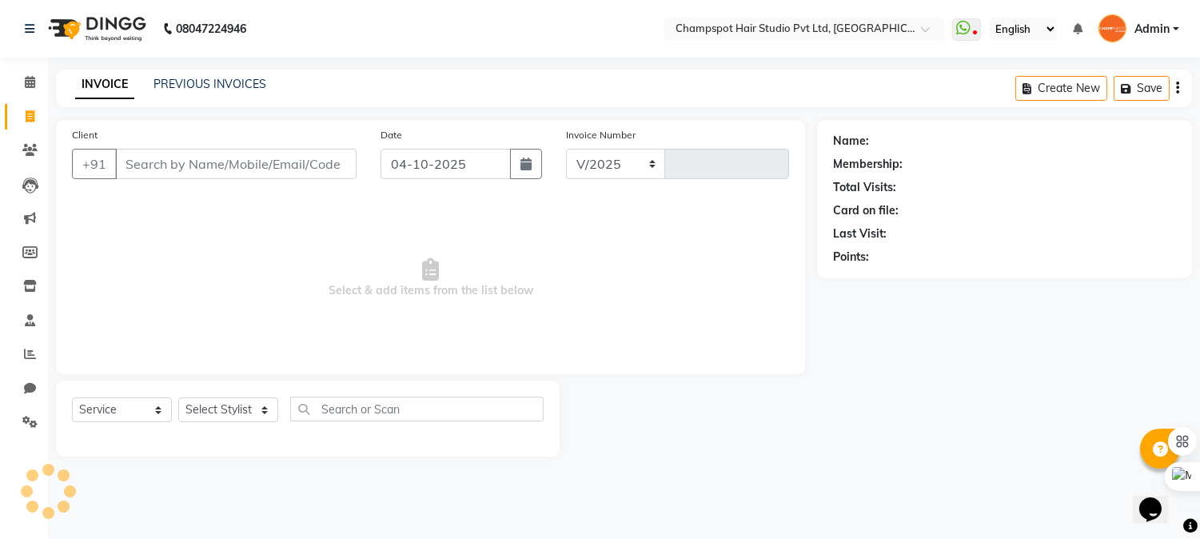
select select "7690"
type input "3010"
click at [147, 165] on input "Client" at bounding box center [237, 164] width 245 height 30
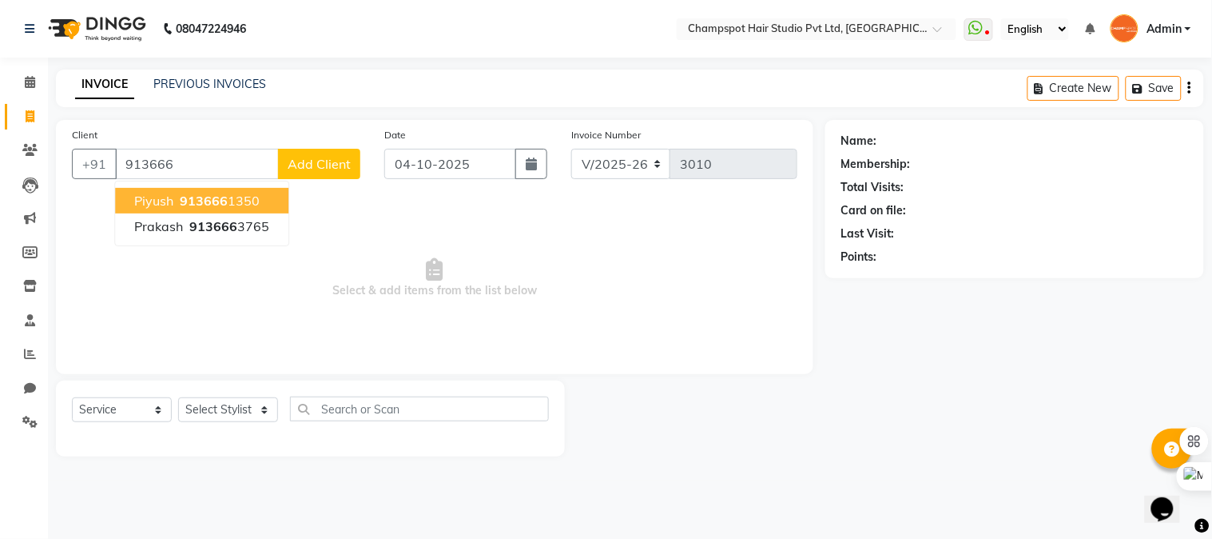
click at [184, 189] on button "Piyush 913666 1350" at bounding box center [201, 201] width 173 height 26
type input "9136661350"
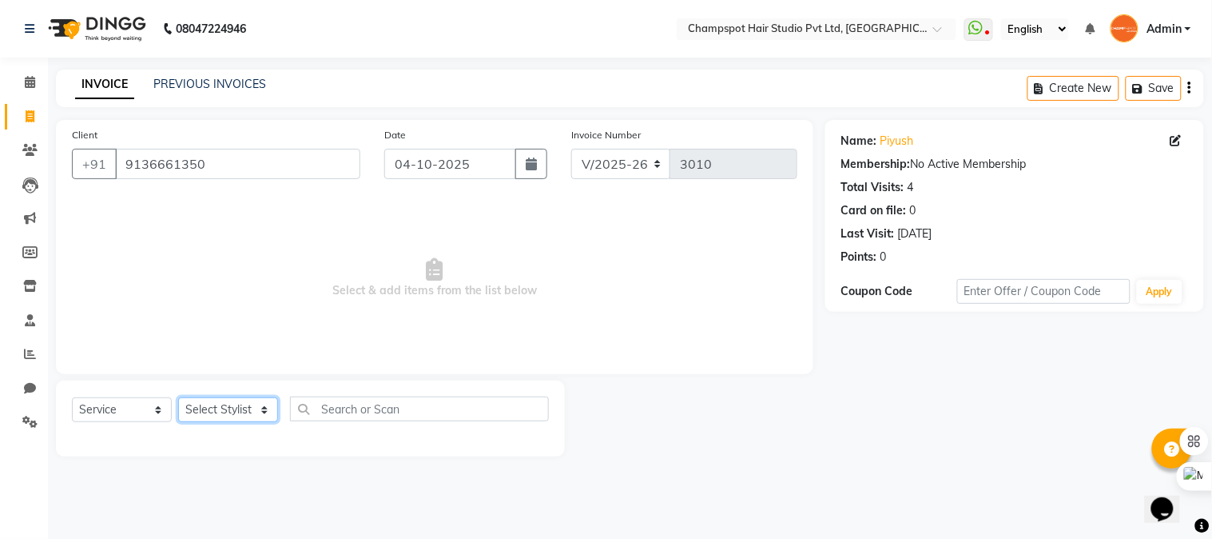
click at [230, 401] on select "Select Stylist Admin [PERSON_NAME] [PERSON_NAME] [PERSON_NAME] [PERSON_NAME] [P…" at bounding box center [228, 409] width 100 height 25
select select "69008"
click at [178, 398] on select "Select Stylist Admin [PERSON_NAME] [PERSON_NAME] [PERSON_NAME] [PERSON_NAME] [P…" at bounding box center [228, 409] width 100 height 25
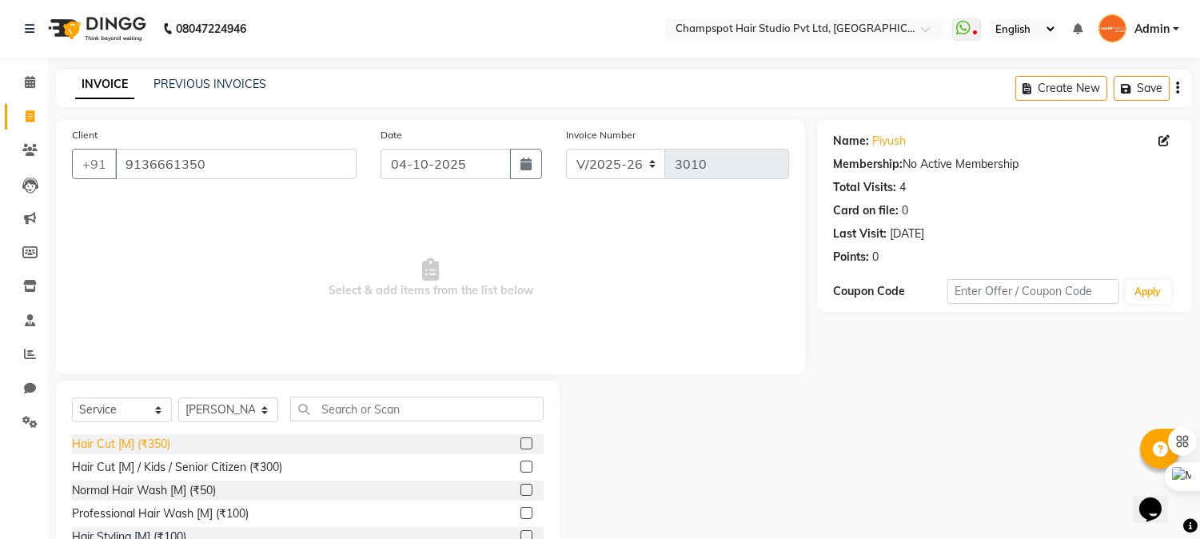
click at [165, 440] on div "Hair Cut [M] (₹350)" at bounding box center [121, 444] width 98 height 17
checkbox input "false"
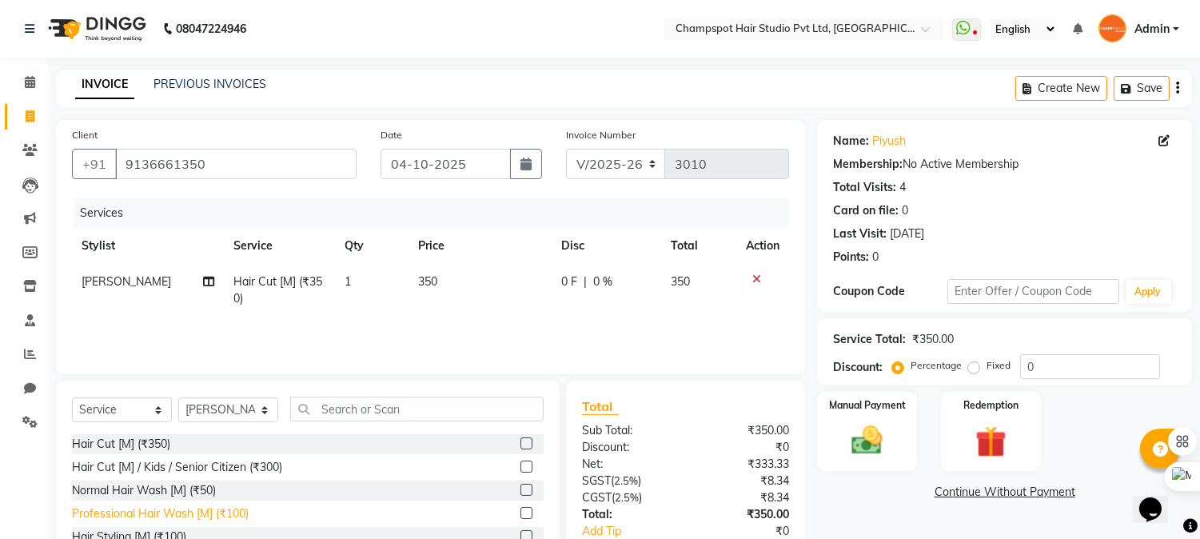
scroll to position [101, 0]
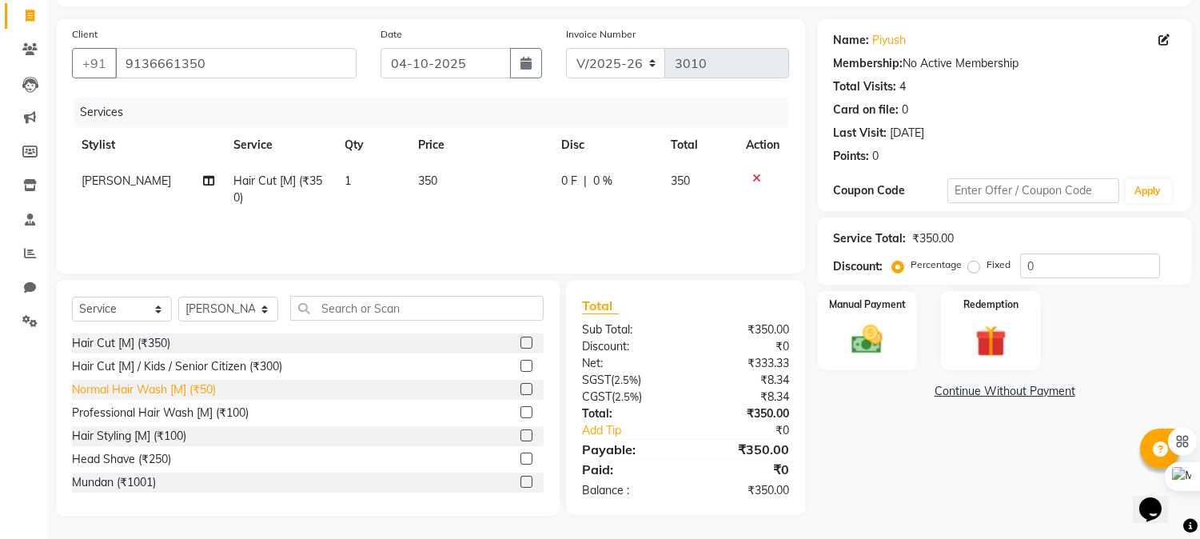
click at [177, 389] on div "Normal Hair Wash [M] (₹50)" at bounding box center [144, 389] width 144 height 17
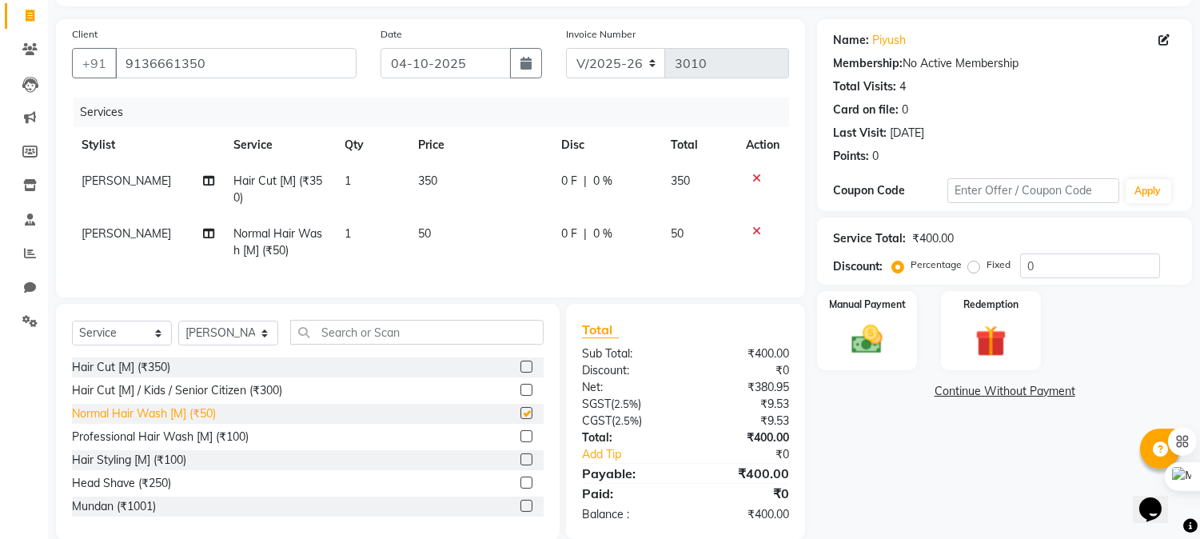
checkbox input "false"
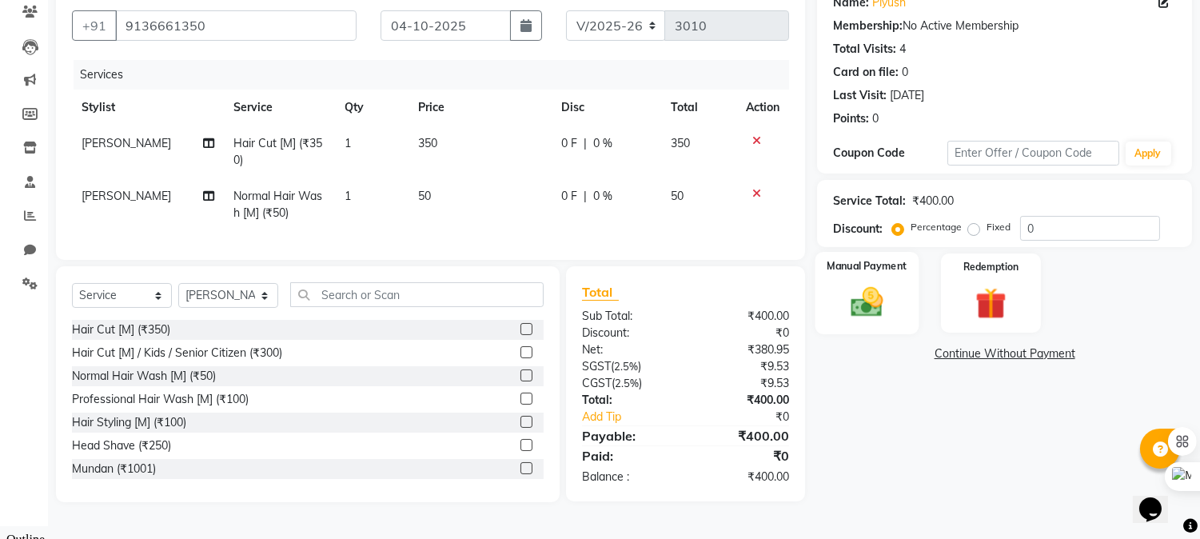
click at [860, 314] on img at bounding box center [867, 303] width 53 height 38
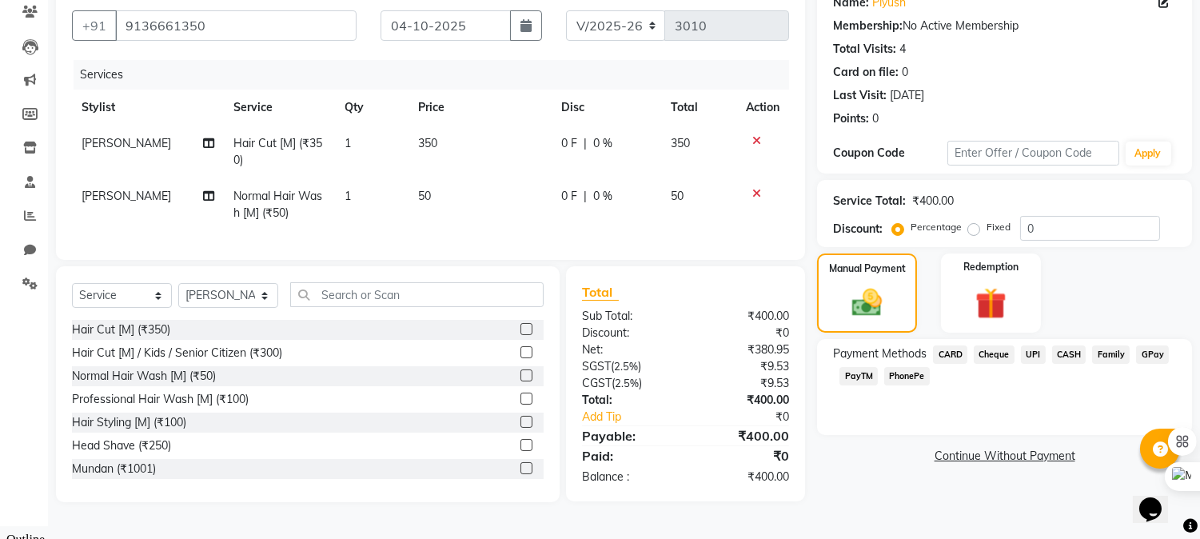
click at [1034, 349] on span "UPI" at bounding box center [1033, 354] width 25 height 18
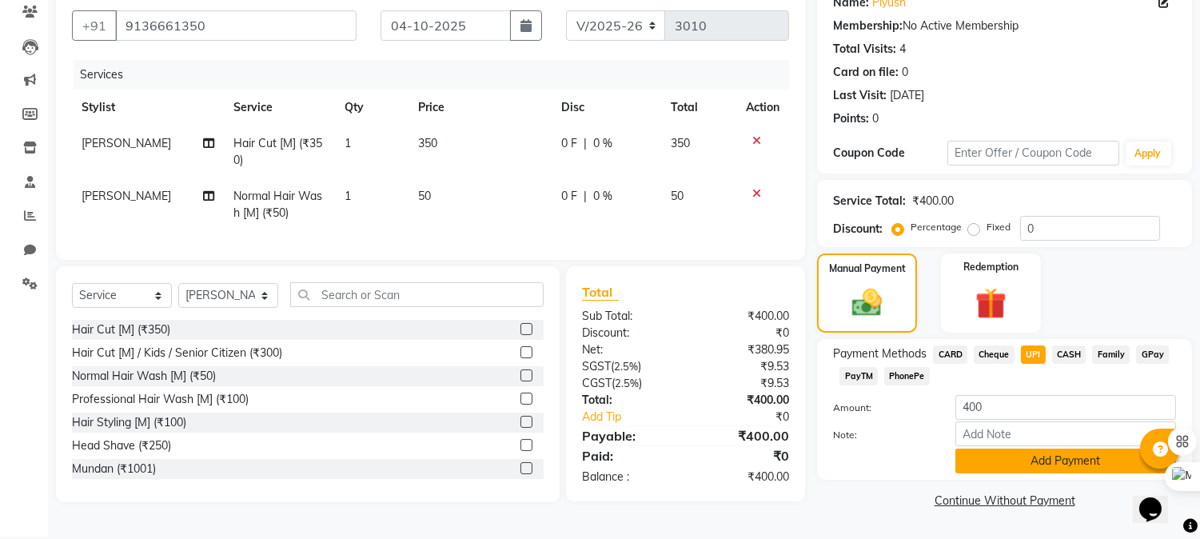
click at [1053, 457] on button "Add Payment" at bounding box center [1065, 460] width 221 height 25
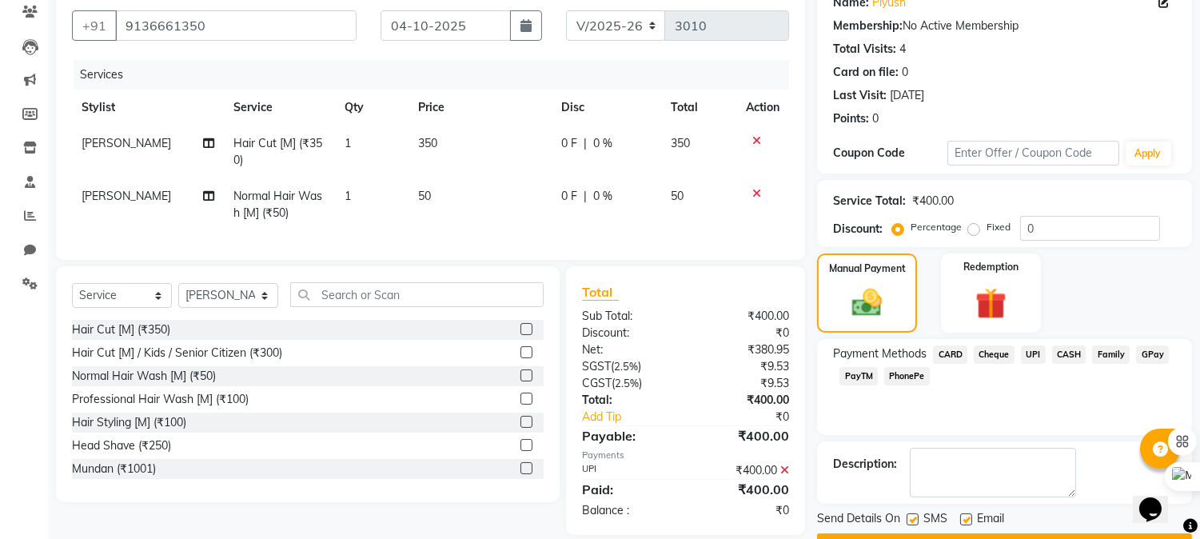
scroll to position [180, 0]
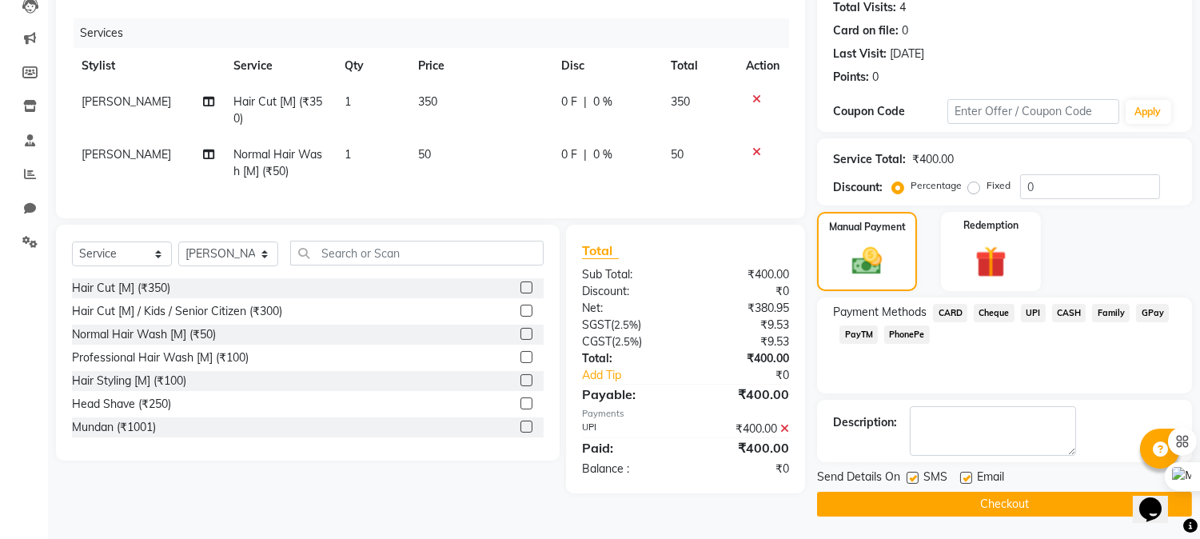
click at [1029, 500] on button "Checkout" at bounding box center [1004, 504] width 375 height 25
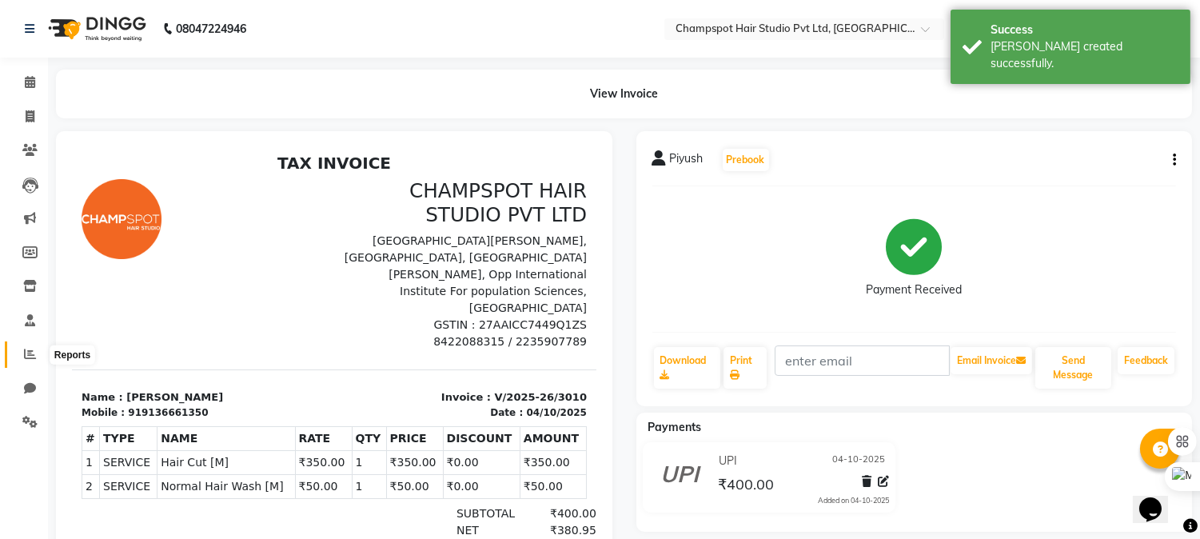
click at [30, 352] on icon at bounding box center [30, 354] width 12 height 12
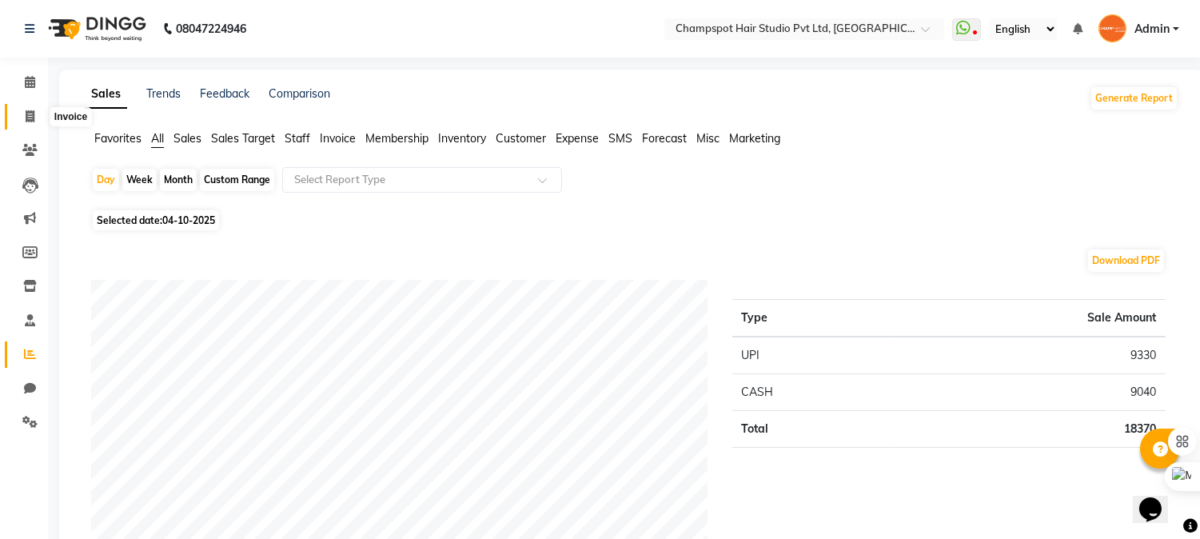
click at [26, 113] on icon at bounding box center [30, 116] width 9 height 12
select select "7690"
select select "service"
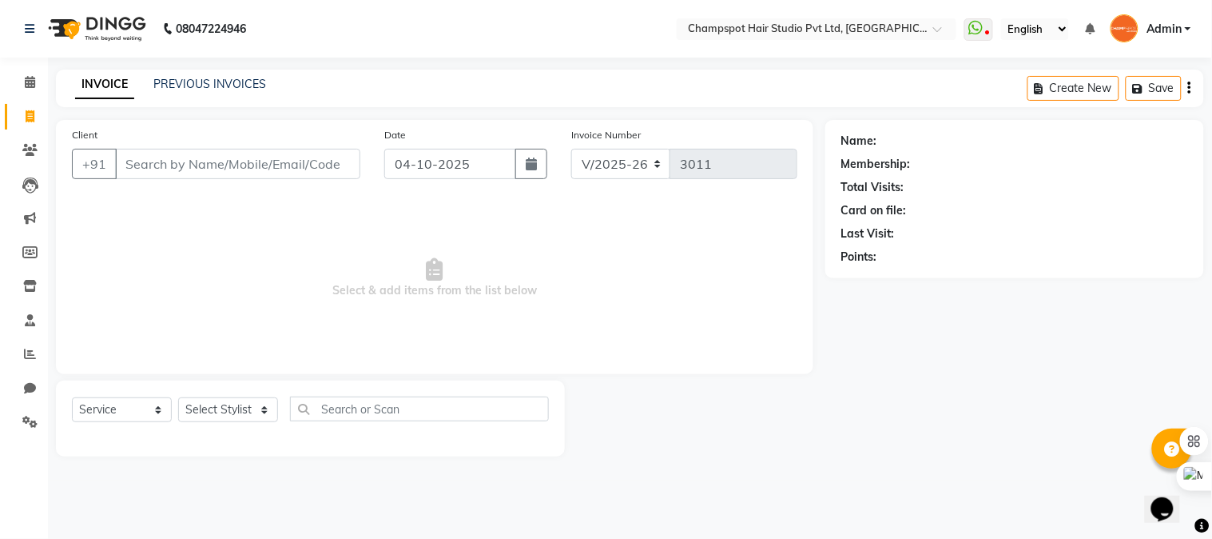
click at [1162, 29] on span "Admin" at bounding box center [1164, 29] width 35 height 17
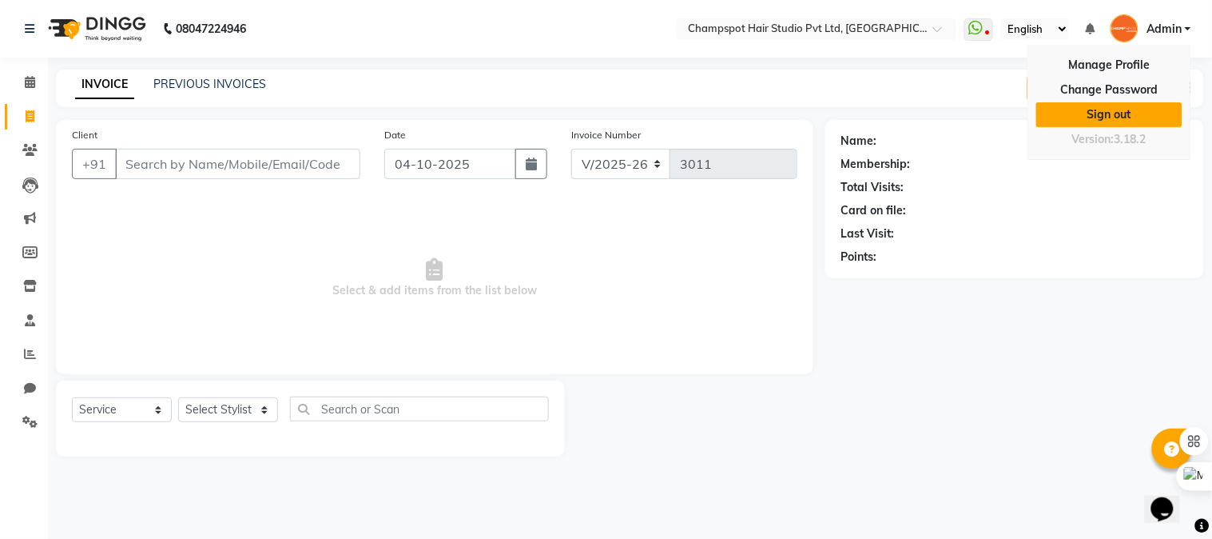
click at [1109, 112] on link "Sign out" at bounding box center [1110, 114] width 146 height 25
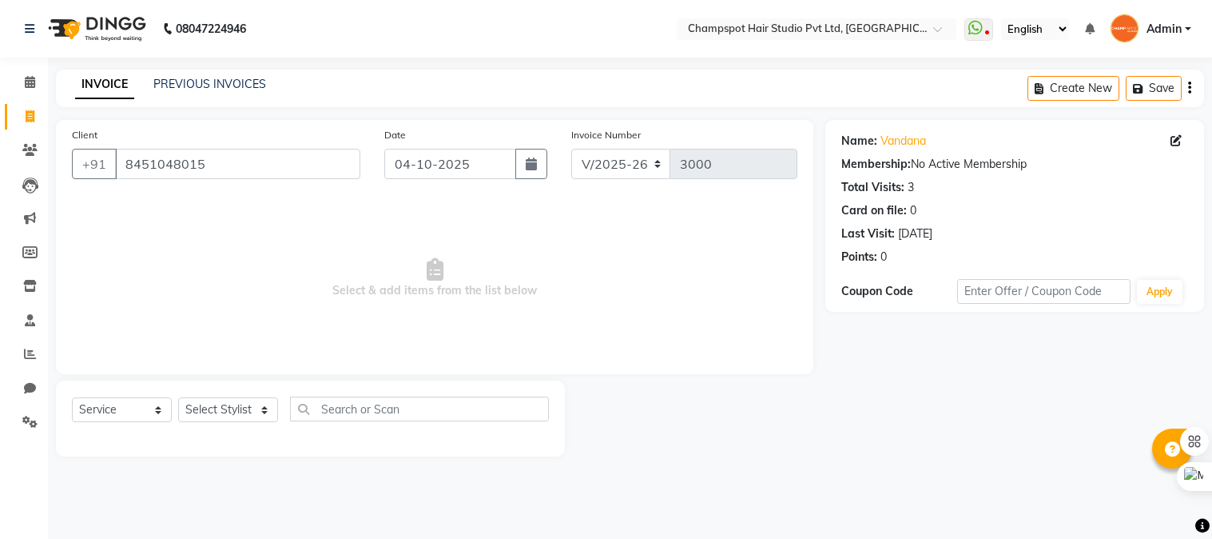
select select "7690"
select select "service"
click at [112, 174] on div "[PHONE_NUMBER]" at bounding box center [216, 164] width 289 height 30
